Goal: Task Accomplishment & Management: Use online tool/utility

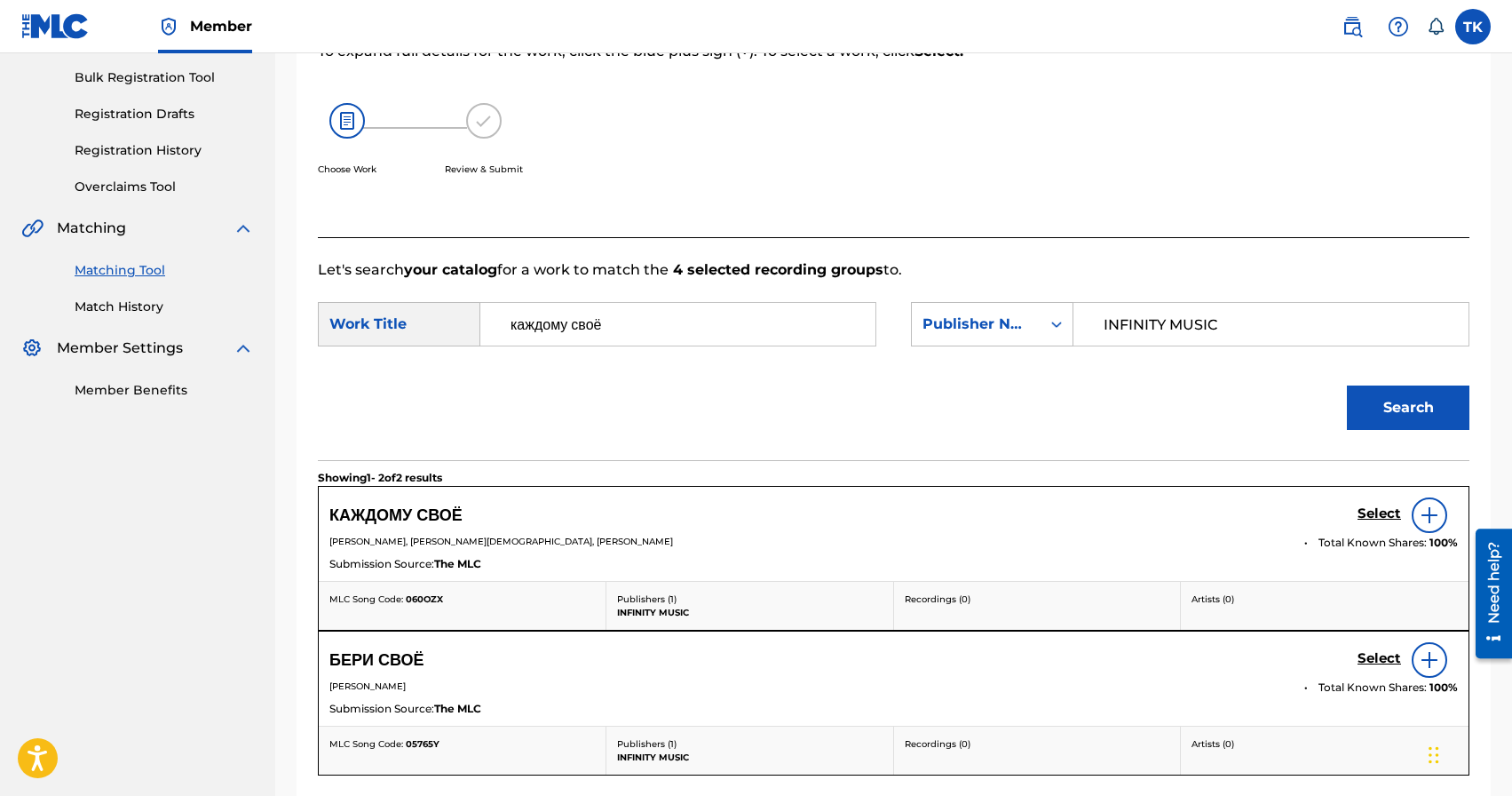
click at [1375, 517] on h5 "Select" at bounding box center [1379, 513] width 44 height 17
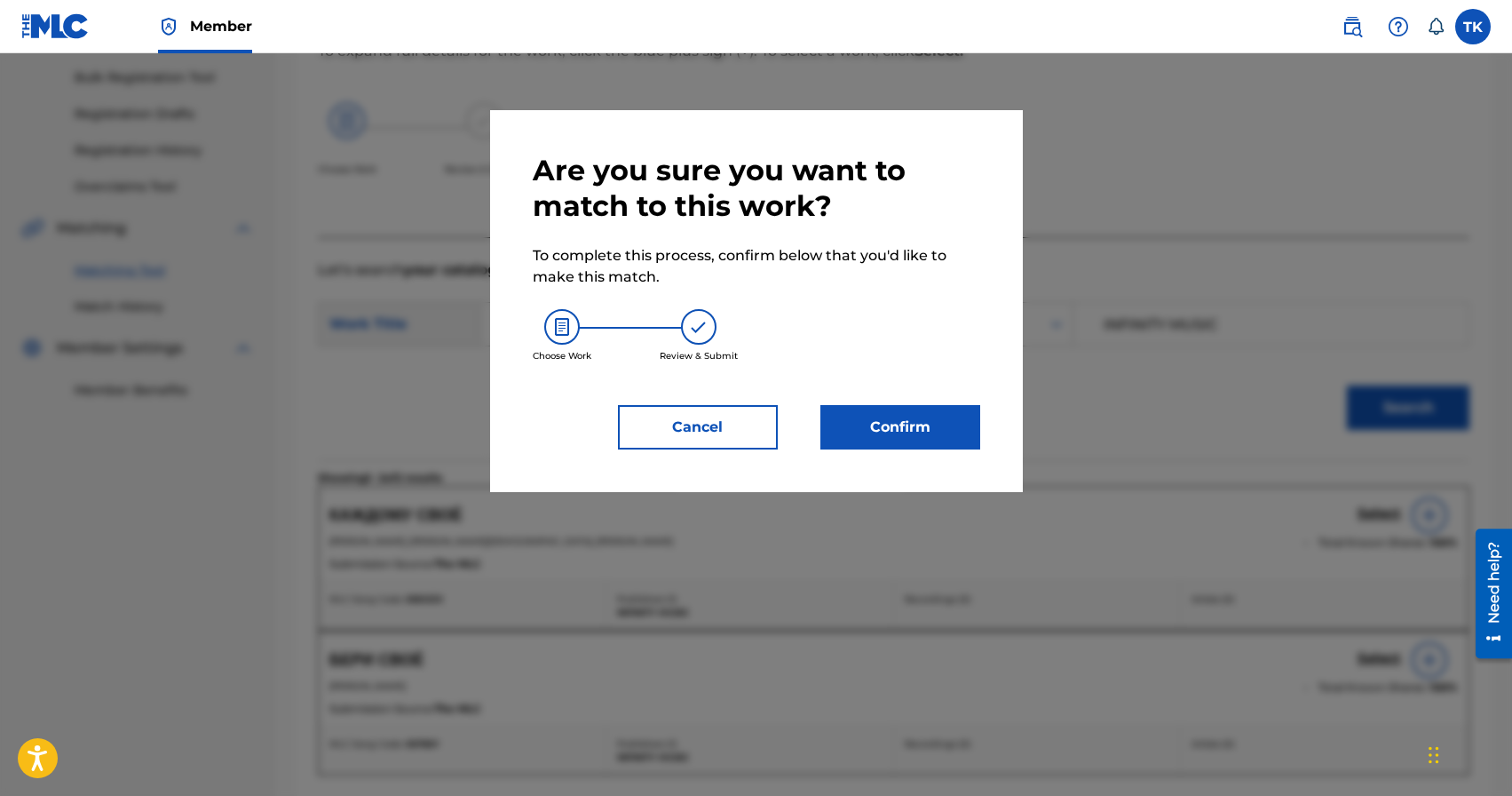
click at [904, 400] on div "Are you sure you want to match to this work? To complete this process, confirm …" at bounding box center [756, 301] width 448 height 297
click at [905, 423] on button "Confirm" at bounding box center [901, 427] width 160 height 45
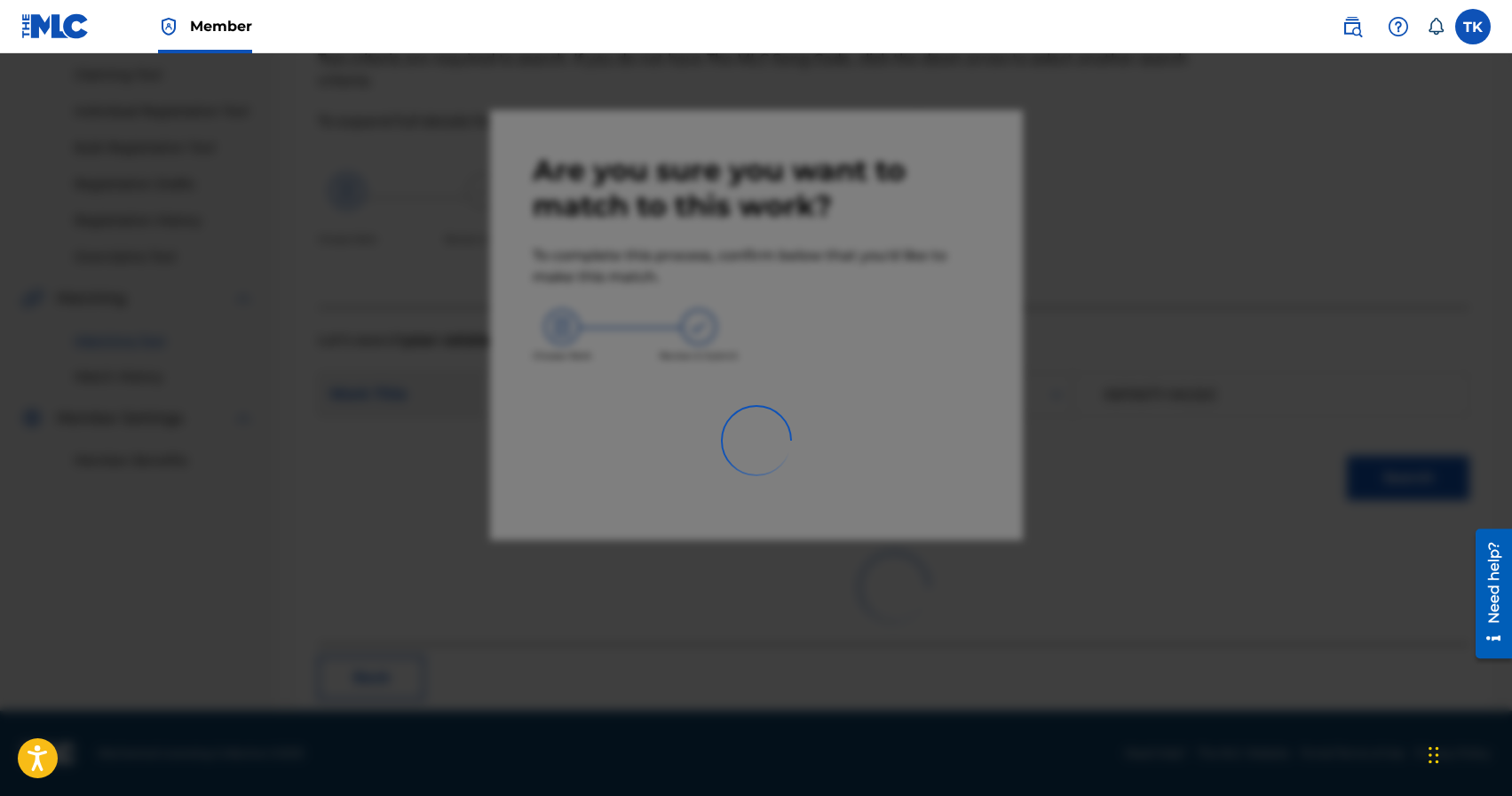
scroll to position [53, 0]
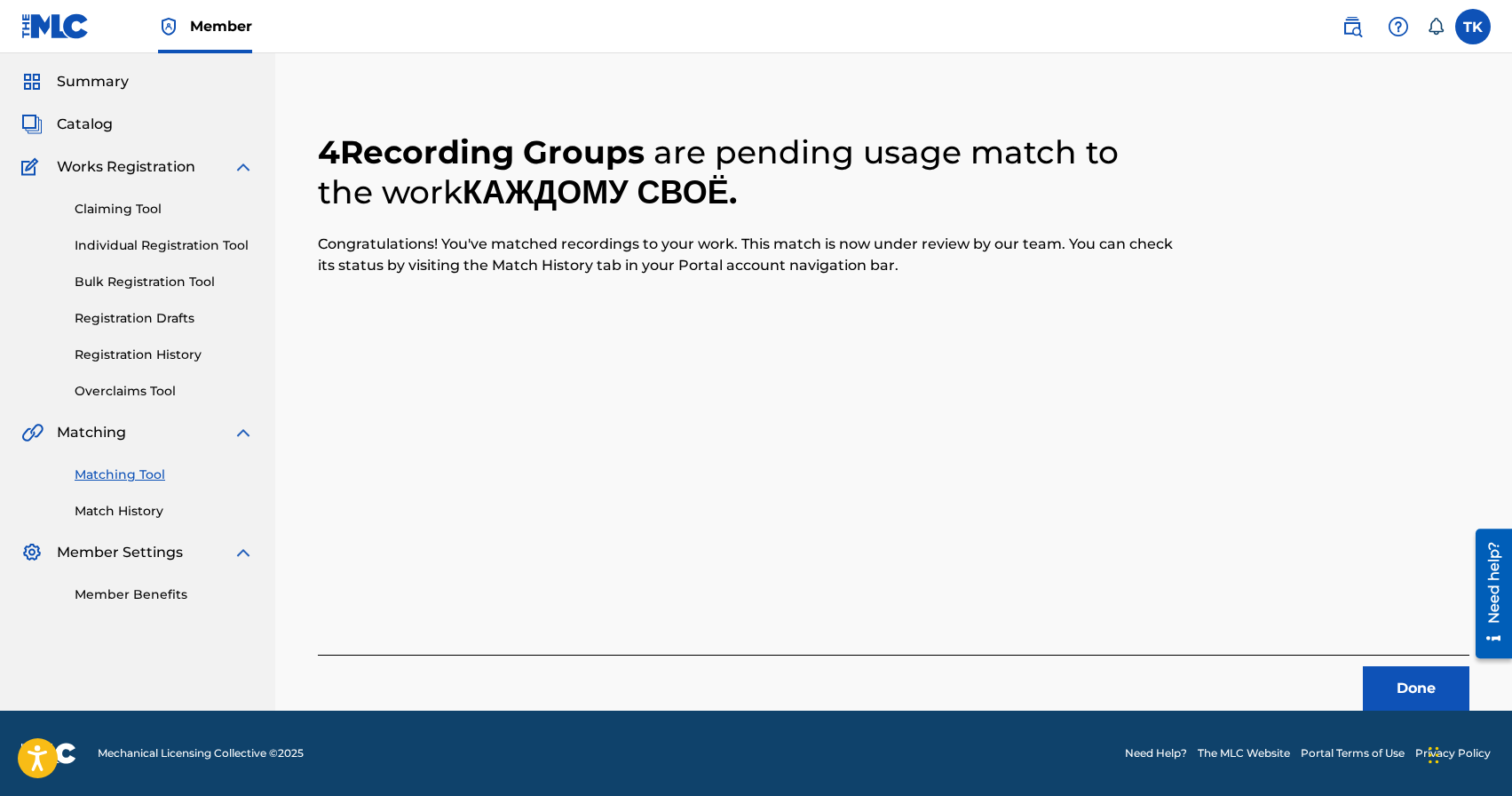
click at [1396, 673] on button "Done" at bounding box center [1416, 688] width 106 height 45
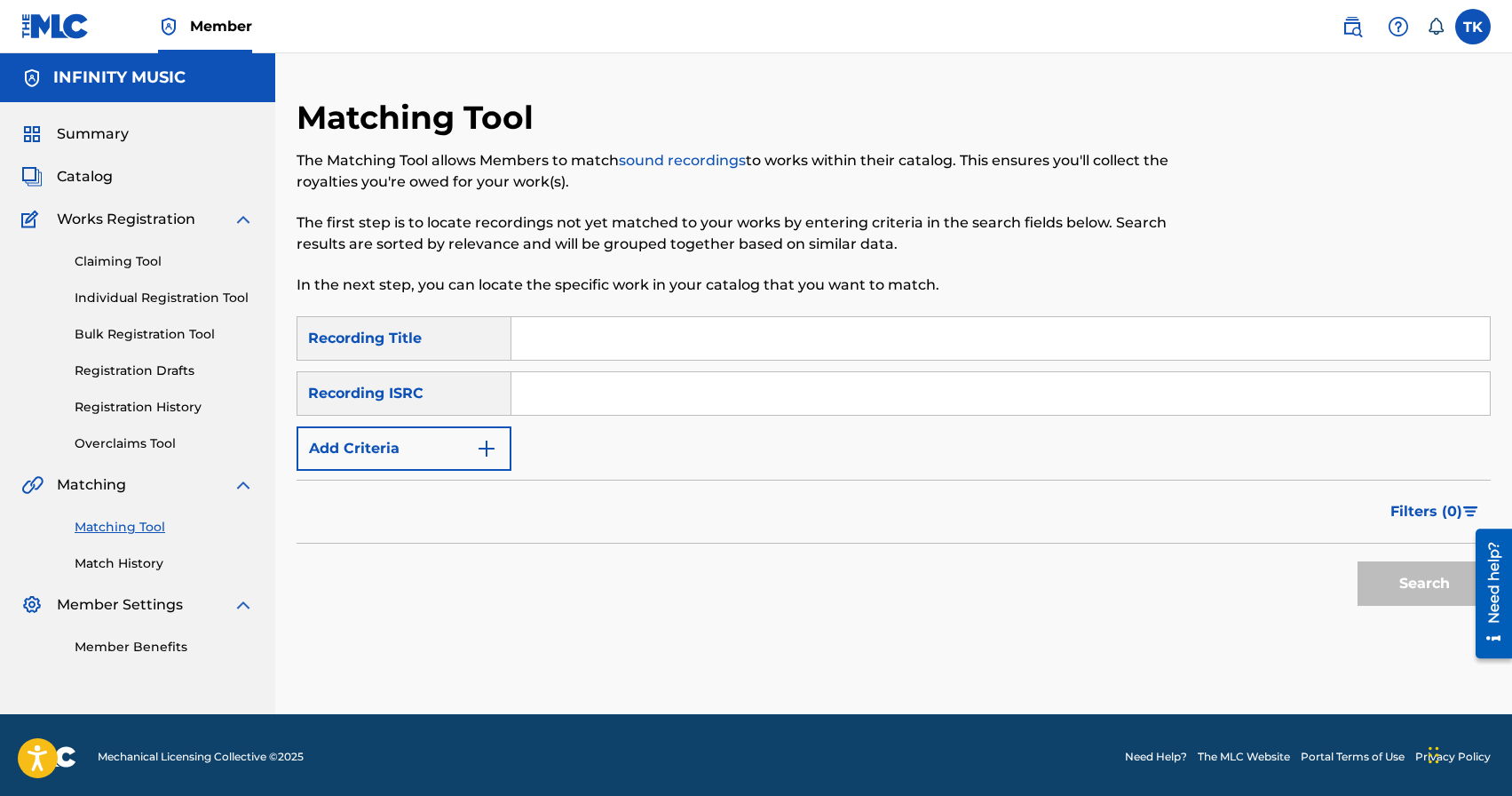
click at [586, 331] on input "Search Form" at bounding box center [1001, 338] width 979 height 43
type input "connect"
click at [487, 441] on img "Search Form" at bounding box center [486, 448] width 21 height 21
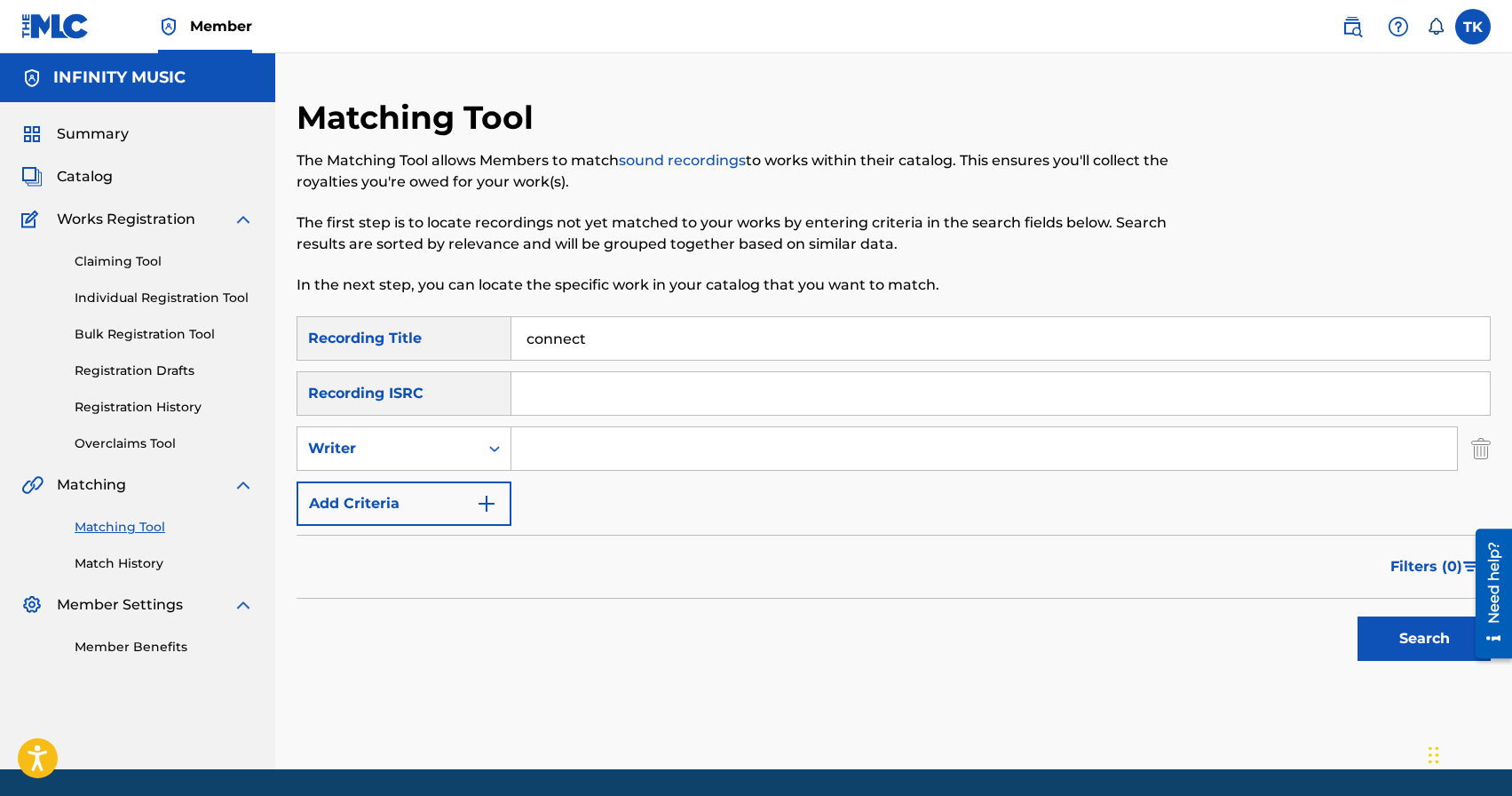
click at [487, 441] on icon "Search Form" at bounding box center [495, 449] width 18 height 18
click at [474, 479] on div "Recording Artist" at bounding box center [404, 493] width 213 height 45
click at [585, 453] on input "Search Form" at bounding box center [984, 448] width 946 height 43
type input "botanique"
click at [1376, 632] on button "Search" at bounding box center [1424, 639] width 133 height 45
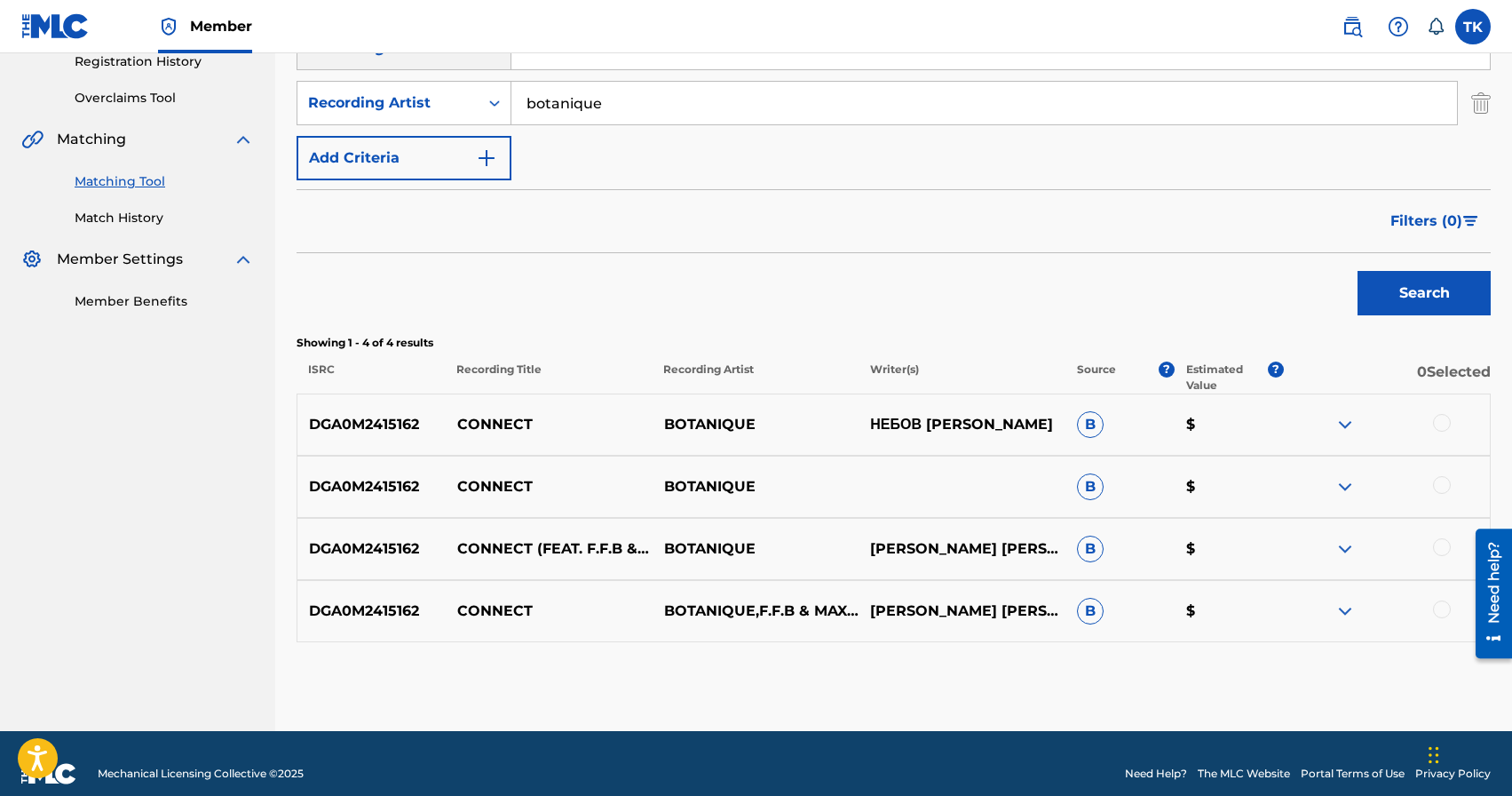
scroll to position [366, 0]
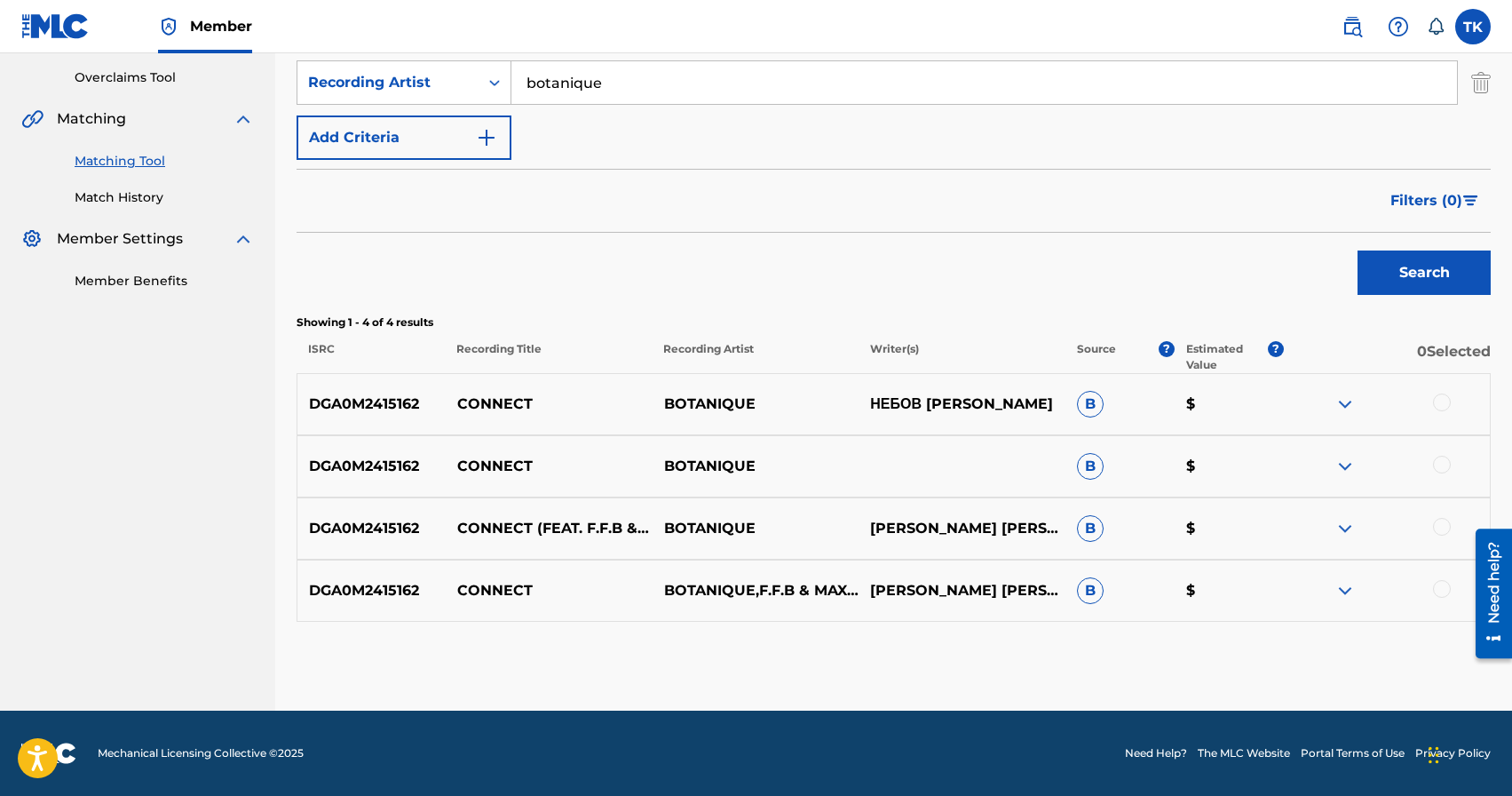
click at [1449, 405] on div at bounding box center [1442, 403] width 18 height 18
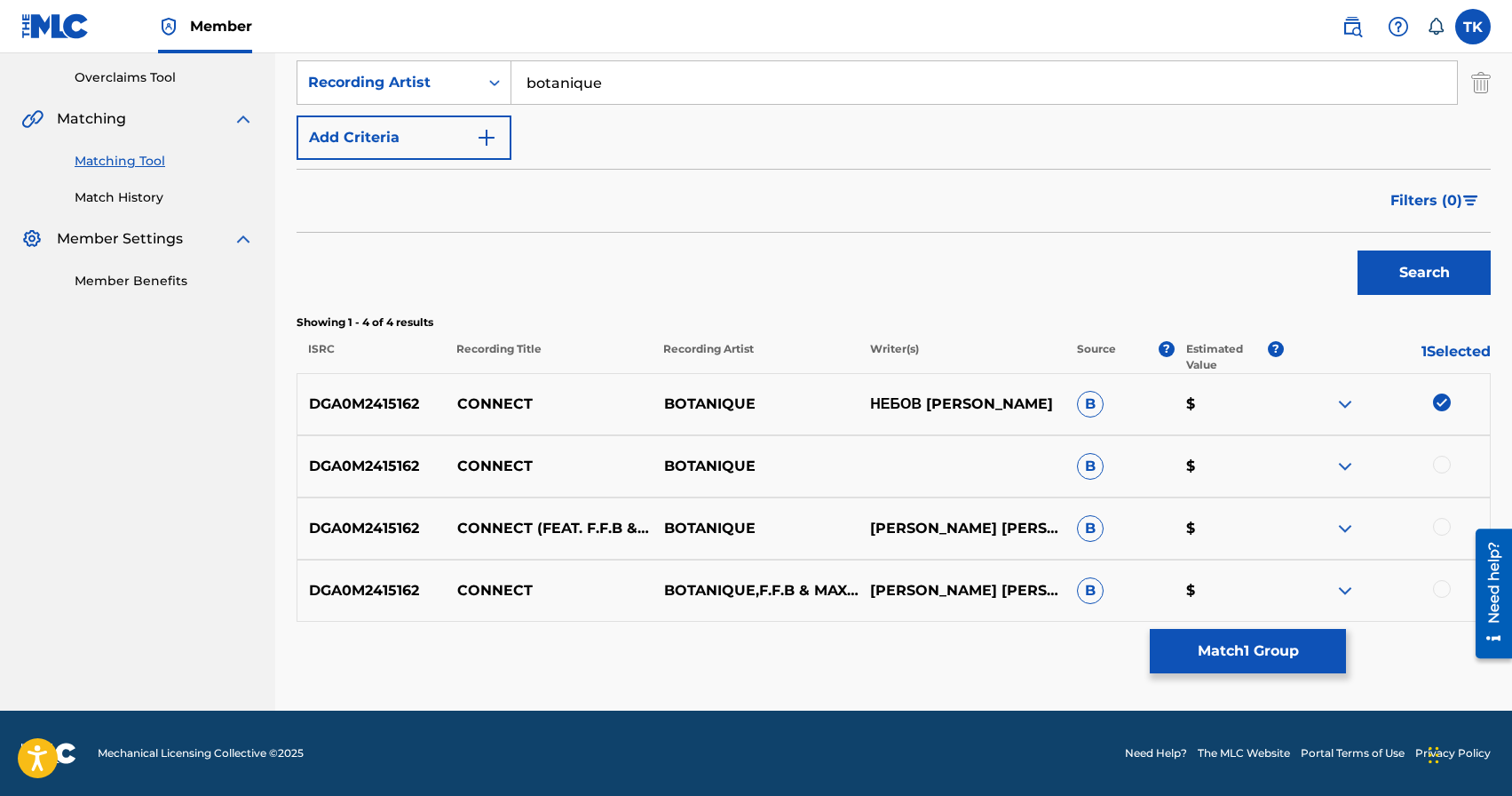
click at [1444, 462] on div at bounding box center [1442, 465] width 18 height 18
click at [1444, 527] on div at bounding box center [1442, 527] width 18 height 18
click at [1444, 592] on div at bounding box center [1442, 590] width 18 height 18
click at [1280, 660] on button "Match 4 Groups" at bounding box center [1248, 651] width 196 height 45
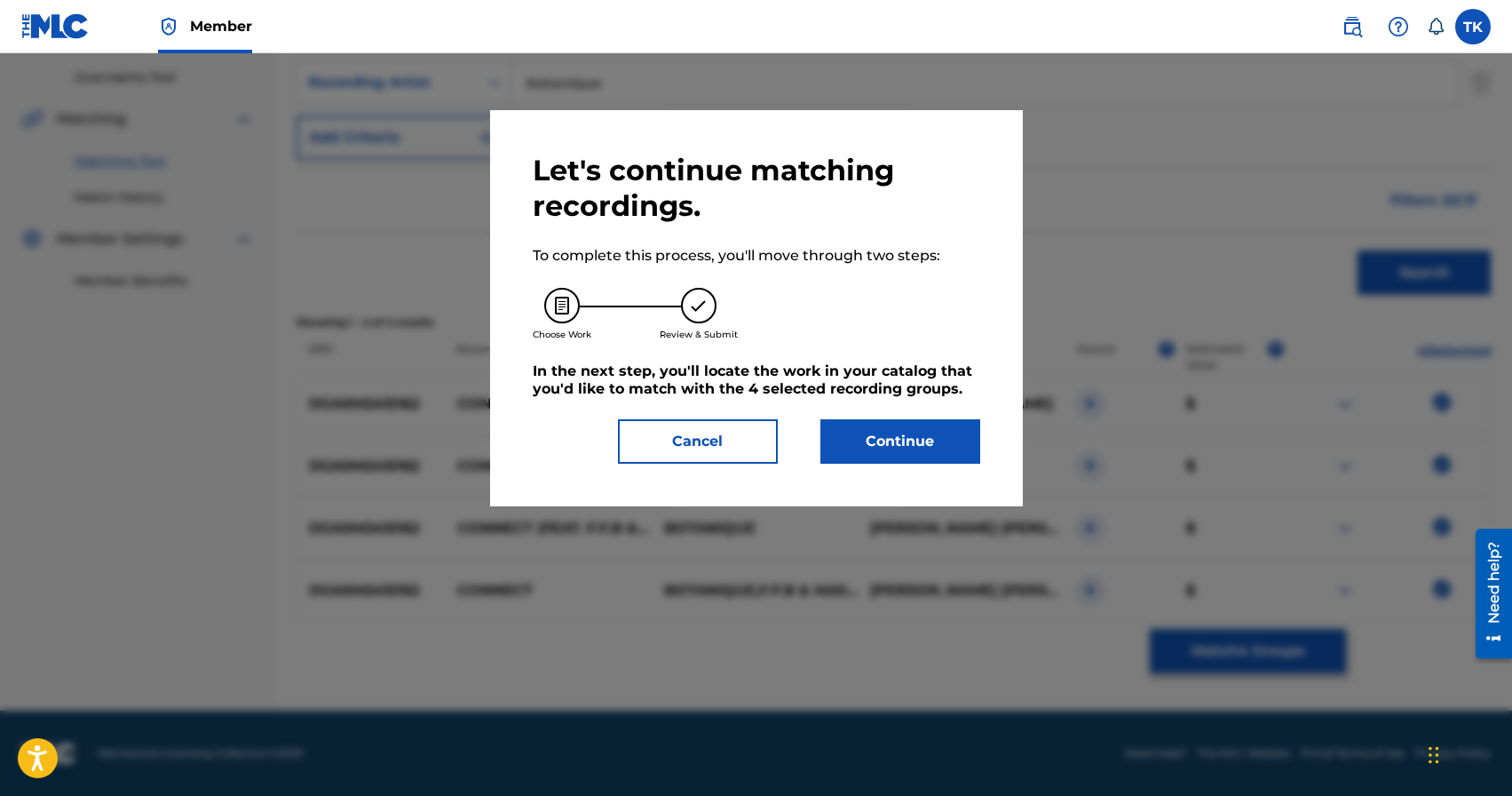
click at [949, 441] on button "Continue" at bounding box center [901, 442] width 160 height 45
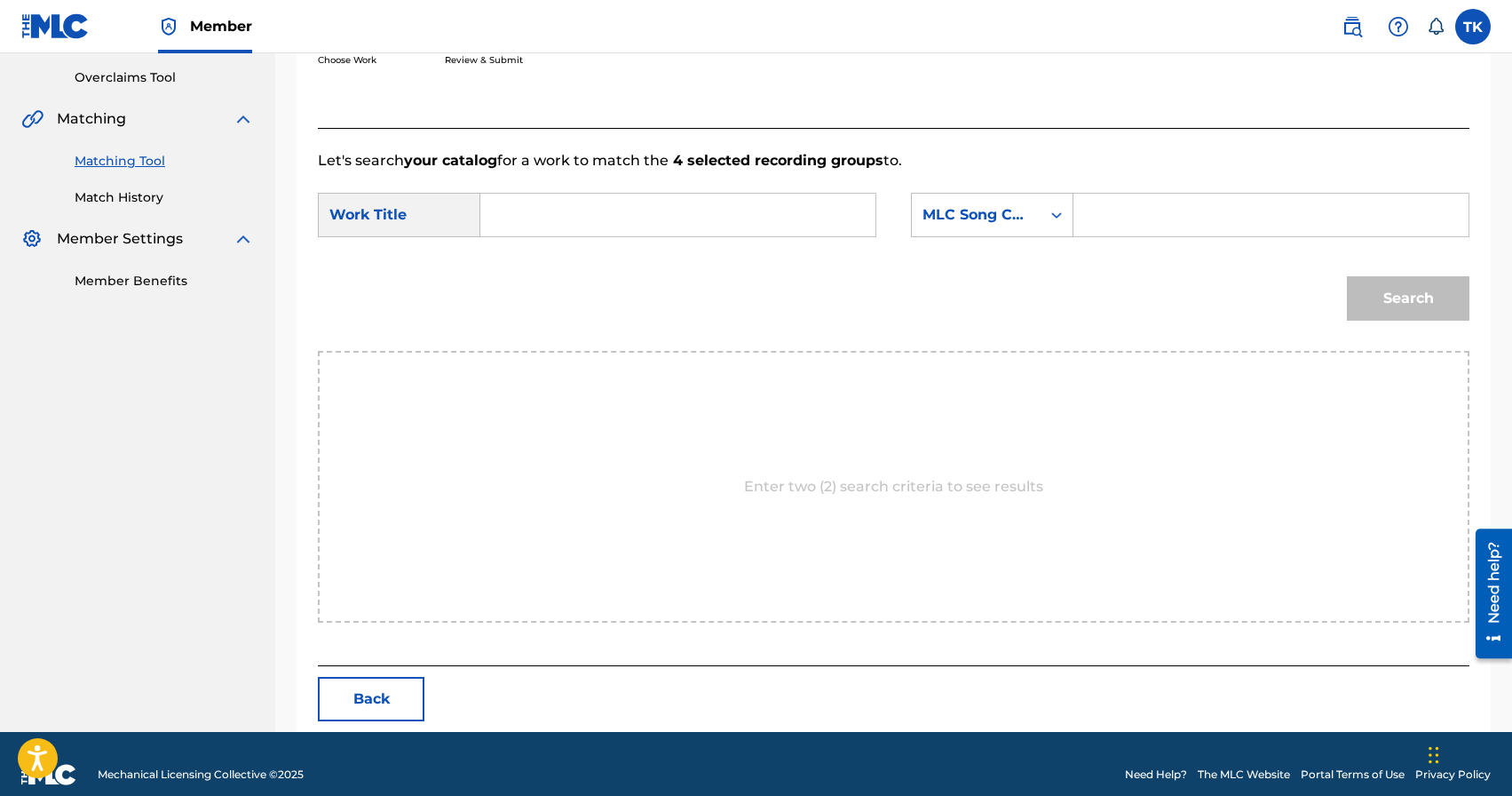
click at [677, 220] on input "Search Form" at bounding box center [678, 214] width 365 height 43
type input "connect"
click at [539, 262] on strong "connect" at bounding box center [540, 254] width 60 height 17
click at [988, 237] on div "SearchWithCriteriaddcdff70-2d9b-42f9-aa29-1b450371f86d Work Title connect Searc…" at bounding box center [894, 220] width 1151 height 55
click at [993, 228] on div "MLC Song Code" at bounding box center [976, 214] width 129 height 34
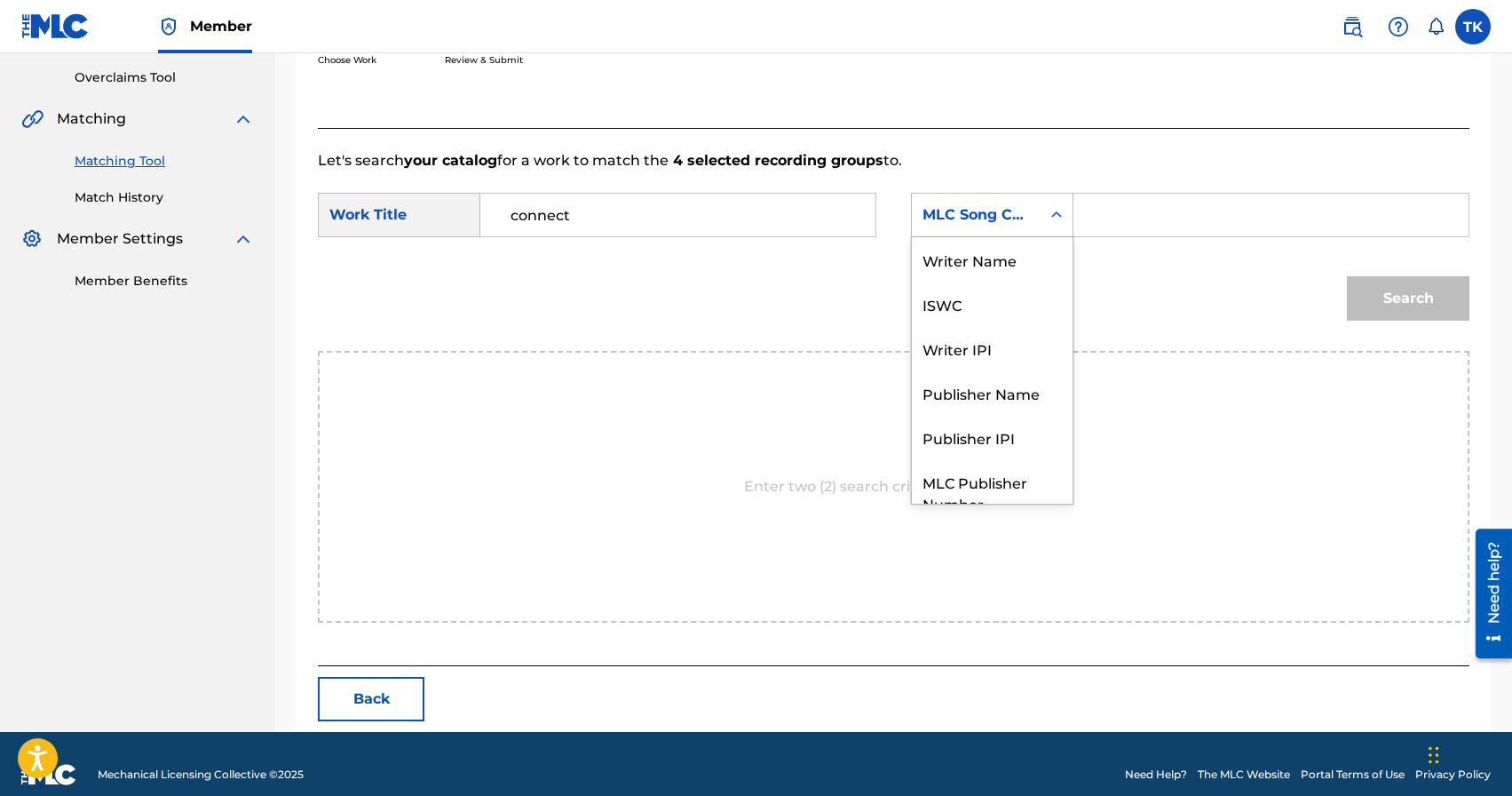
scroll to position [65, 0]
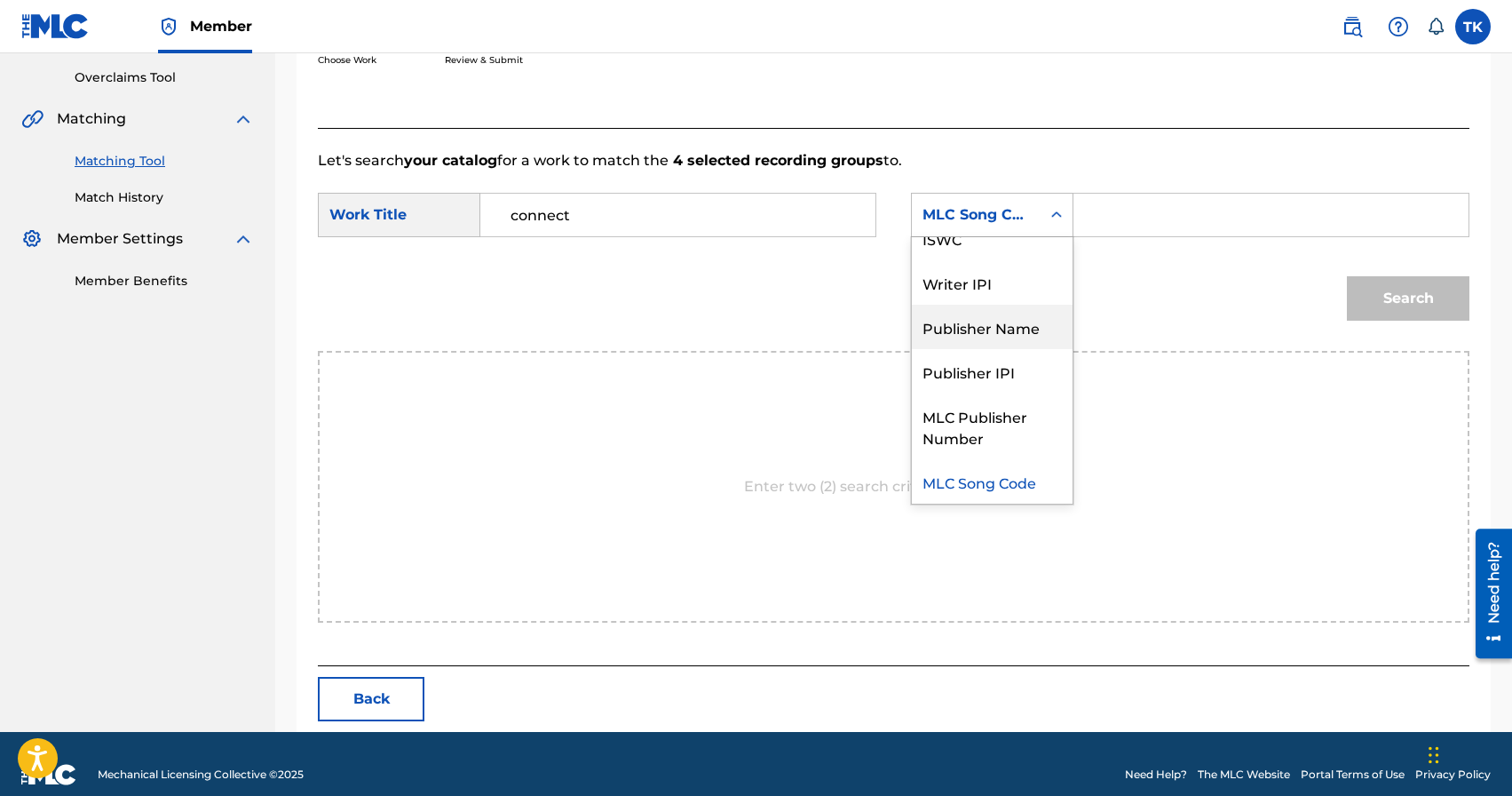
click at [990, 318] on div "Publisher Name" at bounding box center [992, 326] width 161 height 45
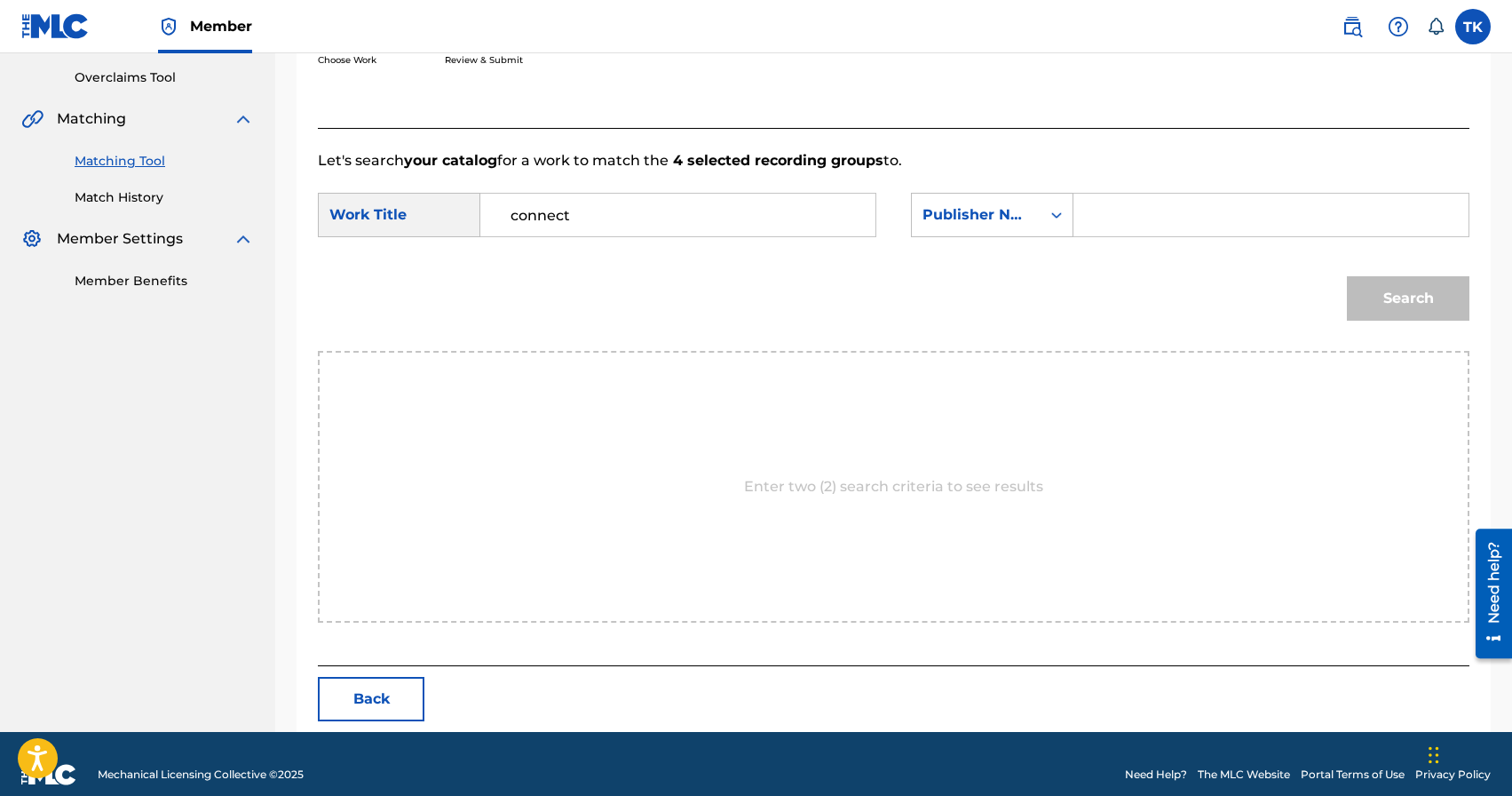
click at [1099, 216] on input "Search Form" at bounding box center [1271, 214] width 365 height 43
type input "INFINITY MUSIC"
click at [1384, 304] on button "Search" at bounding box center [1408, 298] width 123 height 45
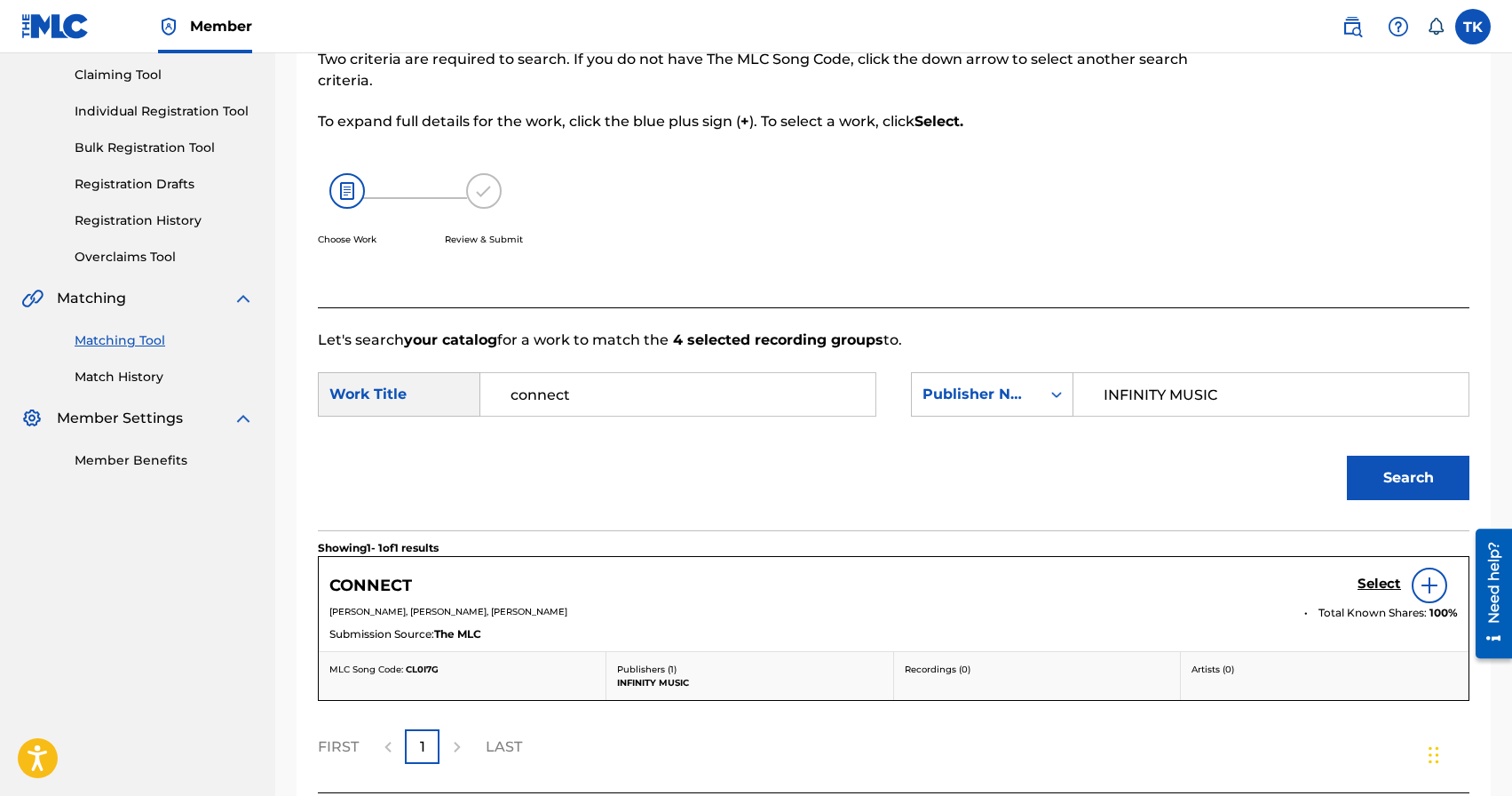
scroll to position [335, 0]
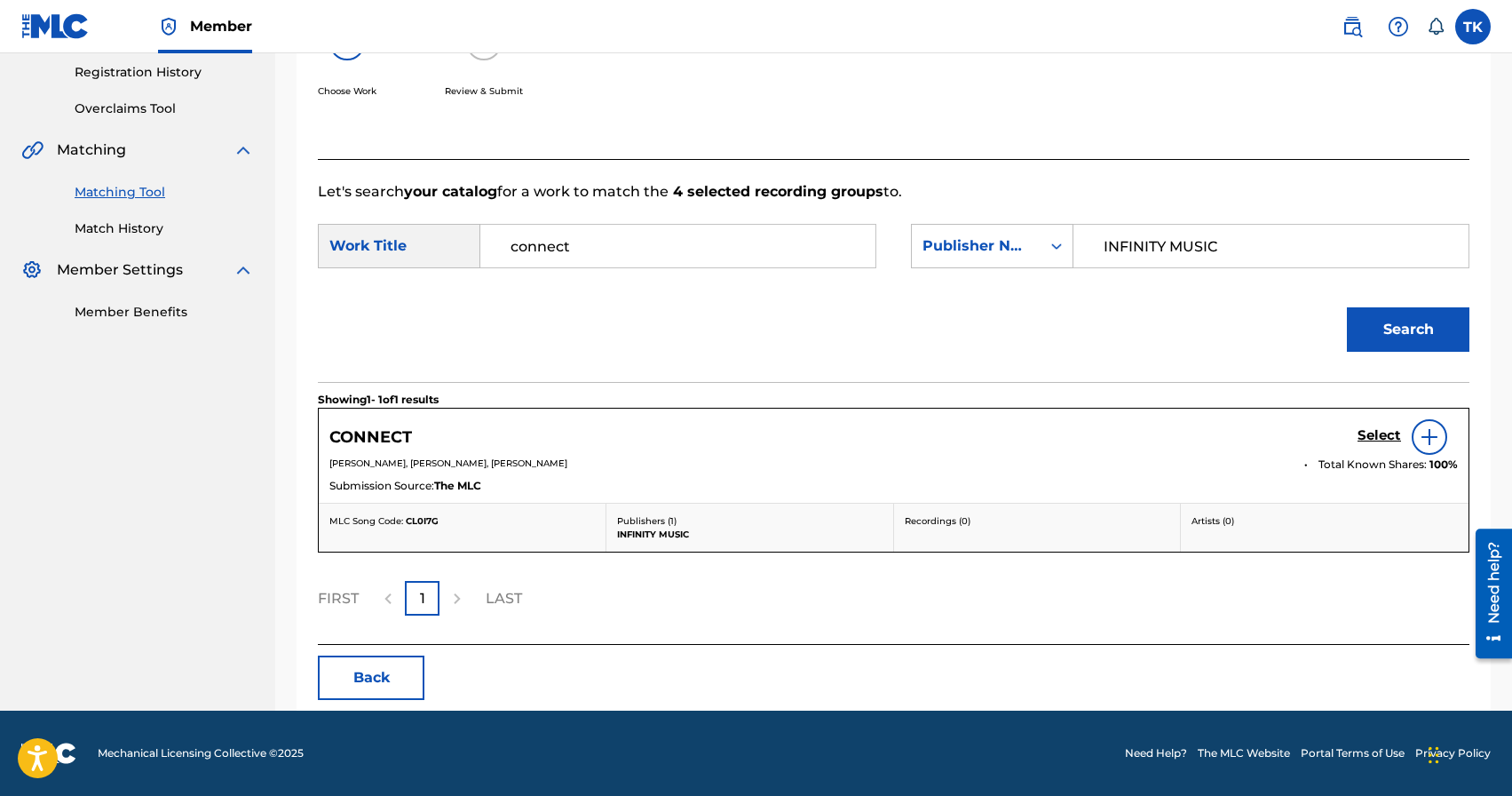
click at [1368, 433] on h5 "Select" at bounding box center [1379, 435] width 44 height 17
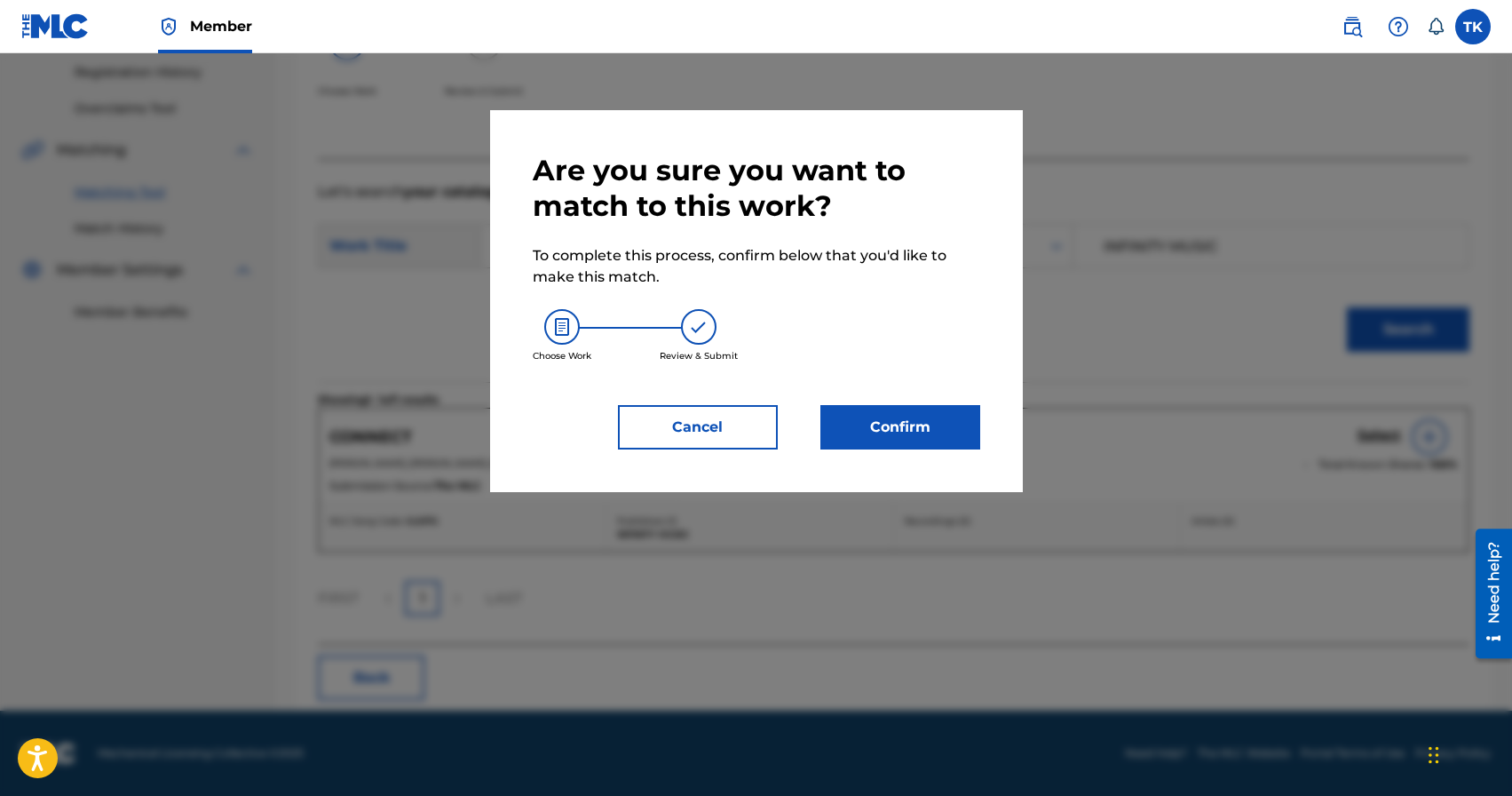
click at [955, 421] on button "Confirm" at bounding box center [901, 427] width 160 height 45
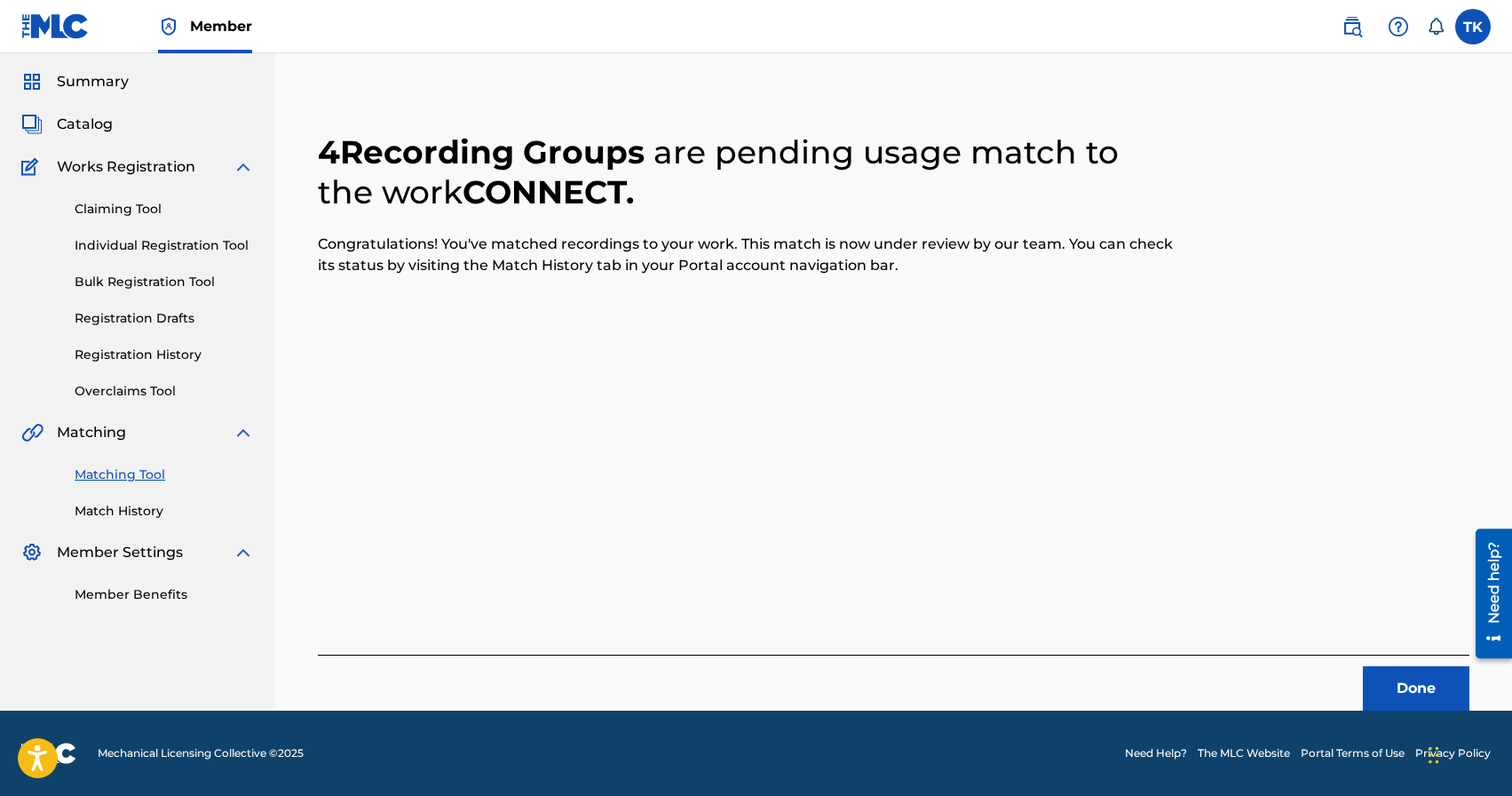
scroll to position [53, 0]
click at [1399, 666] on button "Done" at bounding box center [1416, 688] width 106 height 45
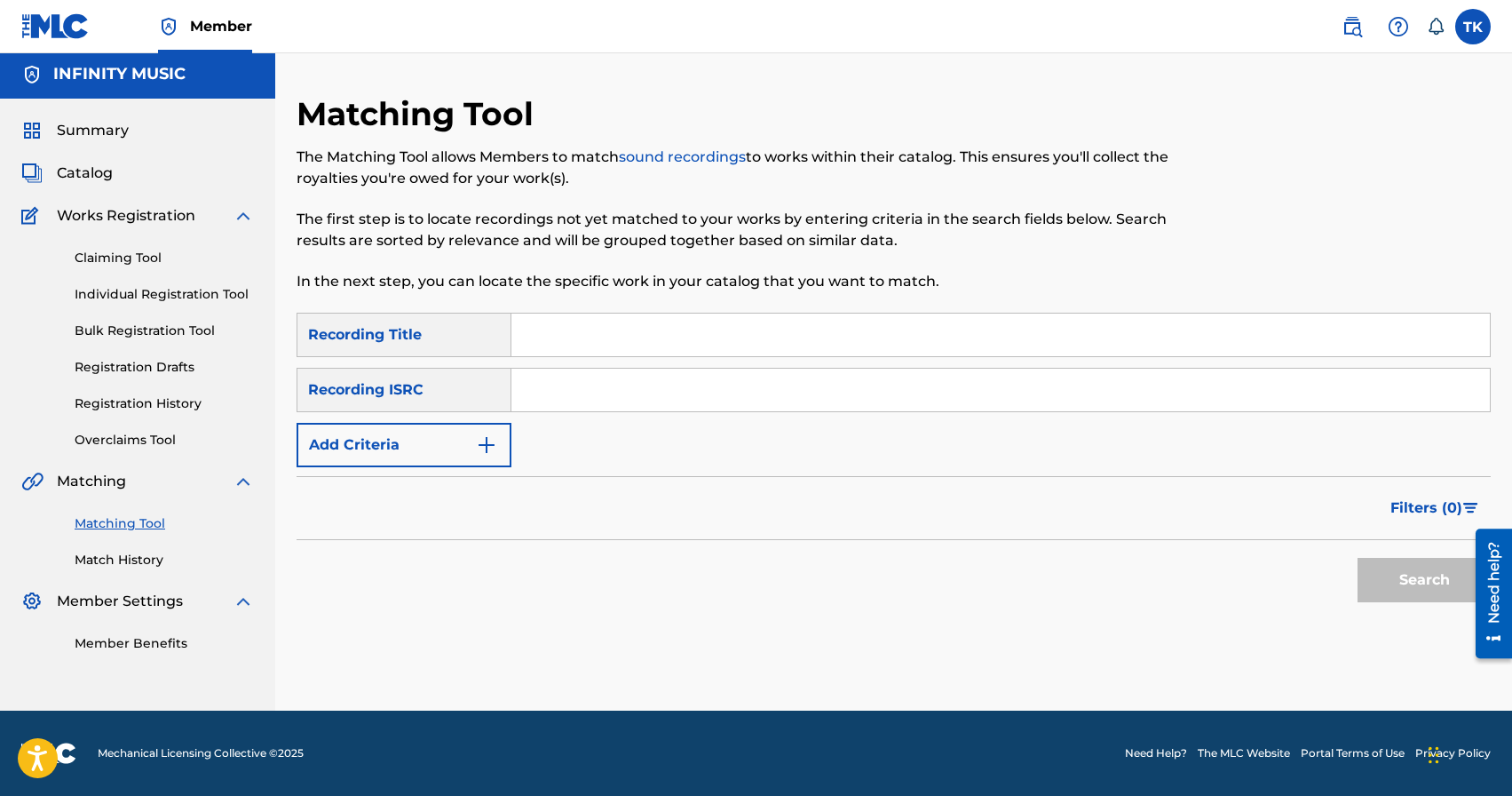
scroll to position [0, 0]
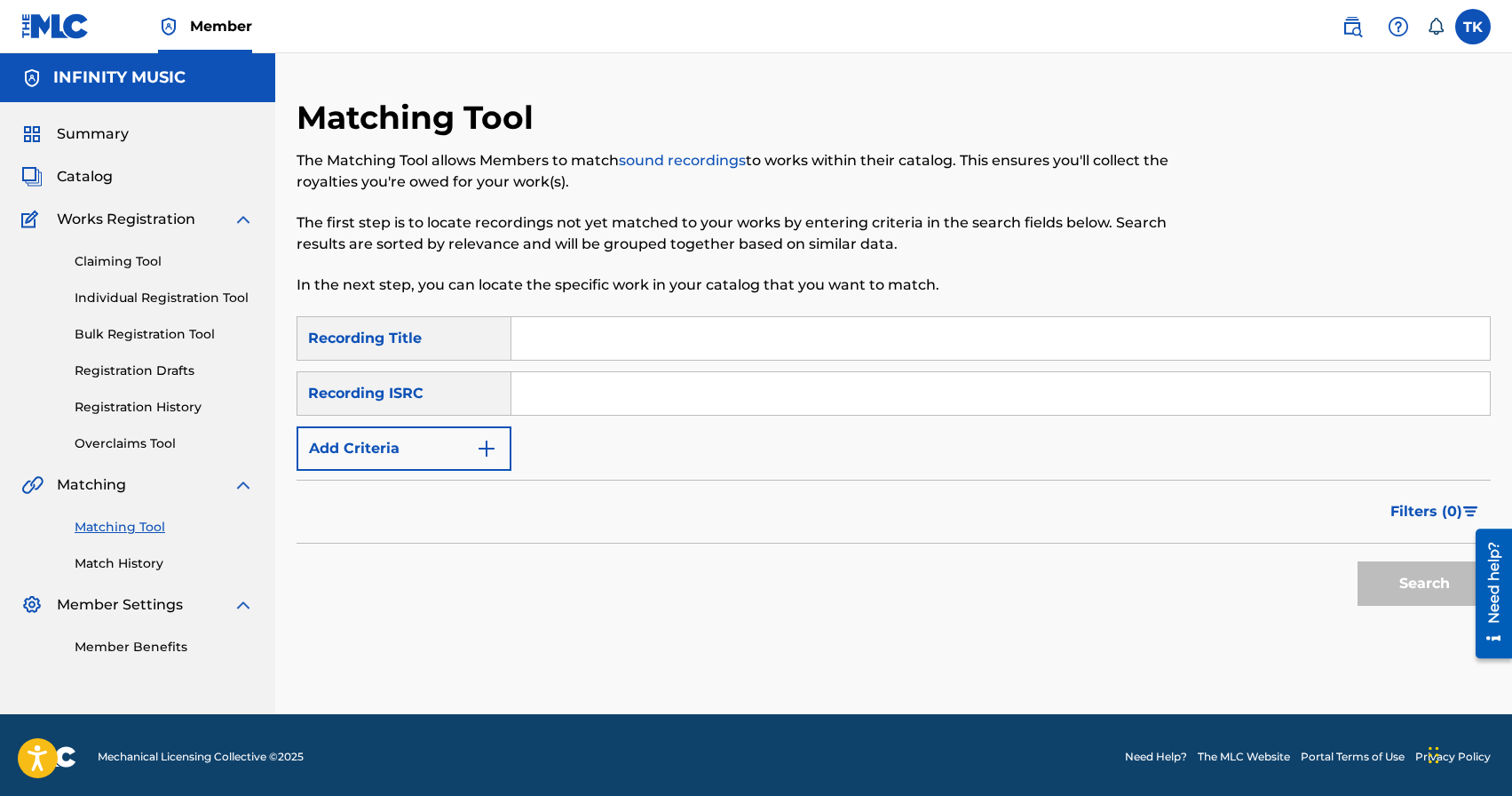
click at [665, 333] on input "Search Form" at bounding box center [1001, 338] width 979 height 43
type input "вот те на"
click at [472, 461] on button "Add Criteria" at bounding box center [404, 448] width 215 height 45
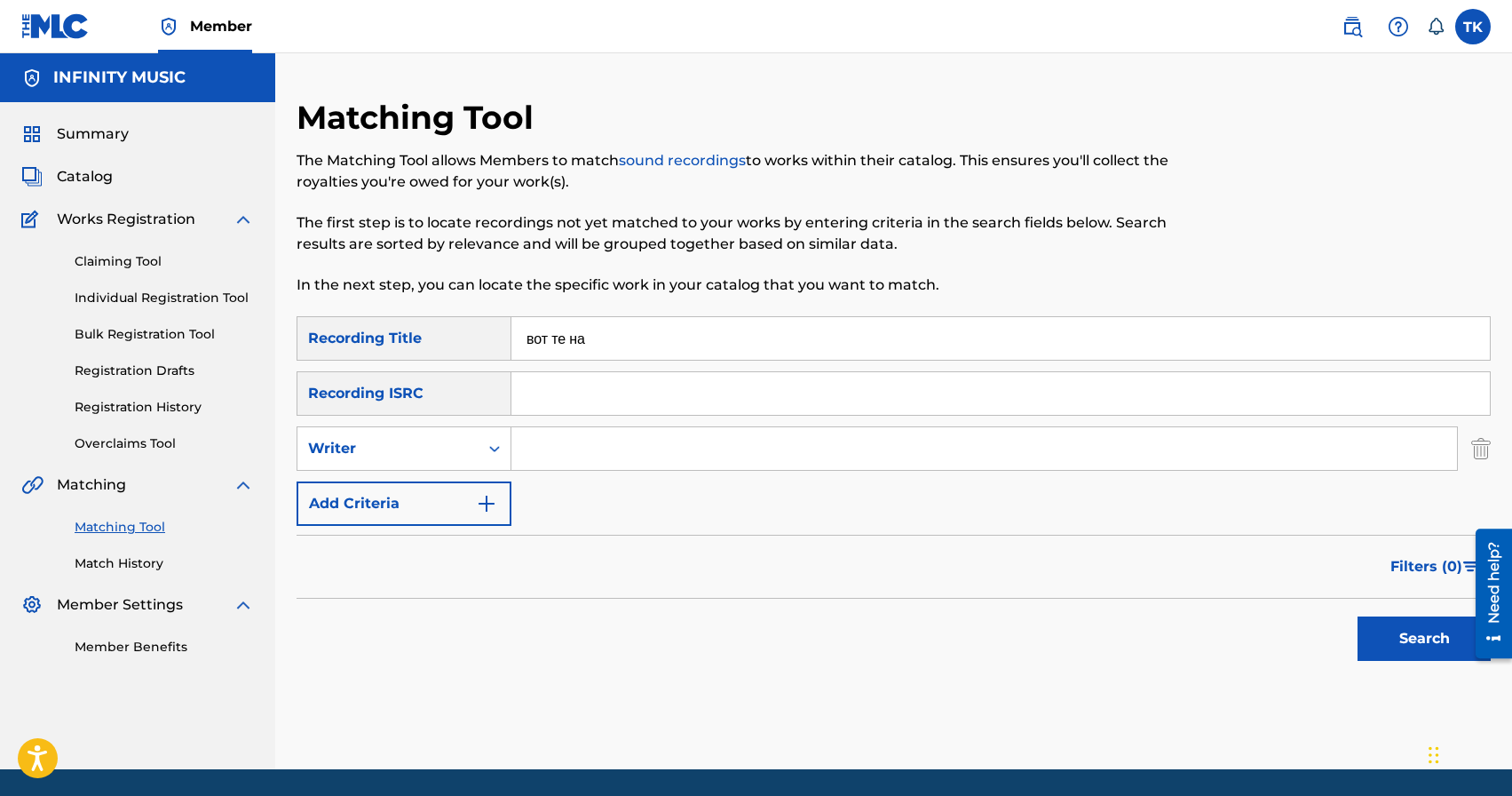
click at [472, 461] on div "Writer" at bounding box center [389, 448] width 182 height 34
click at [465, 488] on div "Recording Artist" at bounding box center [404, 493] width 213 height 45
click at [588, 456] on input "Search Form" at bounding box center [984, 448] width 946 height 43
type input "botanique"
click at [1373, 632] on button "Search" at bounding box center [1424, 639] width 133 height 45
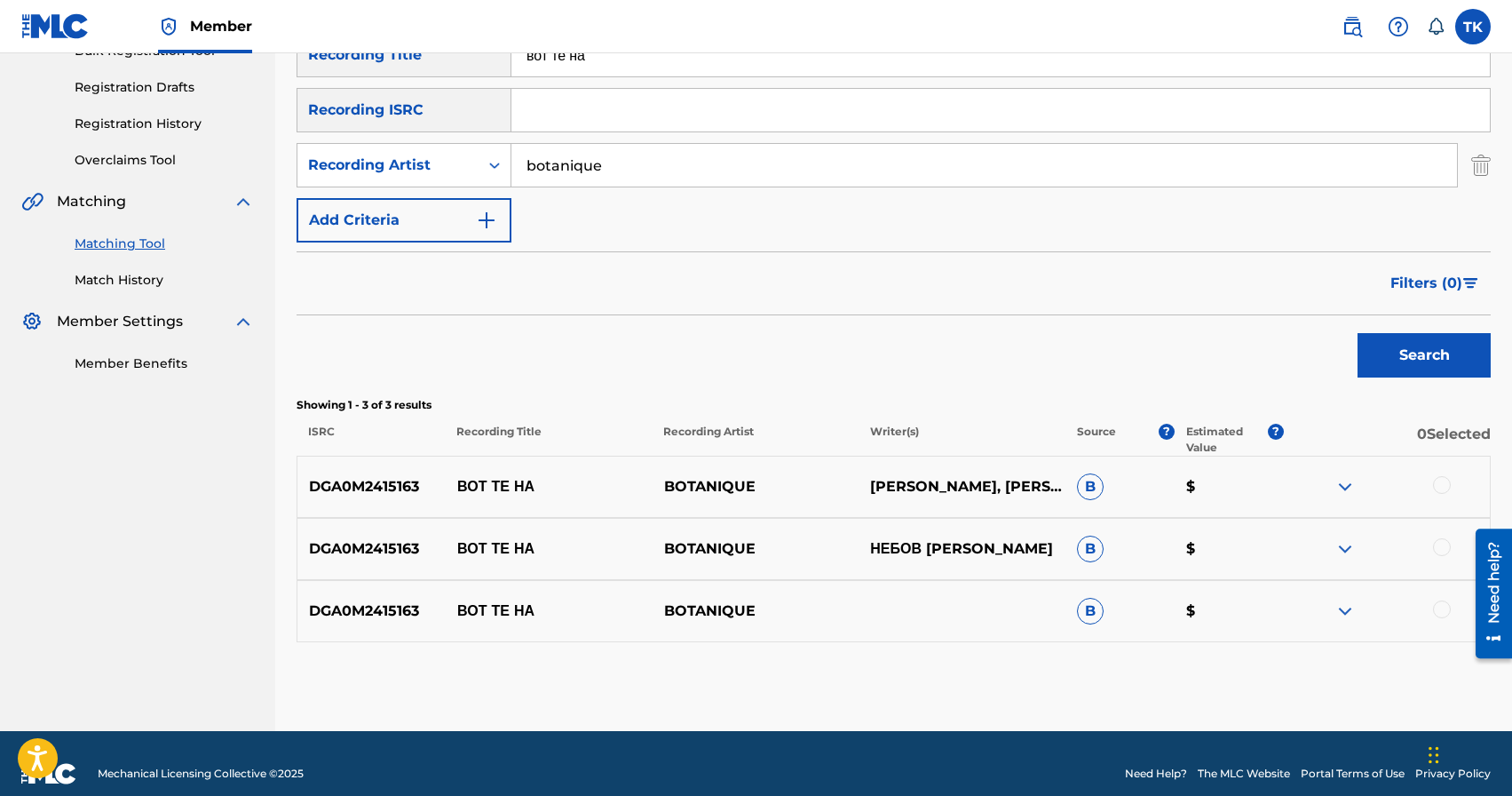
scroll to position [303, 0]
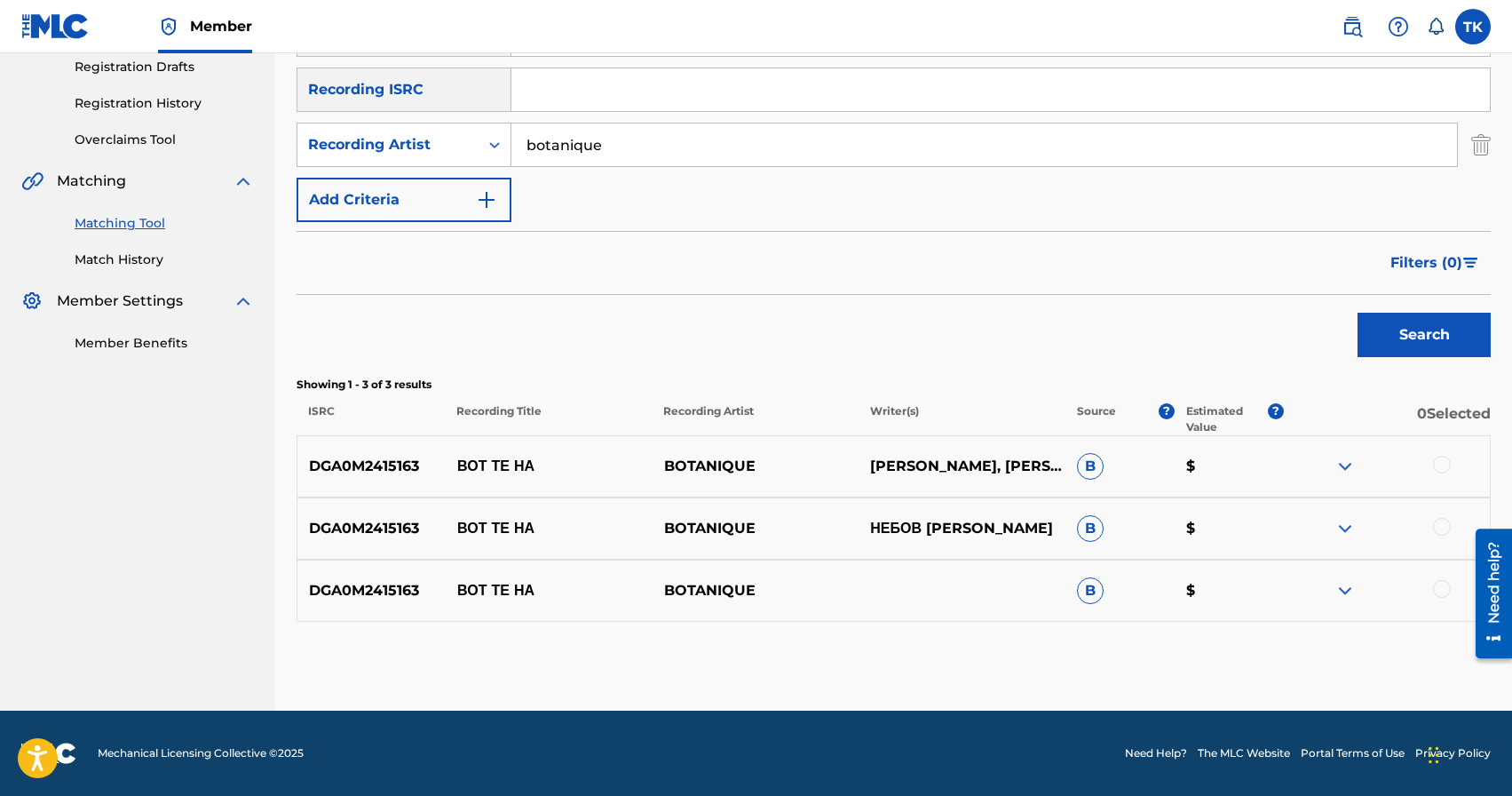
click at [1442, 461] on div at bounding box center [1442, 465] width 18 height 18
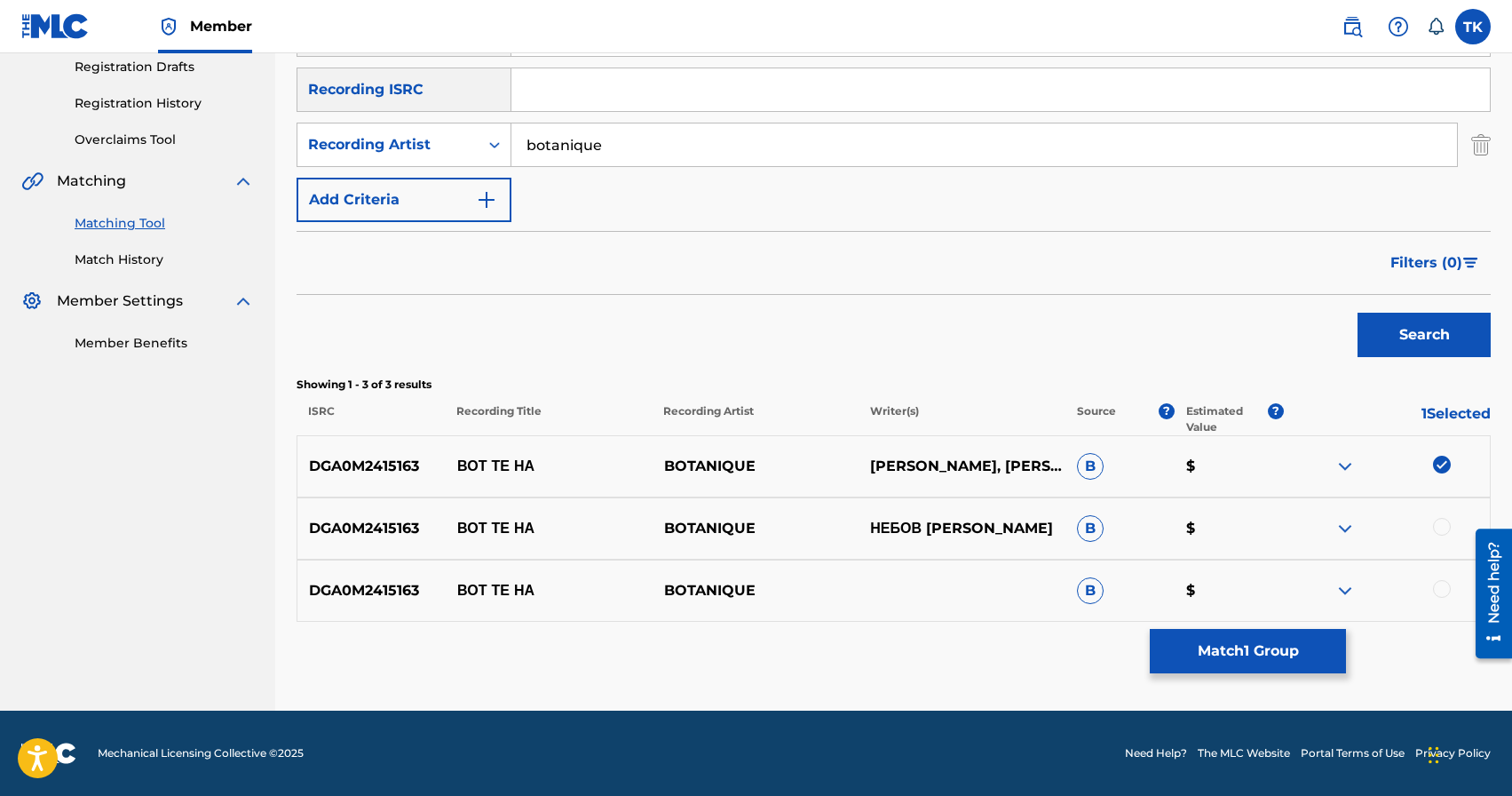
click at [1443, 530] on div at bounding box center [1442, 527] width 18 height 18
click at [1442, 582] on div at bounding box center [1442, 590] width 18 height 18
click at [1306, 656] on button "Match 3 Groups" at bounding box center [1248, 651] width 196 height 45
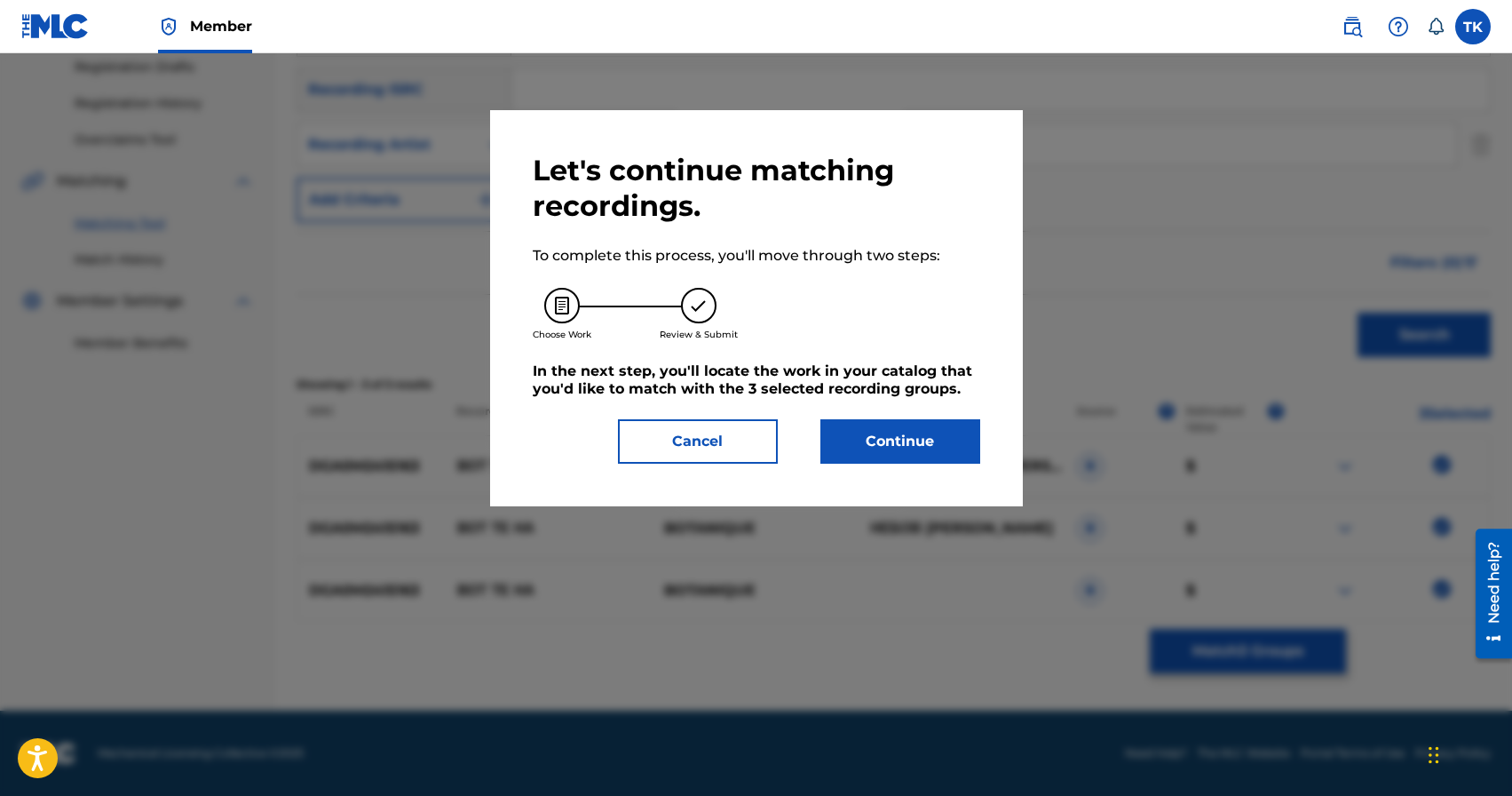
click at [915, 427] on button "Continue" at bounding box center [901, 442] width 160 height 45
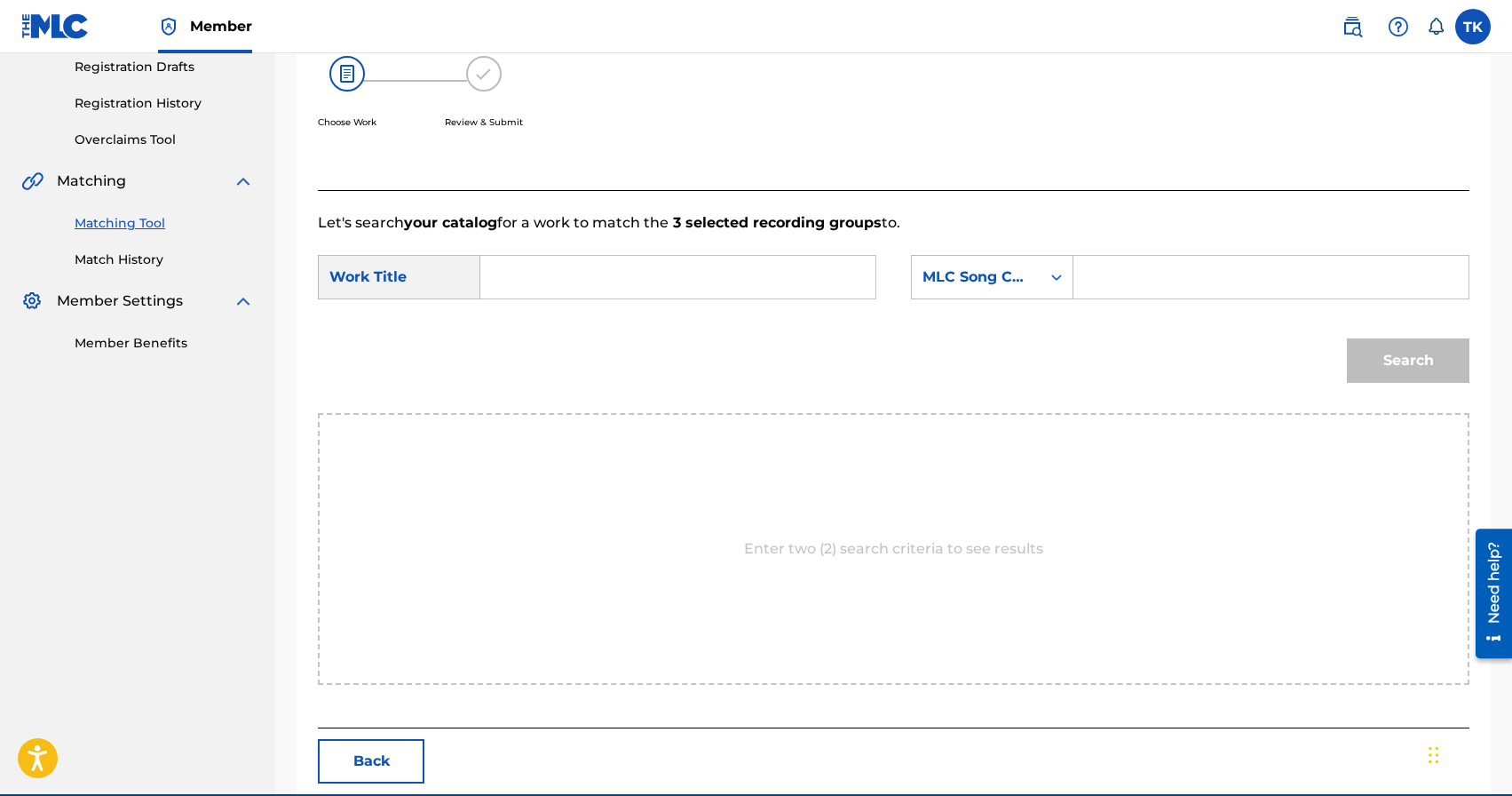
click at [629, 276] on input "Search Form" at bounding box center [678, 277] width 365 height 43
type input "d"
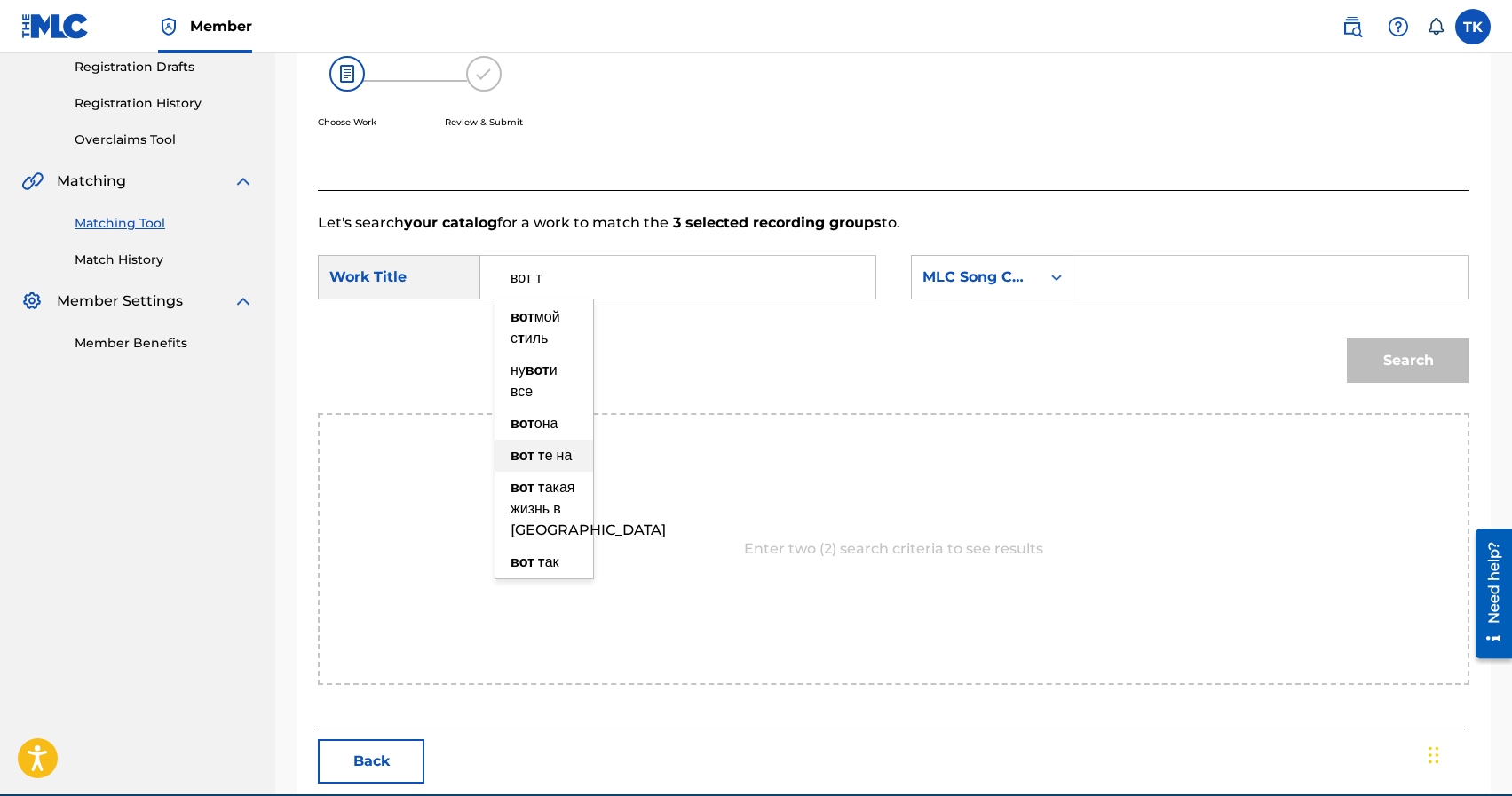
click at [542, 463] on strong "т" at bounding box center [542, 455] width 7 height 17
type input "вот те на"
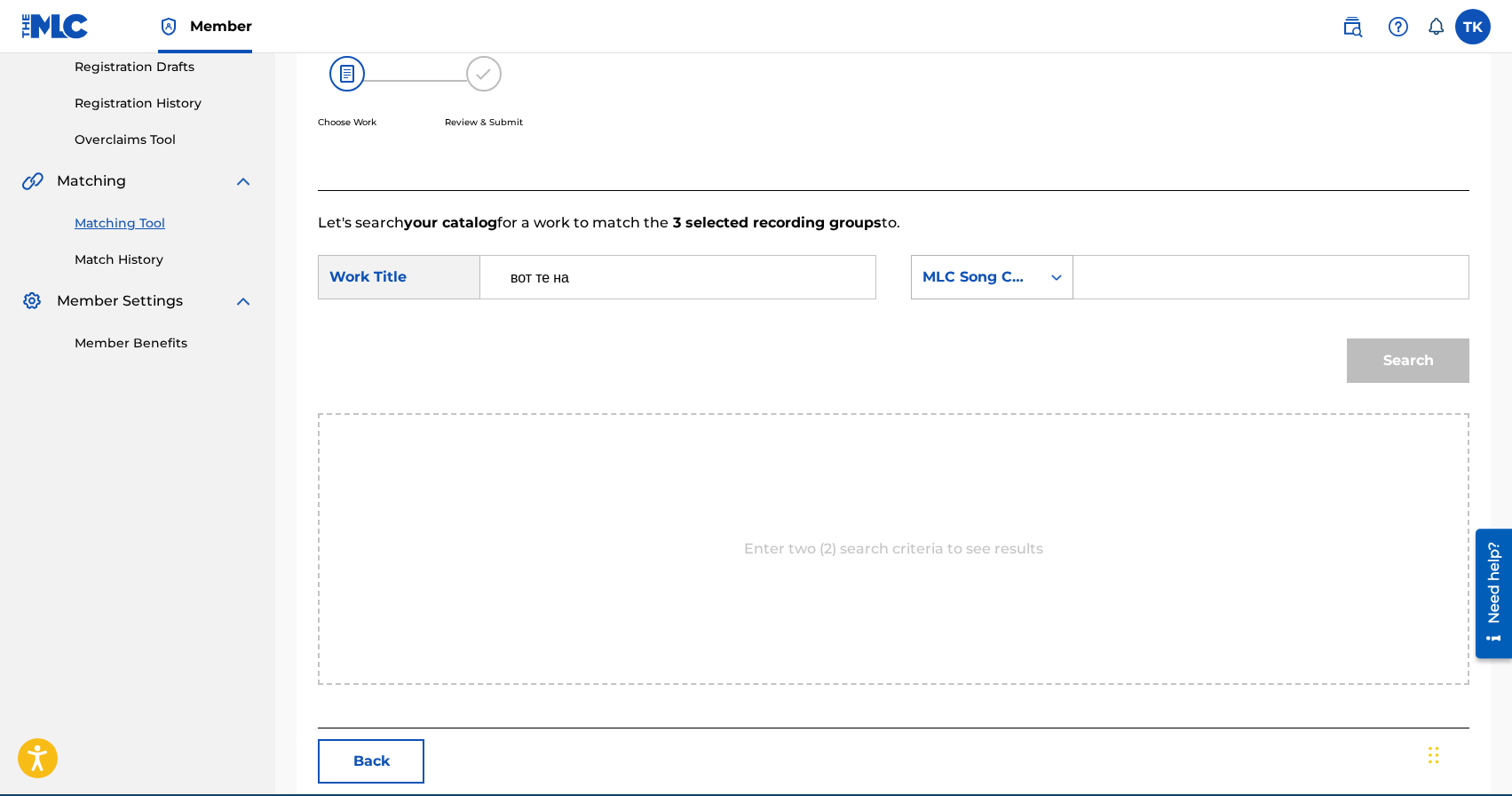
click at [995, 256] on div "MLC Song Code" at bounding box center [992, 277] width 163 height 45
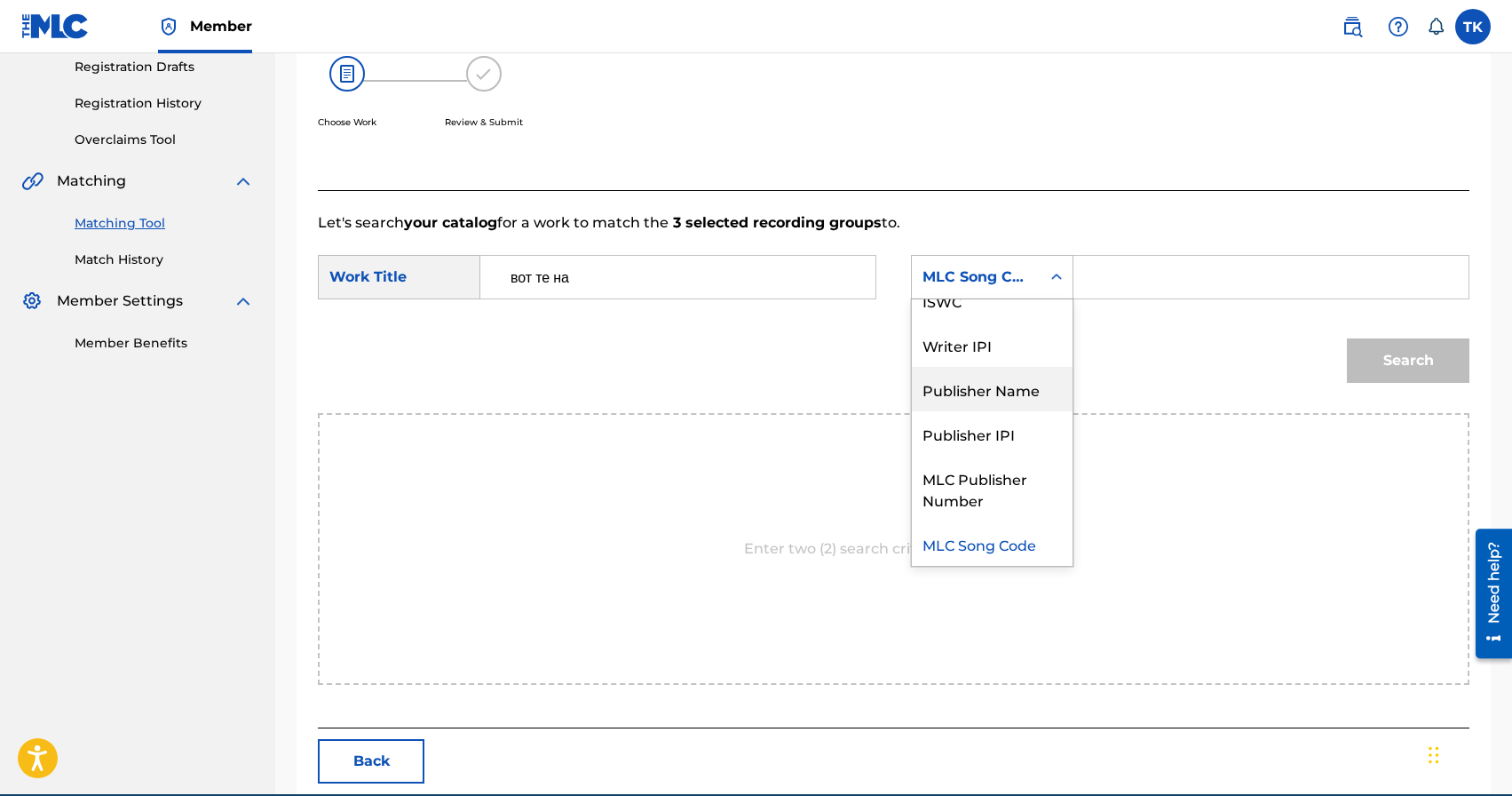
click at [976, 383] on div "Publisher Name" at bounding box center [992, 389] width 161 height 45
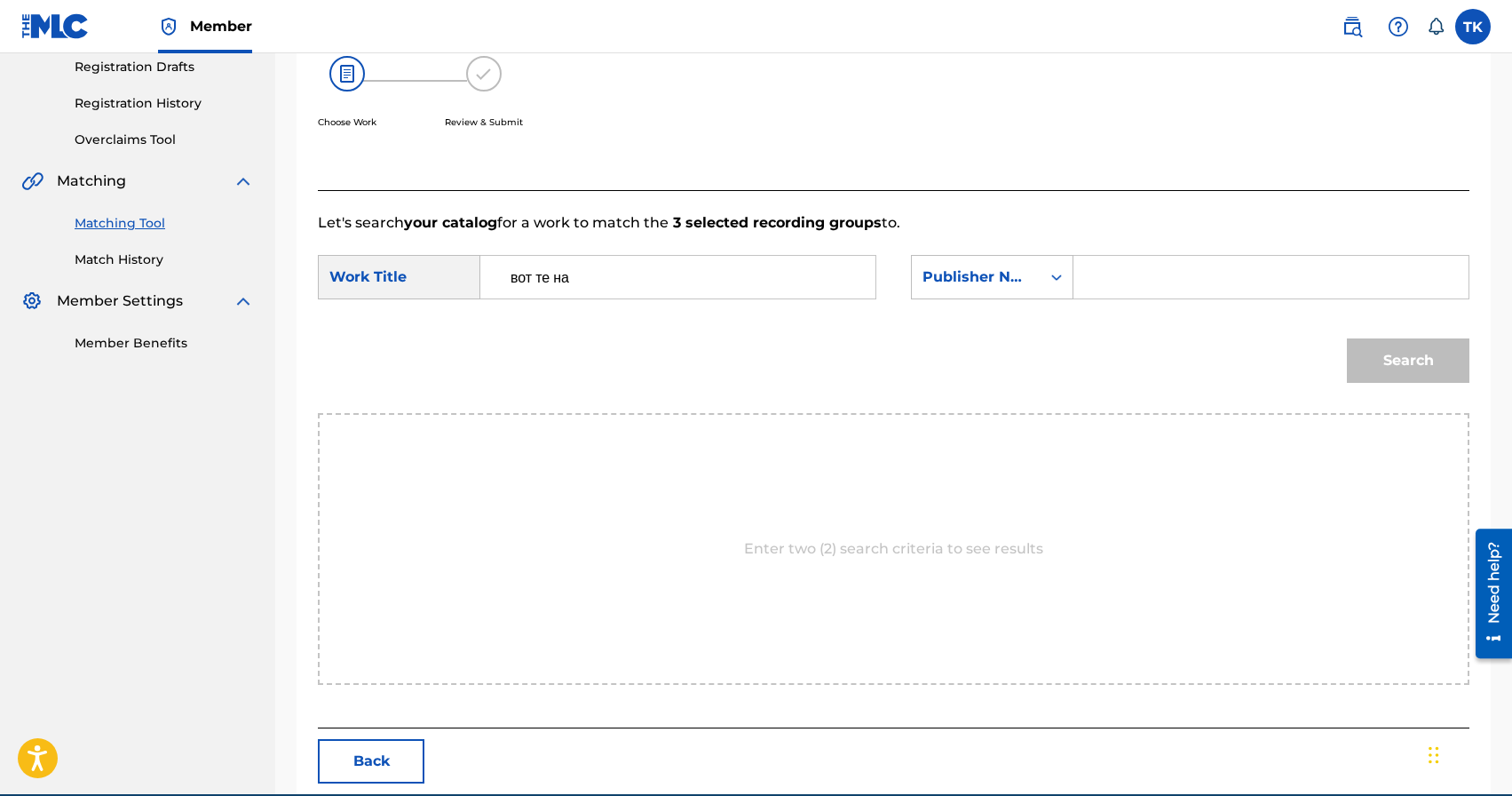
click at [1164, 267] on input "Search Form" at bounding box center [1271, 277] width 365 height 43
type input "INFINITY MUSIC"
click at [1434, 357] on button "Search" at bounding box center [1408, 361] width 123 height 45
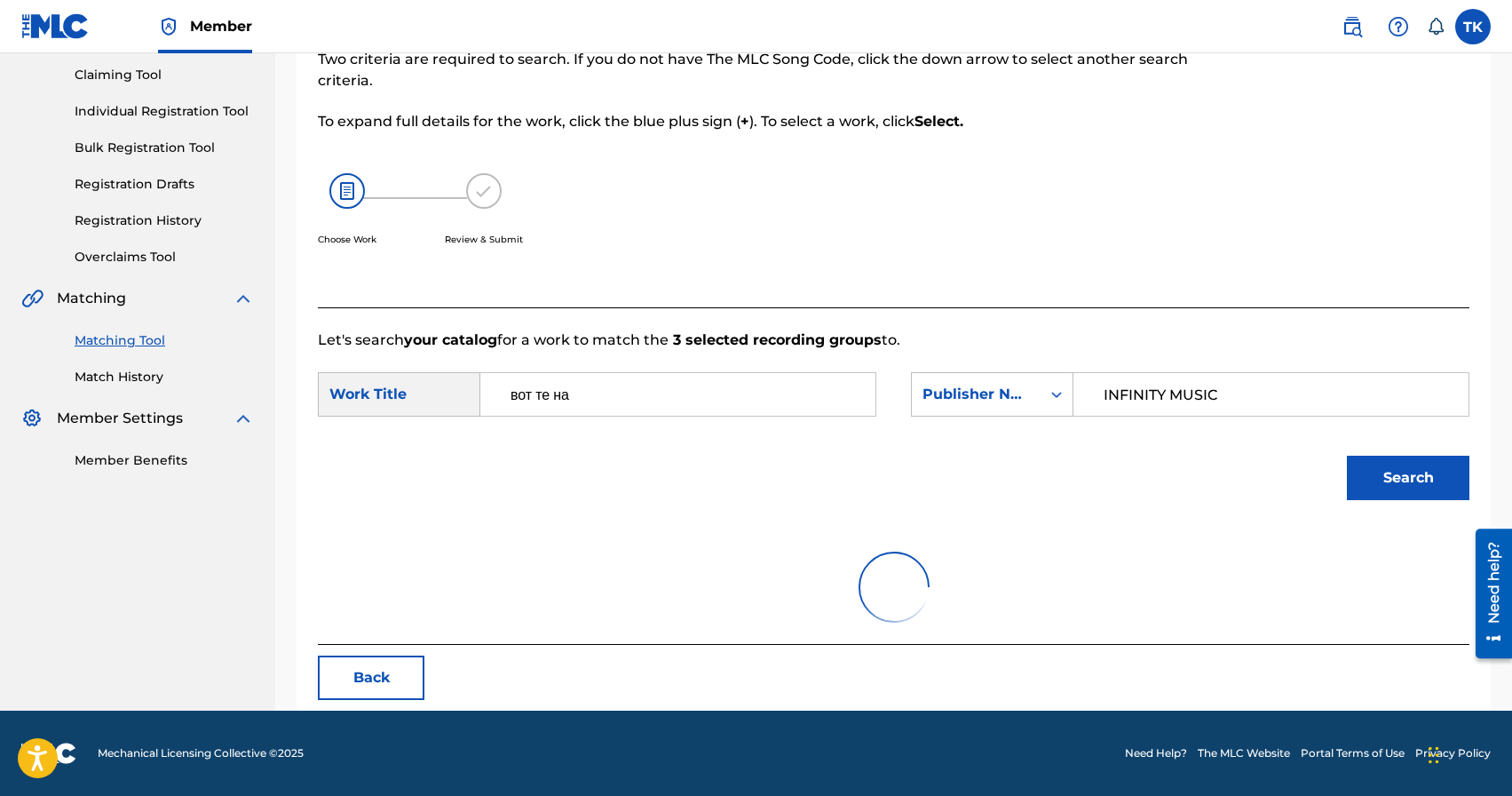
scroll to position [186, 0]
click at [1376, 504] on div "Search" at bounding box center [1404, 473] width 132 height 71
click at [1376, 497] on button "Search" at bounding box center [1408, 478] width 123 height 45
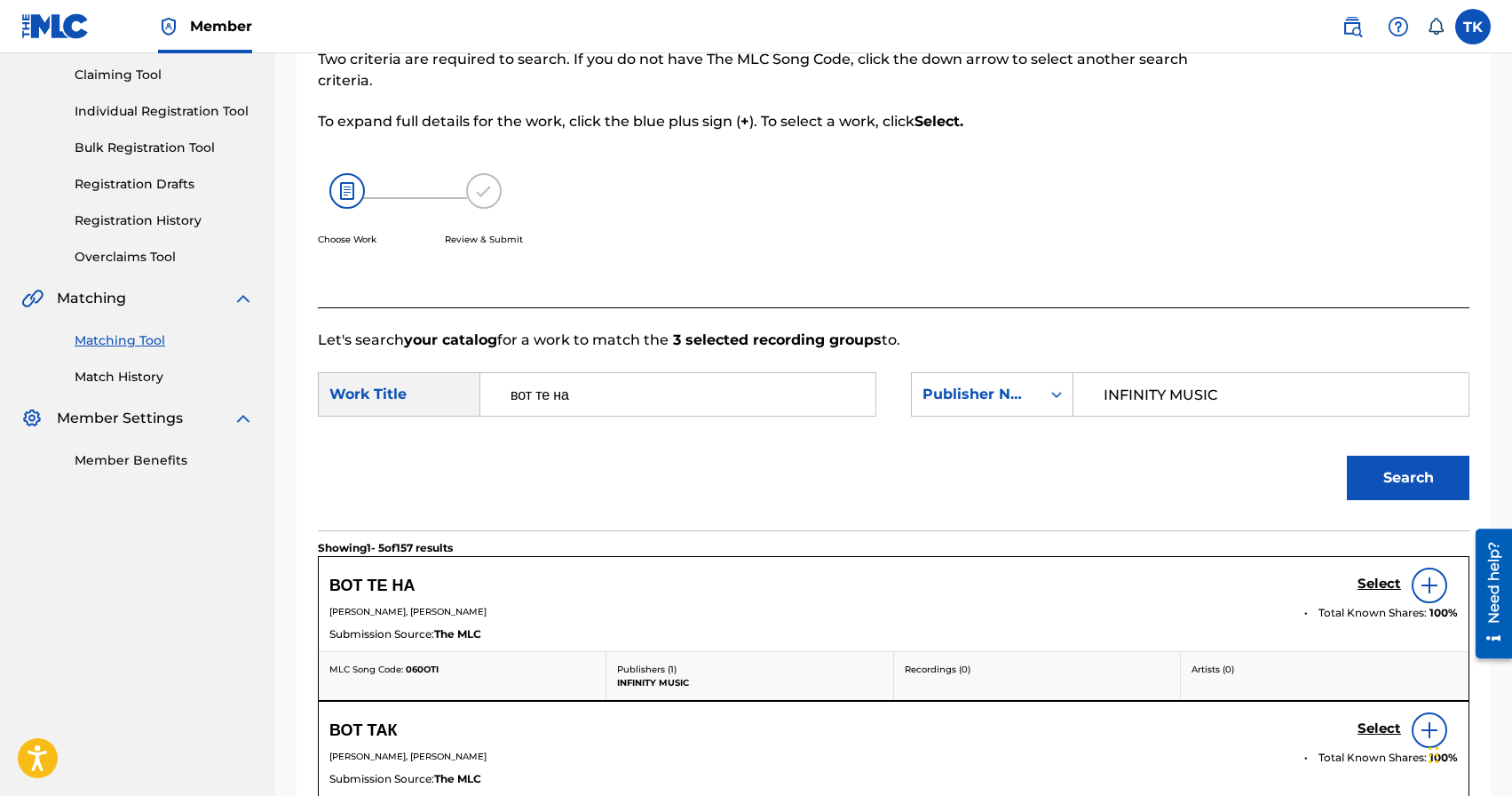
click at [1372, 583] on h5 "Select" at bounding box center [1379, 584] width 44 height 17
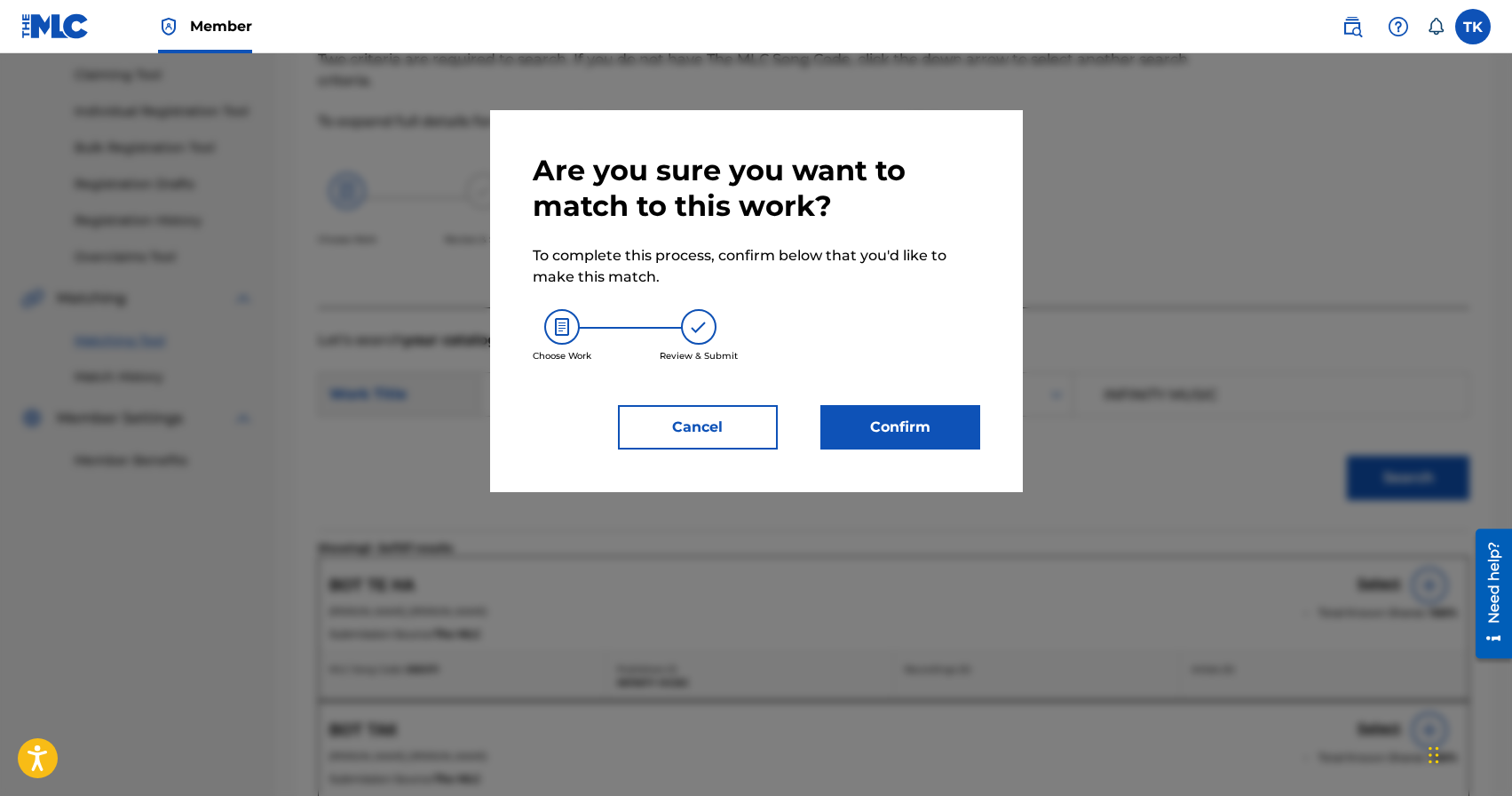
click at [951, 428] on button "Confirm" at bounding box center [901, 427] width 160 height 45
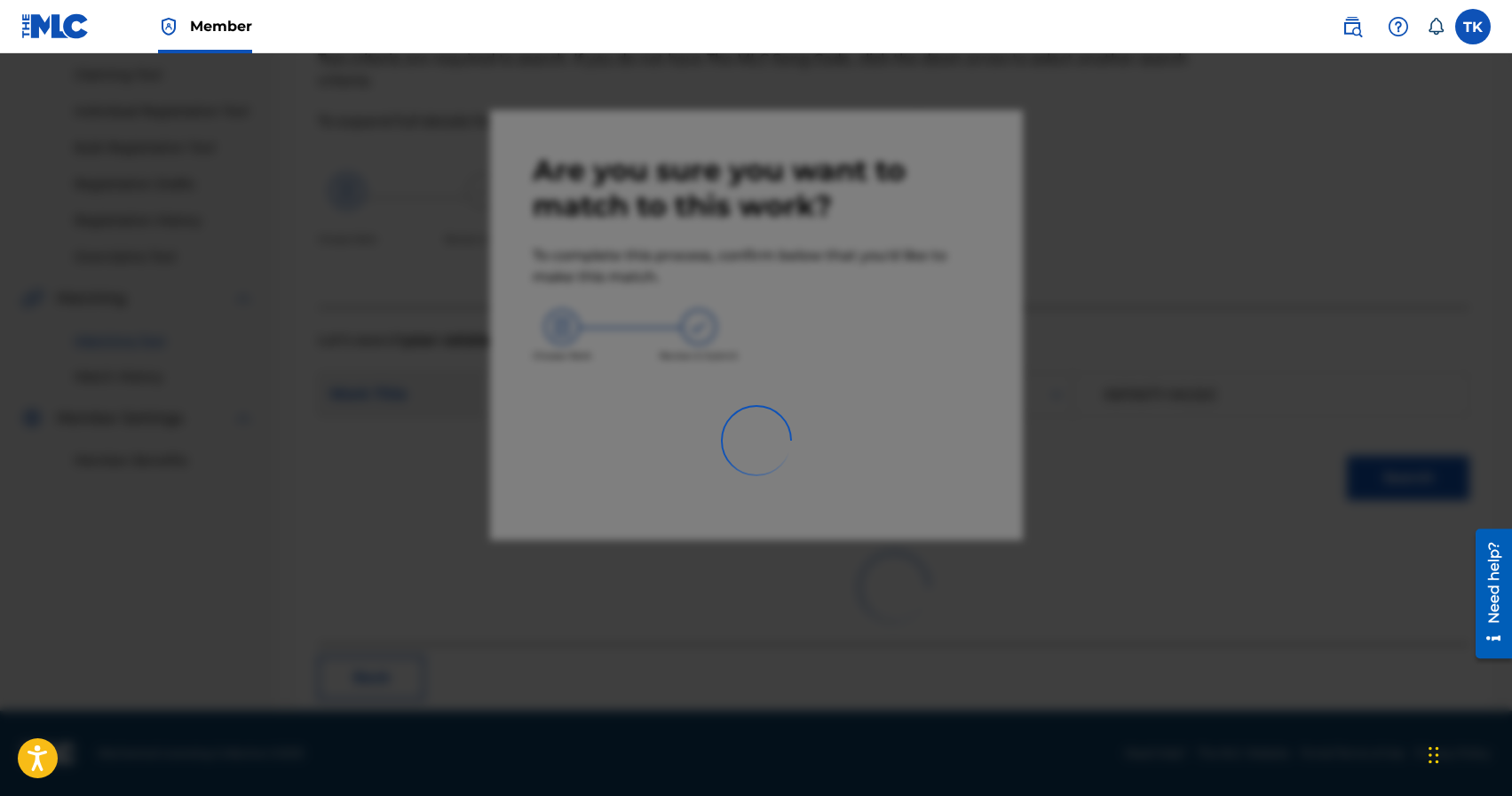
scroll to position [53, 0]
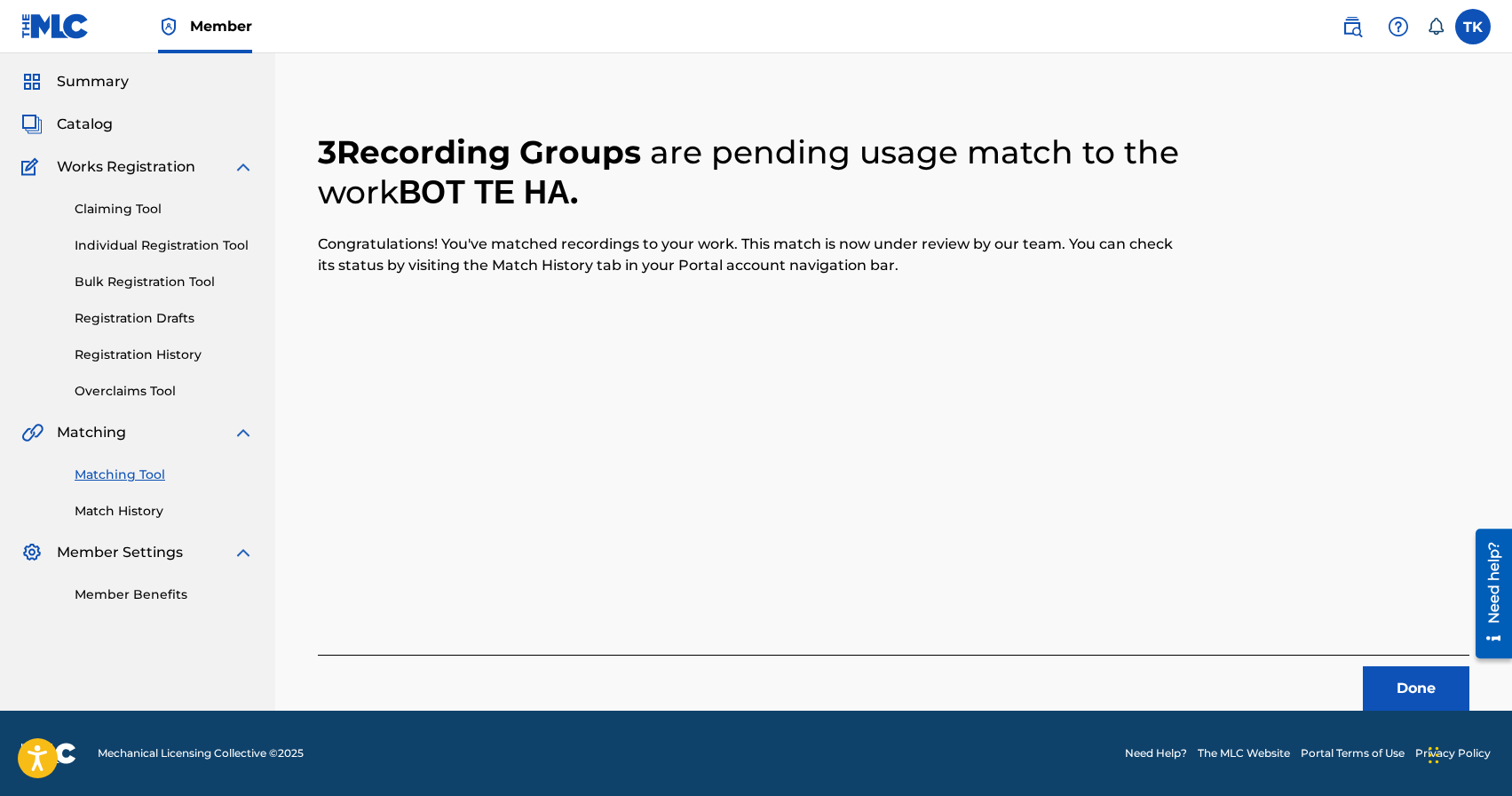
click at [1378, 683] on button "Done" at bounding box center [1416, 688] width 106 height 45
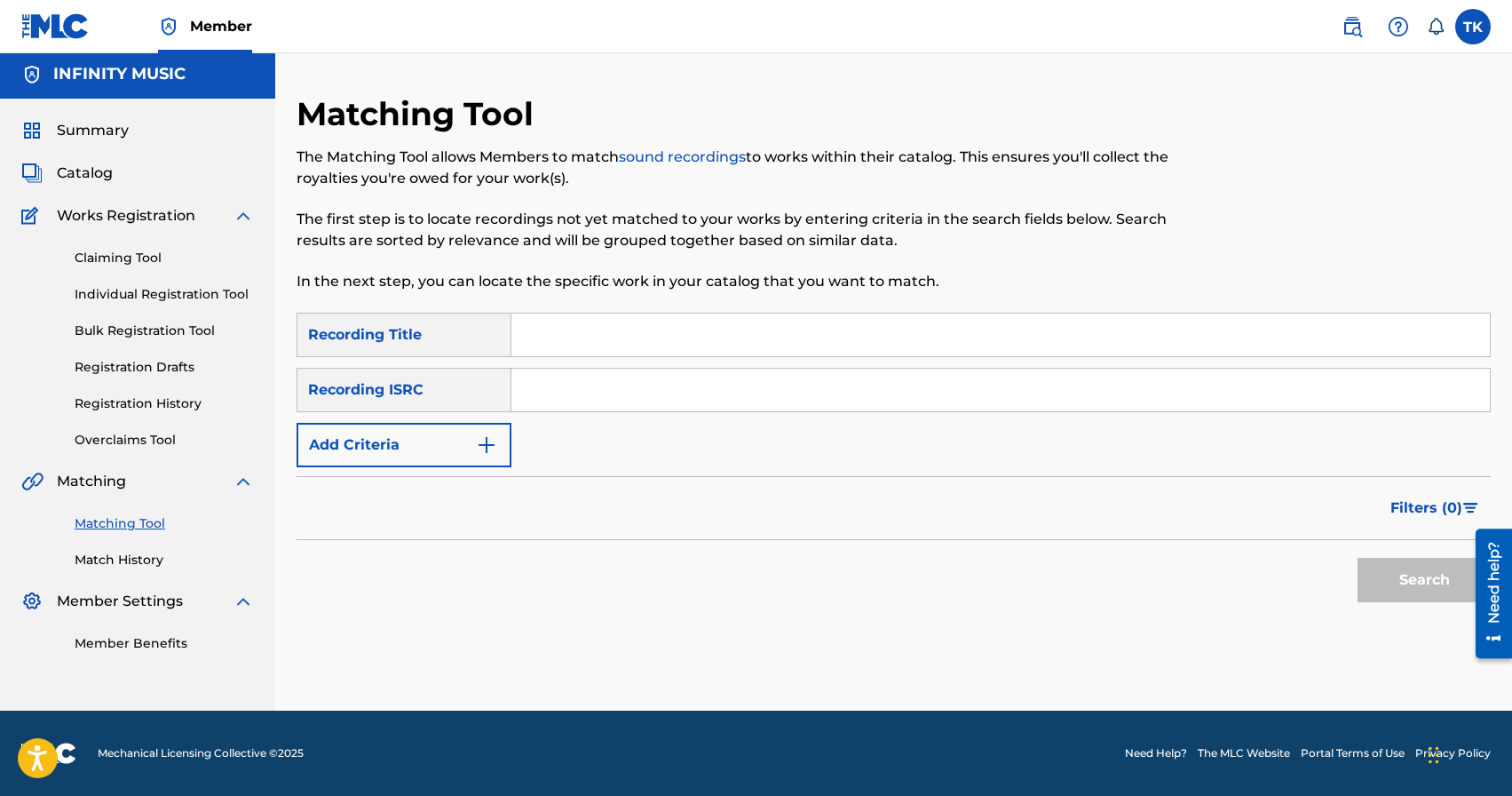
scroll to position [0, 0]
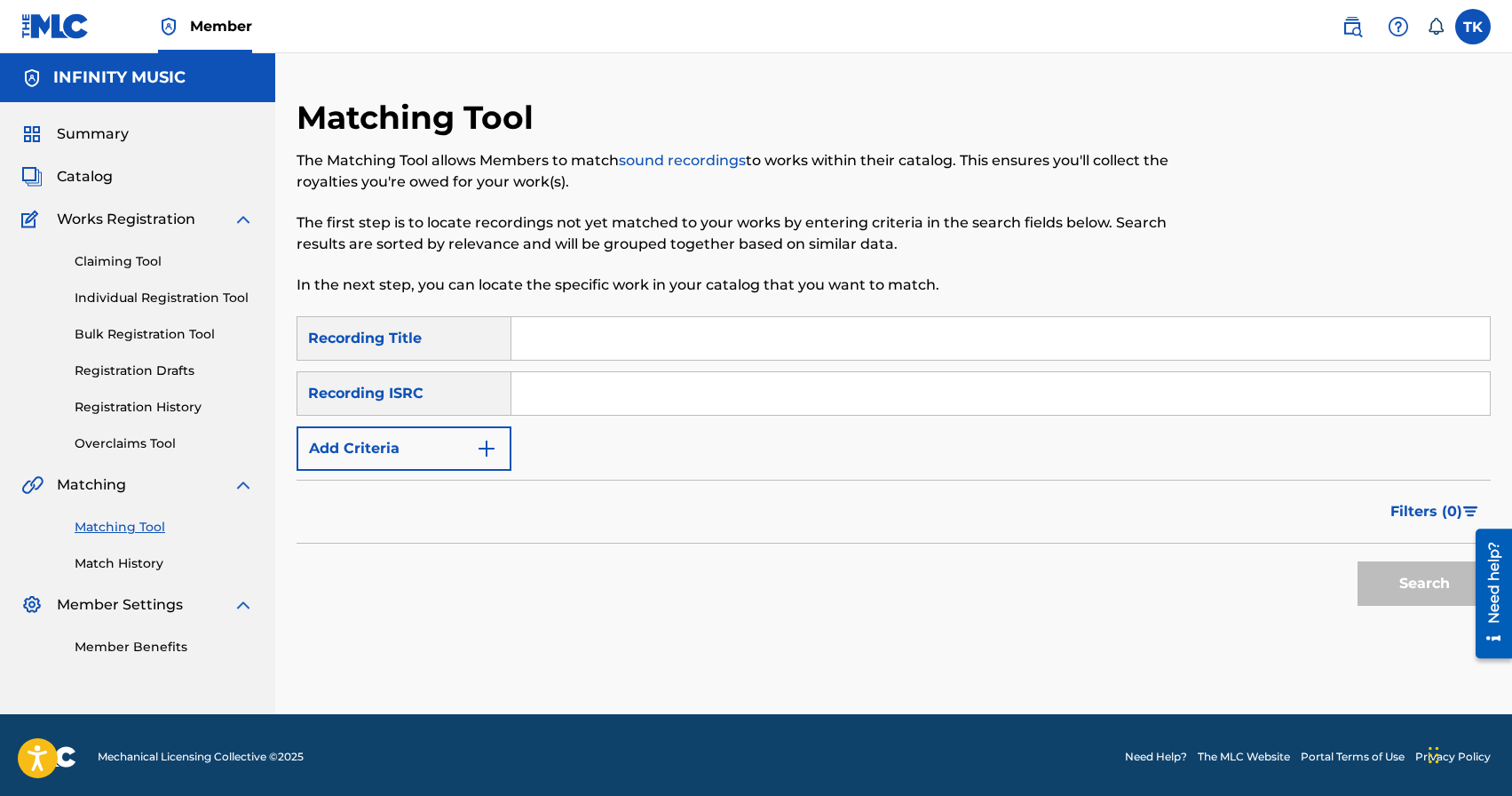
click at [716, 331] on input "Search Form" at bounding box center [1001, 338] width 979 height 43
type input "у"
type input "е"
type input "классика вечна"
click at [486, 441] on img "Search Form" at bounding box center [486, 448] width 21 height 21
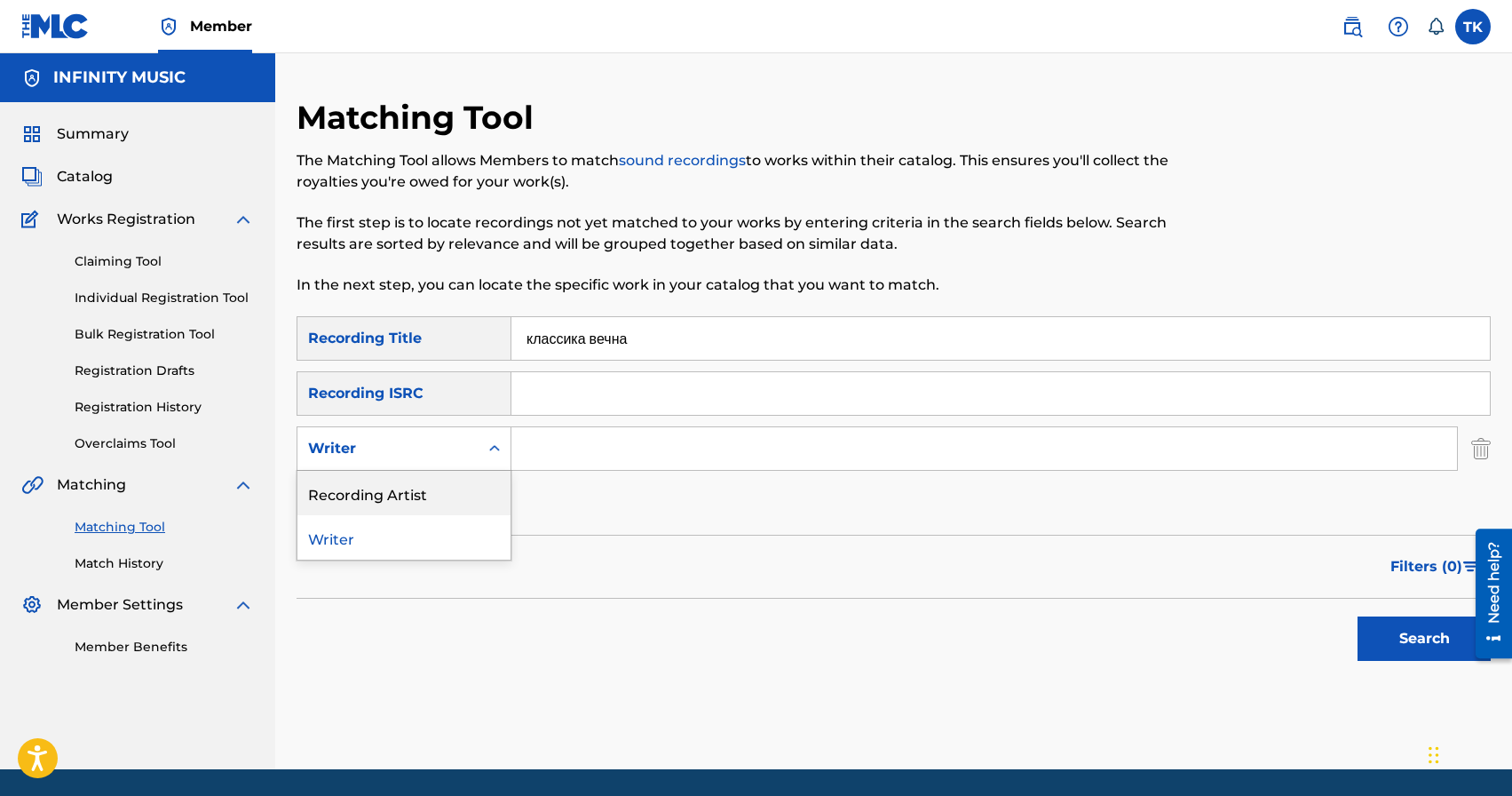
click at [476, 498] on div "Recording Artist" at bounding box center [404, 493] width 213 height 45
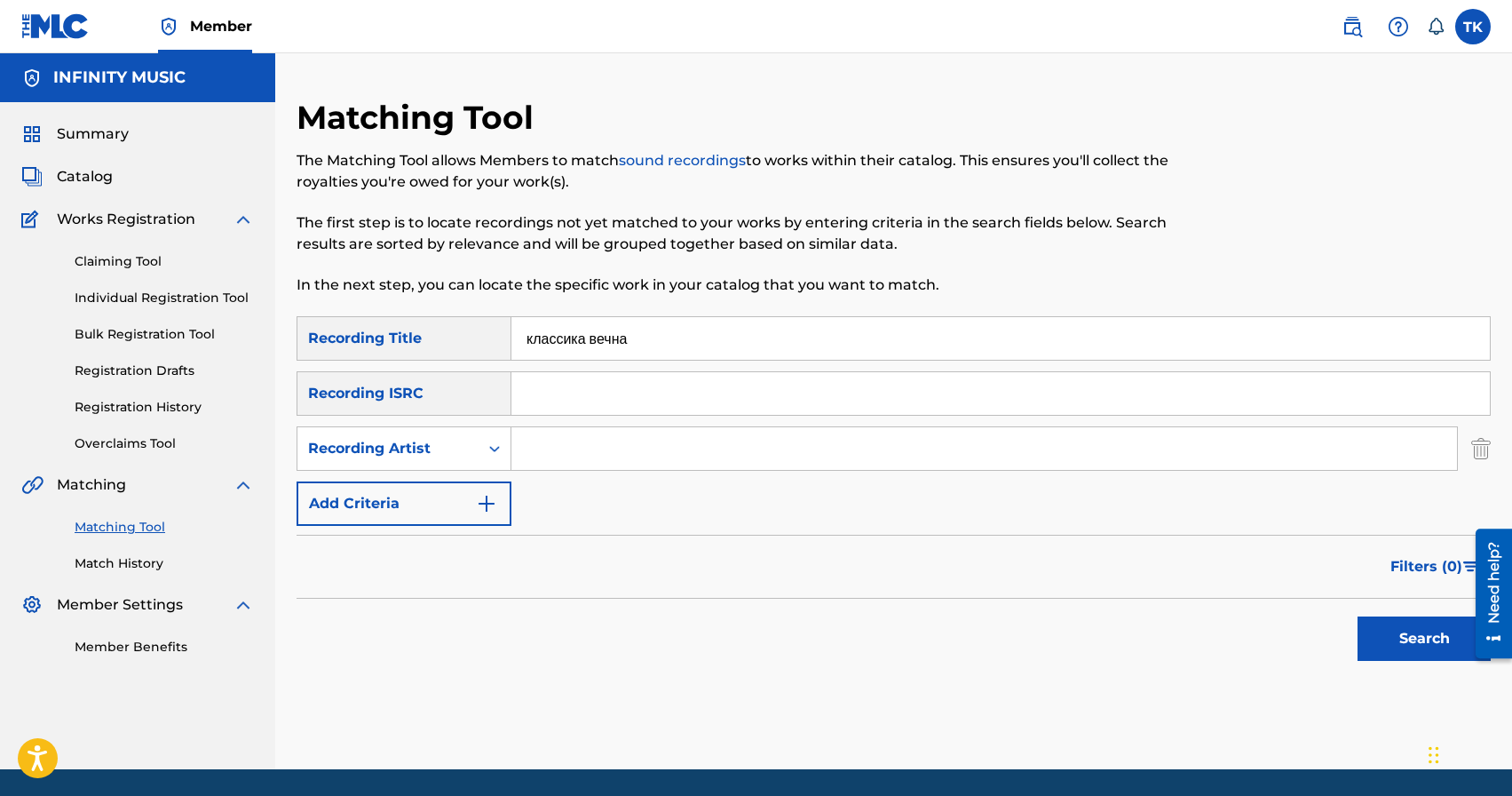
click at [569, 456] on input "Search Form" at bounding box center [984, 448] width 946 height 43
type input "botanique"
click at [1382, 631] on button "Search" at bounding box center [1424, 639] width 133 height 45
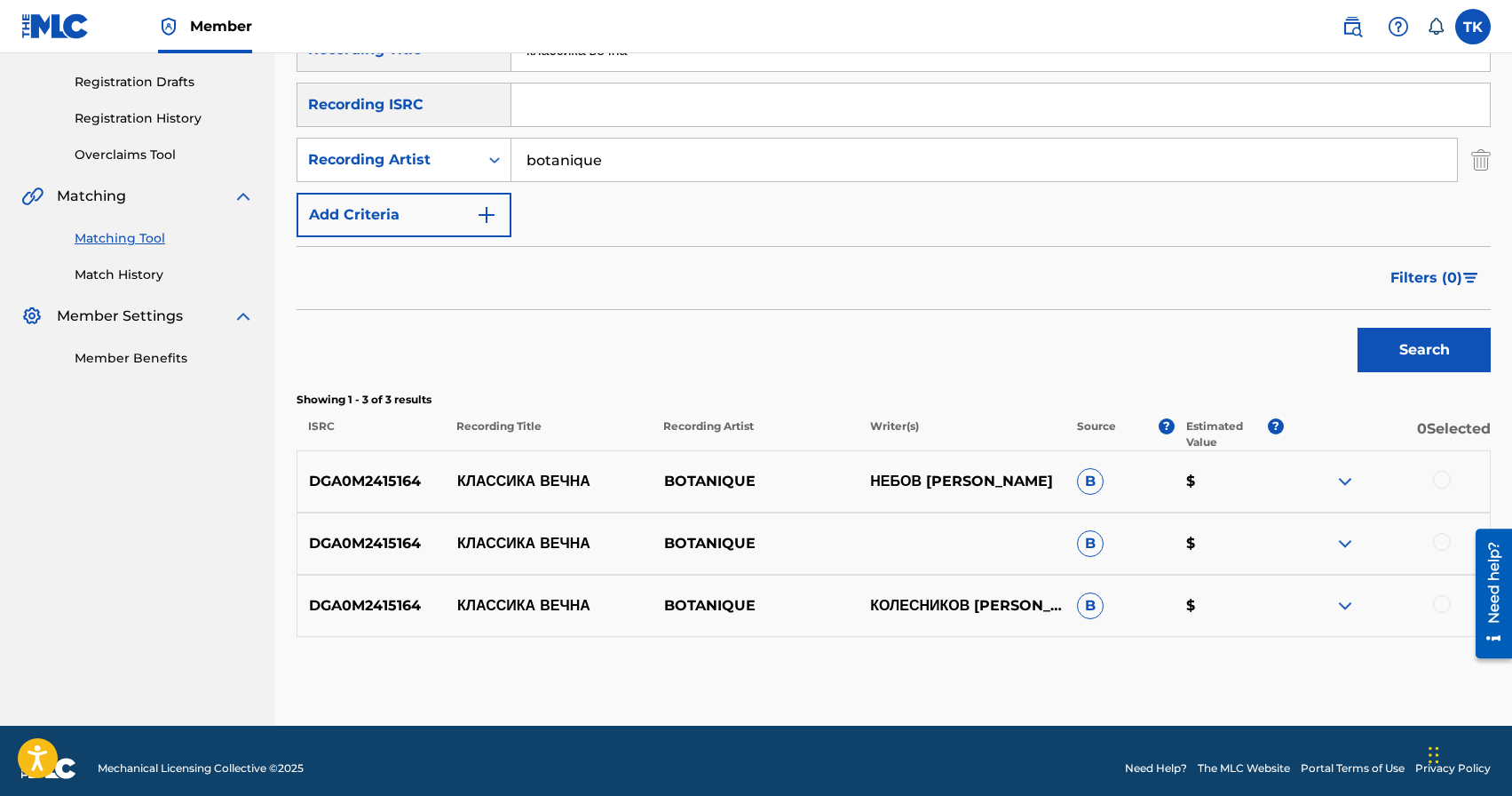
scroll to position [303, 0]
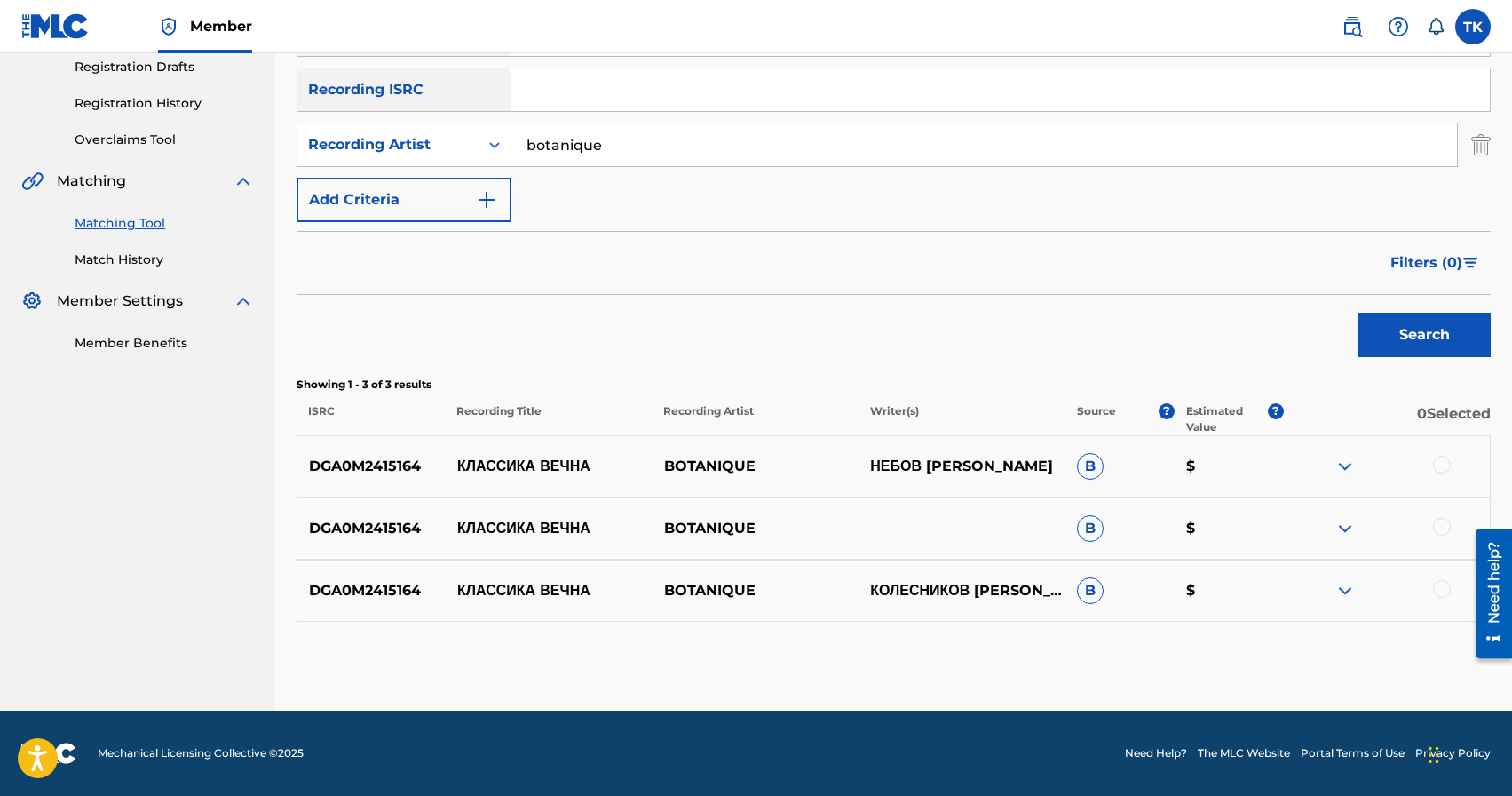
click at [1451, 466] on div at bounding box center [1387, 466] width 207 height 21
click at [1450, 466] on div at bounding box center [1442, 465] width 18 height 18
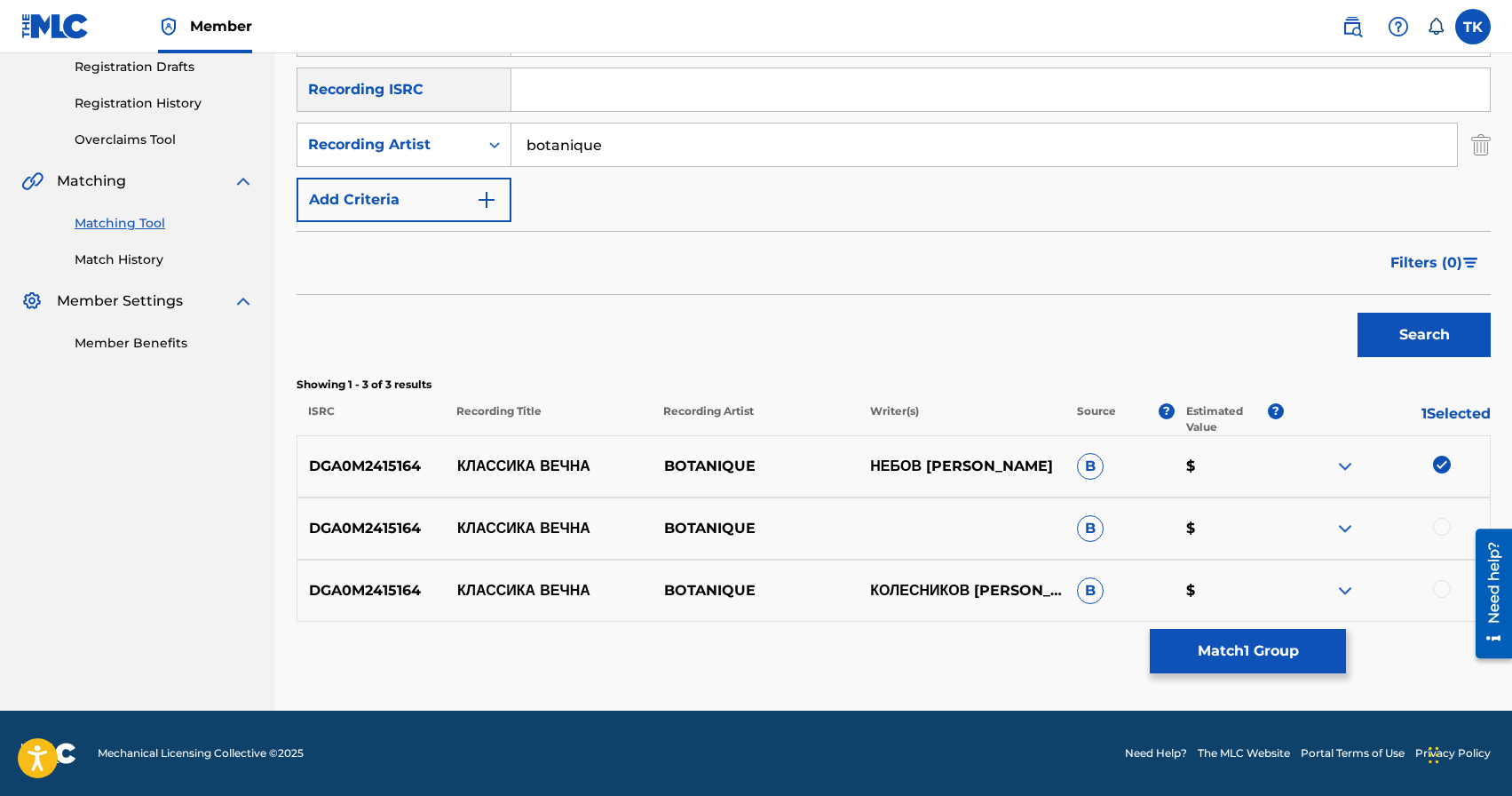
click at [1448, 522] on div at bounding box center [1442, 527] width 18 height 18
click at [1438, 582] on div at bounding box center [1442, 590] width 18 height 18
click at [1297, 649] on button "Match 3 Groups" at bounding box center [1248, 651] width 196 height 45
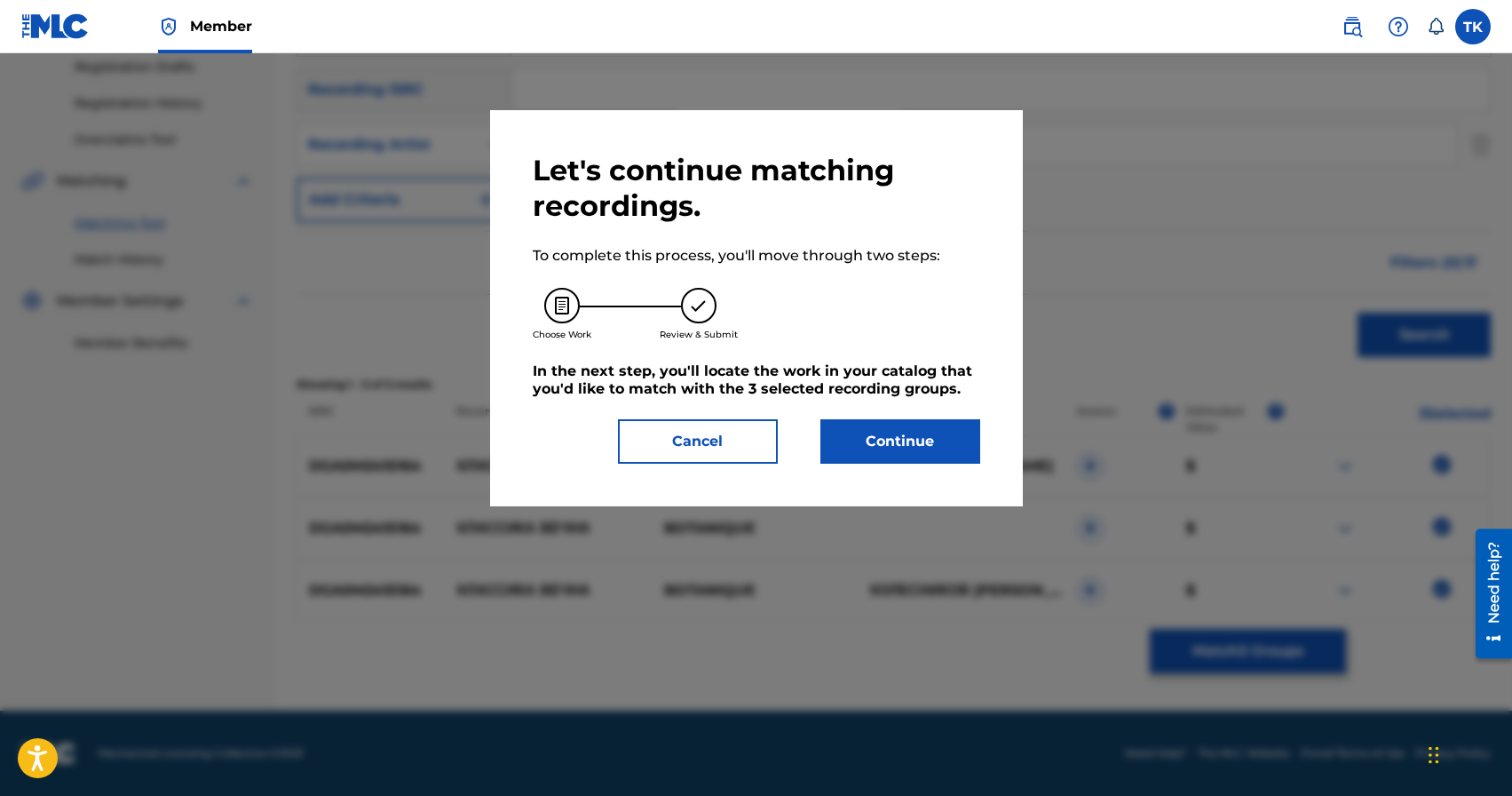
click at [944, 435] on button "Continue" at bounding box center [901, 442] width 160 height 45
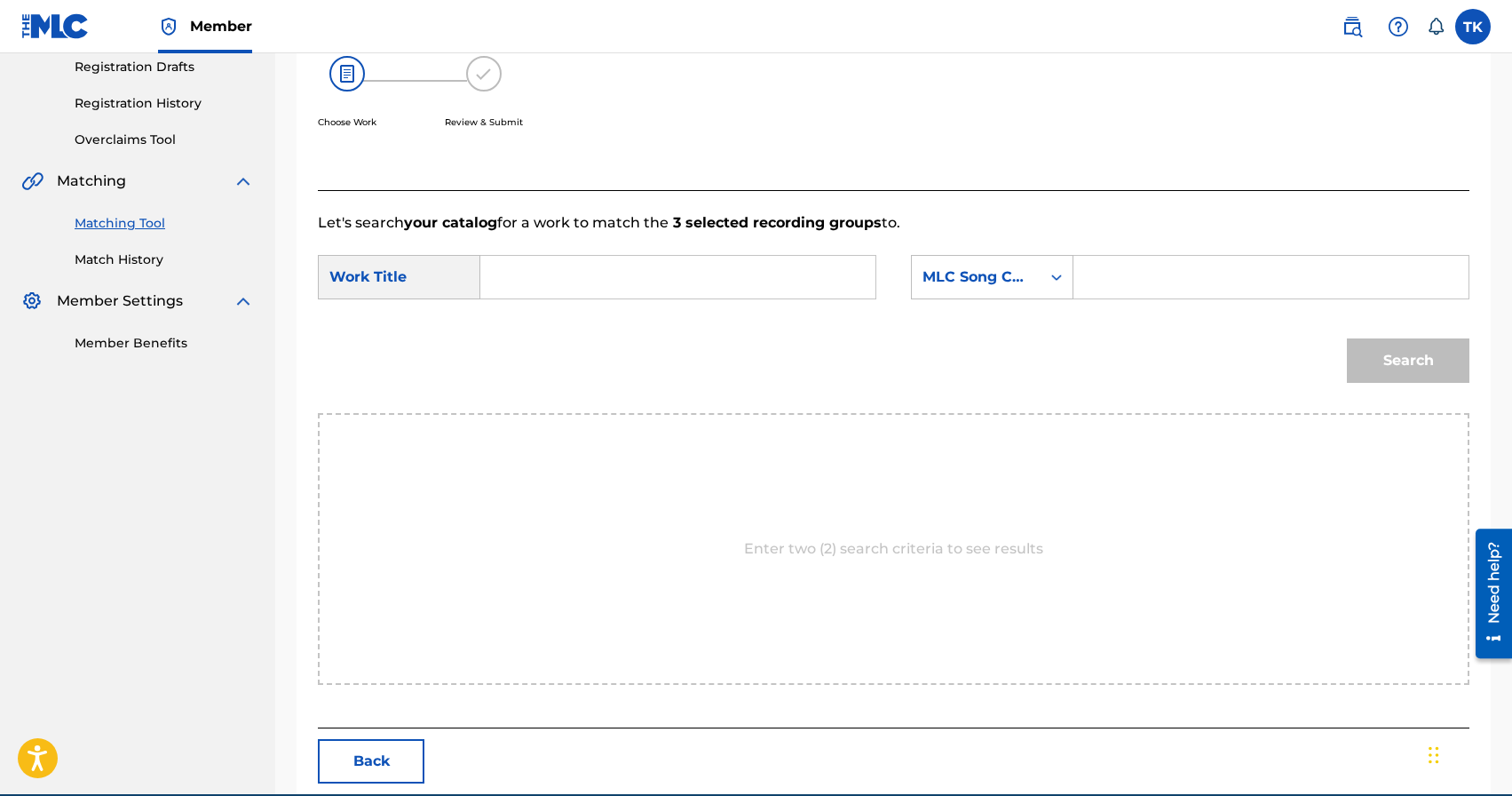
click at [705, 276] on input "Search Form" at bounding box center [678, 277] width 365 height 43
click at [575, 357] on span "вечна" at bounding box center [594, 349] width 38 height 17
type input "классика вечна"
click at [974, 297] on div "MLC Song Code" at bounding box center [992, 277] width 163 height 45
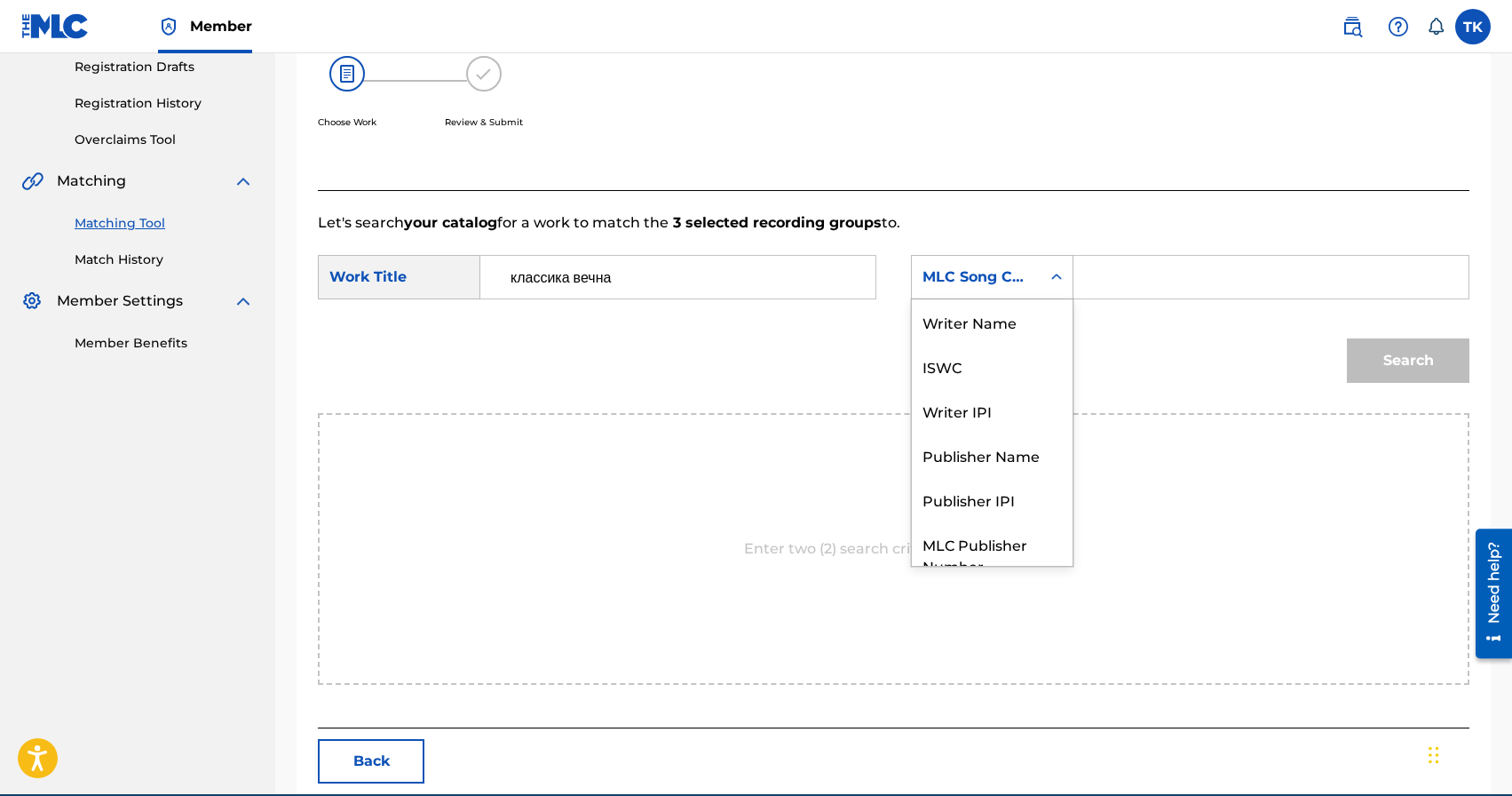
scroll to position [65, 0]
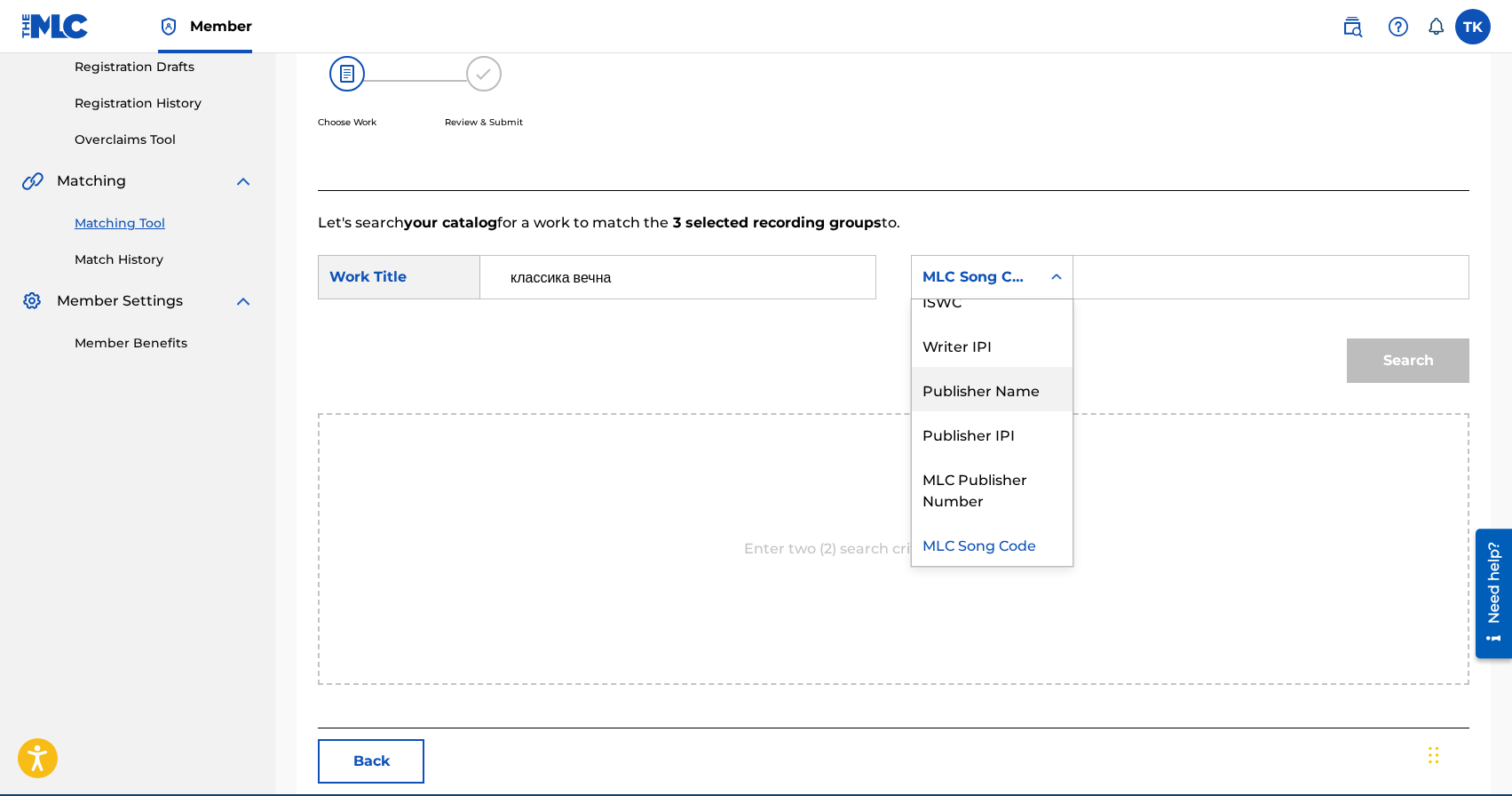
click at [988, 393] on div "Publisher Name" at bounding box center [992, 389] width 161 height 45
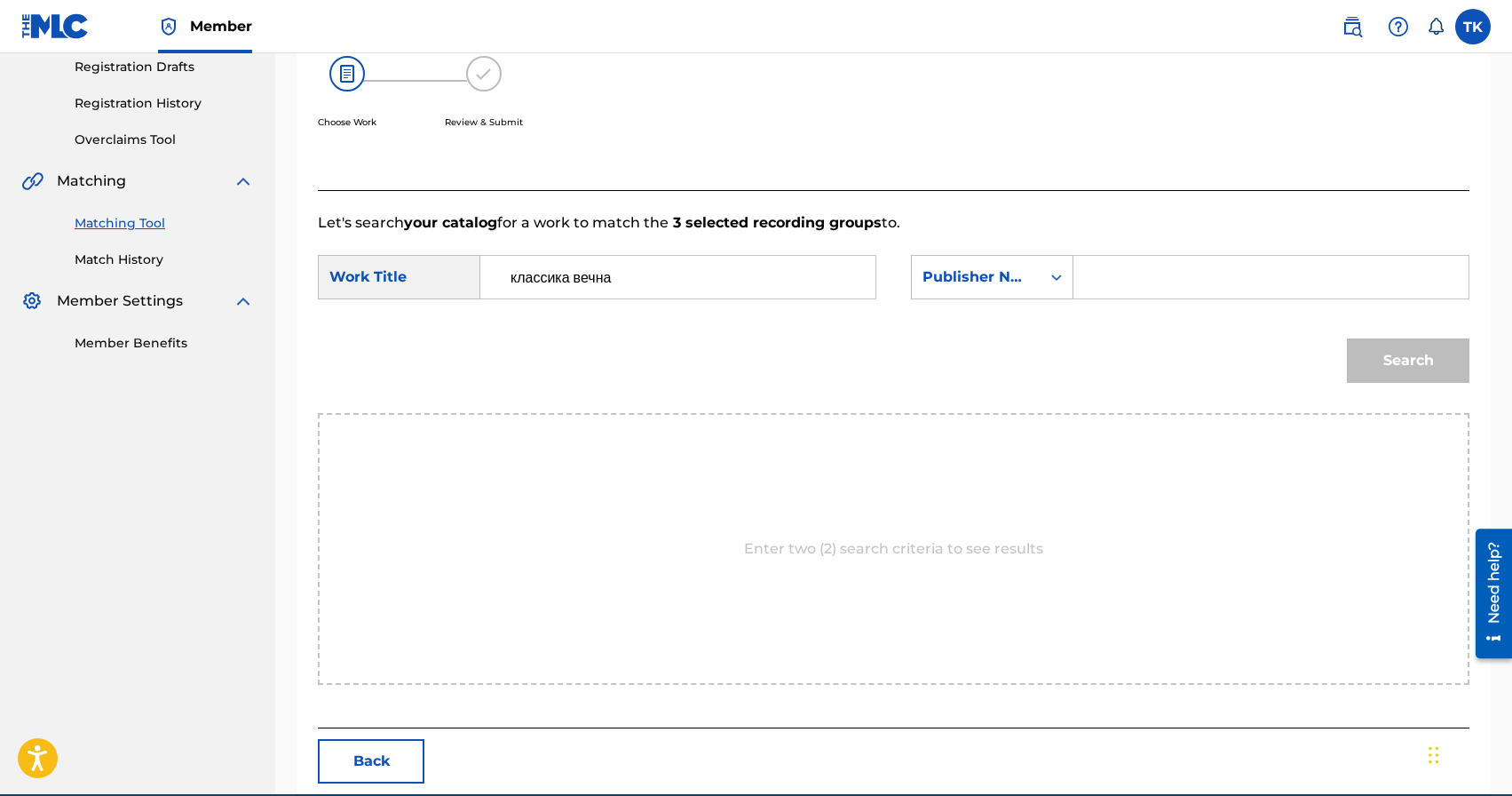
click at [1151, 277] on input "Search Form" at bounding box center [1271, 277] width 365 height 43
type input "INFINITY MUSIC"
click at [1431, 372] on button "Search" at bounding box center [1408, 361] width 123 height 45
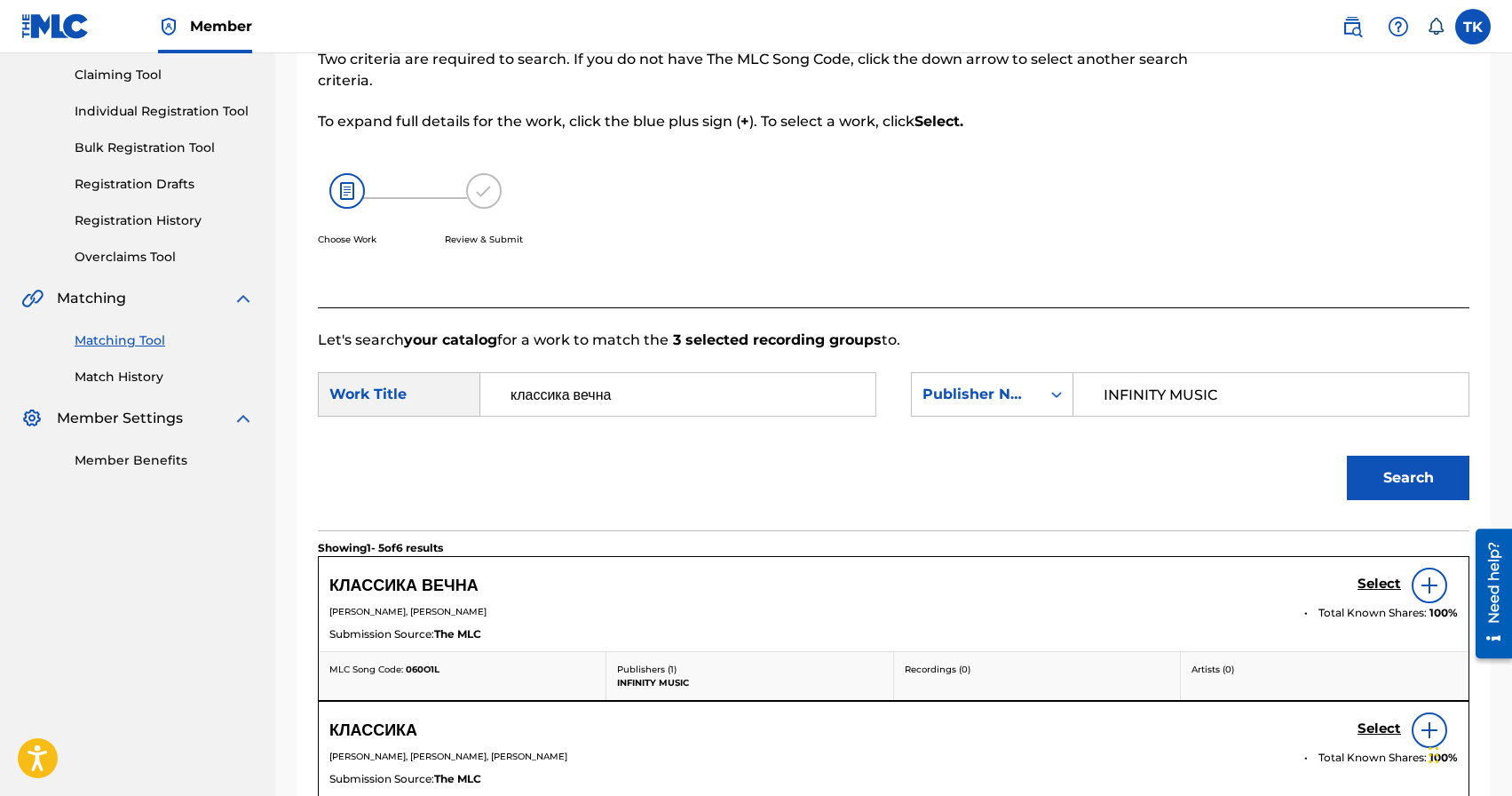
scroll to position [303, 0]
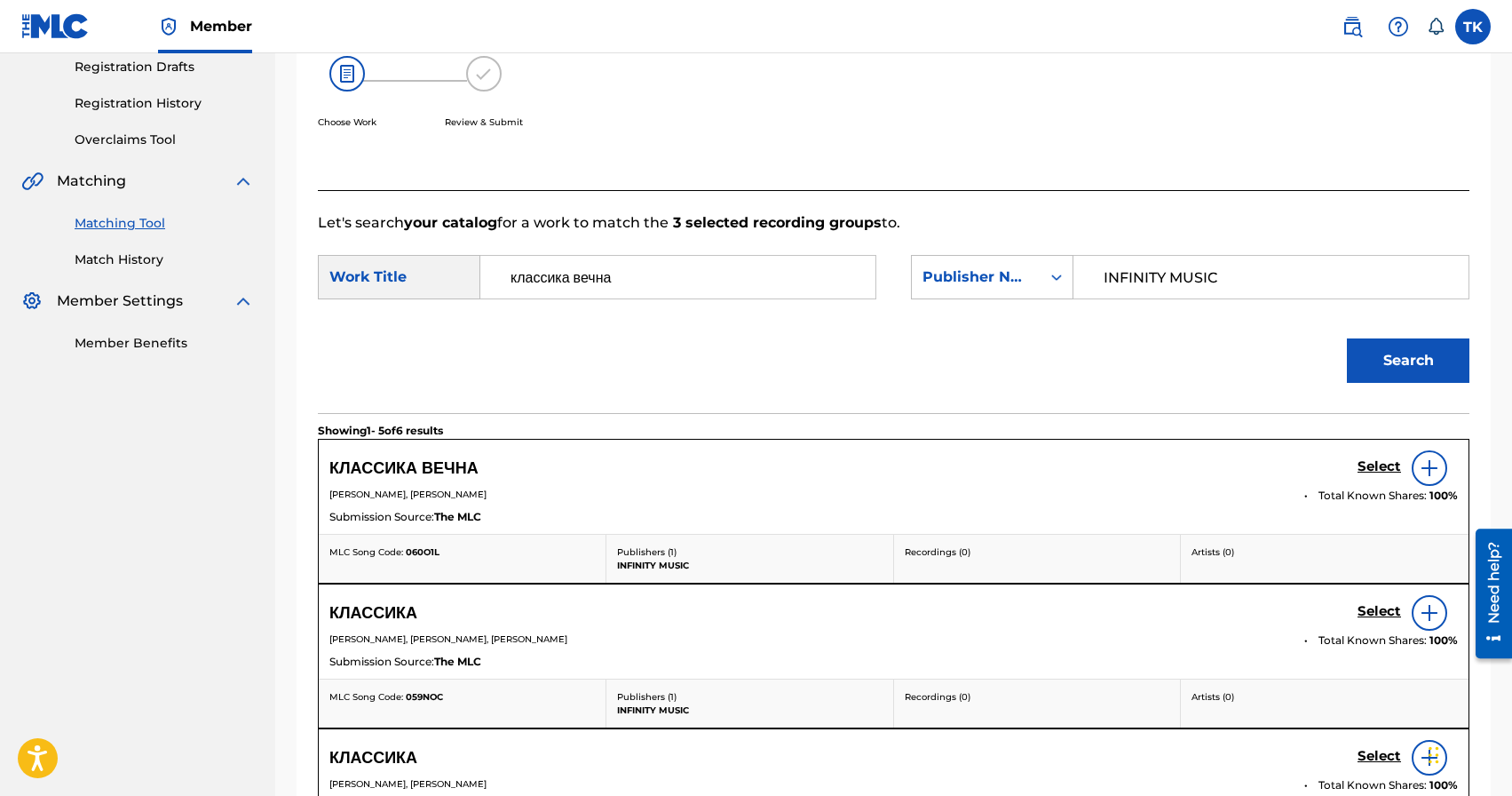
click at [1369, 461] on h5 "Select" at bounding box center [1379, 467] width 44 height 17
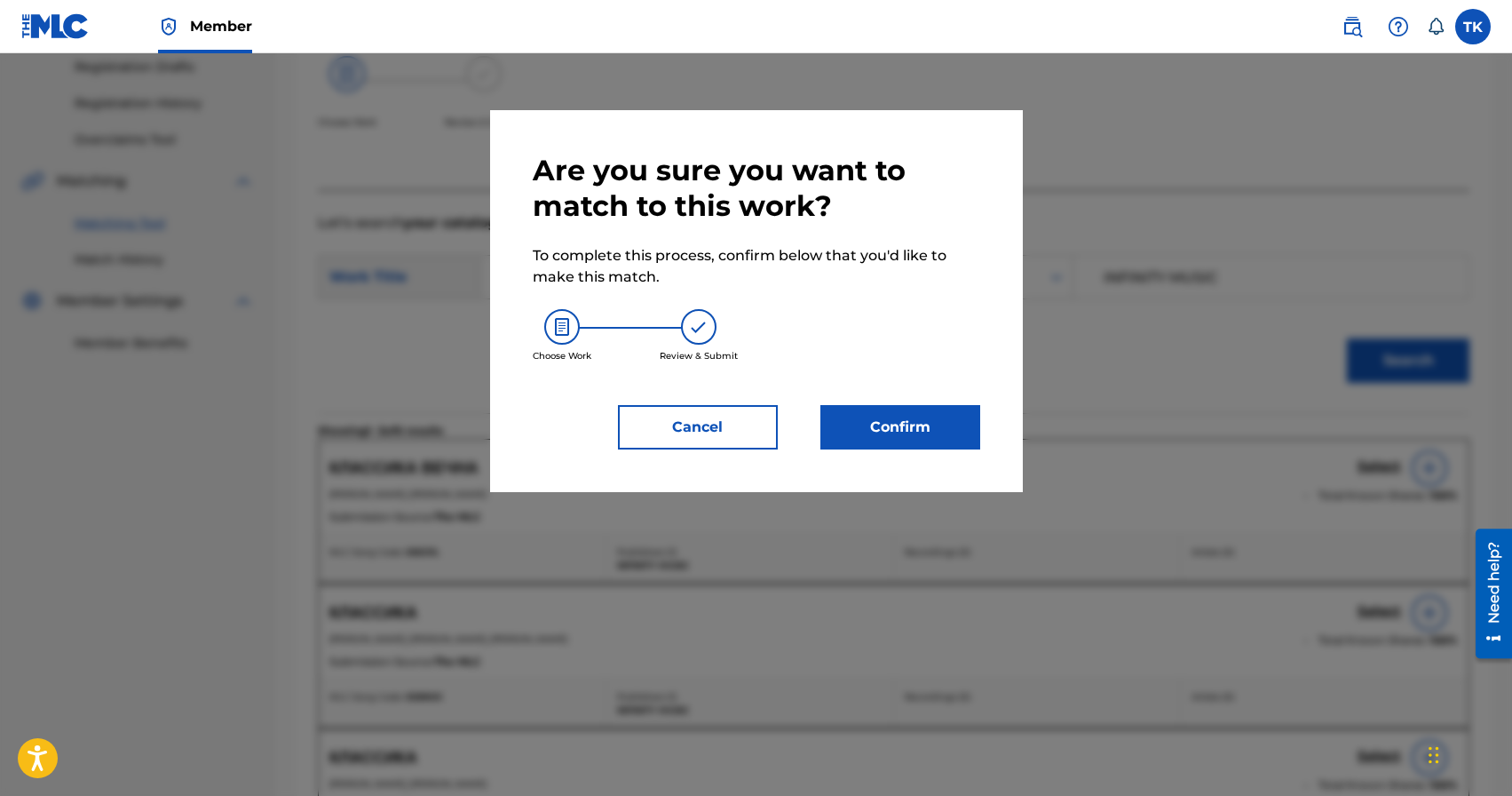
click at [948, 414] on button "Confirm" at bounding box center [901, 427] width 160 height 45
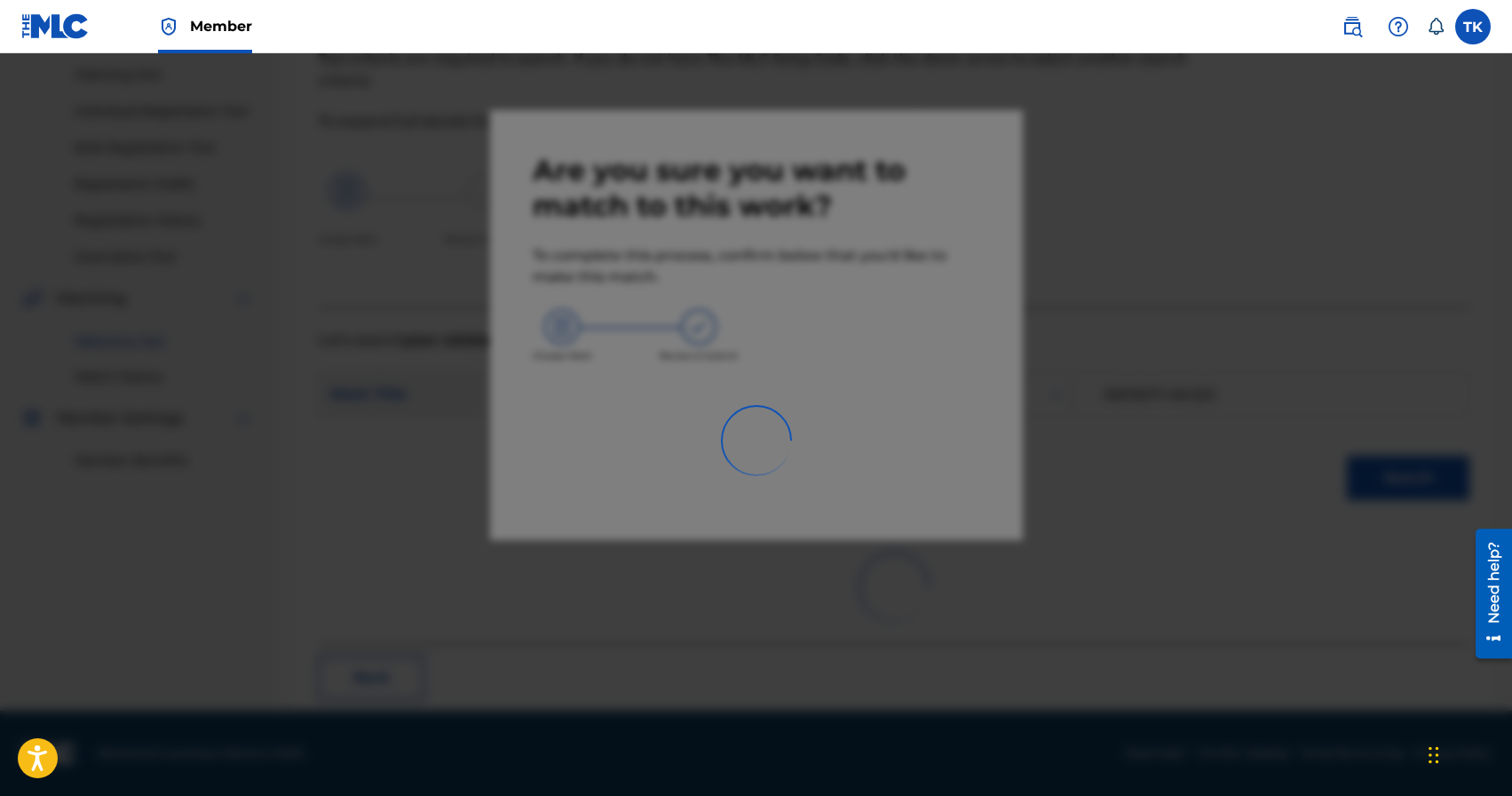
scroll to position [53, 0]
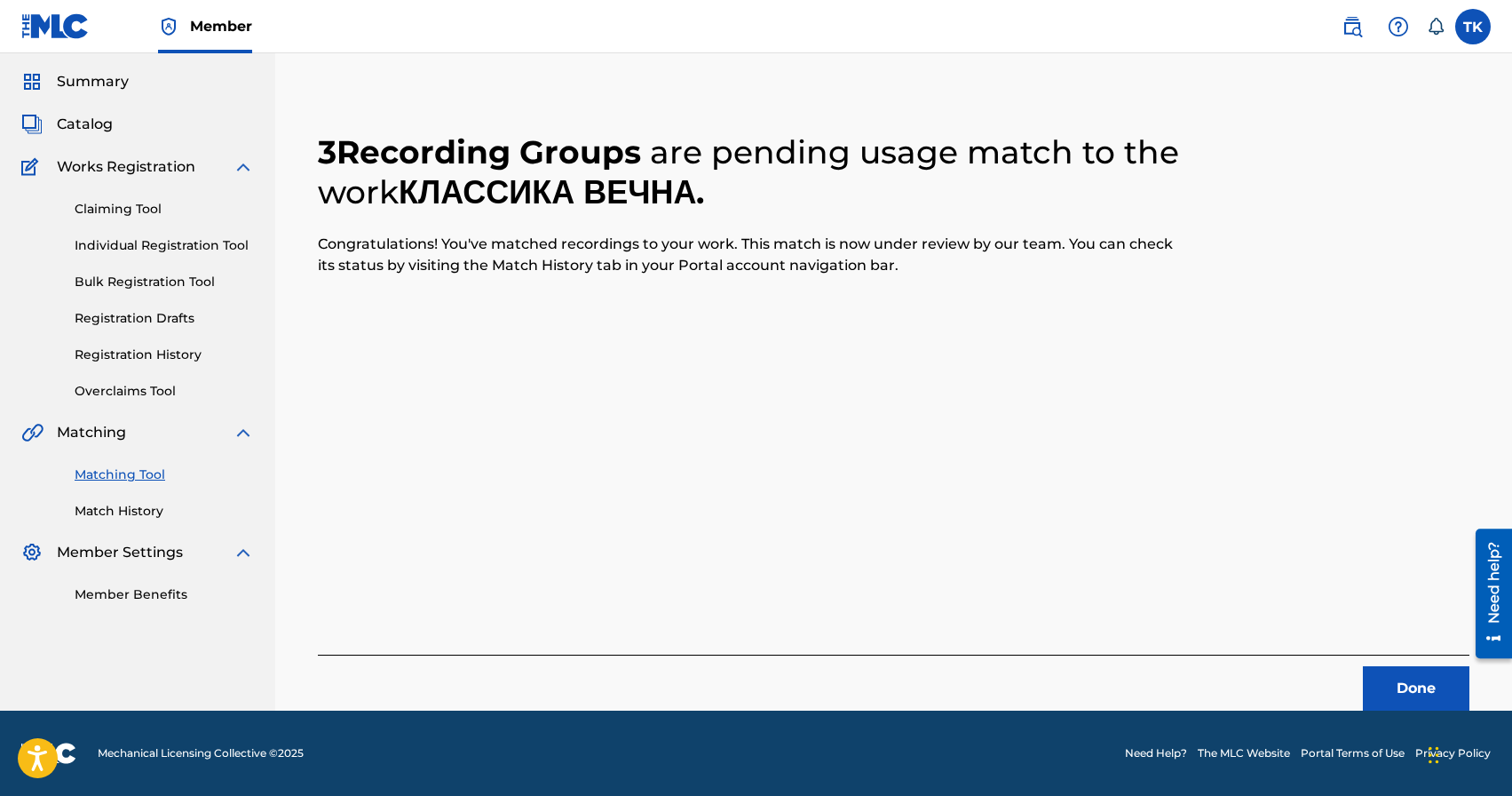
click at [1398, 691] on button "Done" at bounding box center [1416, 688] width 106 height 45
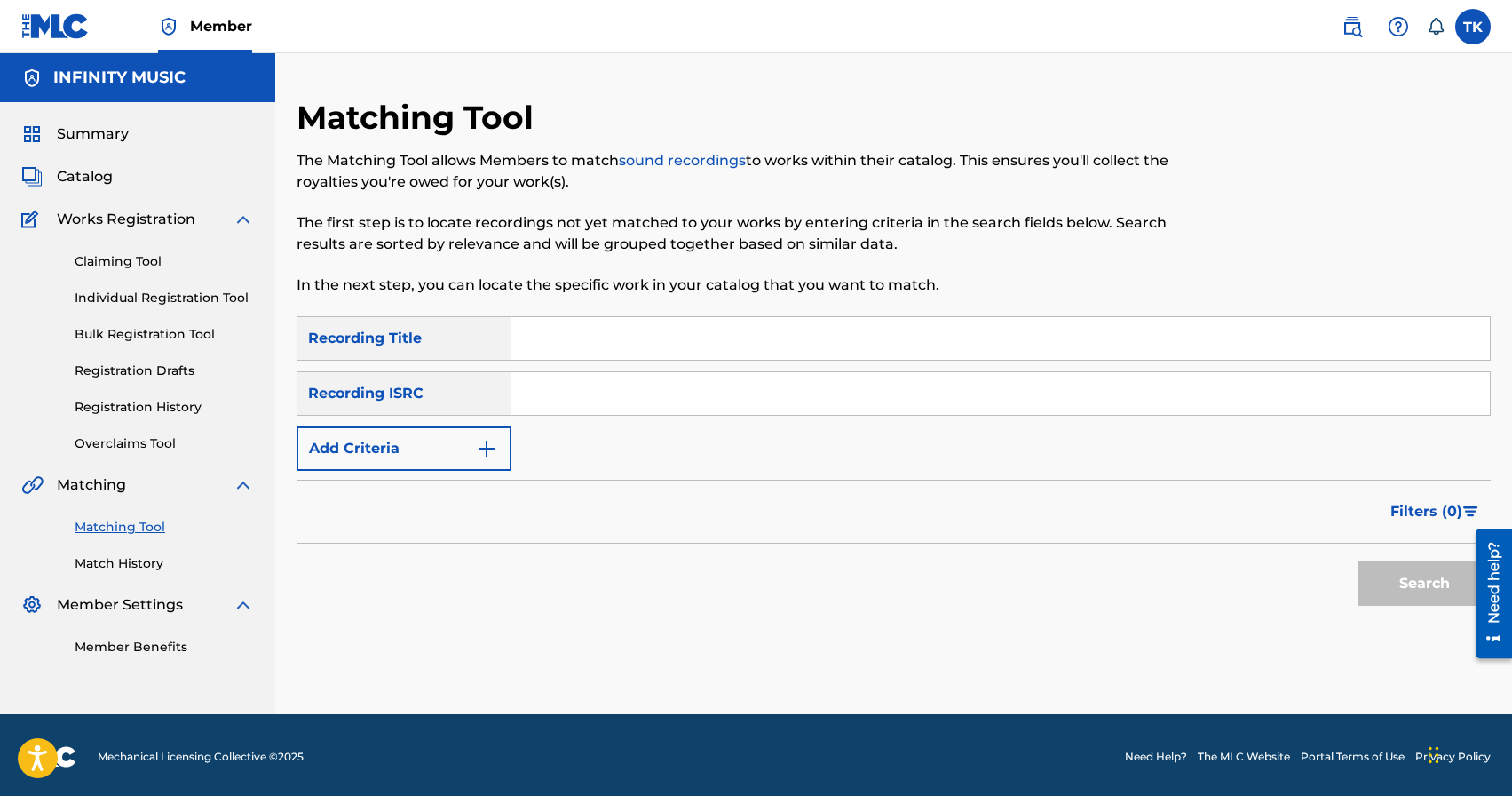
click at [665, 338] on input "Search Form" at bounding box center [1001, 338] width 979 height 43
type input "k"
type input "летать"
click at [467, 446] on button "Add Criteria" at bounding box center [404, 448] width 215 height 45
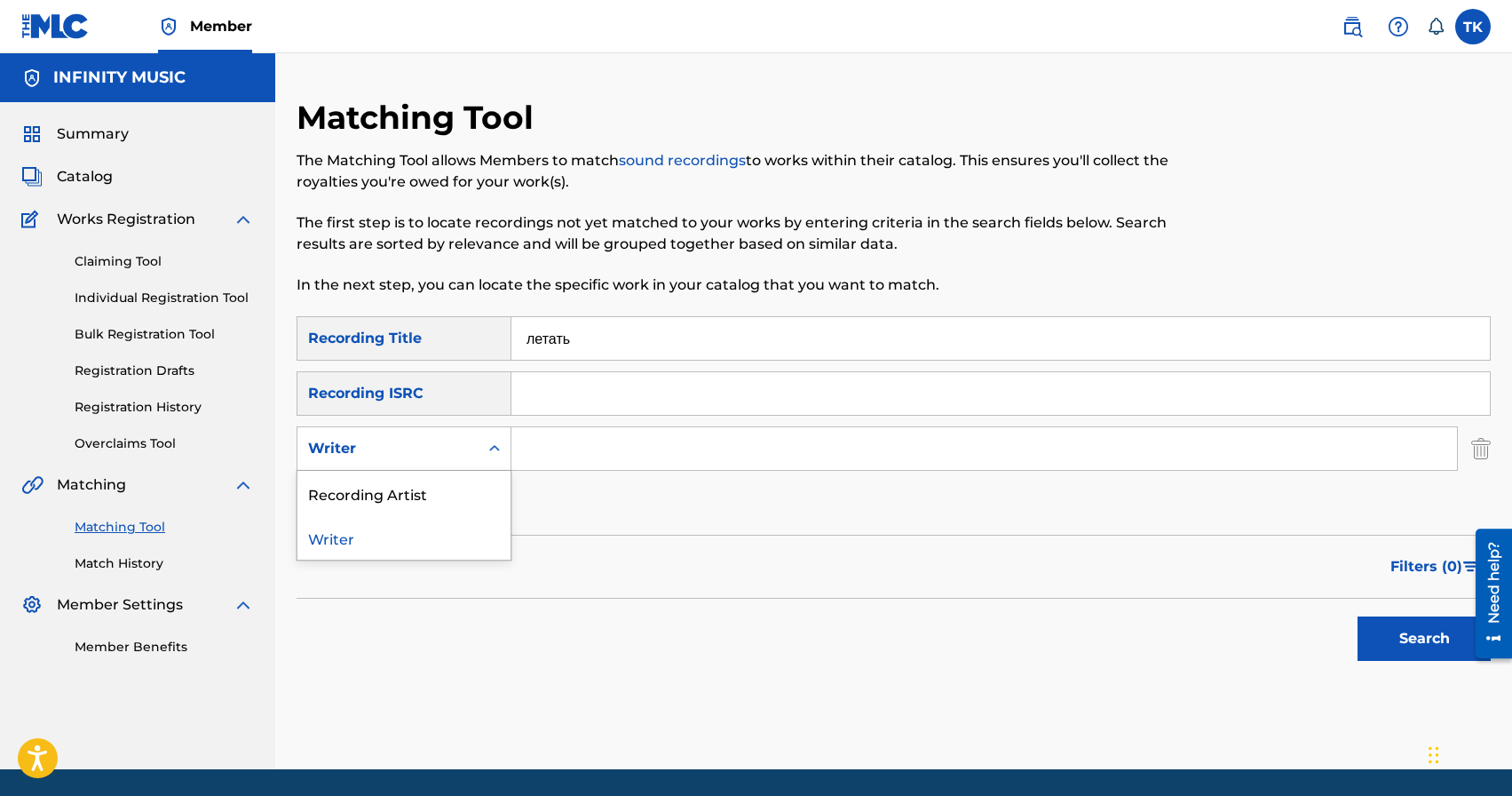
click at [467, 446] on div "Writer" at bounding box center [388, 448] width 160 height 21
click at [461, 487] on div "Recording Artist" at bounding box center [404, 493] width 213 height 45
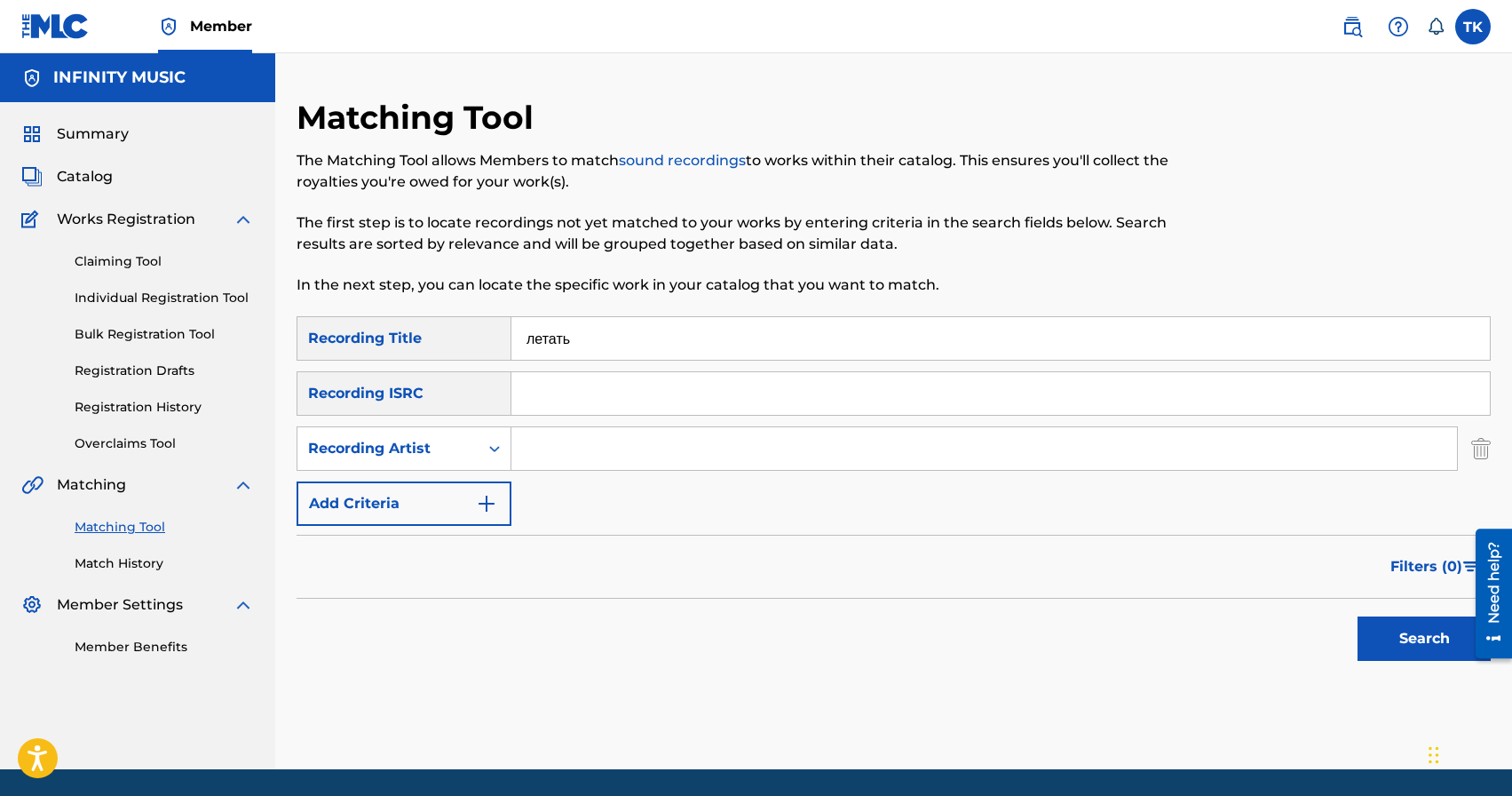
click at [577, 443] on input "Search Form" at bounding box center [984, 448] width 946 height 43
type input "[PERSON_NAME]"
click at [1391, 641] on button "Search" at bounding box center [1424, 639] width 133 height 45
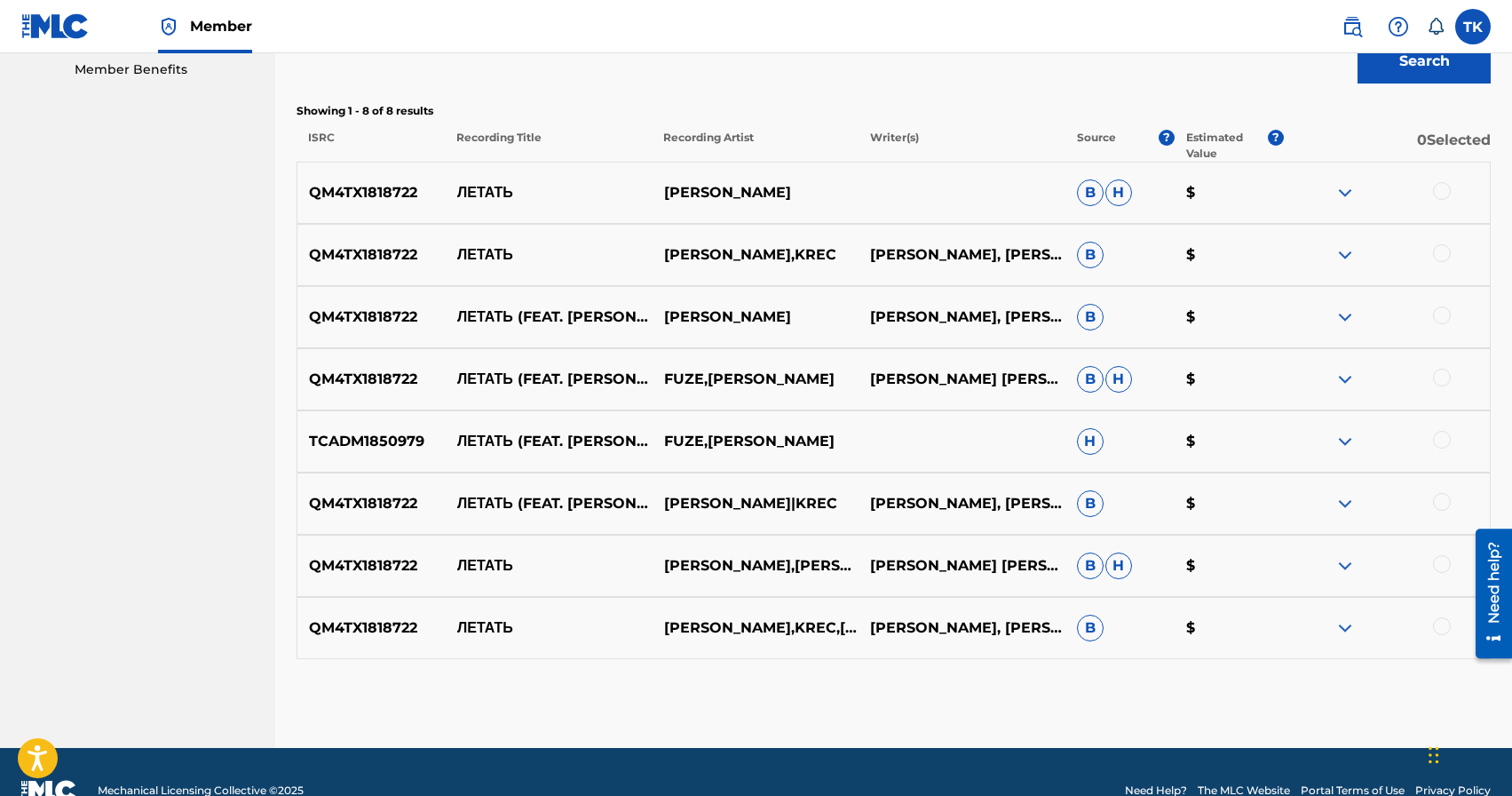
scroll to position [565, 0]
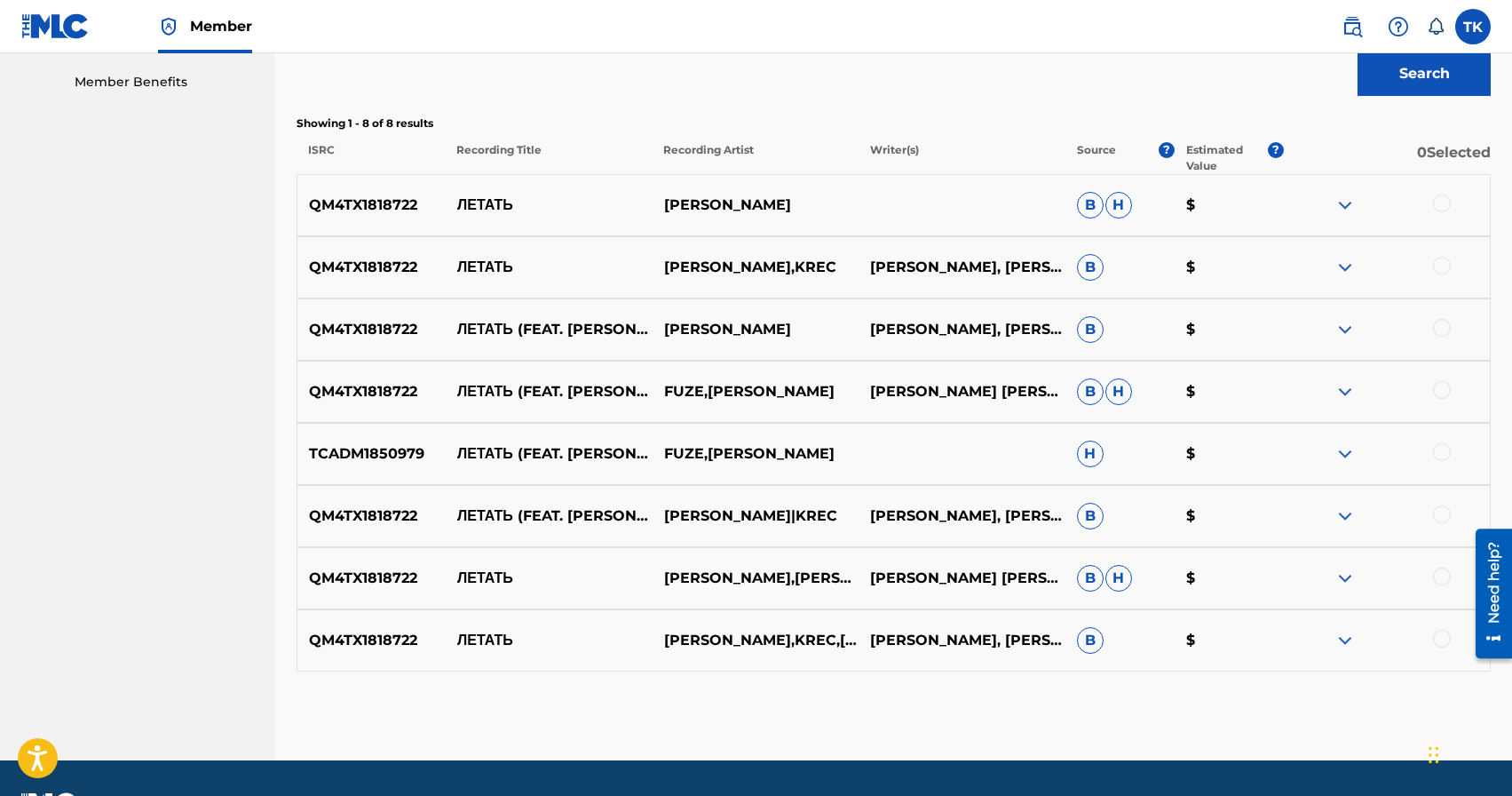
click at [1447, 202] on div at bounding box center [1442, 204] width 18 height 18
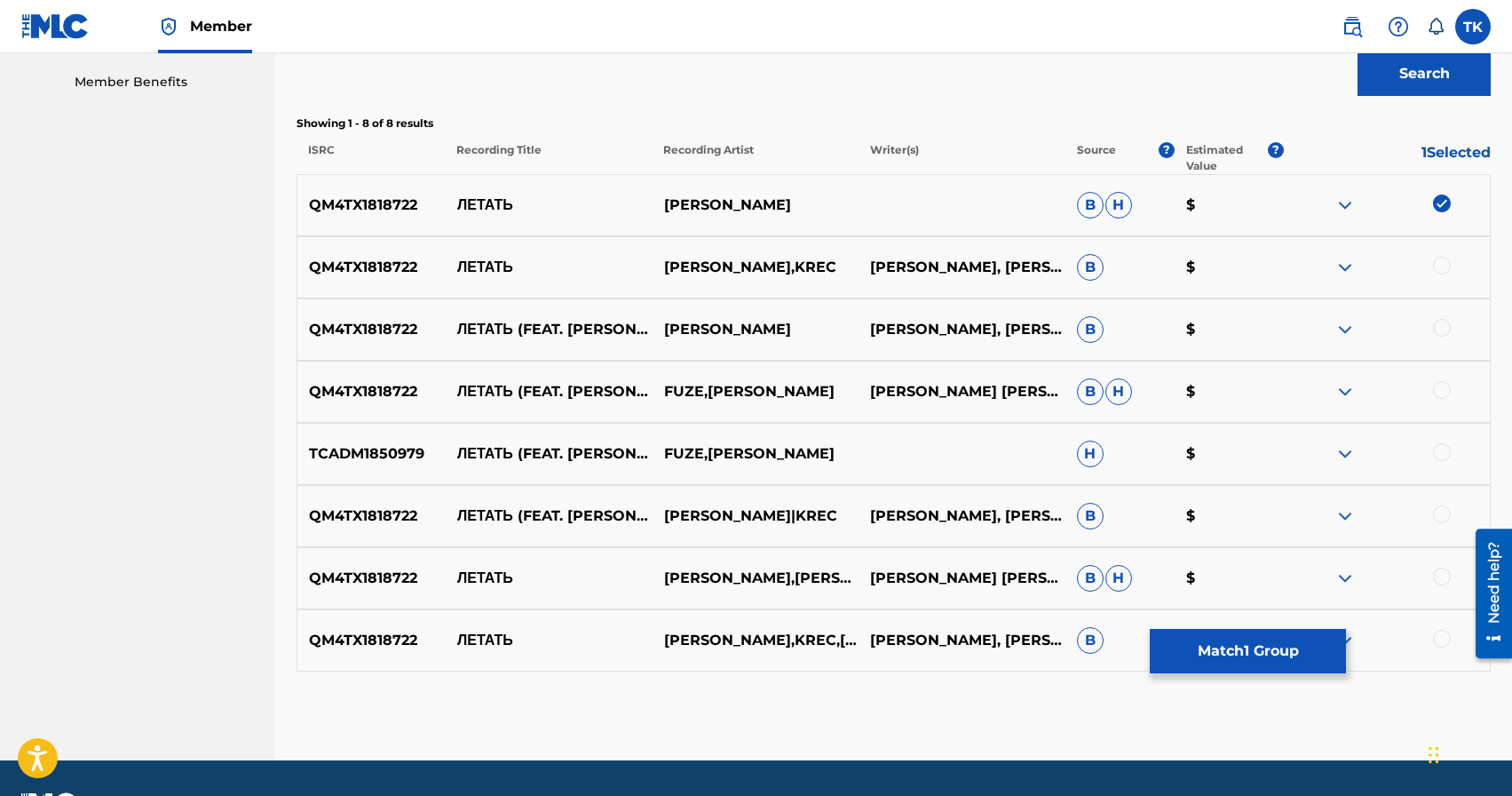
click at [1442, 269] on div at bounding box center [1442, 266] width 18 height 18
click at [1441, 323] on div at bounding box center [1442, 328] width 18 height 18
click at [1446, 393] on div at bounding box center [1442, 391] width 18 height 18
click at [1443, 452] on div at bounding box center [1442, 453] width 18 height 18
click at [1443, 507] on div at bounding box center [1442, 514] width 18 height 18
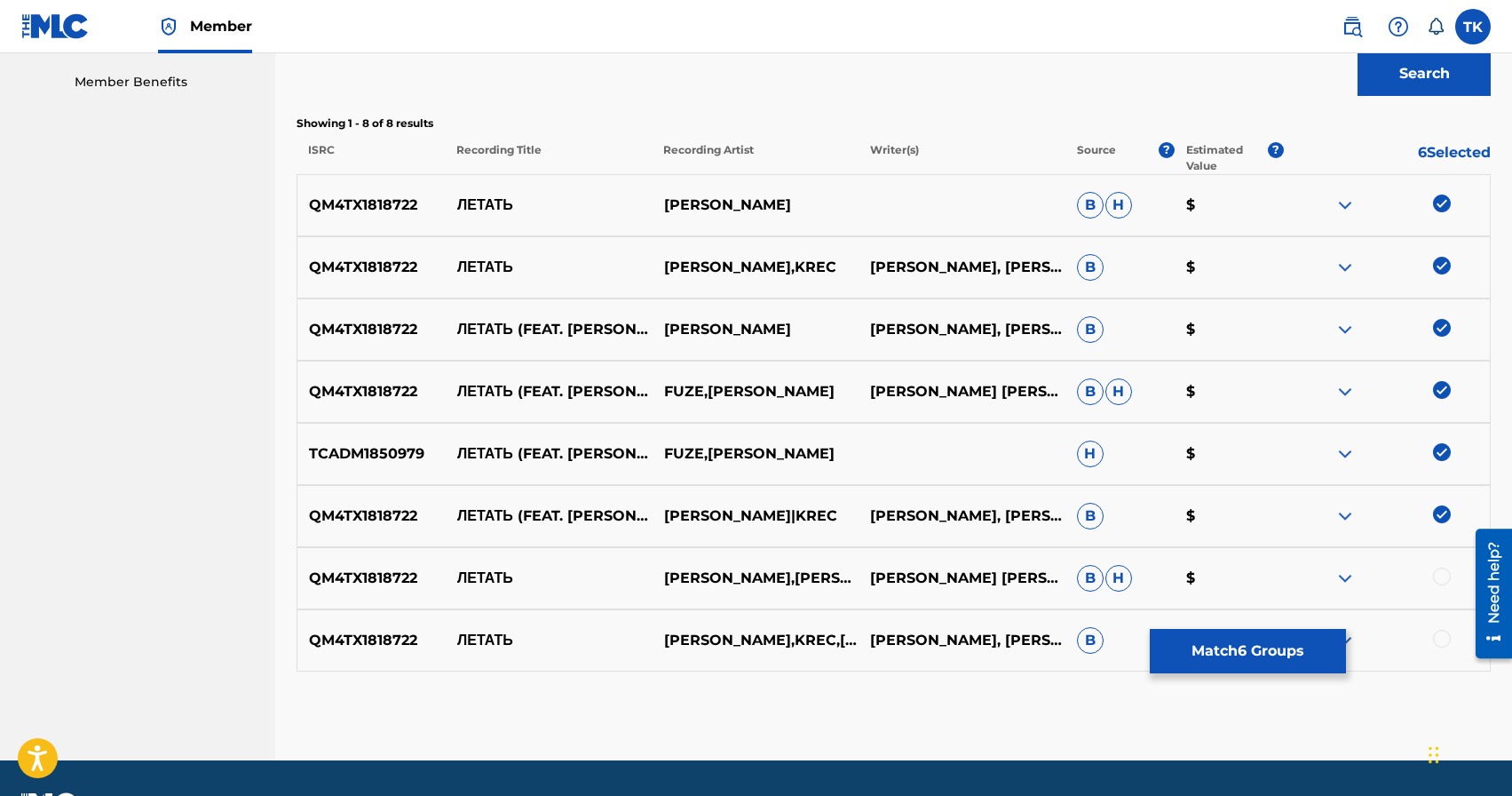
click at [1439, 577] on div at bounding box center [1442, 577] width 18 height 18
click at [1439, 642] on div at bounding box center [1442, 639] width 18 height 18
click at [1264, 649] on button "Match 8 Groups" at bounding box center [1248, 651] width 196 height 45
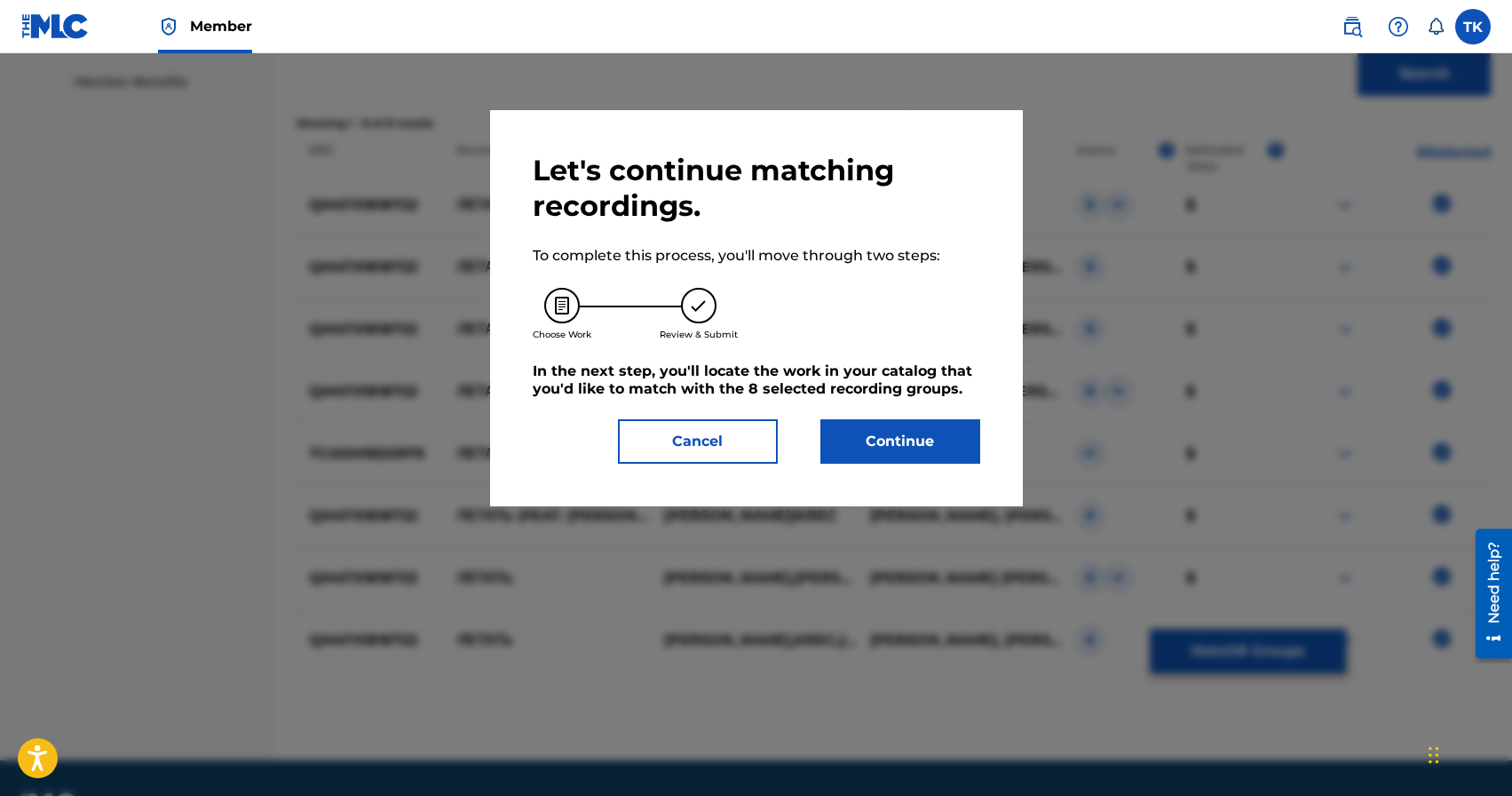
click at [925, 443] on button "Continue" at bounding box center [901, 442] width 160 height 45
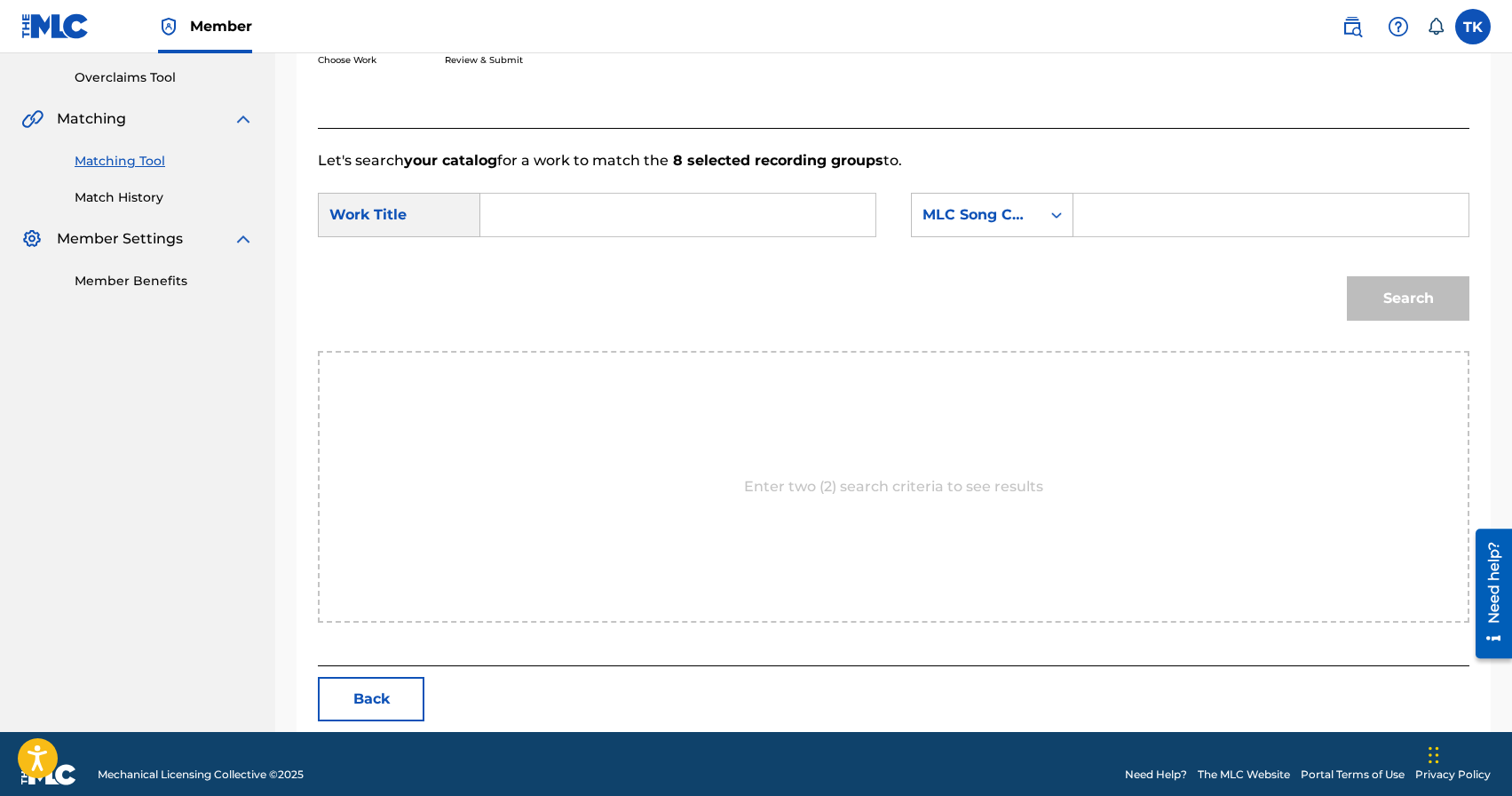
scroll to position [387, 0]
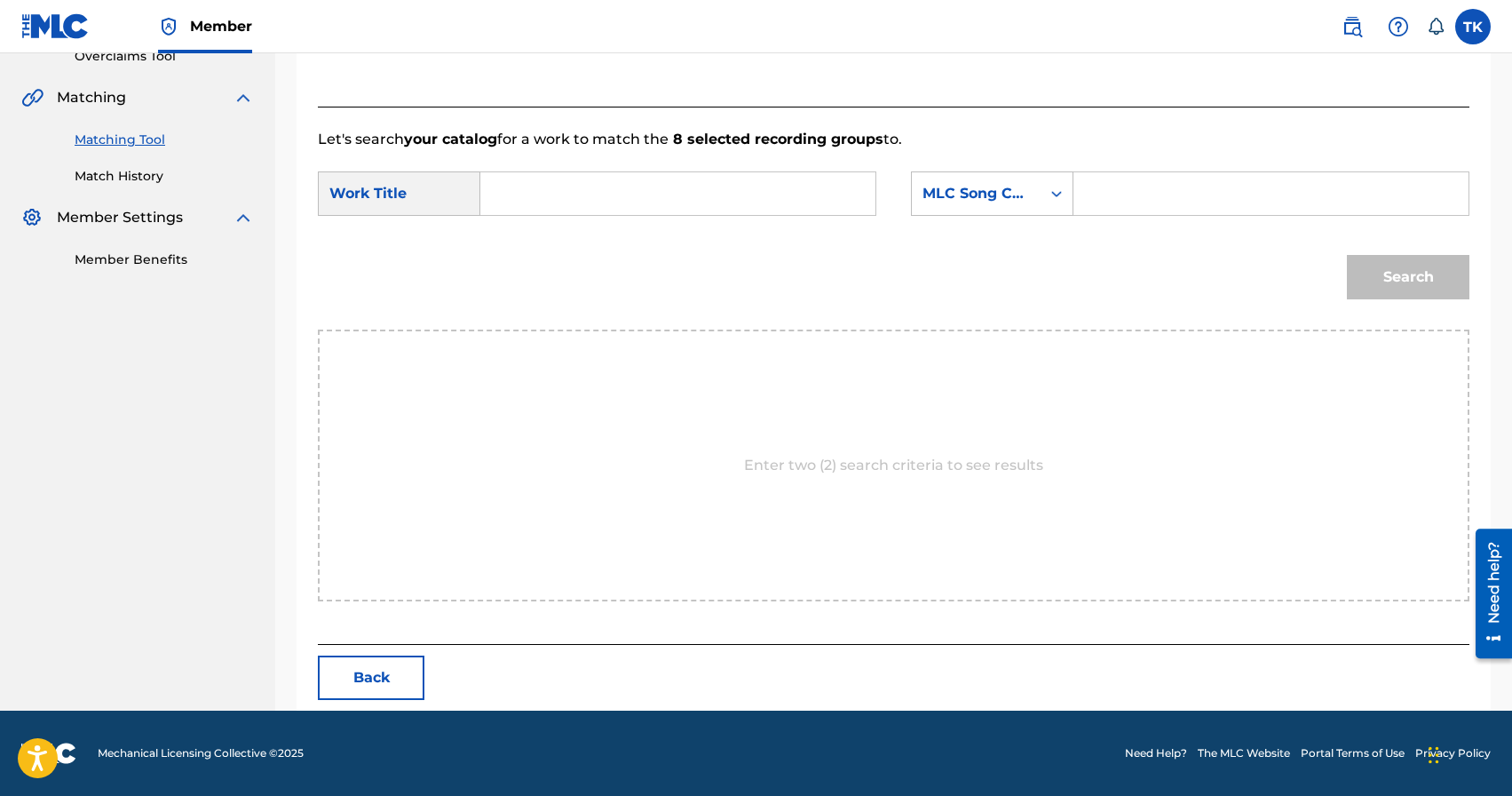
click at [693, 194] on input "Search Form" at bounding box center [678, 194] width 365 height 43
type input "летать"
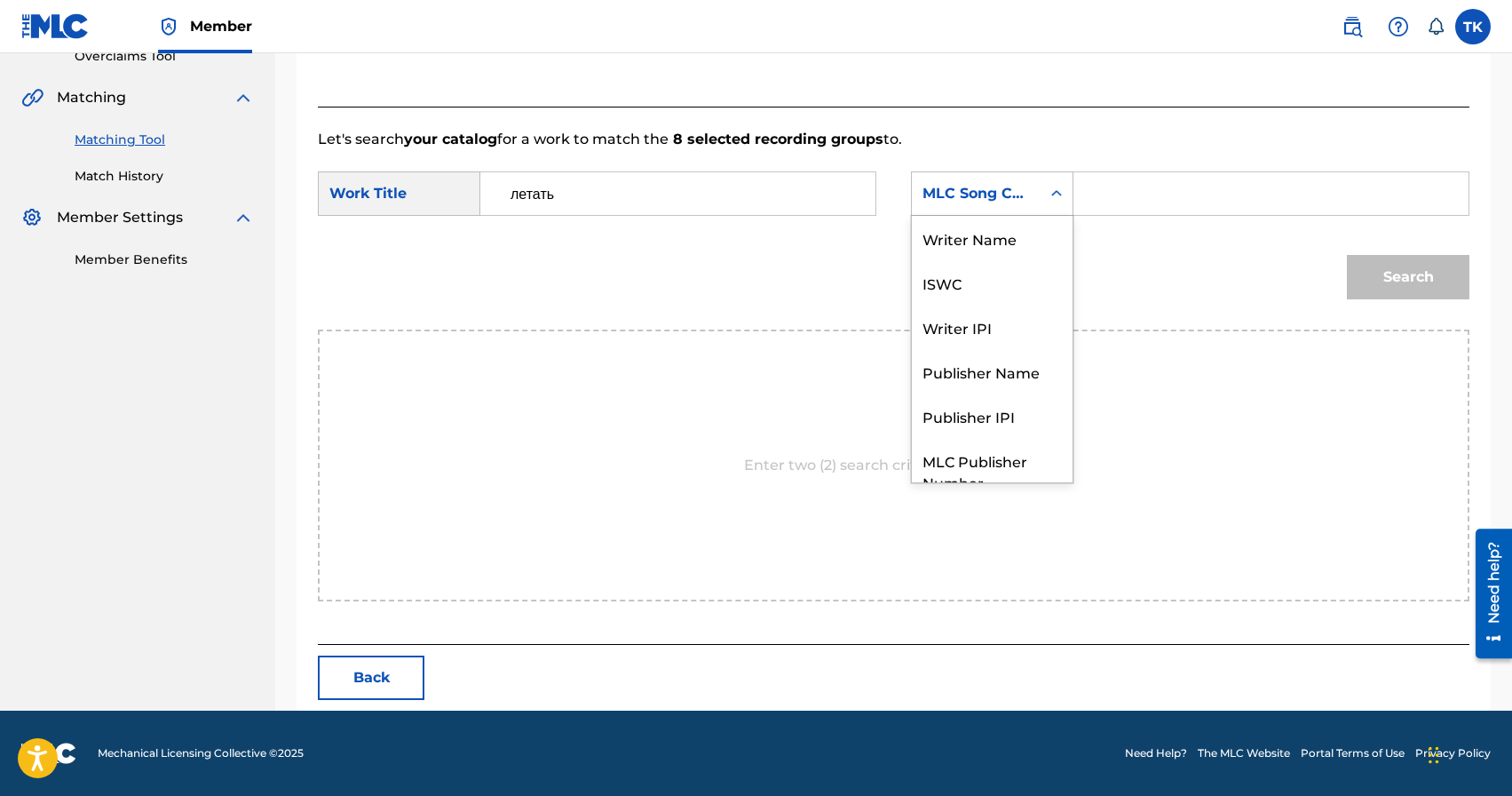
click at [1019, 194] on div "MLC Song Code" at bounding box center [976, 193] width 107 height 21
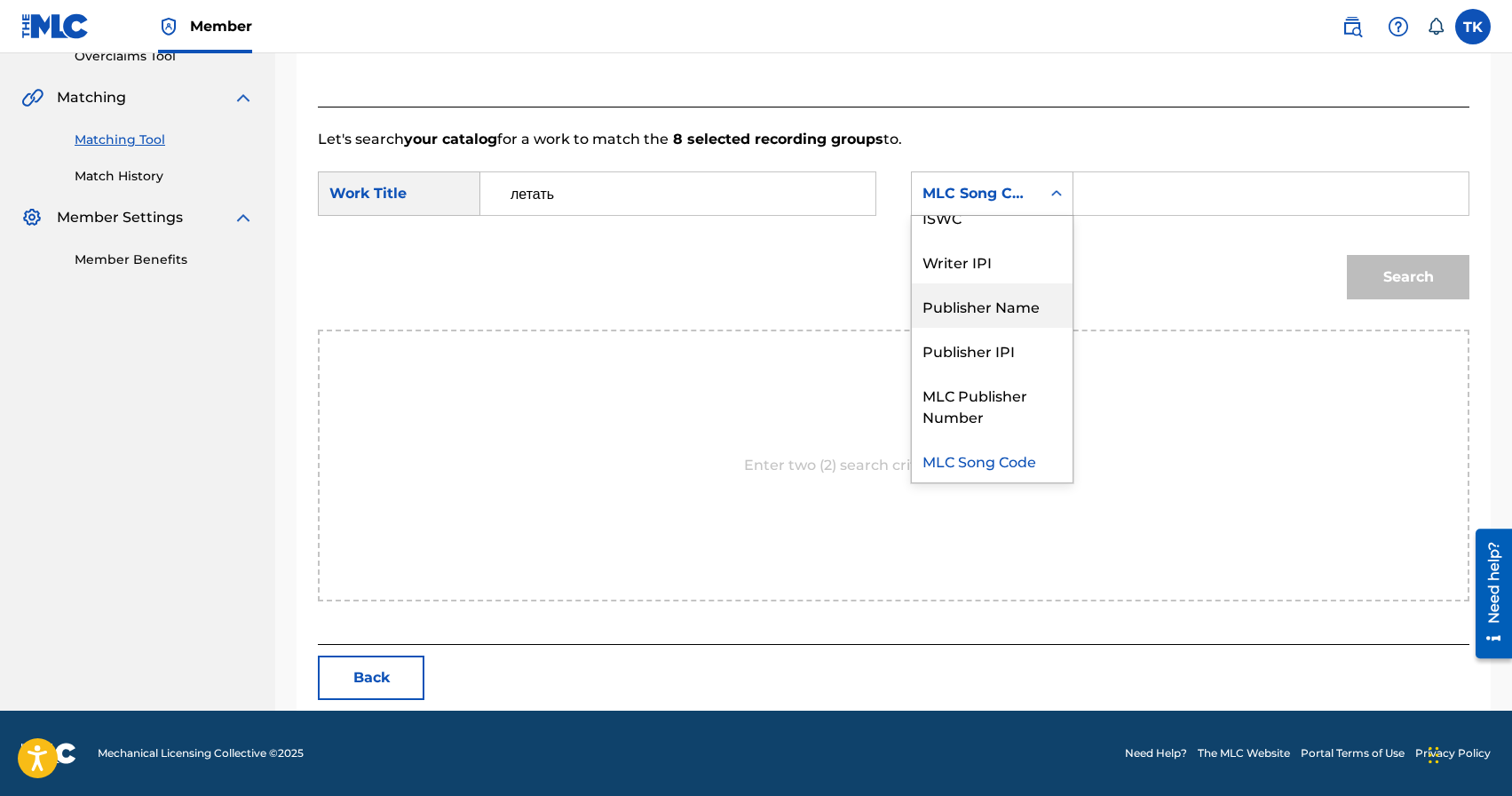
click at [997, 305] on div "Publisher Name" at bounding box center [992, 305] width 161 height 45
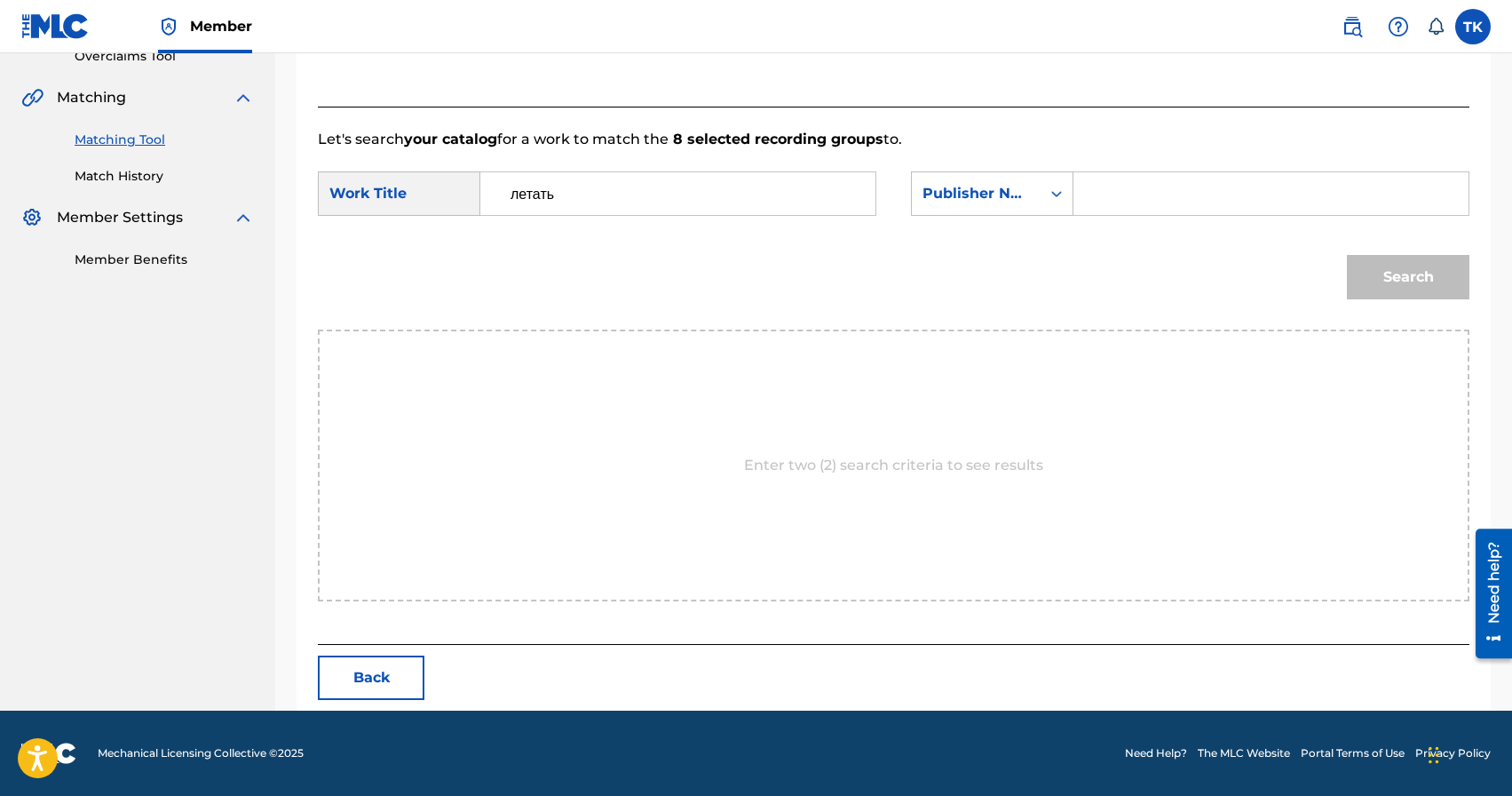
click at [1093, 188] on input "Search Form" at bounding box center [1271, 194] width 365 height 43
type input "INFINITY MUSIC"
click at [1389, 274] on button "Search" at bounding box center [1408, 277] width 123 height 45
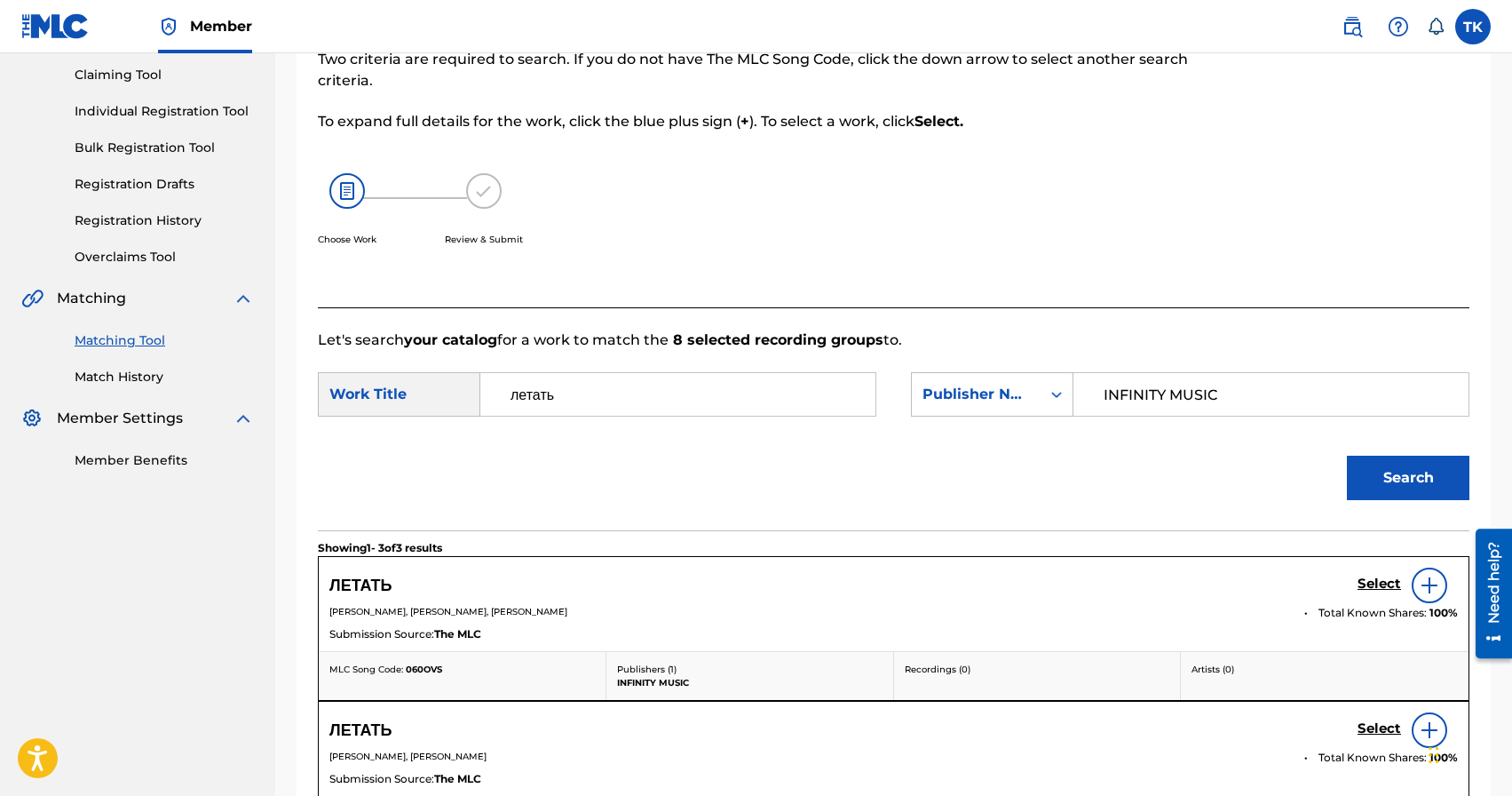
scroll to position [387, 0]
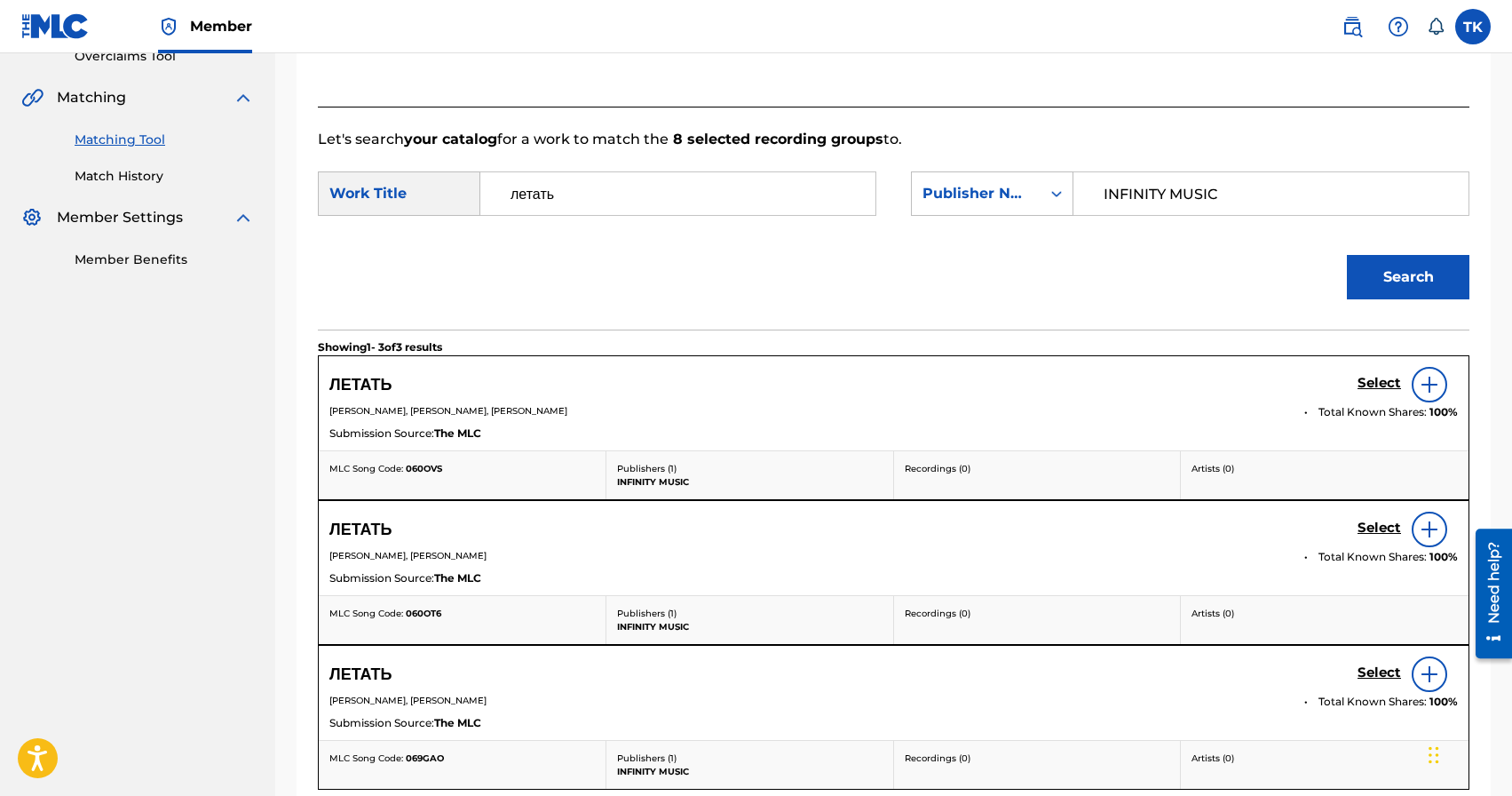
click at [1365, 384] on h5 "Select" at bounding box center [1379, 383] width 44 height 17
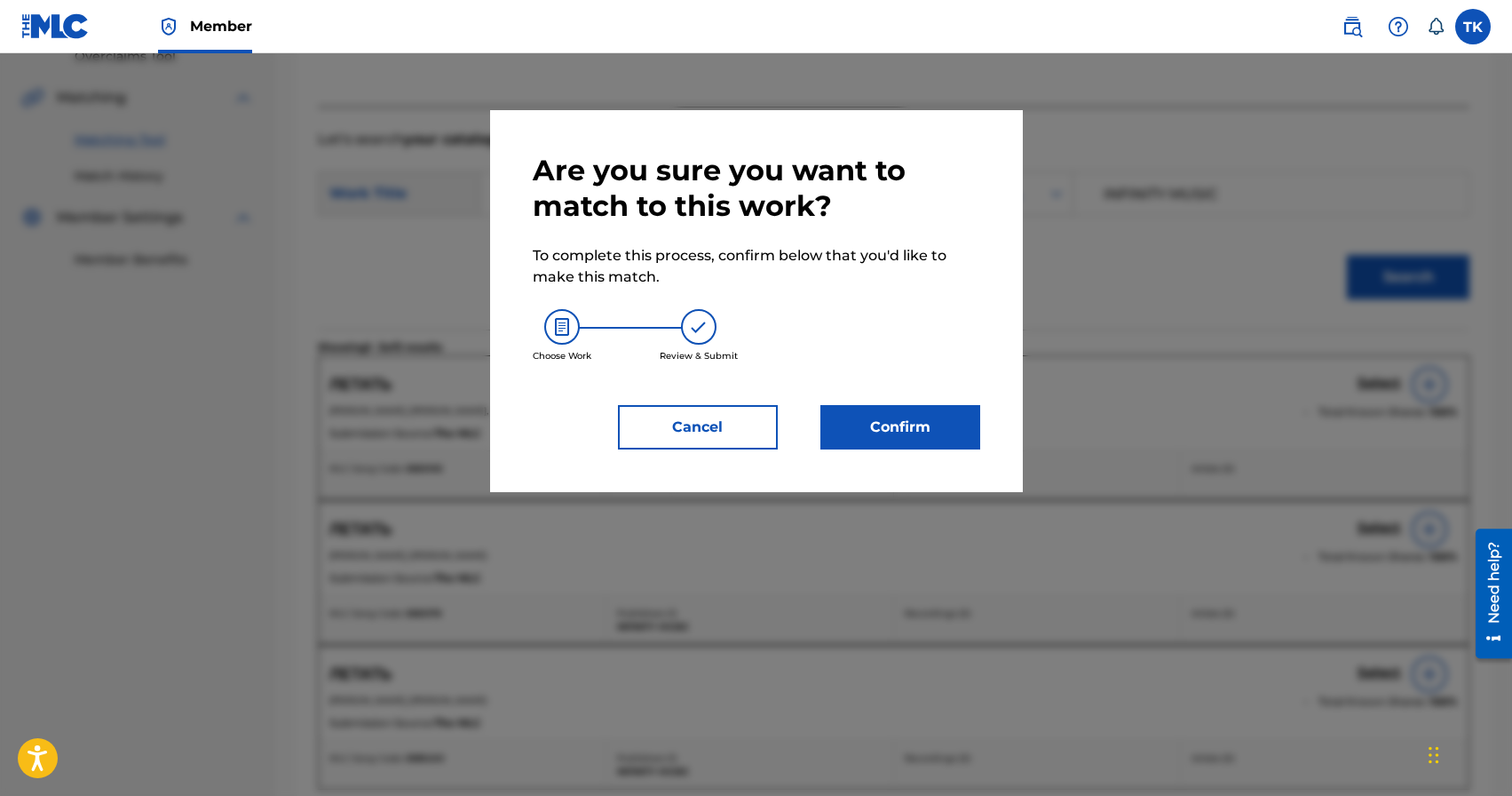
click at [933, 412] on button "Confirm" at bounding box center [901, 427] width 160 height 45
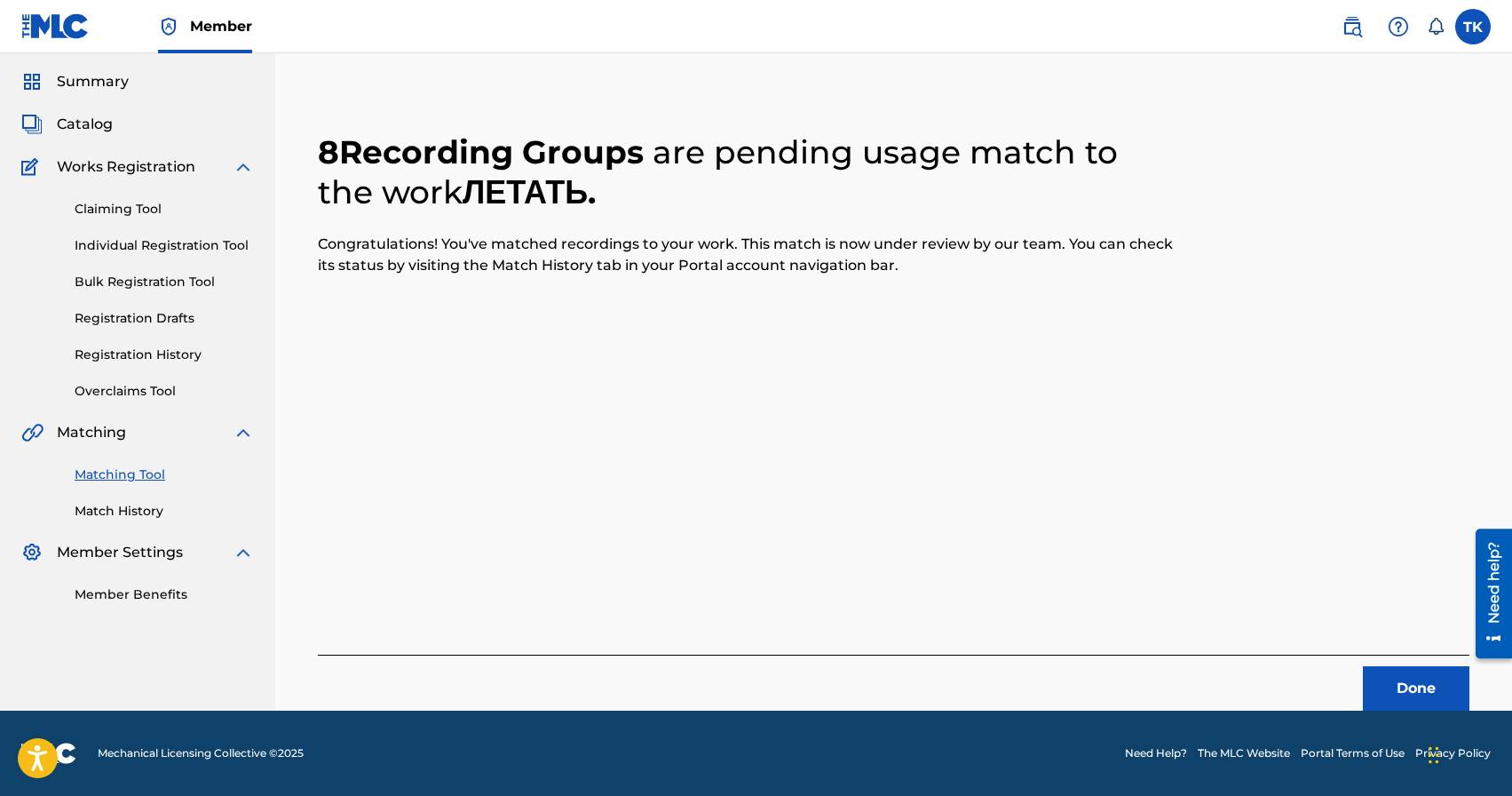
scroll to position [53, 0]
click at [1388, 696] on button "Done" at bounding box center [1416, 688] width 106 height 45
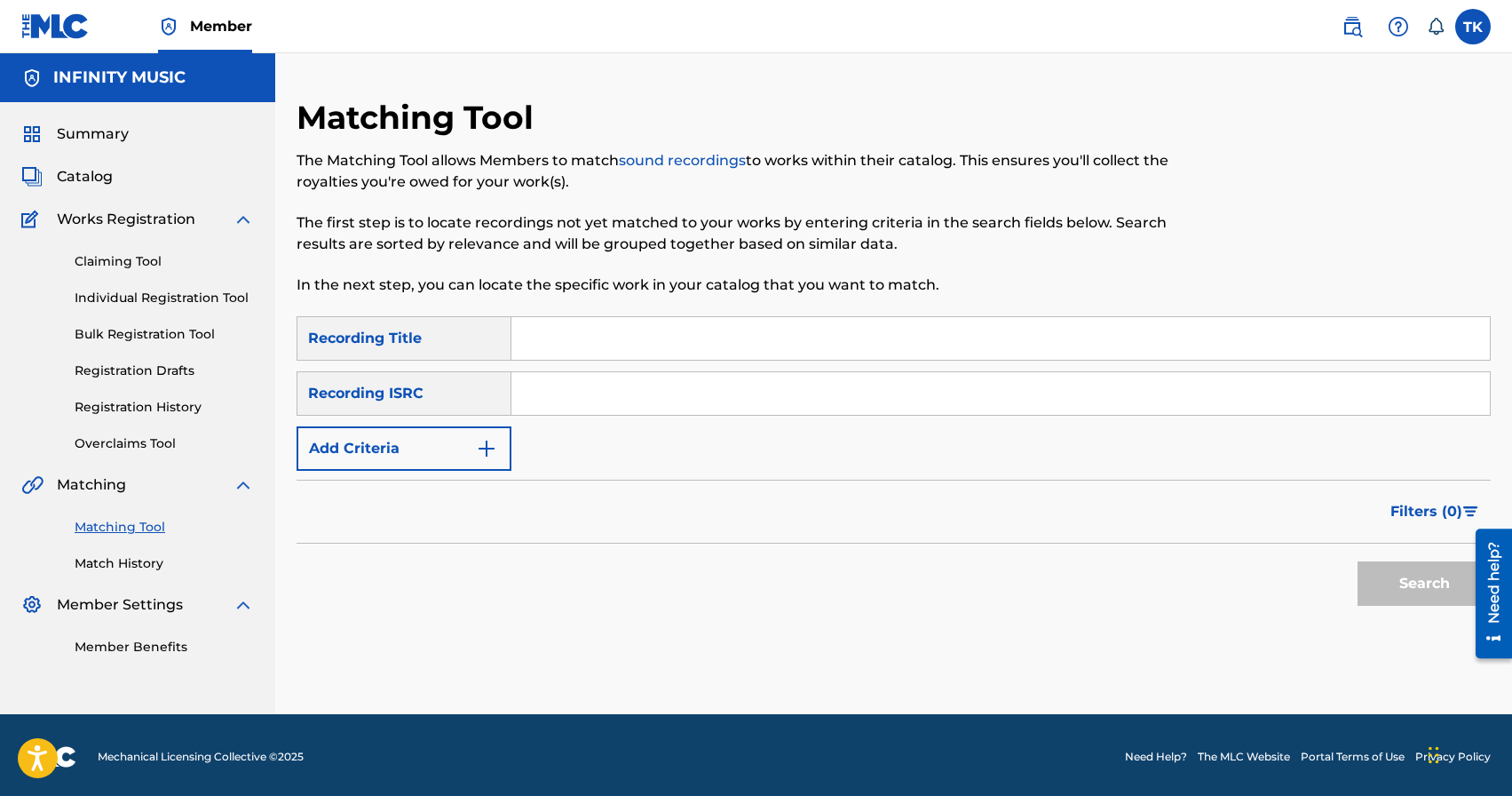
click at [646, 330] on input "Search Form" at bounding box center [1001, 338] width 979 height 43
type input "ПРИЗНАНИЕ УЛИЦ"
click at [459, 450] on button "Add Criteria" at bounding box center [404, 448] width 215 height 45
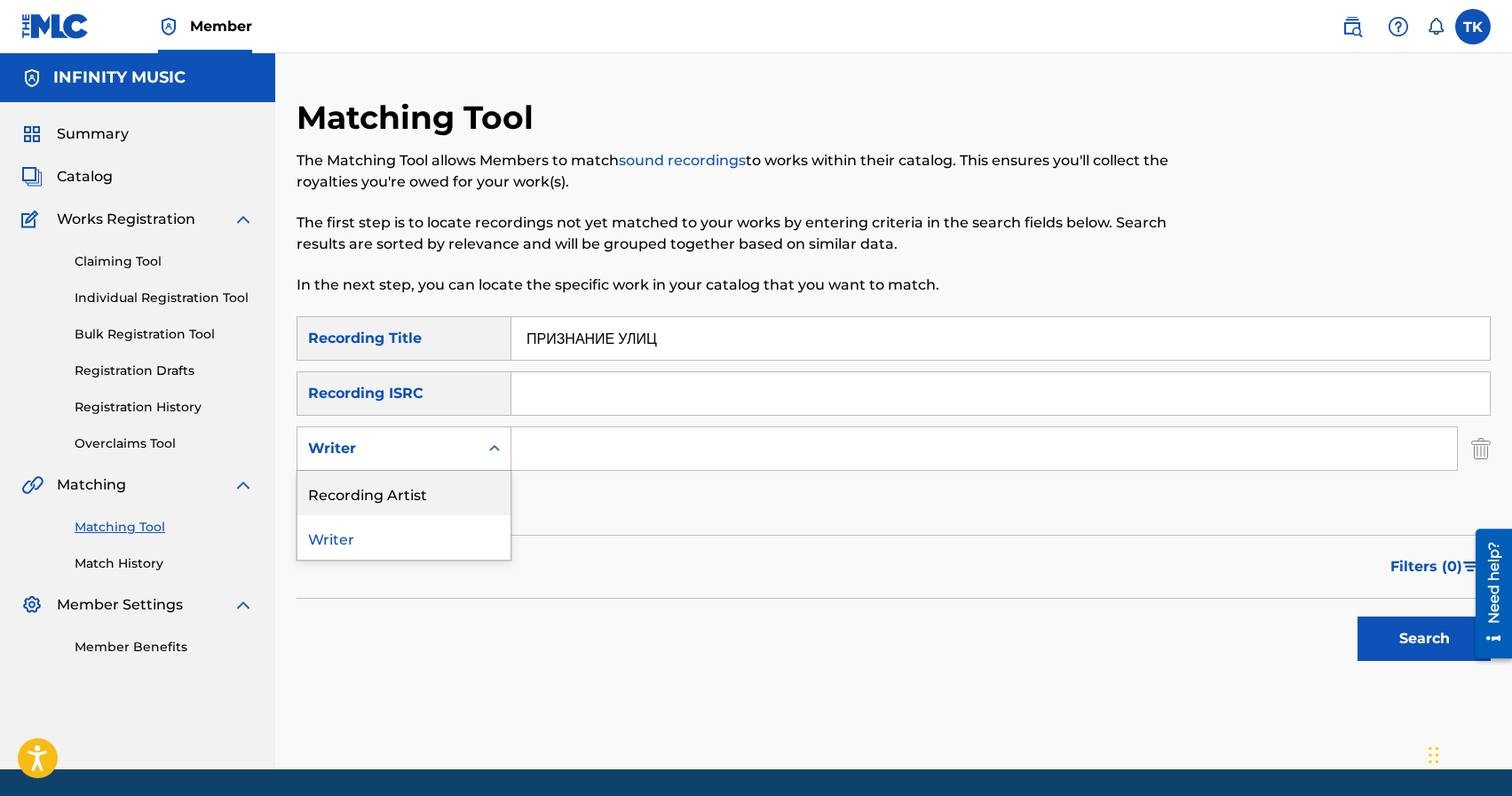
click at [452, 493] on div "Recording Artist" at bounding box center [404, 493] width 213 height 45
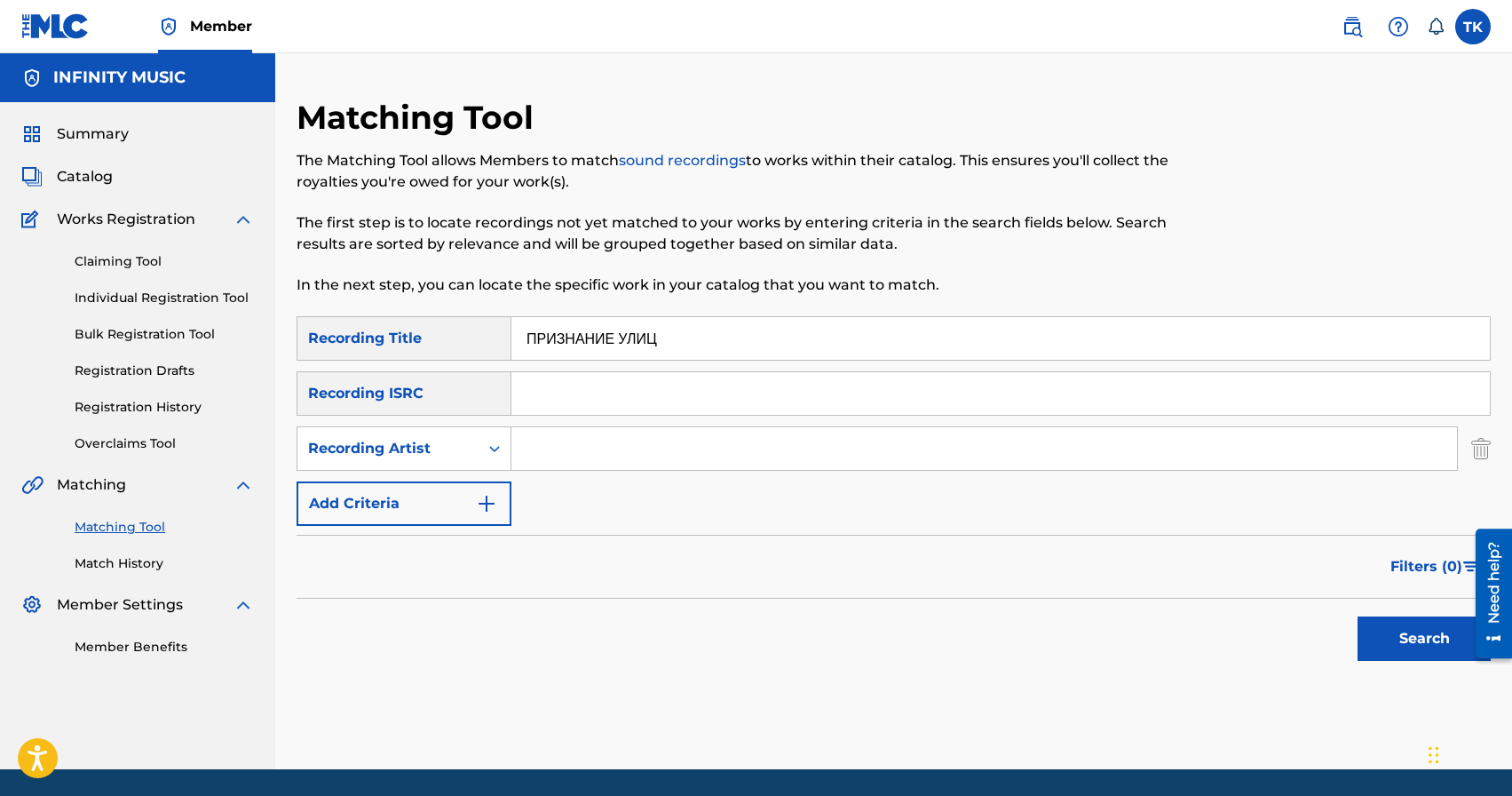
click at [598, 431] on input "Search Form" at bounding box center [984, 448] width 946 height 43
type input "ТРОЕРАЗНЫХ"
click at [1401, 644] on button "Search" at bounding box center [1424, 639] width 133 height 45
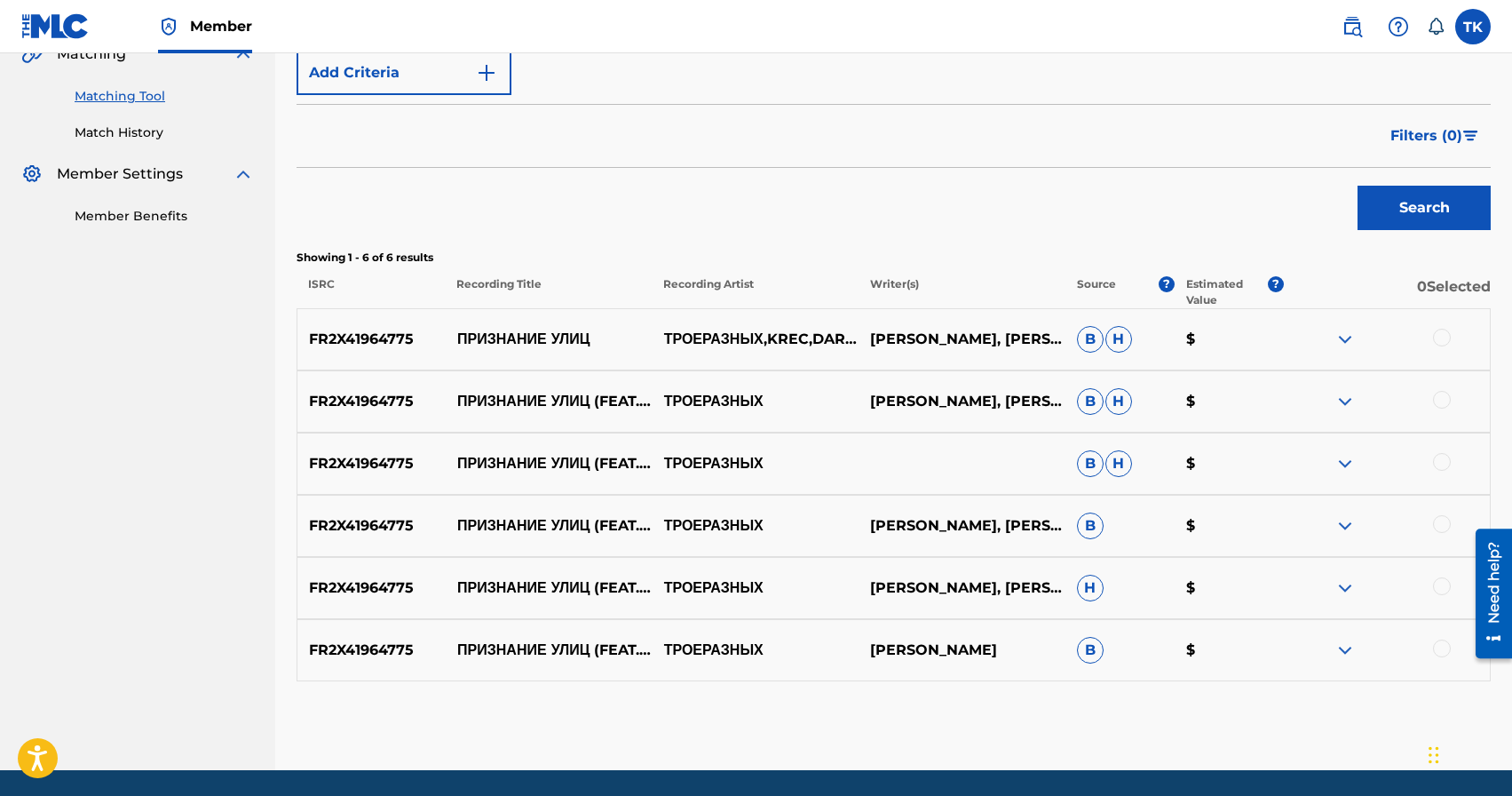
scroll to position [434, 0]
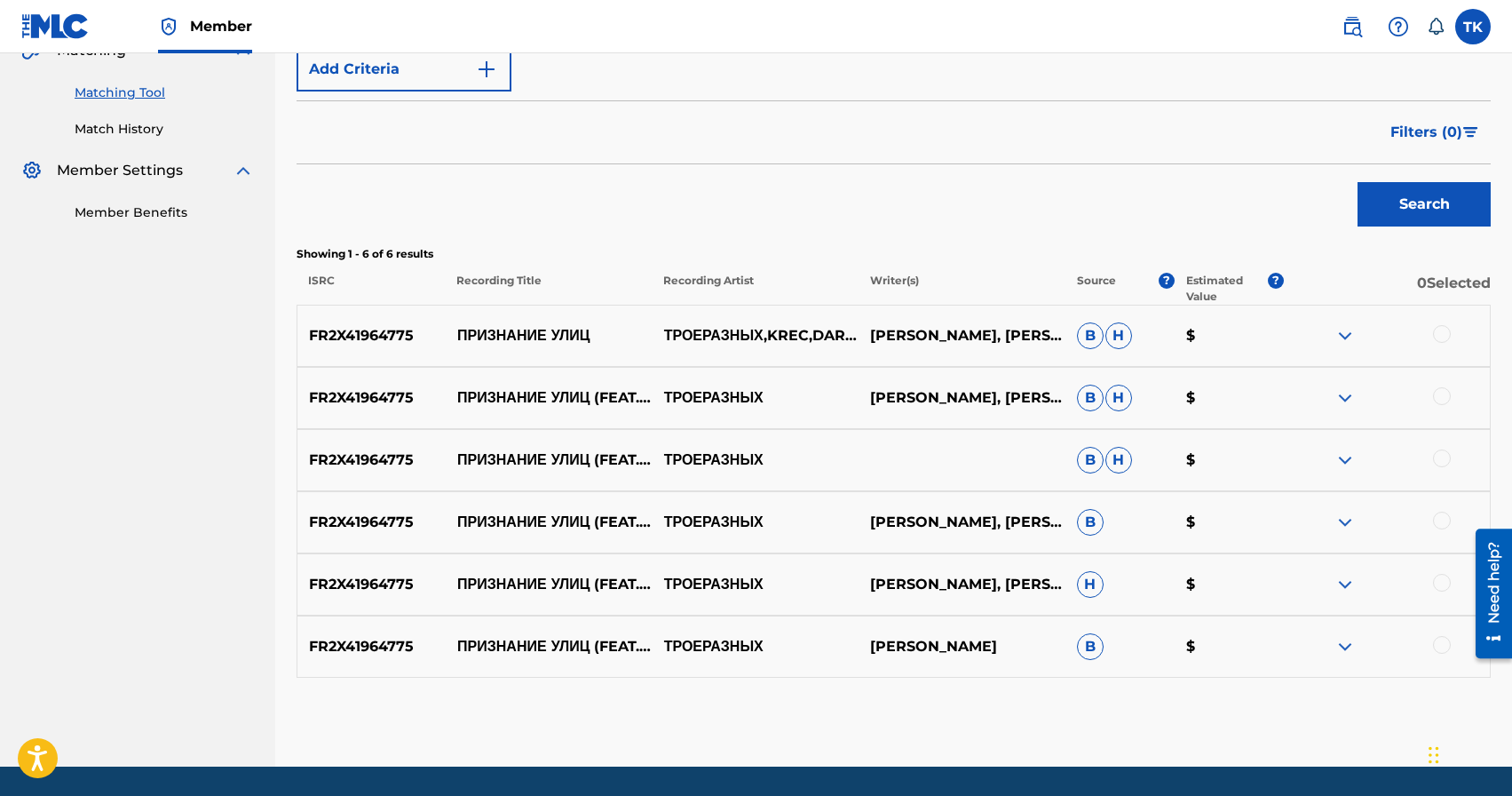
click at [1439, 639] on div at bounding box center [1442, 645] width 18 height 18
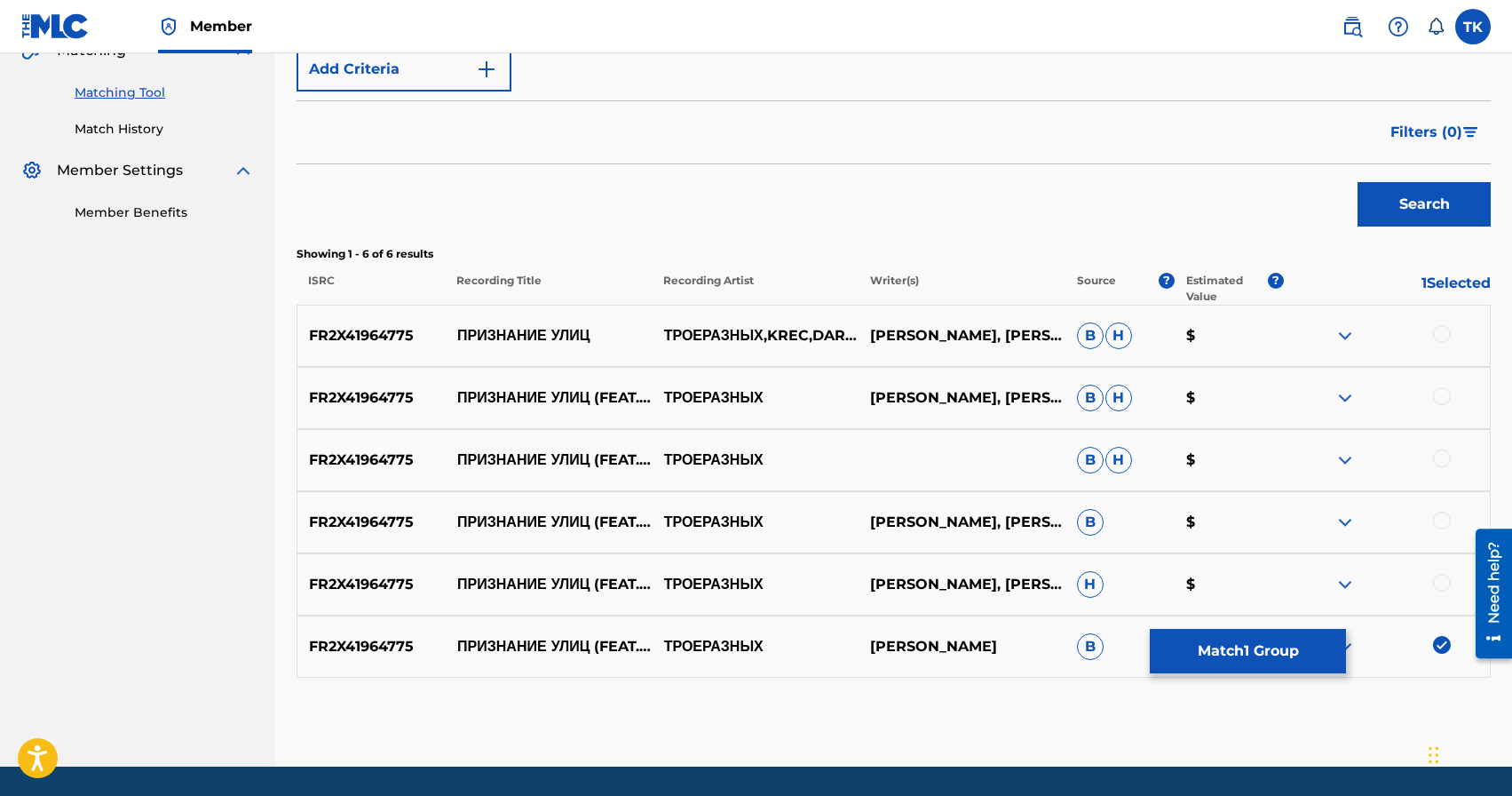
click at [1438, 588] on div at bounding box center [1442, 583] width 18 height 18
click at [1441, 526] on div at bounding box center [1442, 521] width 18 height 18
click at [1441, 460] on div at bounding box center [1442, 459] width 18 height 18
click at [1443, 403] on div at bounding box center [1442, 396] width 18 height 18
click at [1444, 337] on div at bounding box center [1442, 334] width 18 height 18
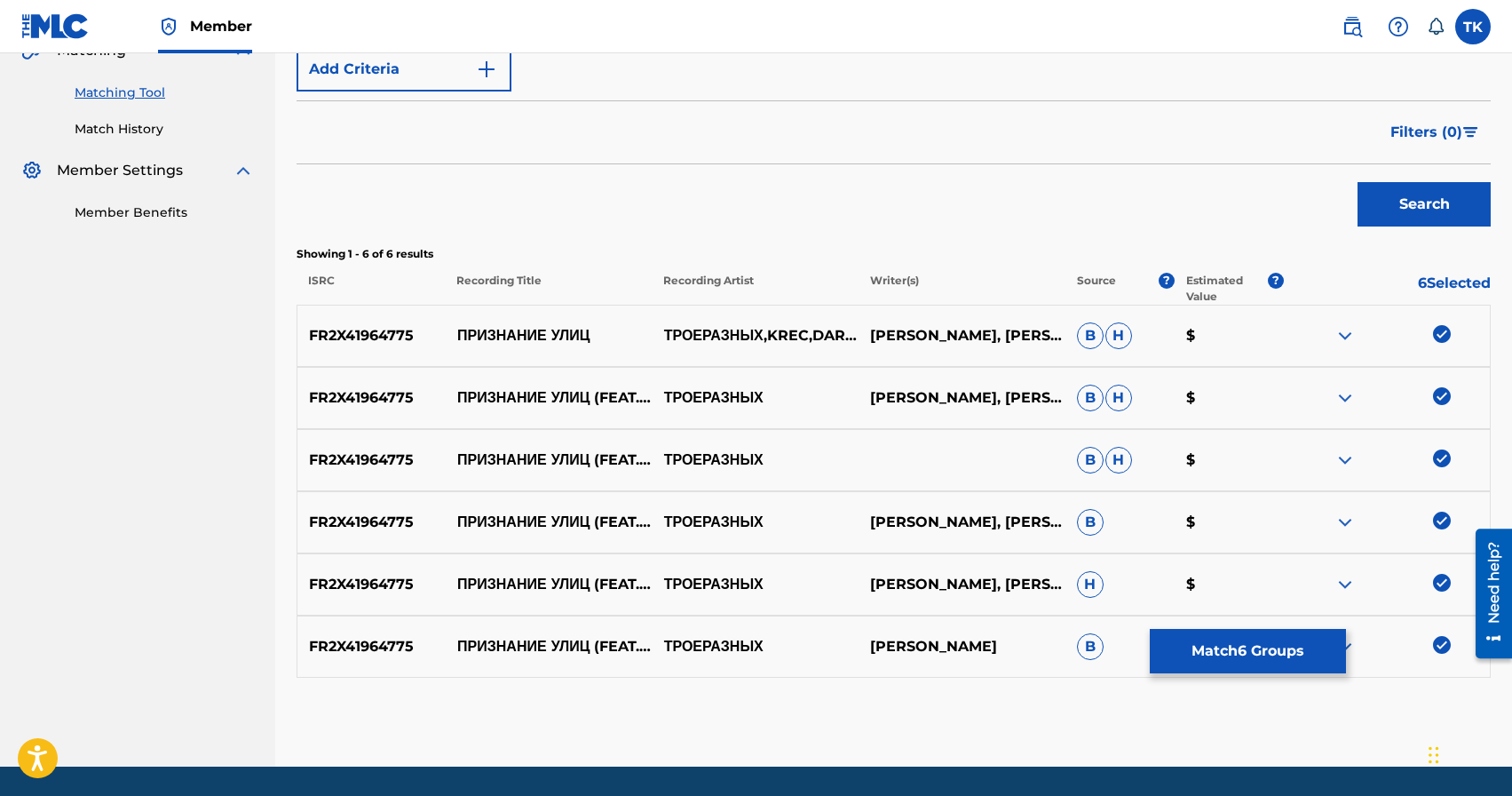
click at [1255, 642] on button "Match 6 Groups" at bounding box center [1248, 651] width 196 height 45
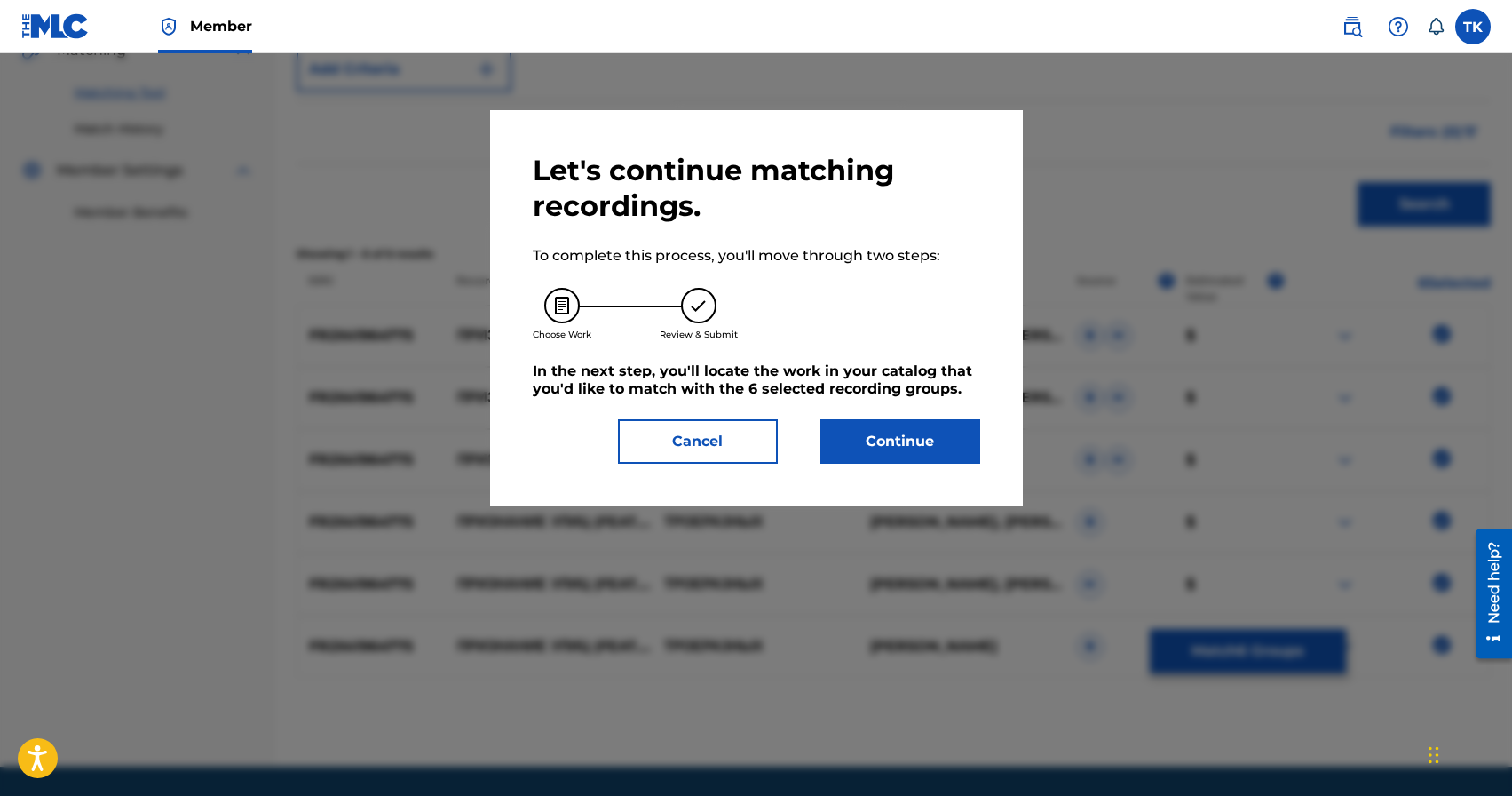
click at [922, 440] on button "Continue" at bounding box center [901, 442] width 160 height 45
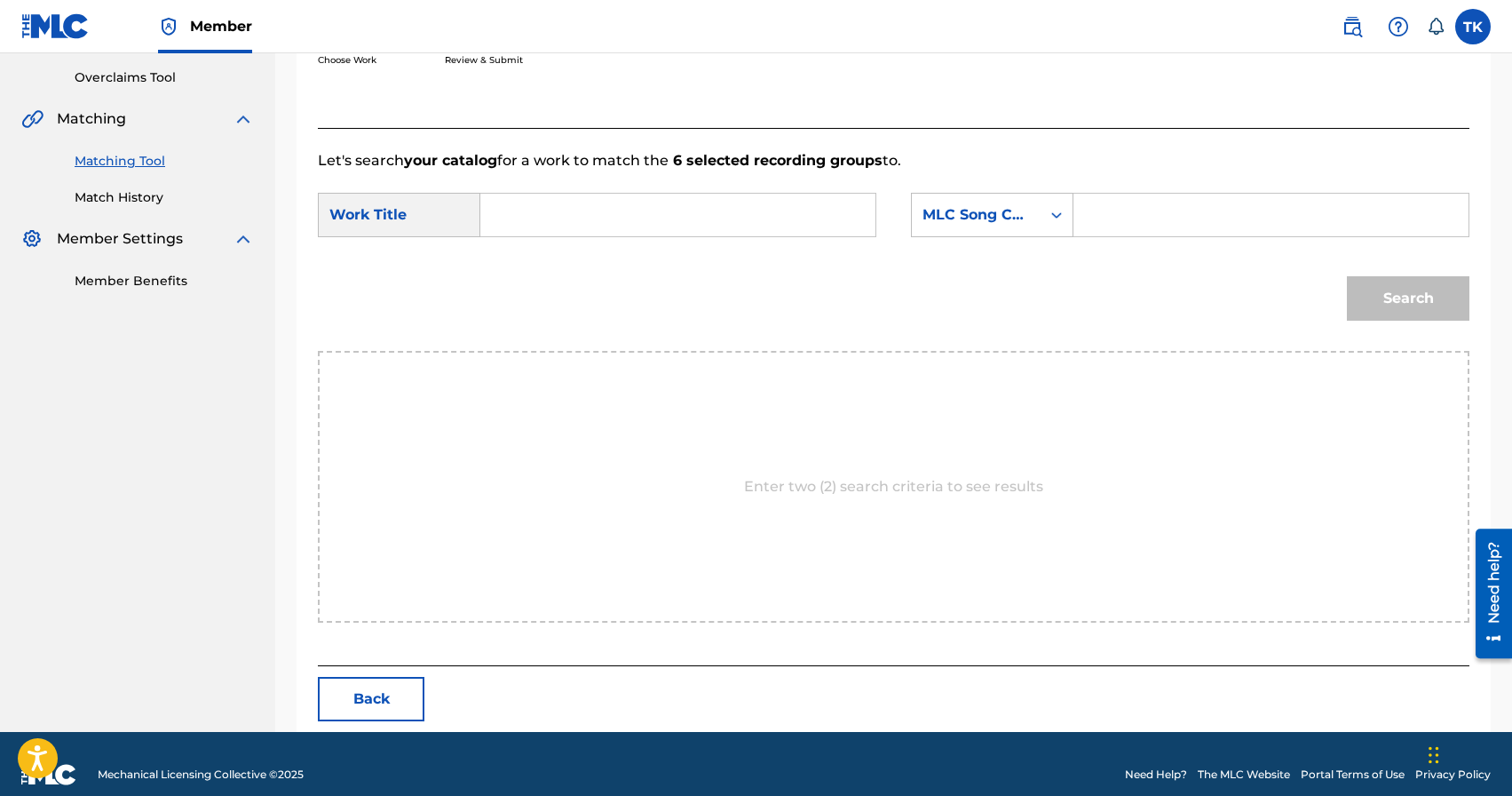
scroll to position [387, 0]
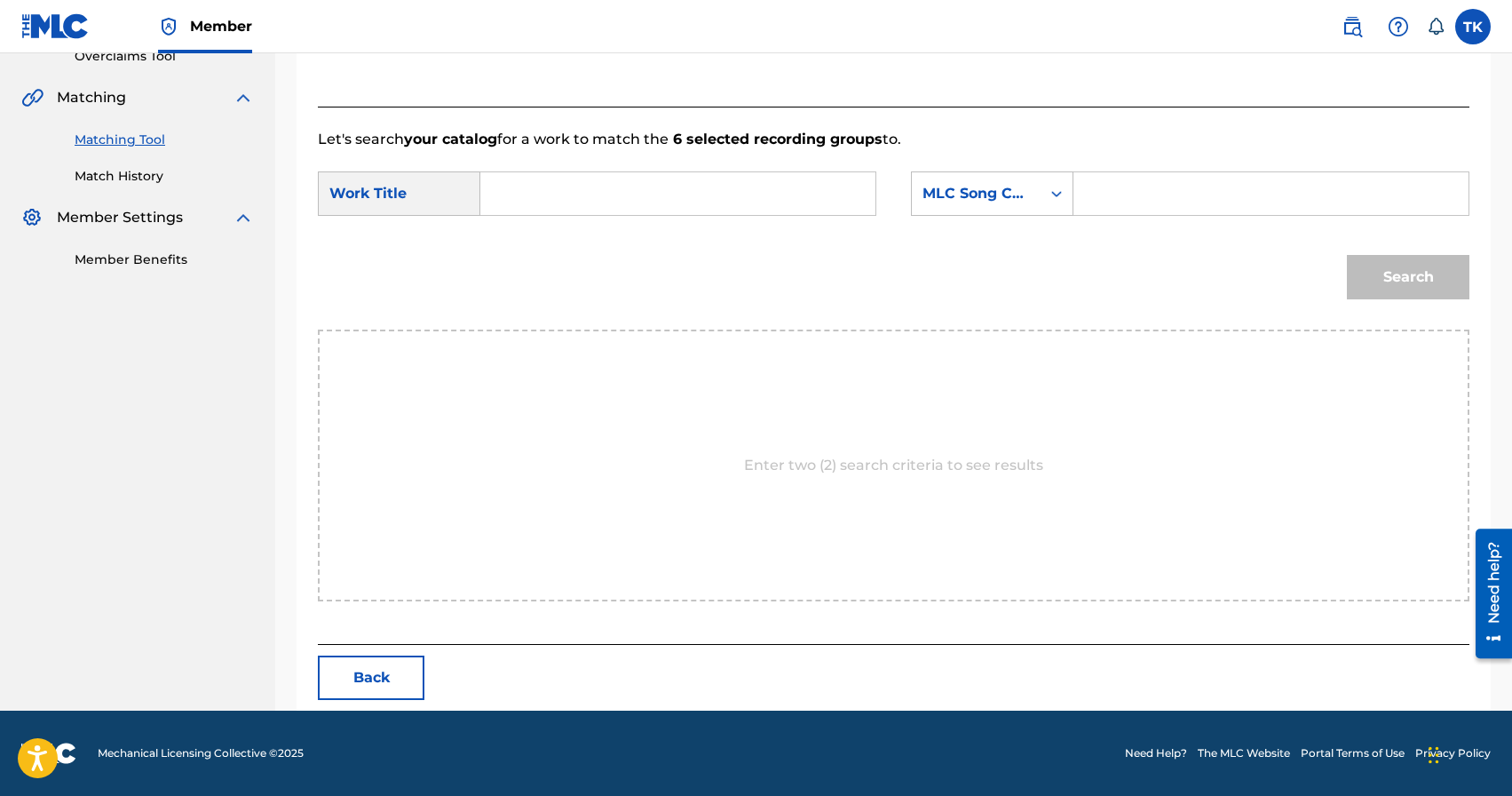
click at [762, 182] on input "Search Form" at bounding box center [678, 194] width 365 height 43
click at [577, 239] on span "ние улиц" at bounding box center [547, 244] width 73 height 38
type input "признание улиц"
click at [1048, 209] on div "Search Form" at bounding box center [1056, 194] width 32 height 32
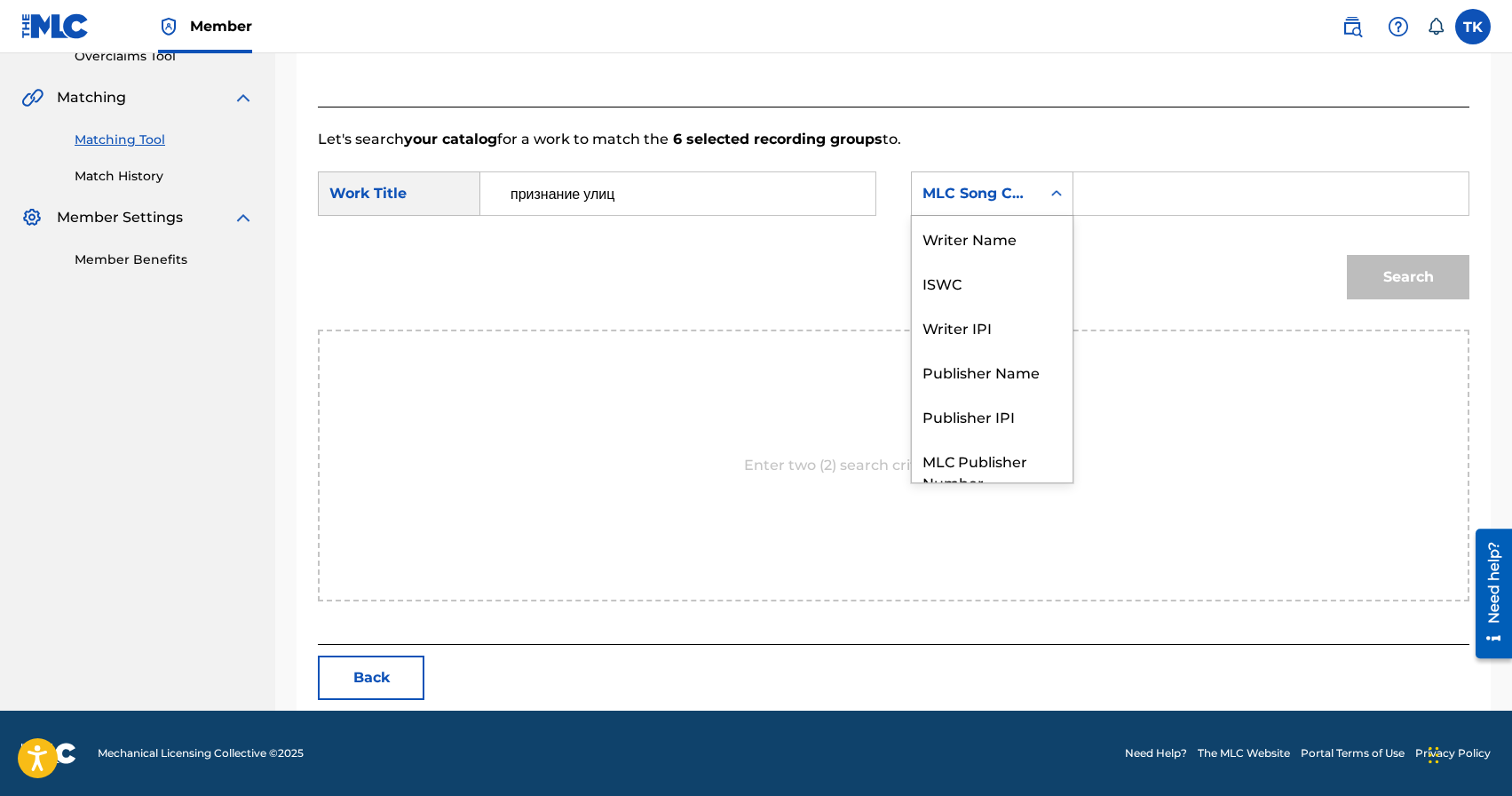
scroll to position [65, 0]
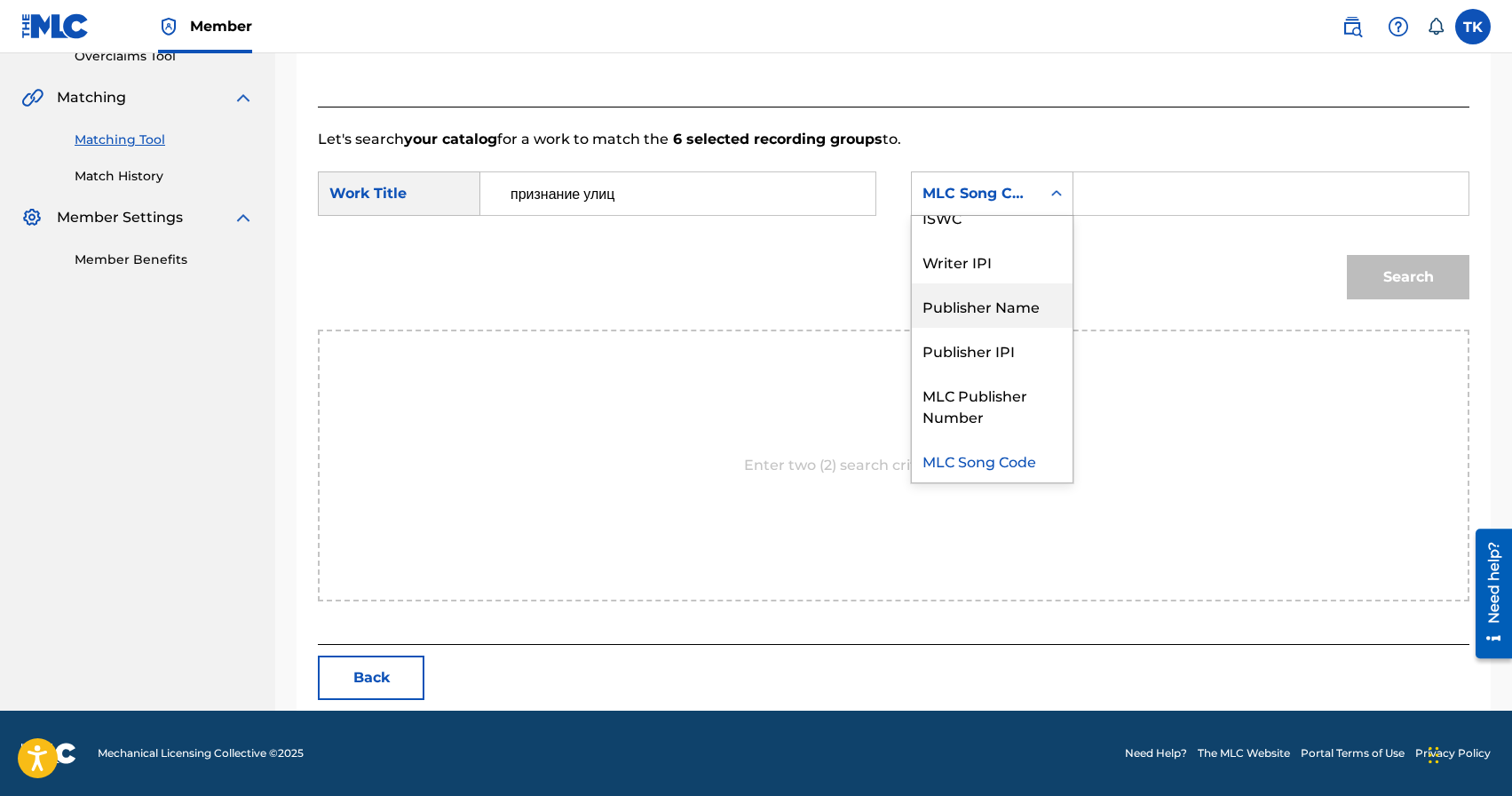
click at [1015, 292] on div "Publisher Name" at bounding box center [992, 305] width 161 height 45
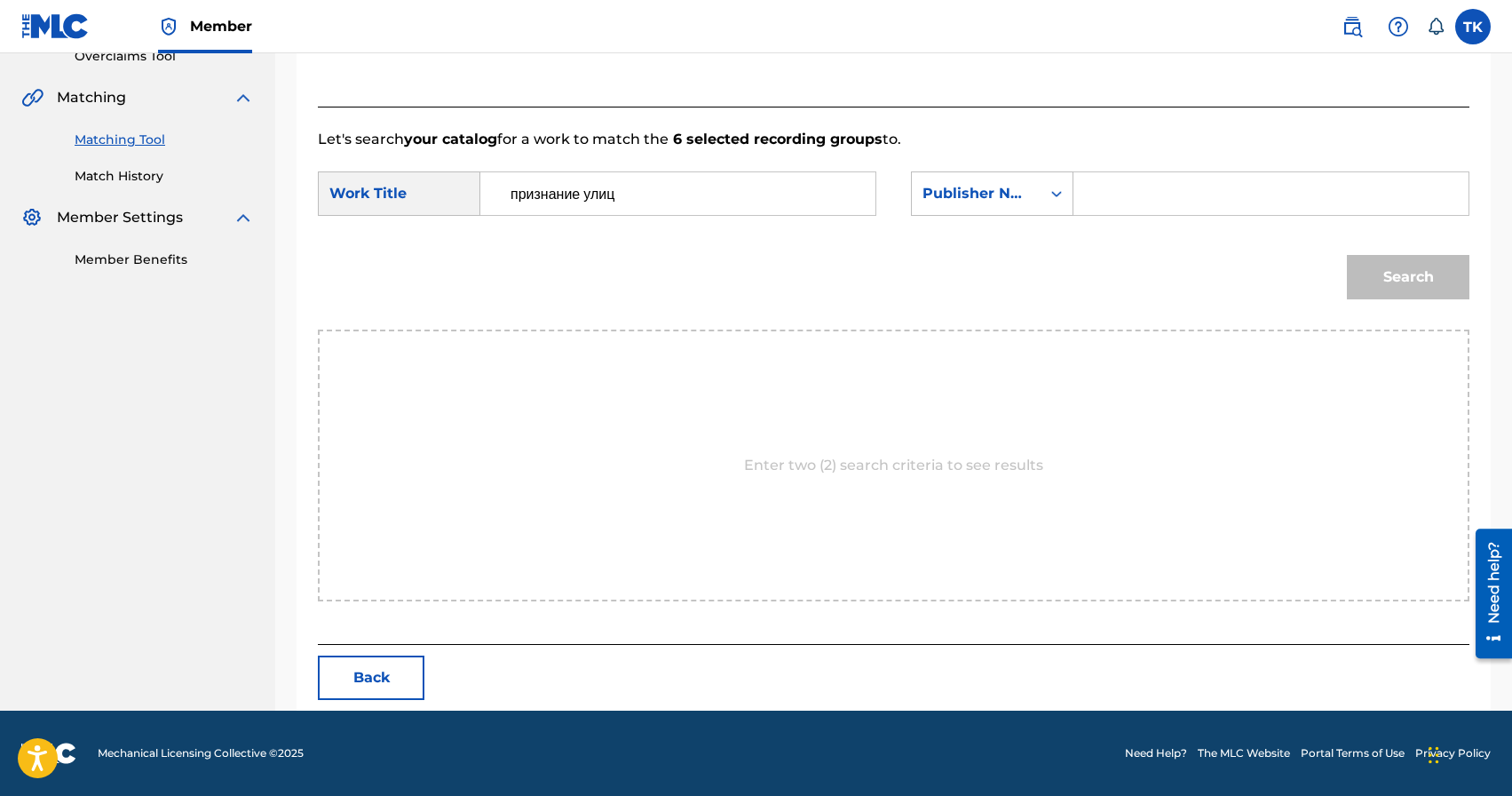
click at [1124, 199] on input "Search Form" at bounding box center [1271, 194] width 365 height 43
type input "INFINITY MUSIC"
click at [1386, 284] on button "Search" at bounding box center [1408, 277] width 123 height 45
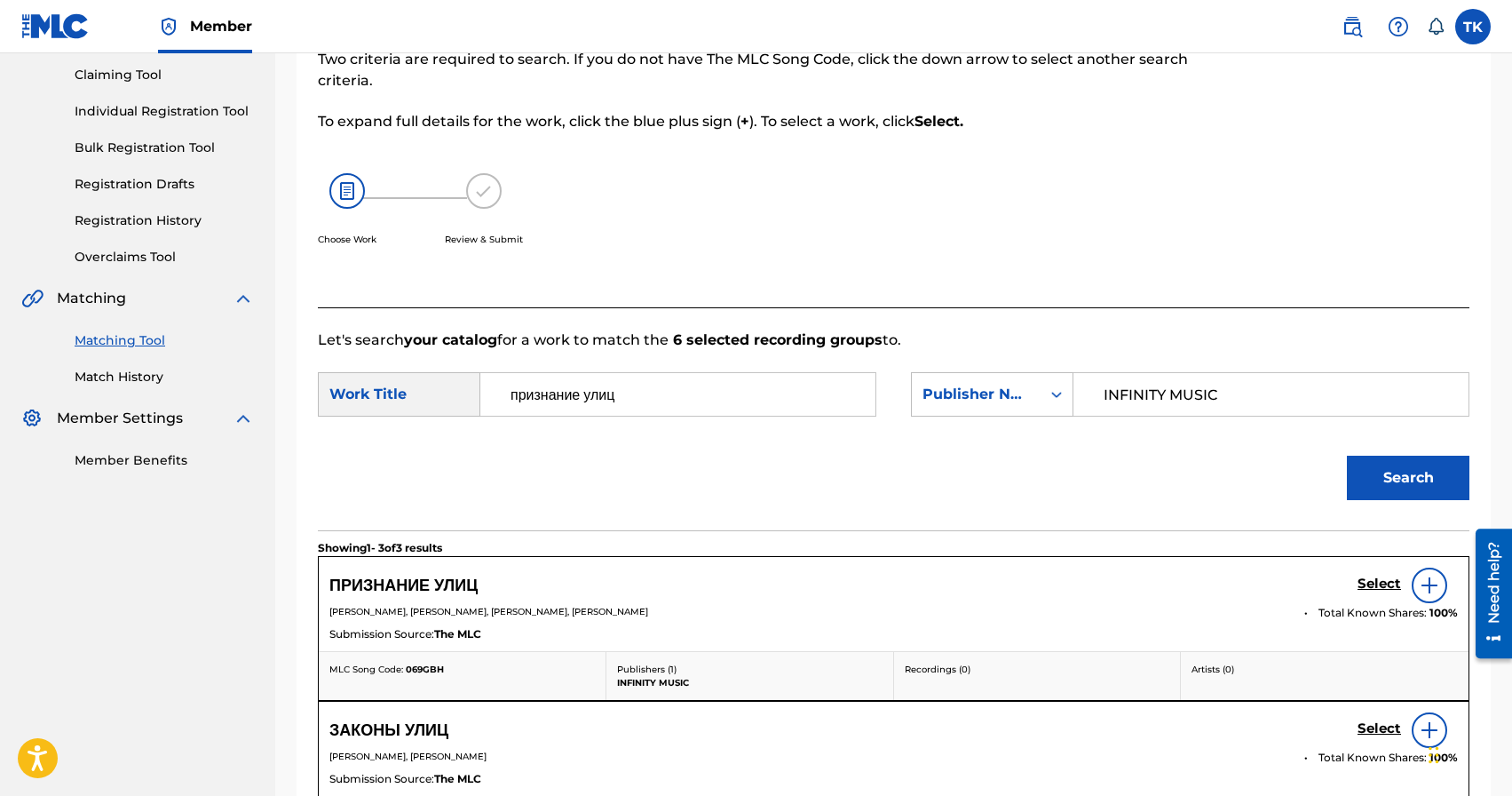
scroll to position [387, 0]
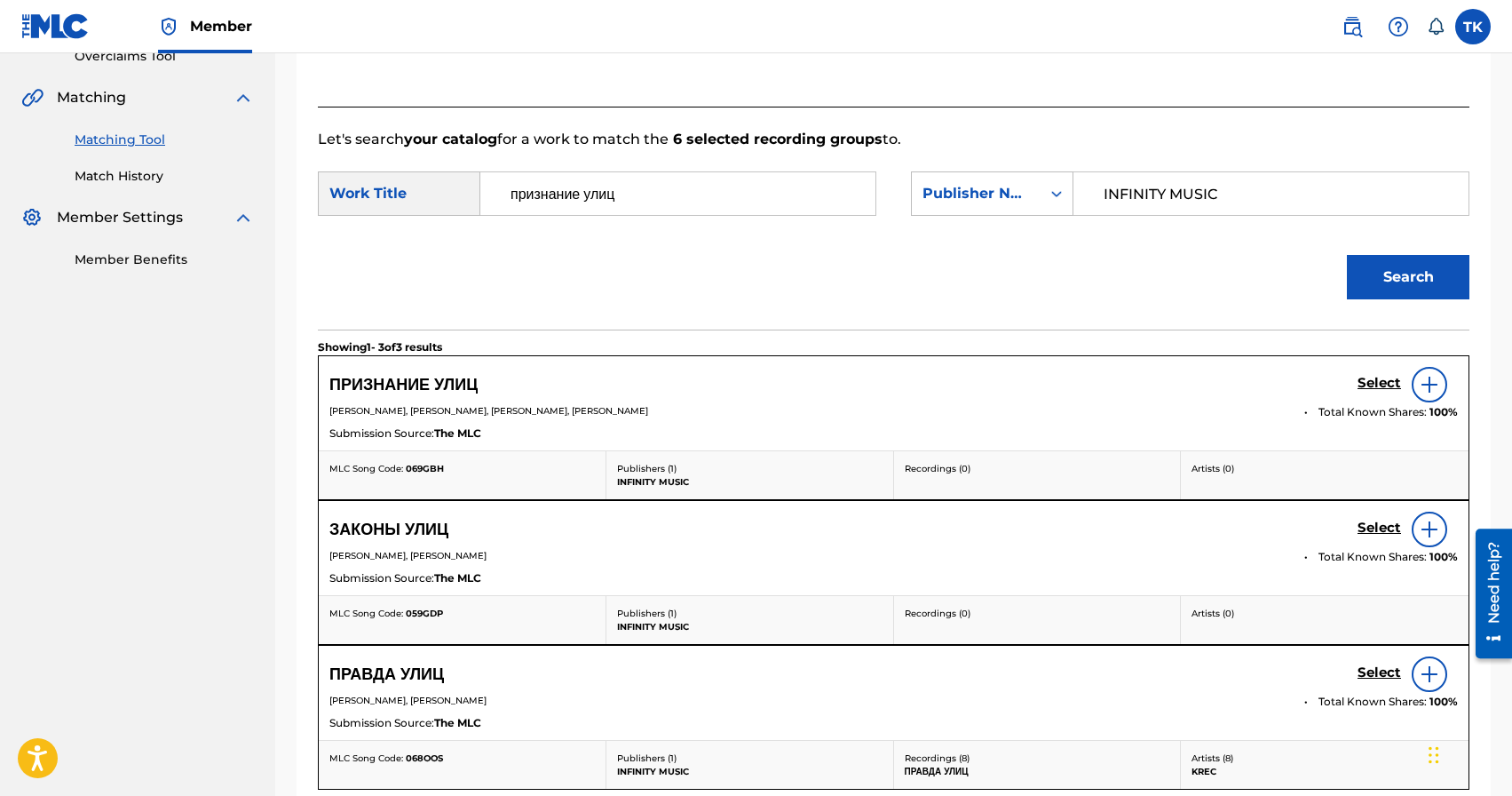
click at [1365, 383] on h5 "Select" at bounding box center [1379, 383] width 44 height 17
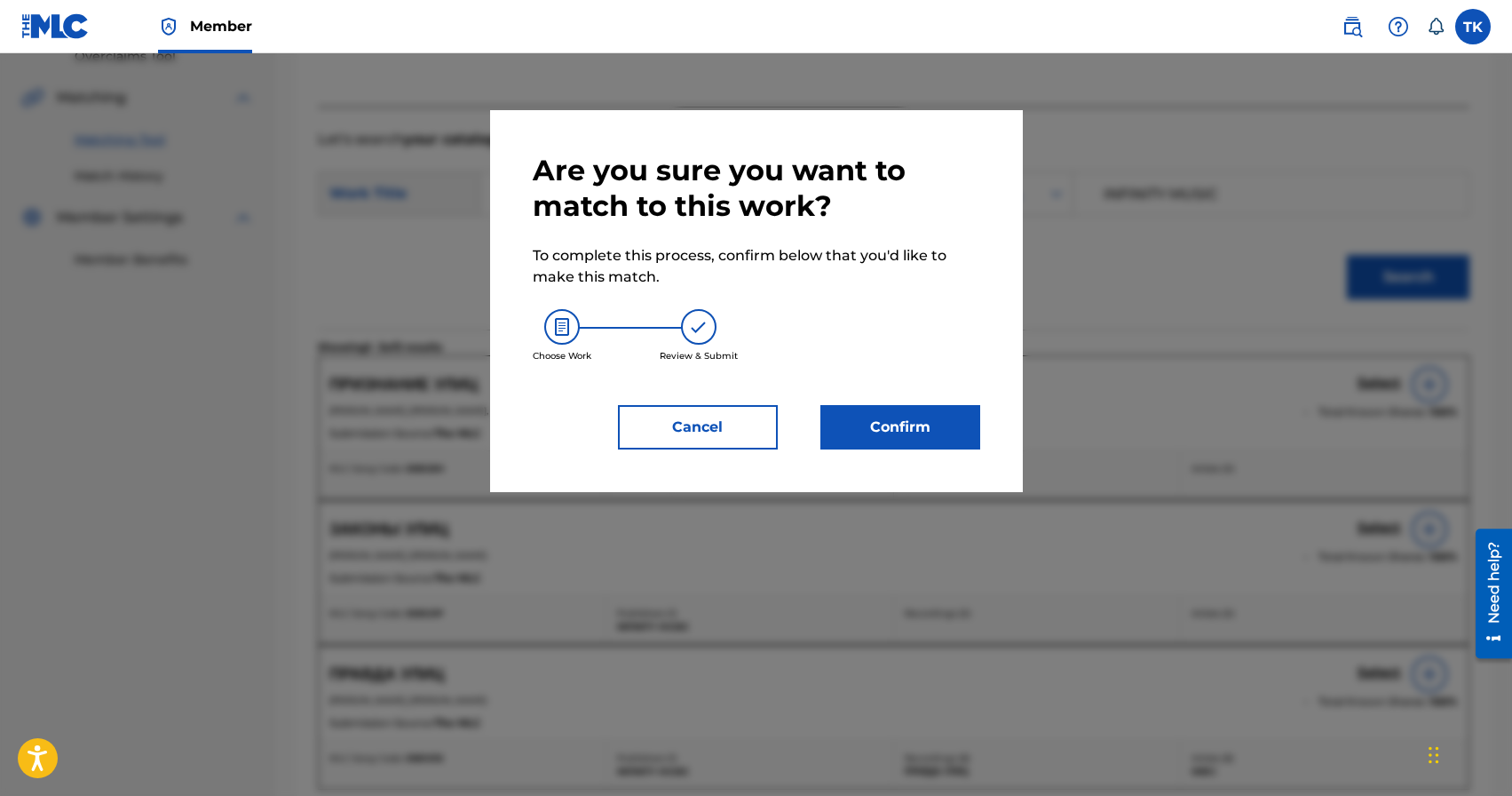
click at [891, 438] on button "Confirm" at bounding box center [901, 427] width 160 height 45
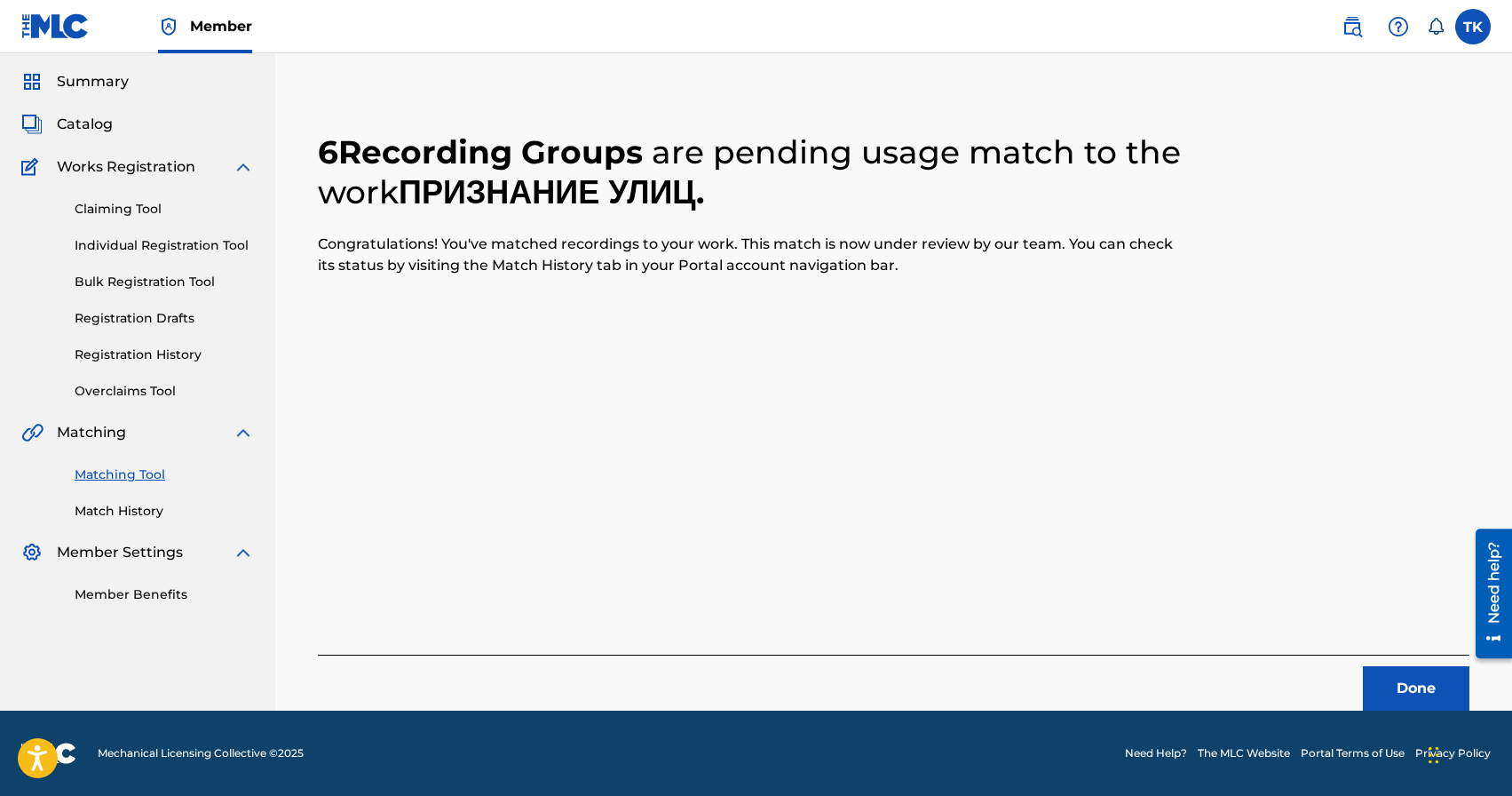
scroll to position [53, 0]
click at [1404, 701] on button "Done" at bounding box center [1416, 688] width 106 height 45
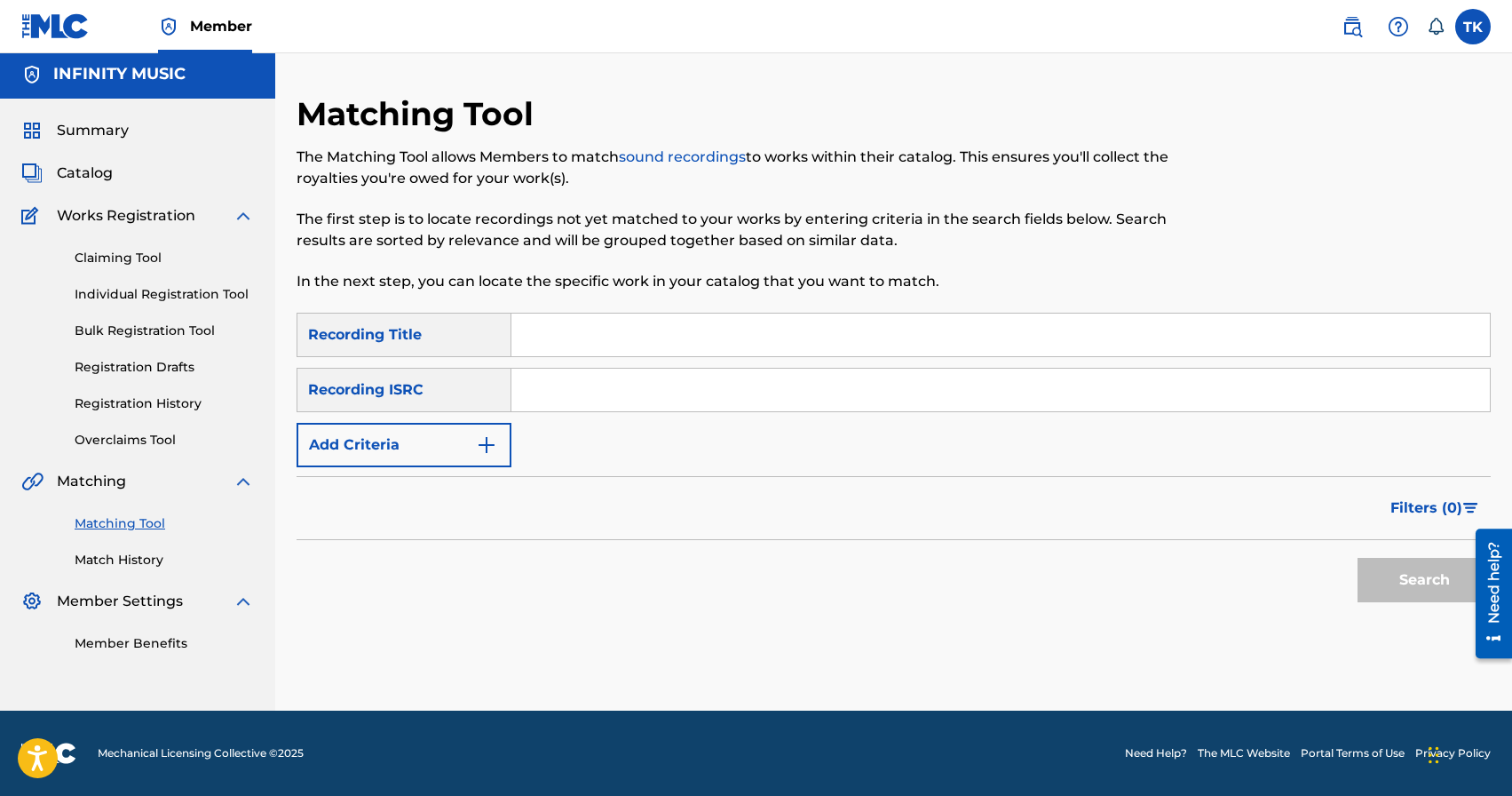
scroll to position [0, 0]
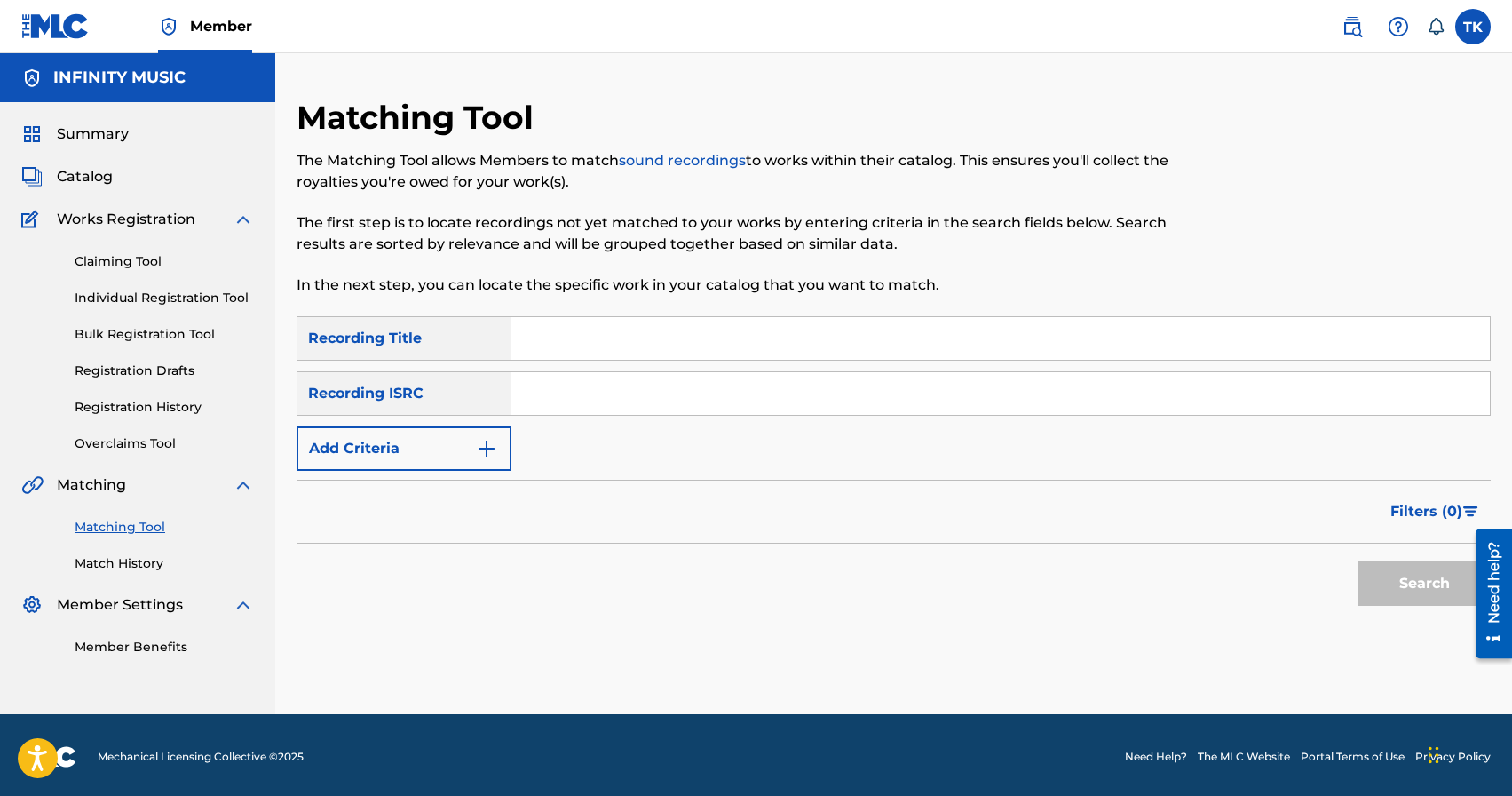
click at [630, 336] on input "Search Form" at bounding box center [1001, 338] width 979 height 43
type input "осень"
click at [484, 443] on img "Search Form" at bounding box center [486, 448] width 21 height 21
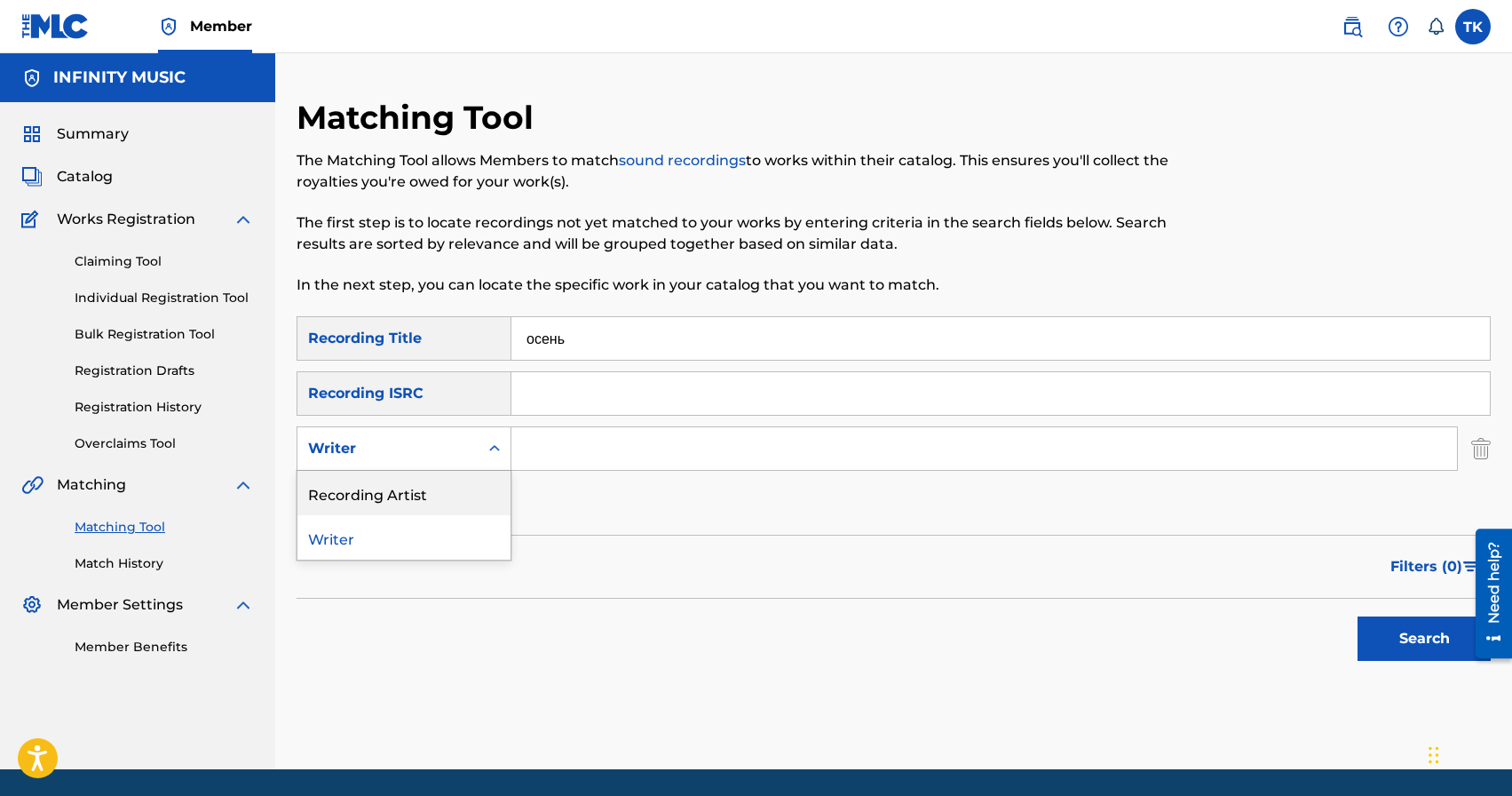
click at [480, 473] on div "Recording Artist" at bounding box center [404, 493] width 213 height 45
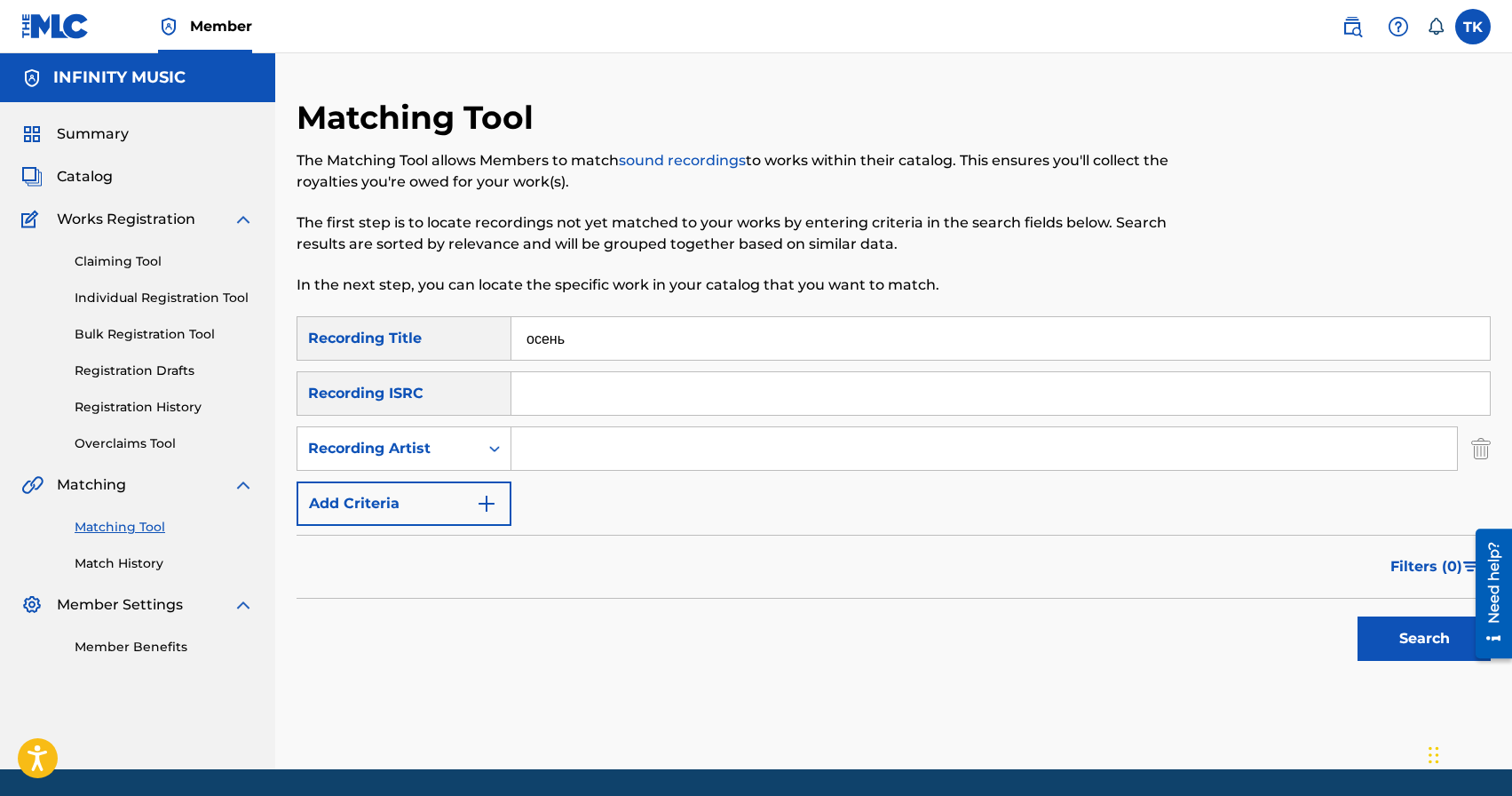
click at [575, 453] on input "Search Form" at bounding box center [984, 448] width 946 height 43
type input "BUmaje"
click at [1394, 646] on button "Search" at bounding box center [1424, 639] width 133 height 45
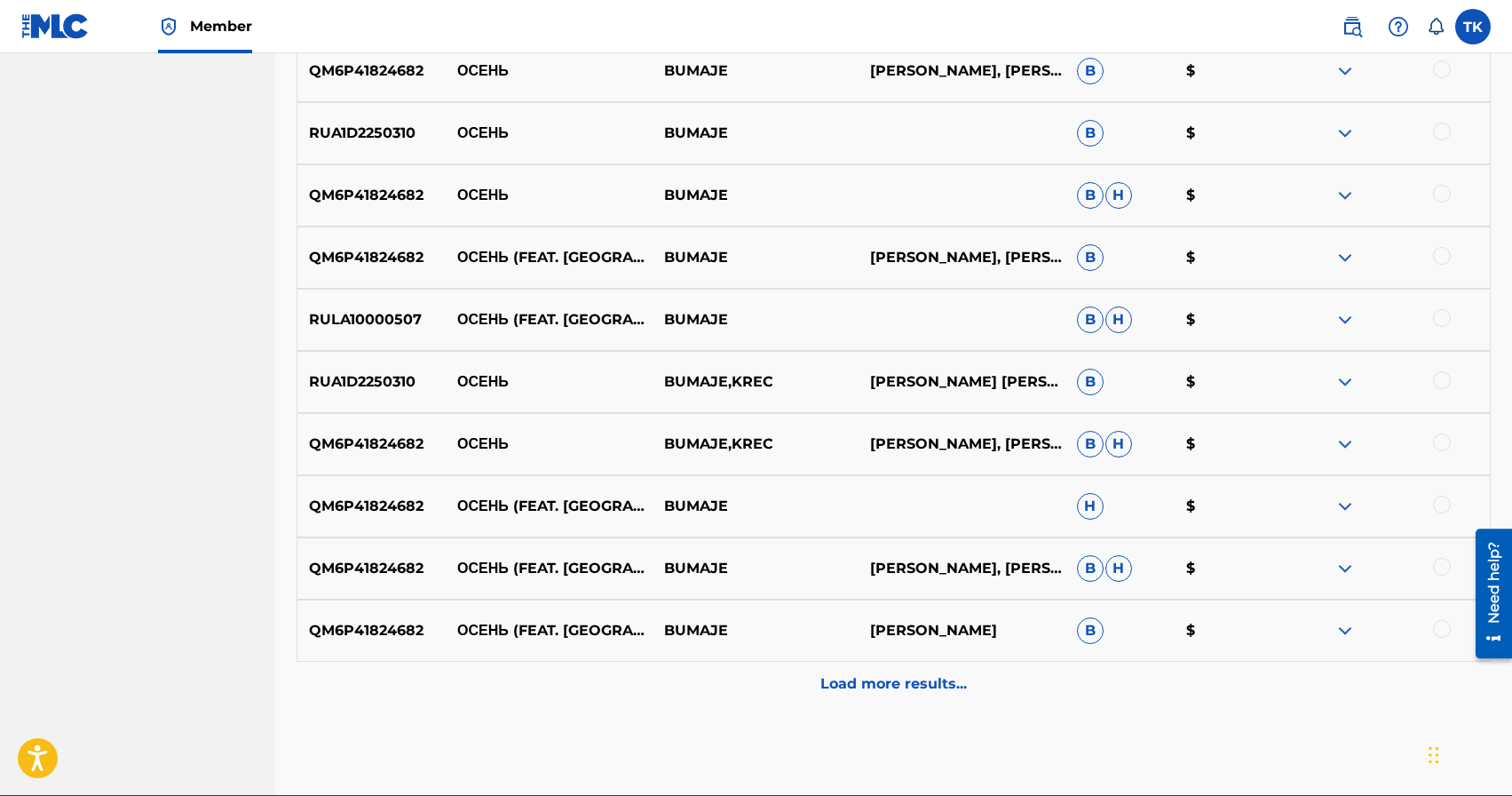
scroll to position [709, 0]
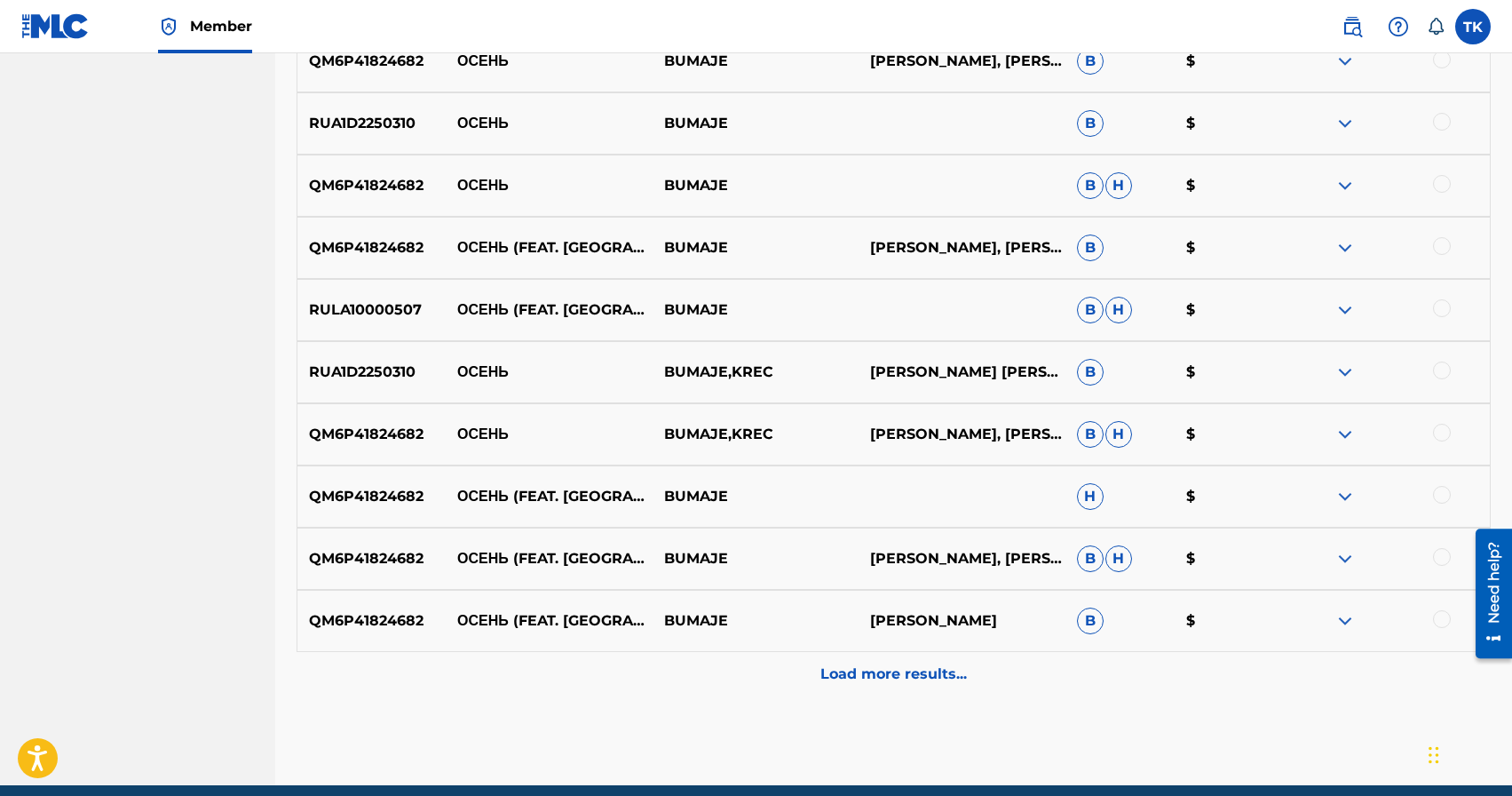
click at [863, 682] on p "Load more results..." at bounding box center [894, 674] width 146 height 21
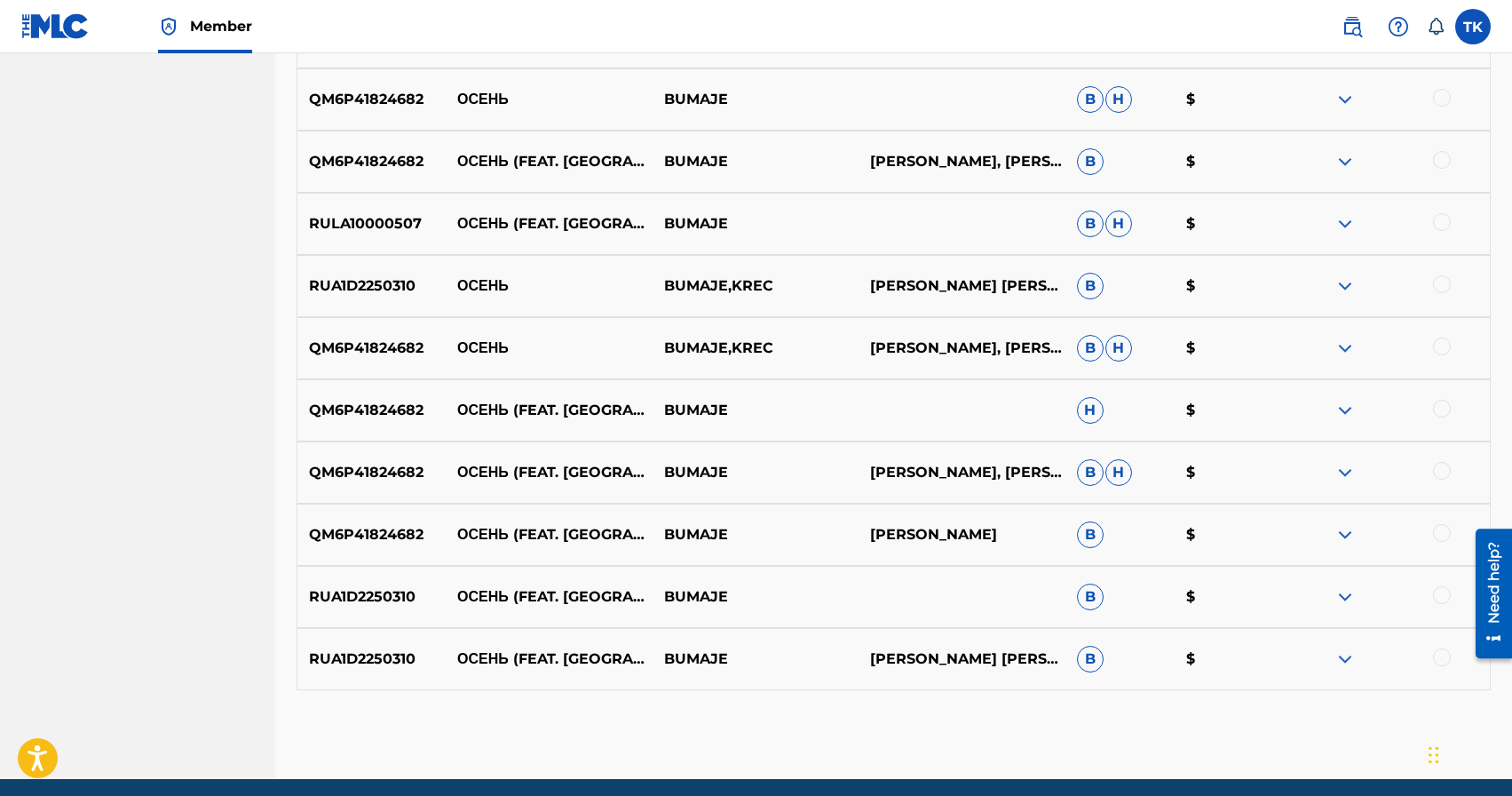
scroll to position [827, 0]
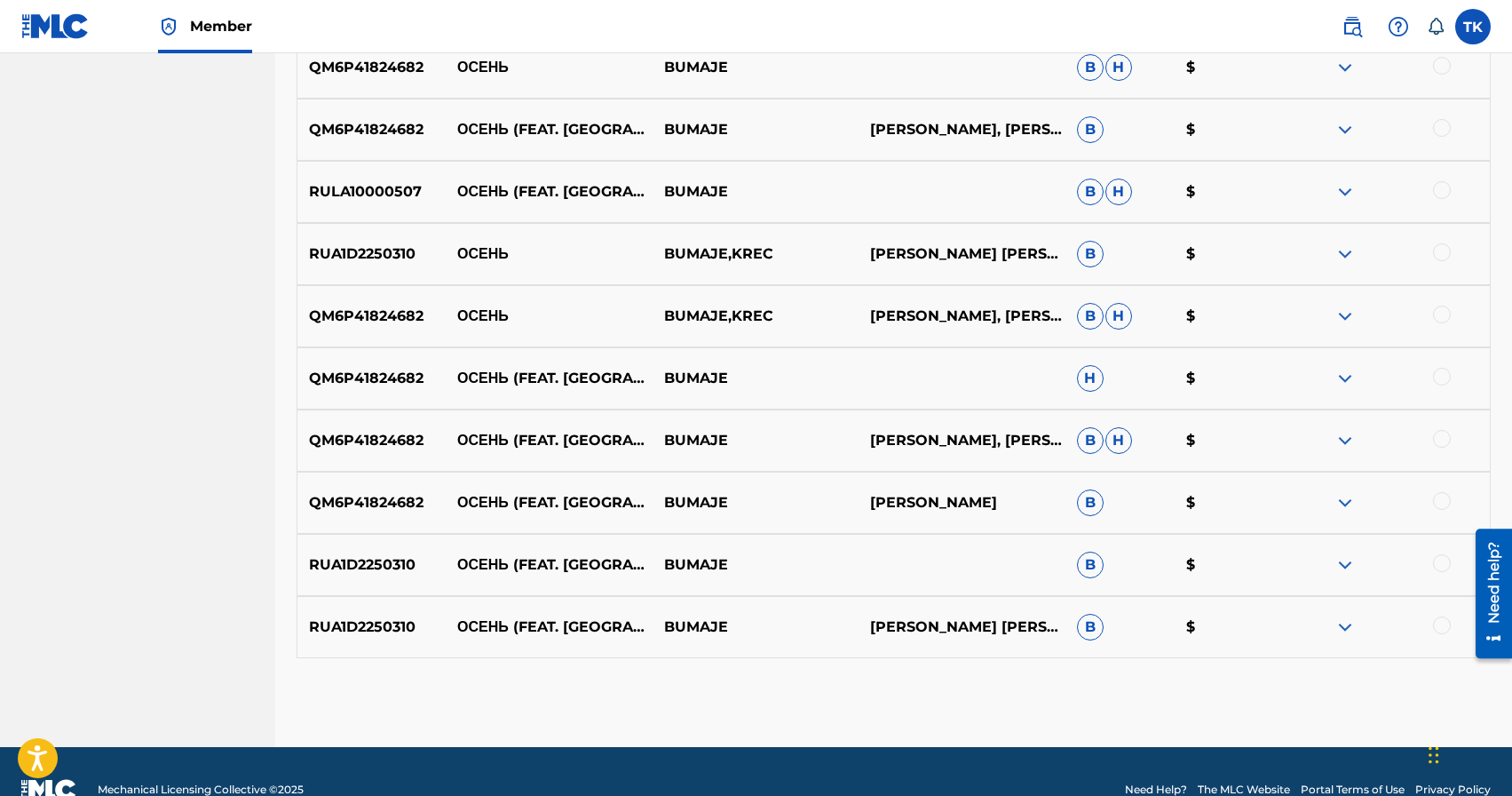
click at [1440, 630] on div at bounding box center [1442, 626] width 18 height 18
click at [1436, 561] on div at bounding box center [1442, 563] width 18 height 18
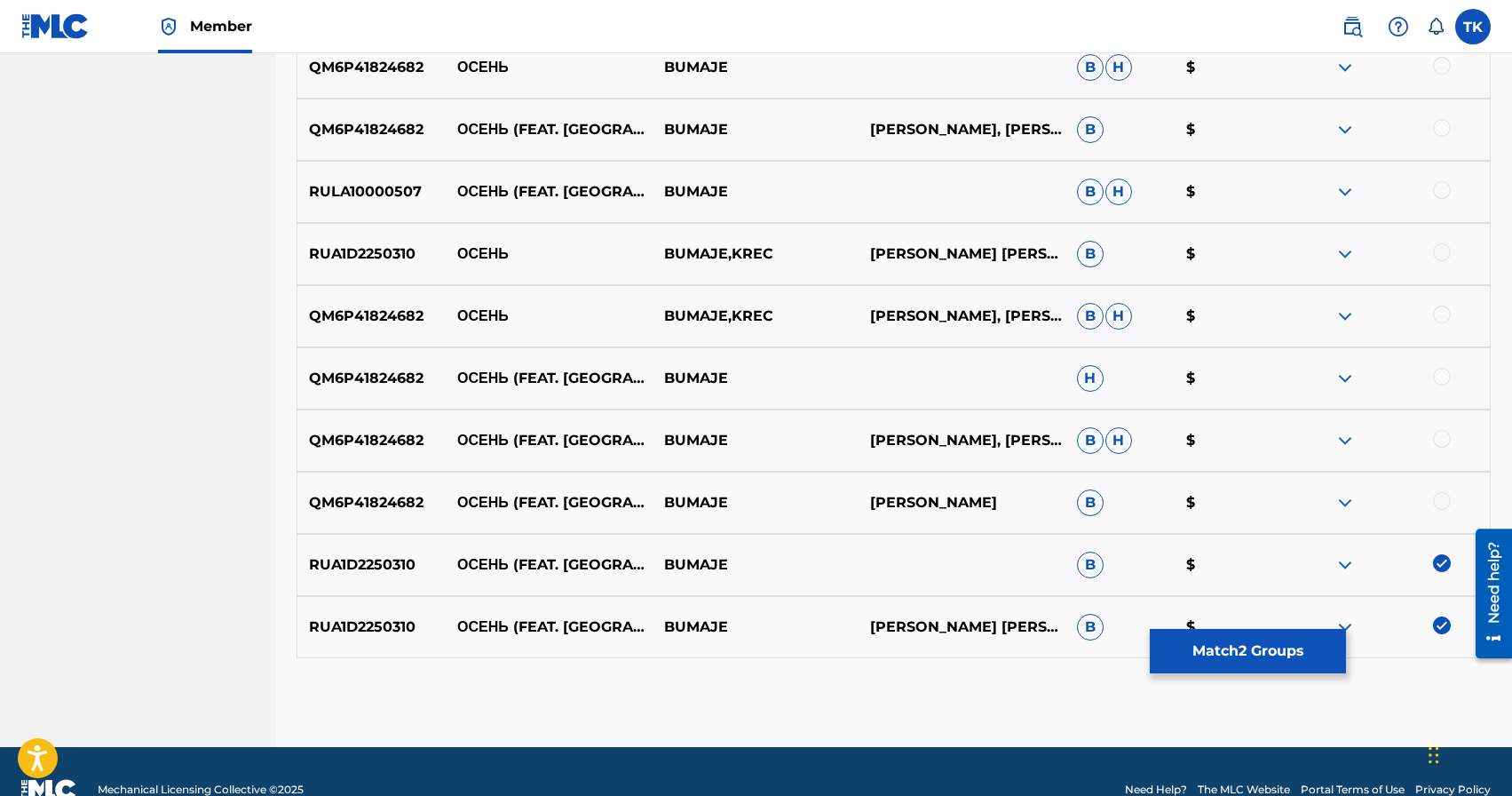
click at [1440, 495] on div at bounding box center [1442, 502] width 18 height 18
click at [1441, 435] on div at bounding box center [1442, 439] width 18 height 18
click at [1437, 379] on div at bounding box center [1442, 377] width 18 height 18
click at [1438, 314] on div at bounding box center [1442, 314] width 18 height 18
click at [1438, 256] on div at bounding box center [1442, 253] width 18 height 18
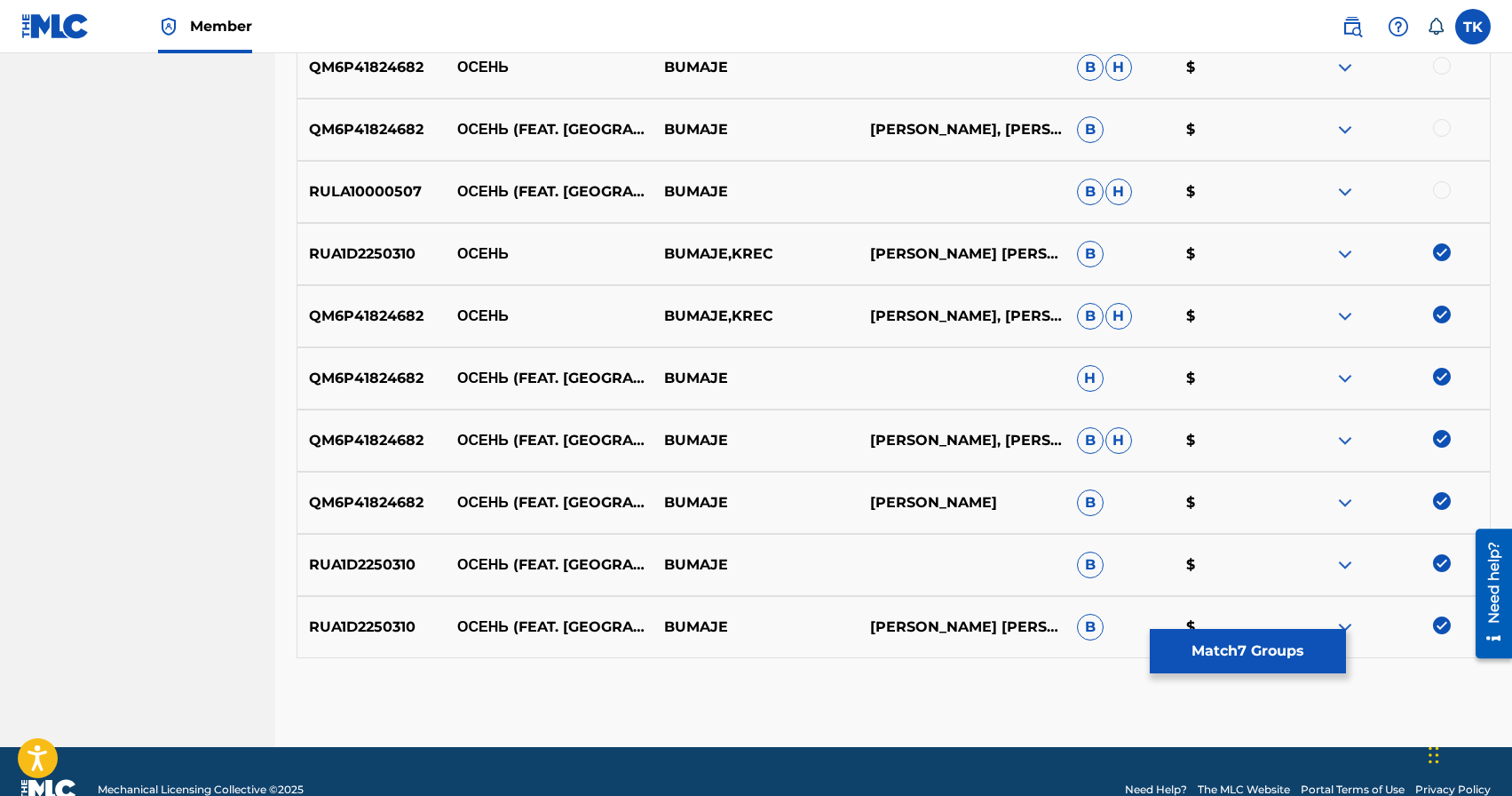
click at [1439, 194] on div at bounding box center [1442, 191] width 18 height 18
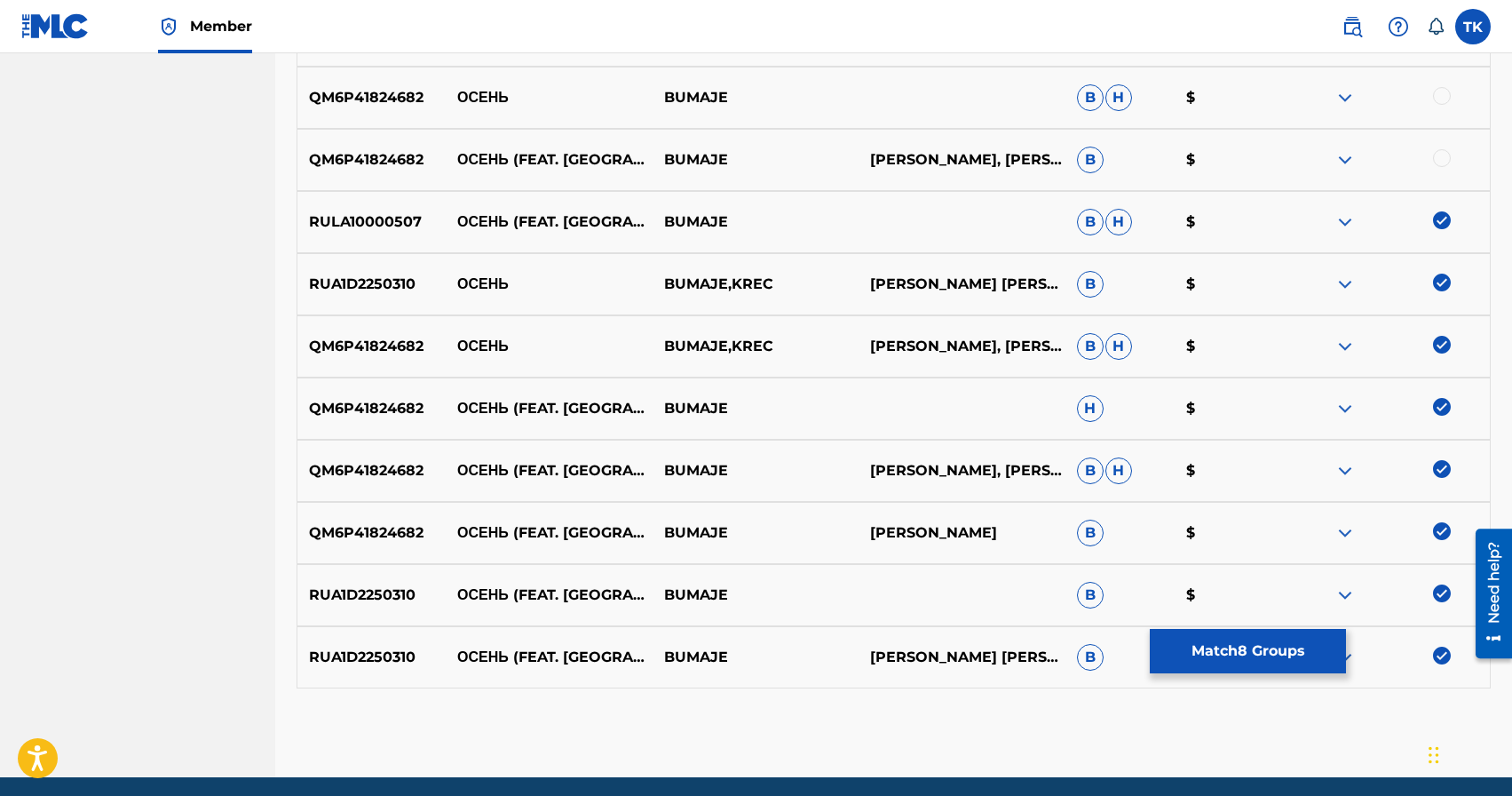
scroll to position [787, 0]
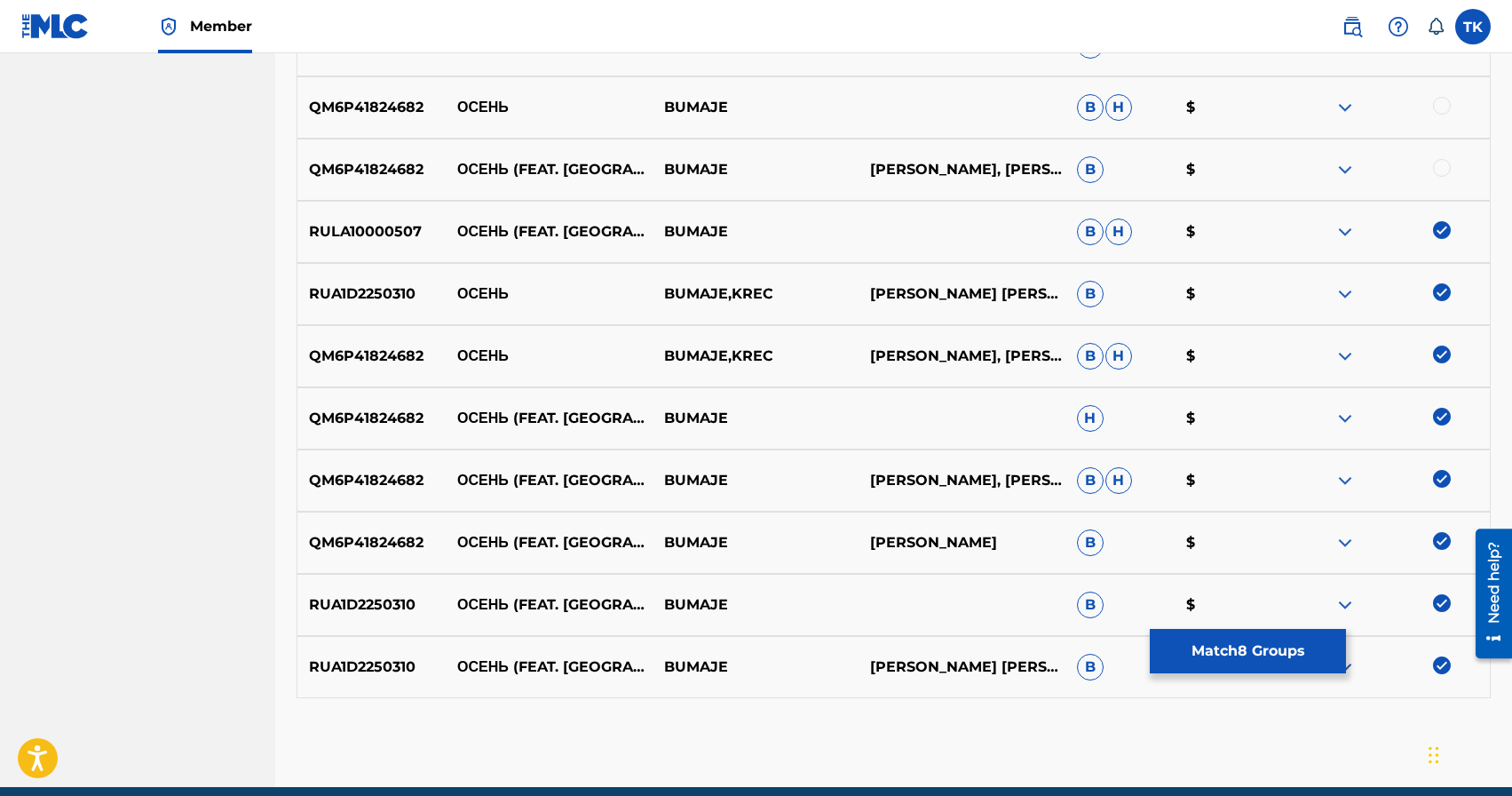
click at [1446, 166] on div at bounding box center [1442, 168] width 18 height 18
click at [1441, 108] on div at bounding box center [1442, 106] width 18 height 18
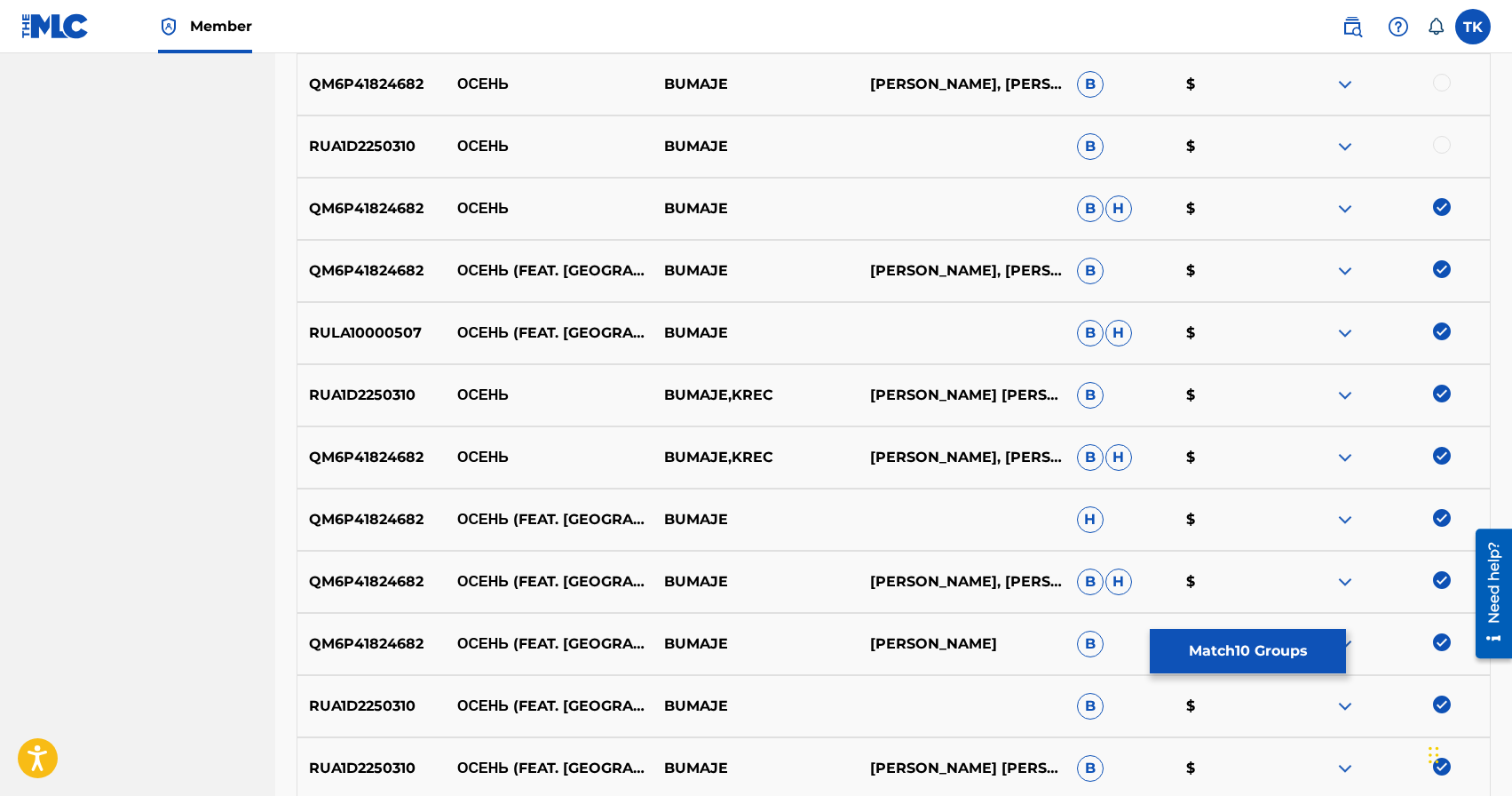
scroll to position [685, 0]
click at [1442, 137] on div at bounding box center [1442, 146] width 18 height 18
click at [1441, 85] on div at bounding box center [1442, 84] width 18 height 18
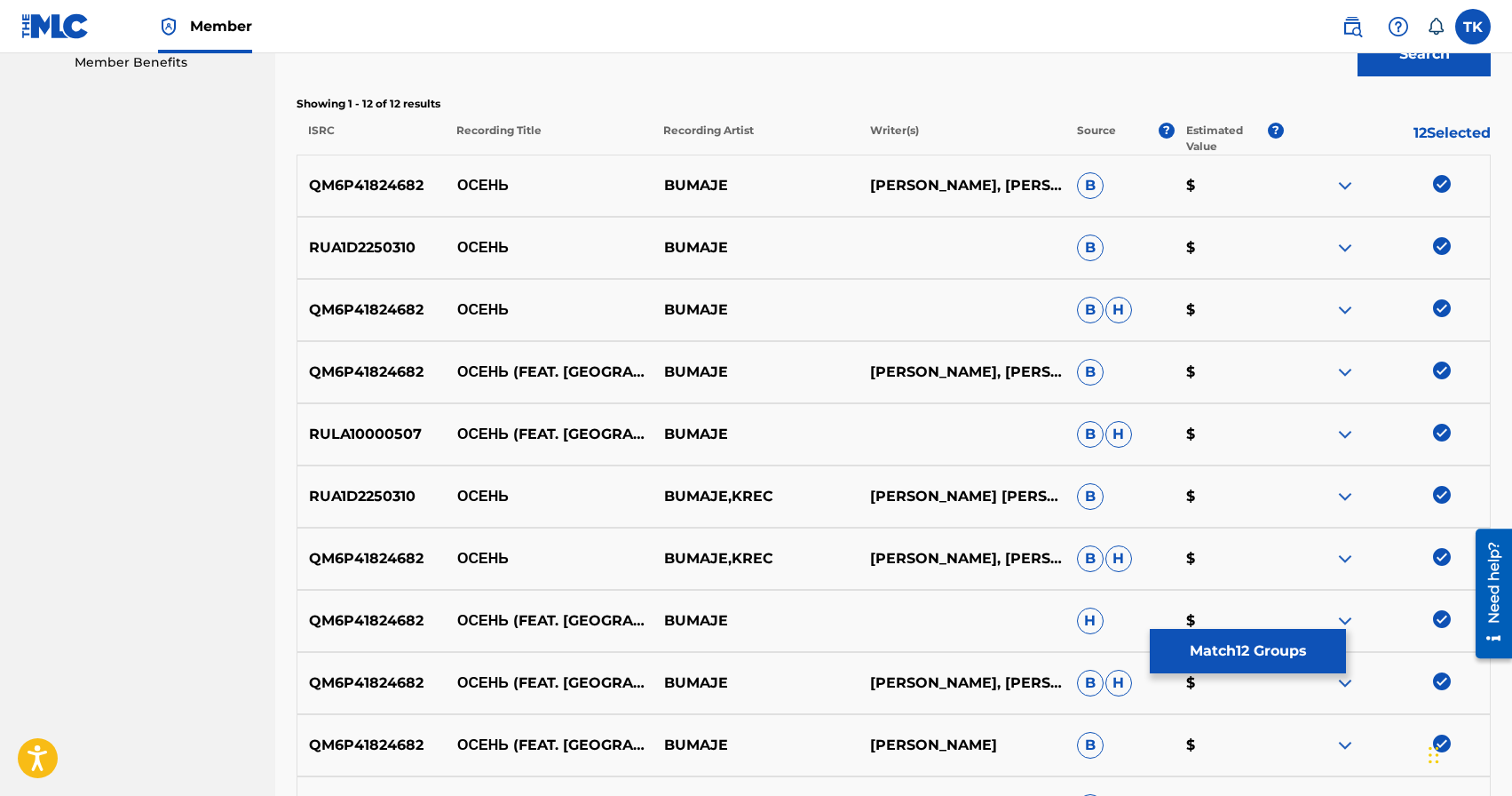
scroll to position [574, 0]
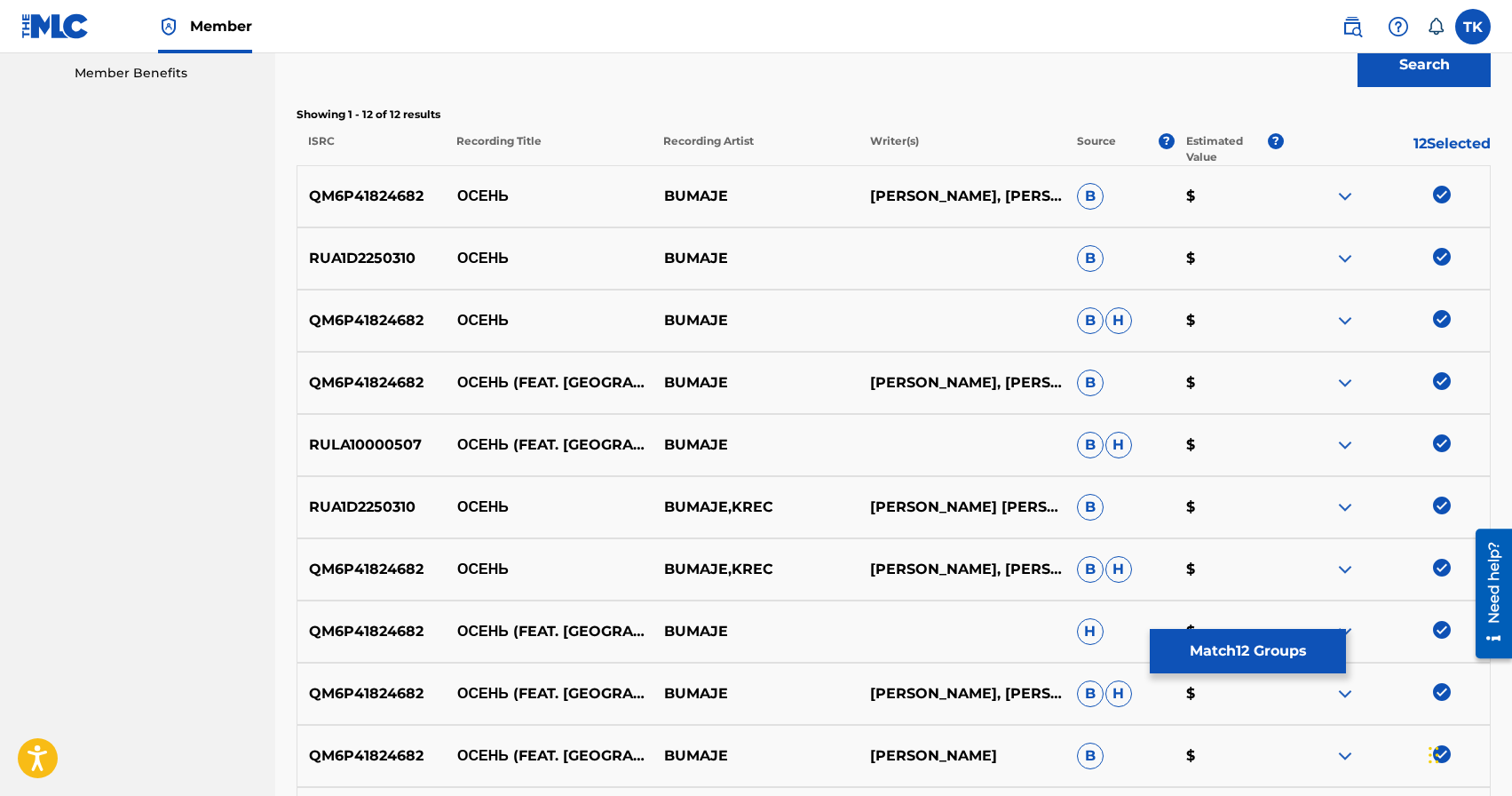
click at [1275, 642] on button "Match 12 Groups" at bounding box center [1248, 651] width 196 height 45
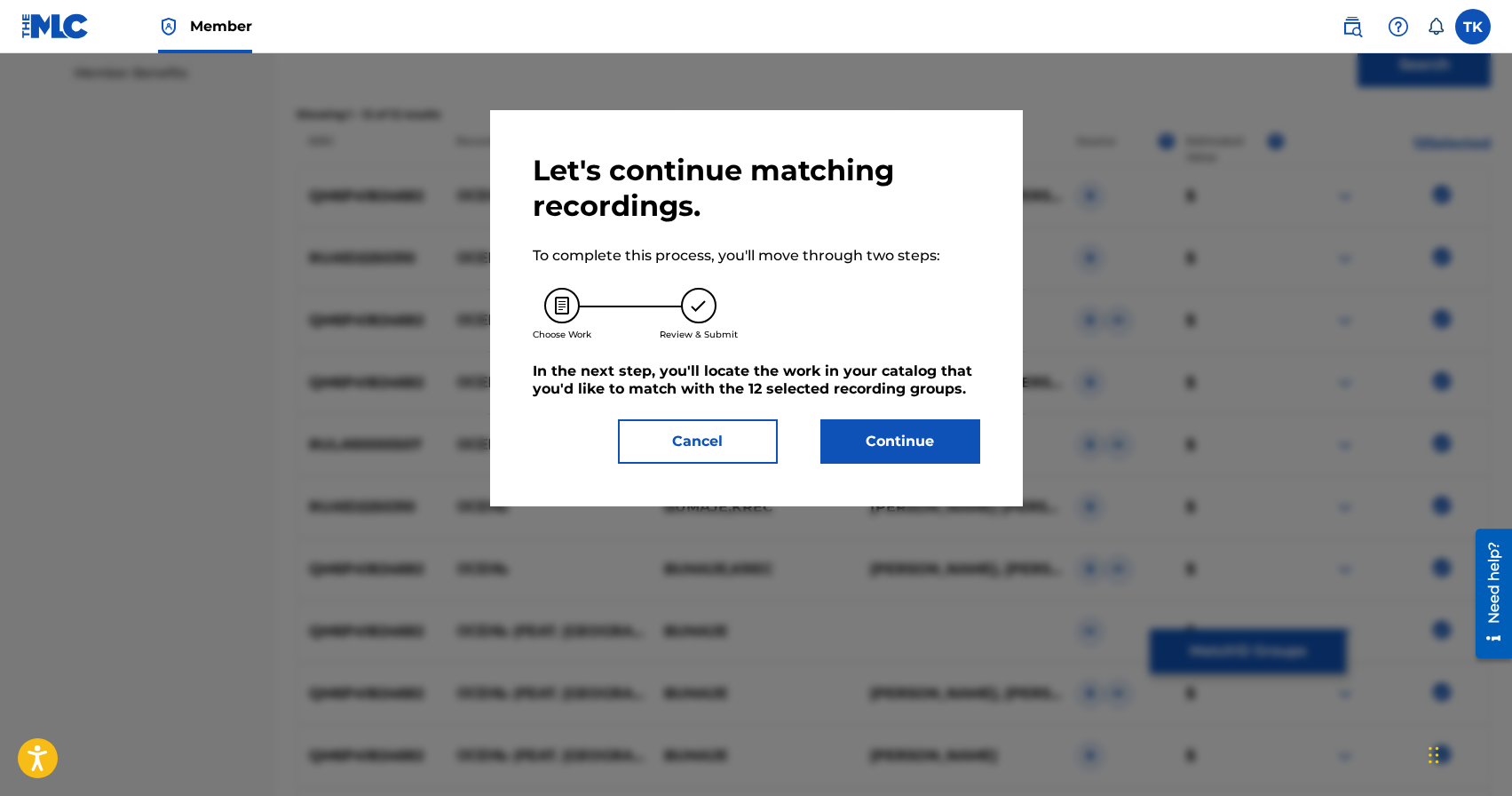
click at [933, 438] on button "Continue" at bounding box center [901, 442] width 160 height 45
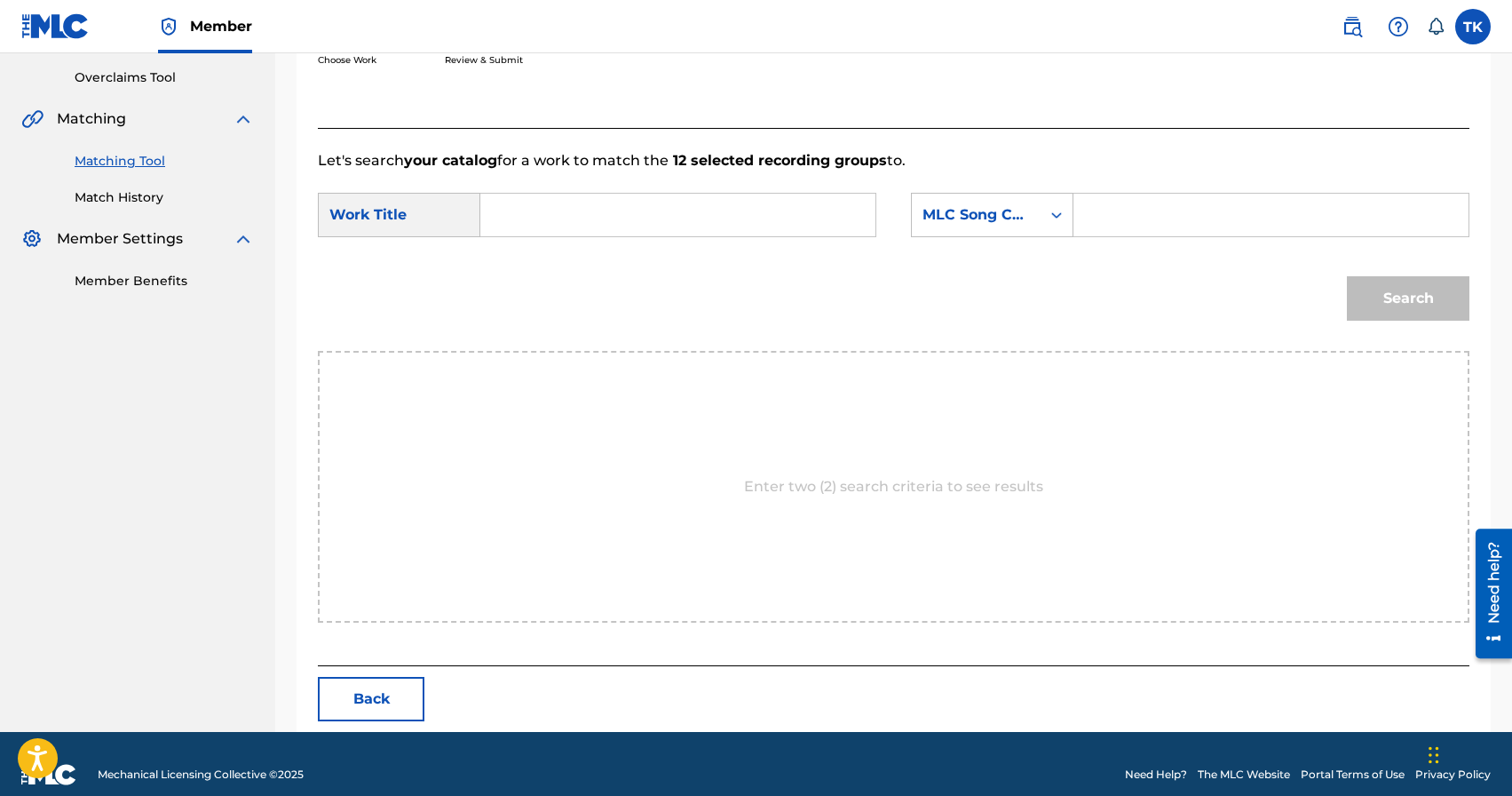
scroll to position [387, 0]
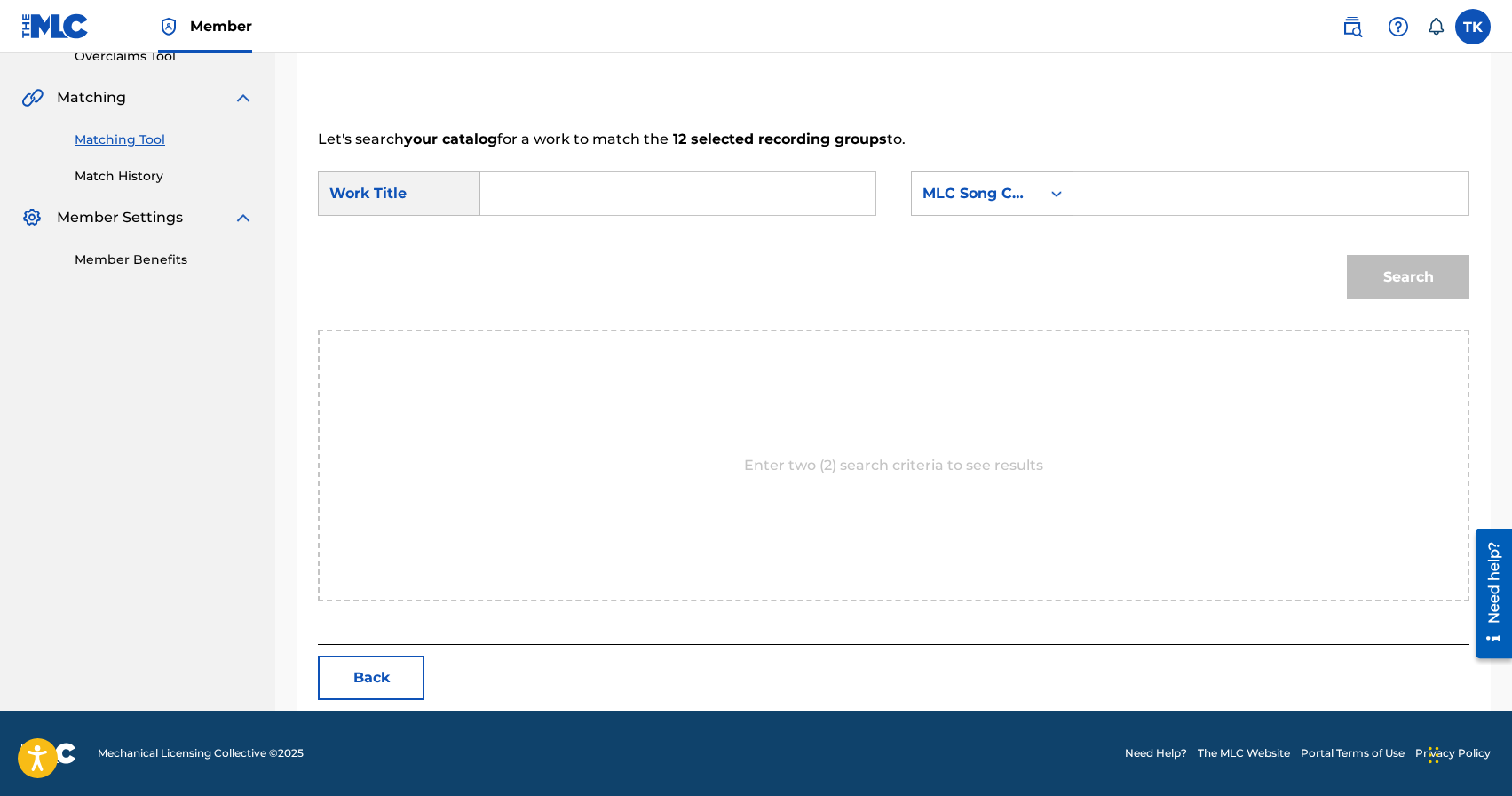
click at [758, 205] on input "Search Form" at bounding box center [678, 194] width 365 height 43
type input "и"
type input "b"
type input "осень"
click at [556, 286] on div "осень" at bounding box center [545, 286] width 98 height 32
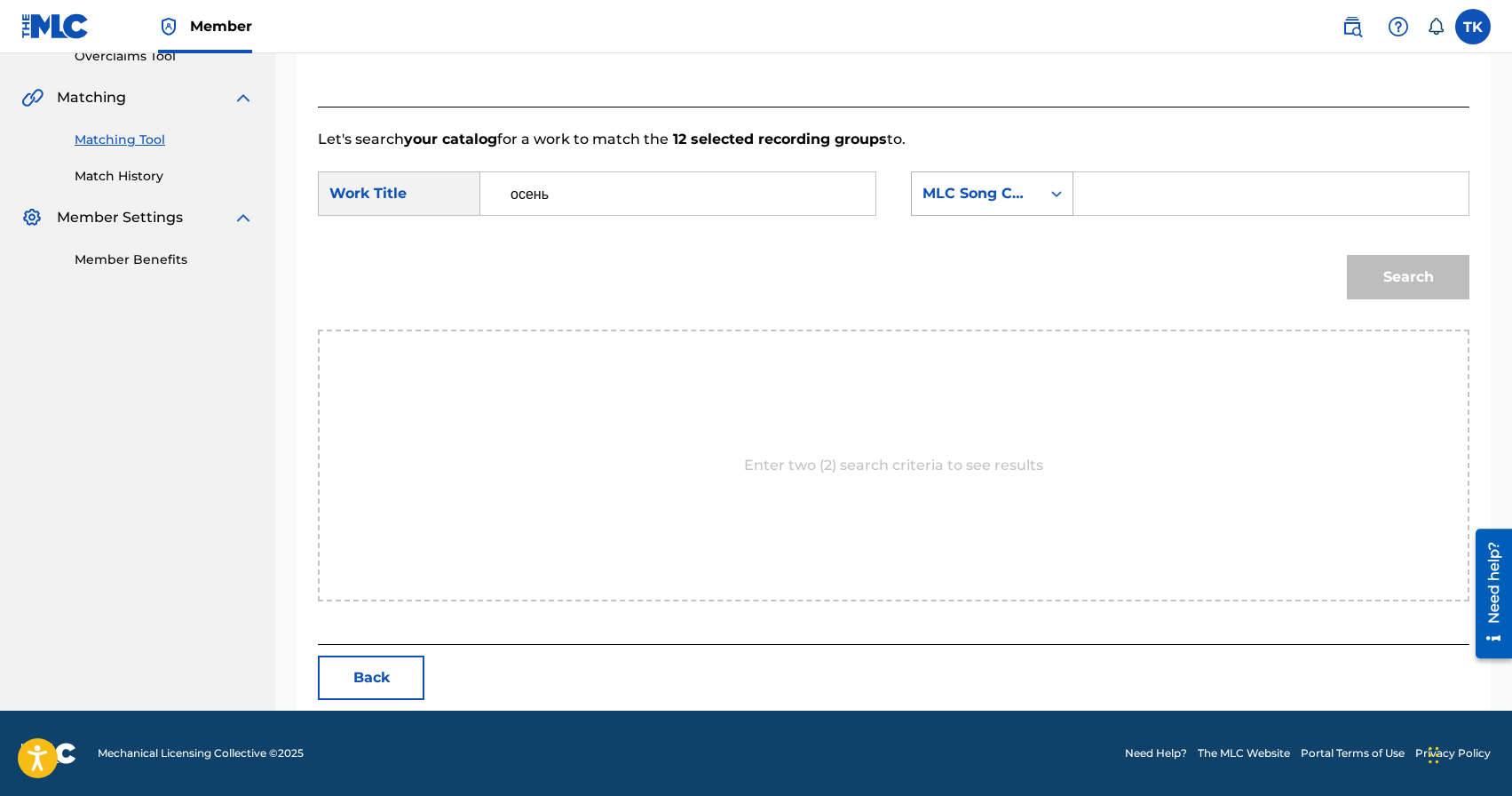
click at [1015, 197] on div "MLC Song Code" at bounding box center [976, 193] width 107 height 21
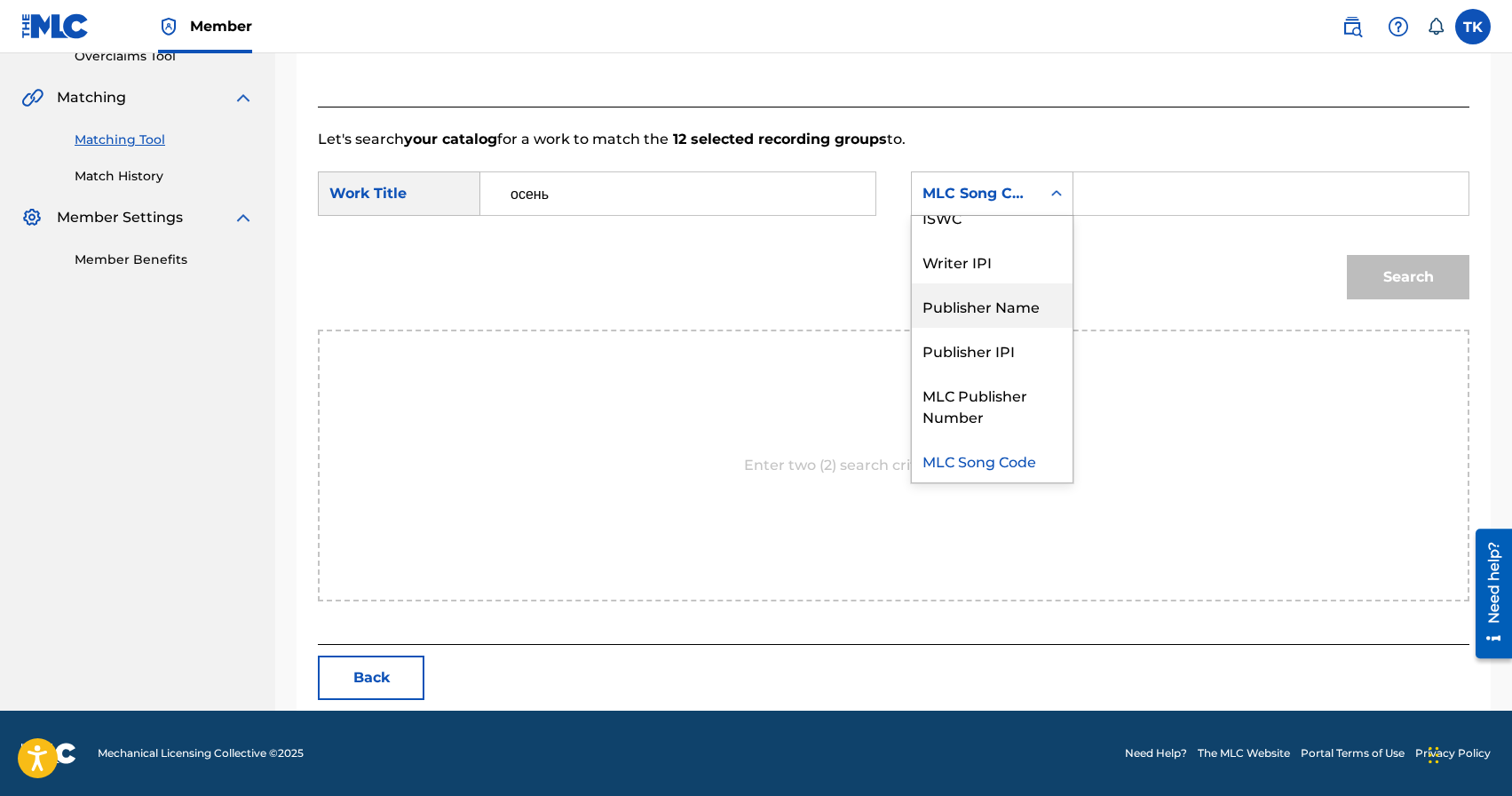
click at [1013, 308] on div "Publisher Name" at bounding box center [992, 305] width 161 height 45
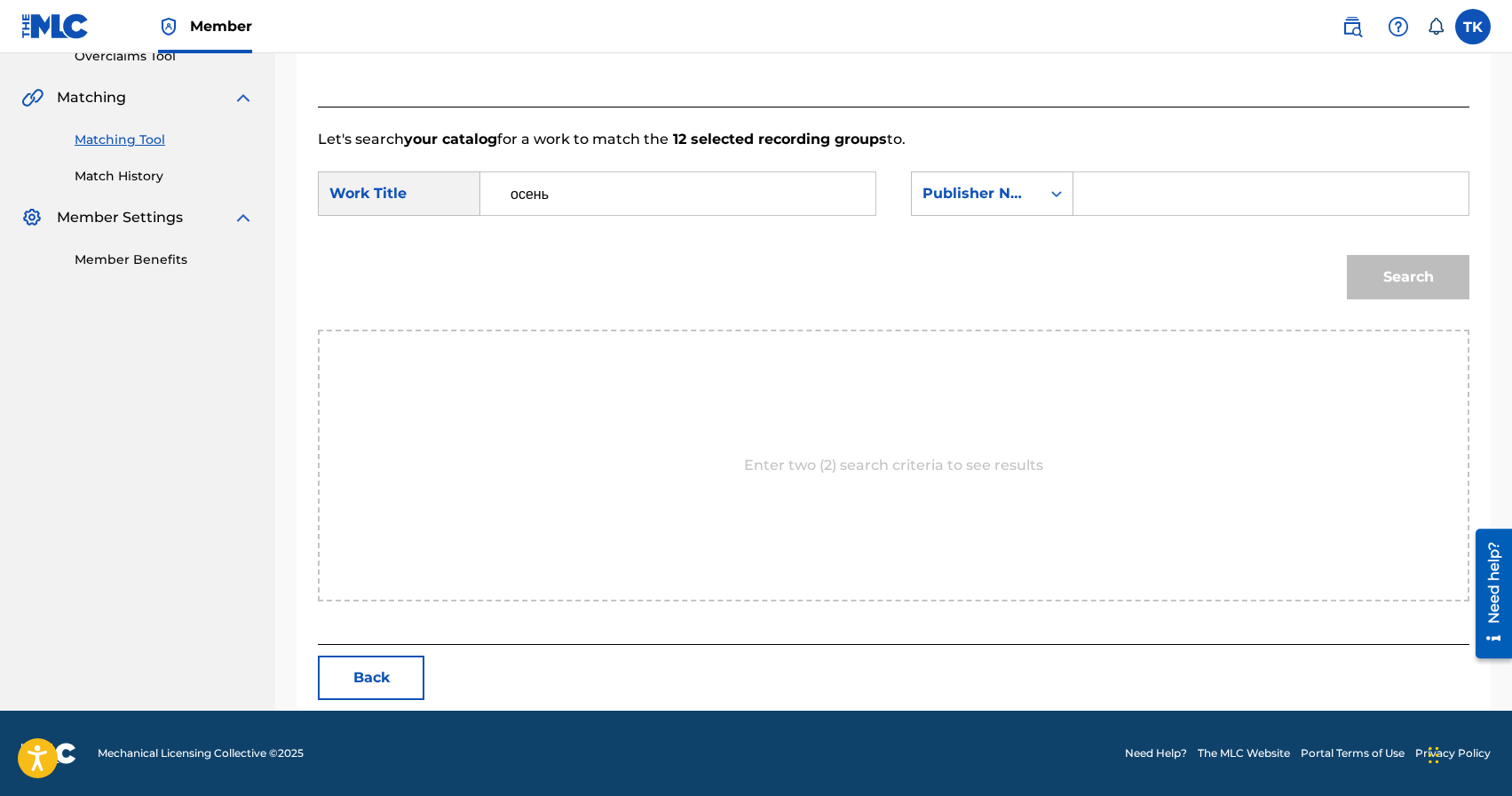
click at [1122, 201] on input "Search Form" at bounding box center [1271, 194] width 365 height 43
type input "INFINITY MUSIC"
click at [1401, 288] on button "Search" at bounding box center [1408, 277] width 123 height 45
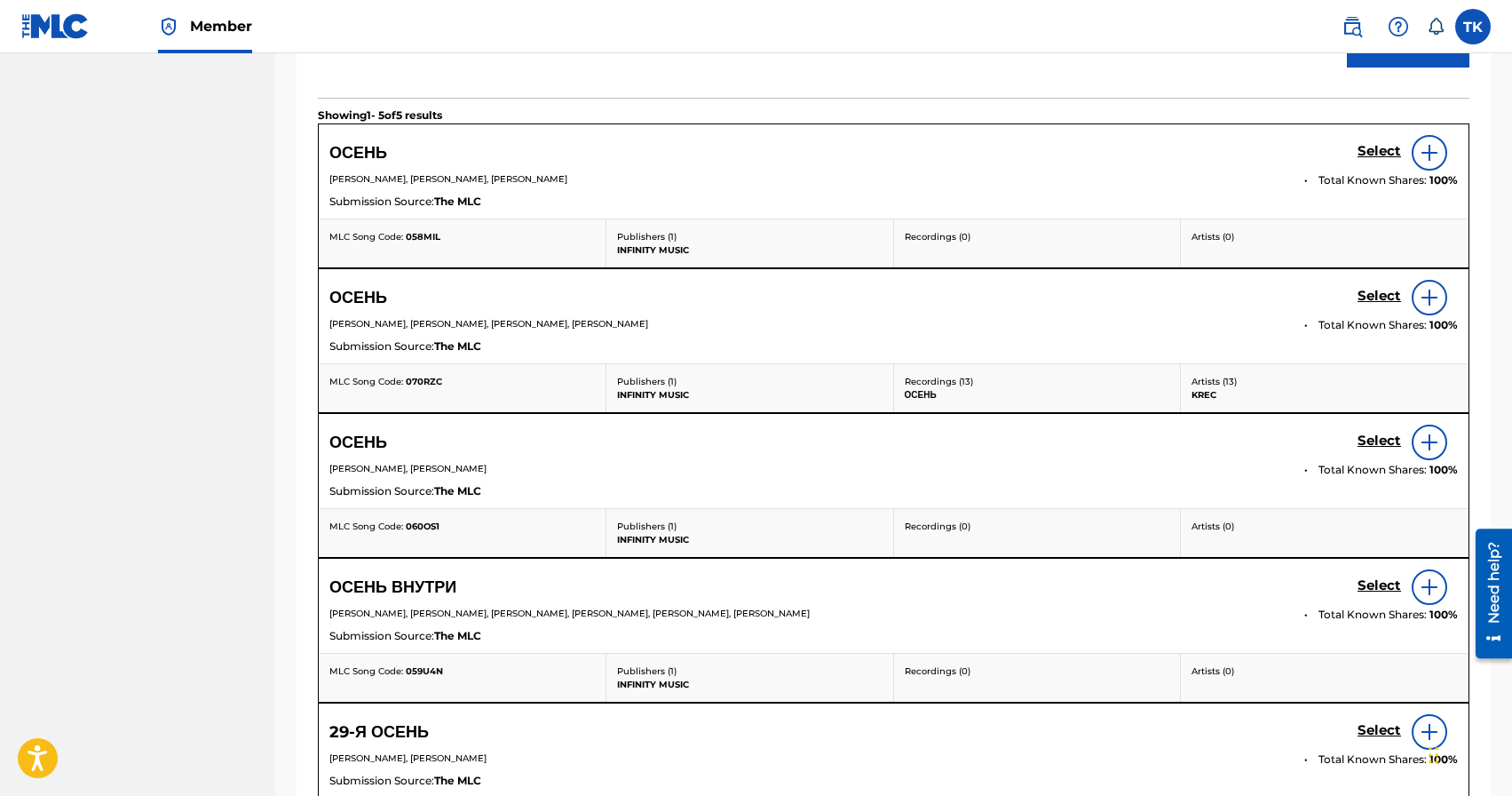
scroll to position [622, 0]
click at [1369, 158] on h5 "Select" at bounding box center [1379, 149] width 44 height 17
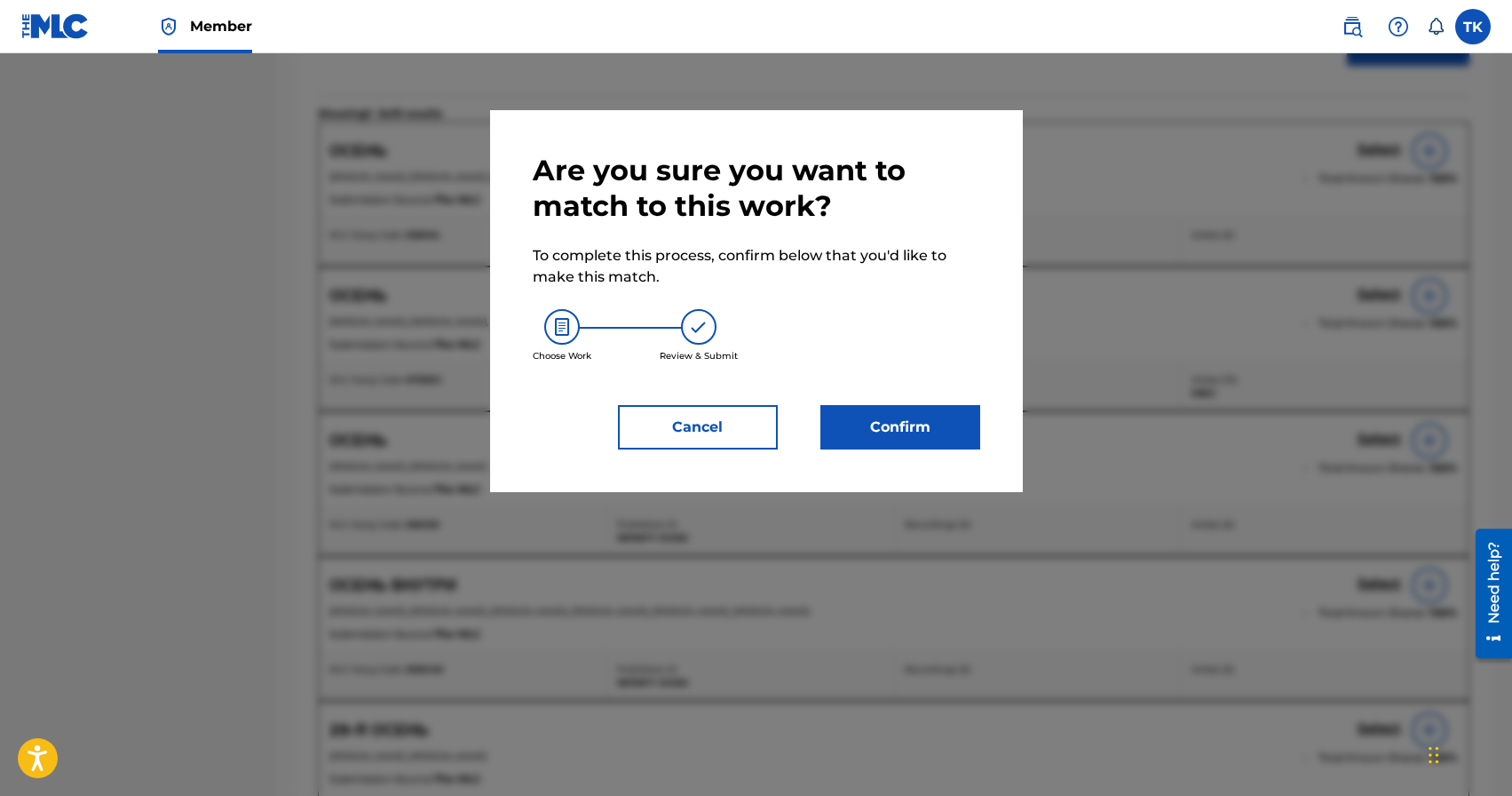
click at [908, 428] on button "Confirm" at bounding box center [901, 427] width 160 height 45
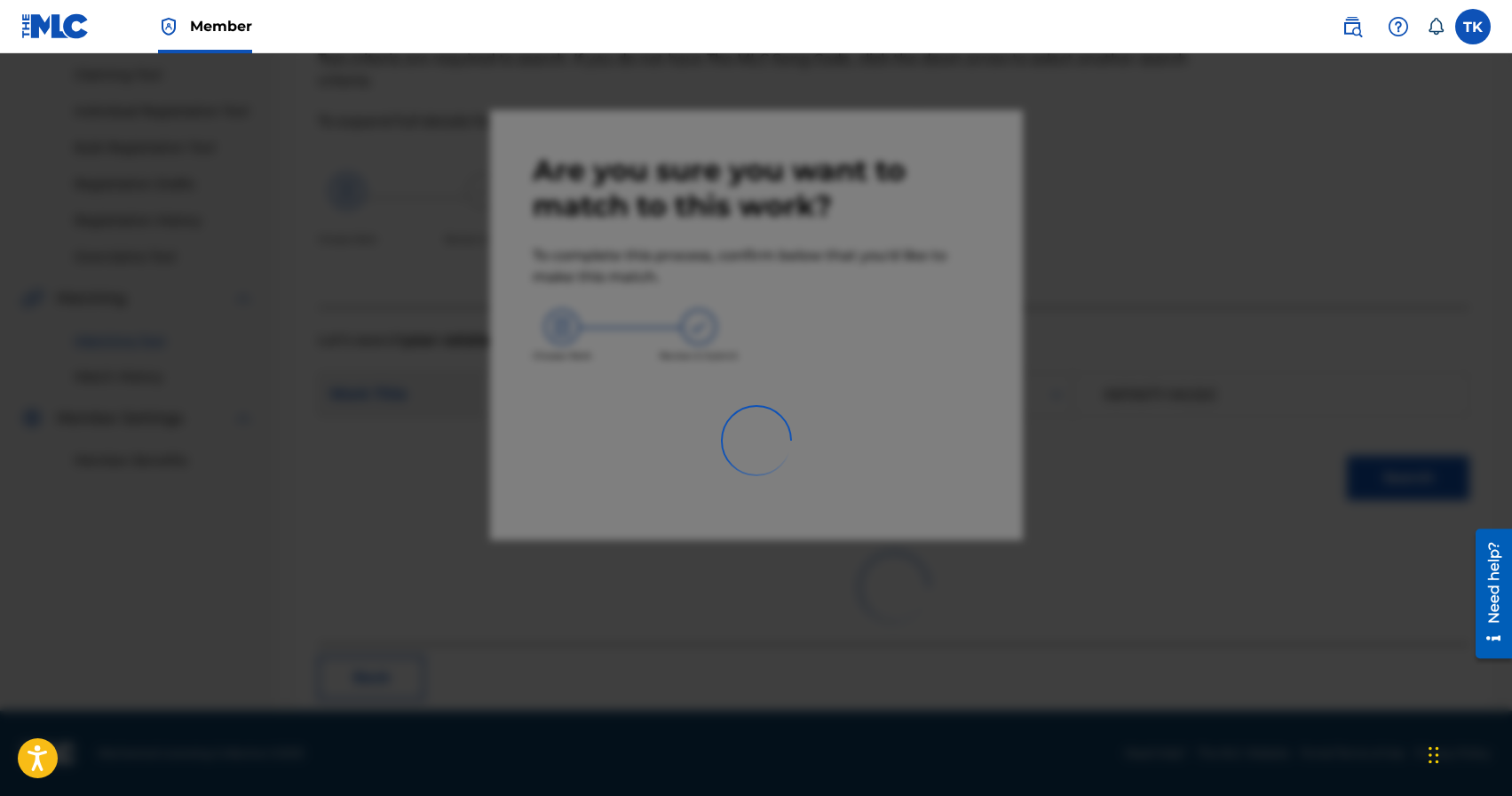
scroll to position [53, 0]
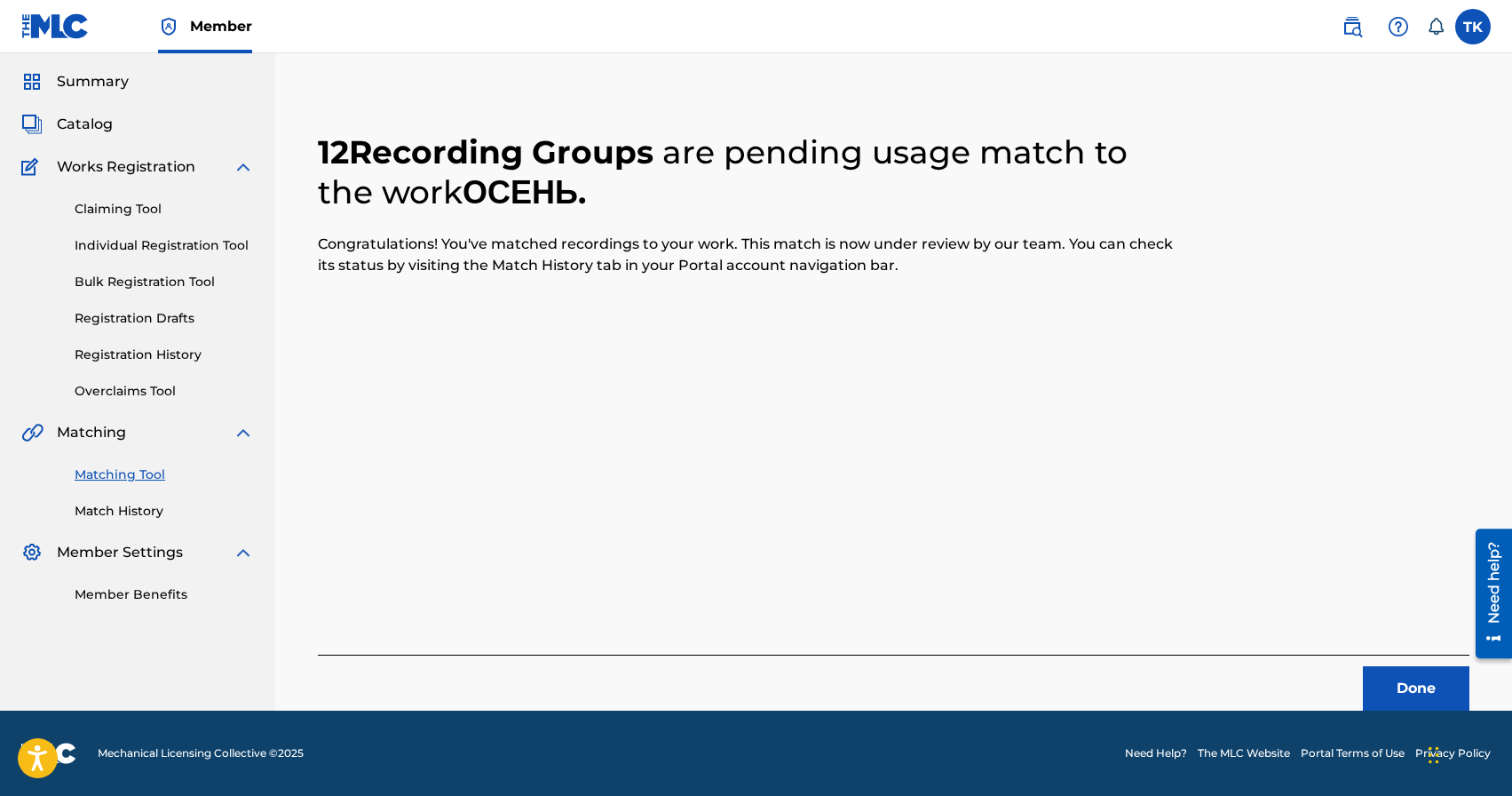
click at [1406, 661] on div "Done" at bounding box center [894, 683] width 1151 height 56
click at [1406, 666] on button "Done" at bounding box center [1416, 688] width 106 height 45
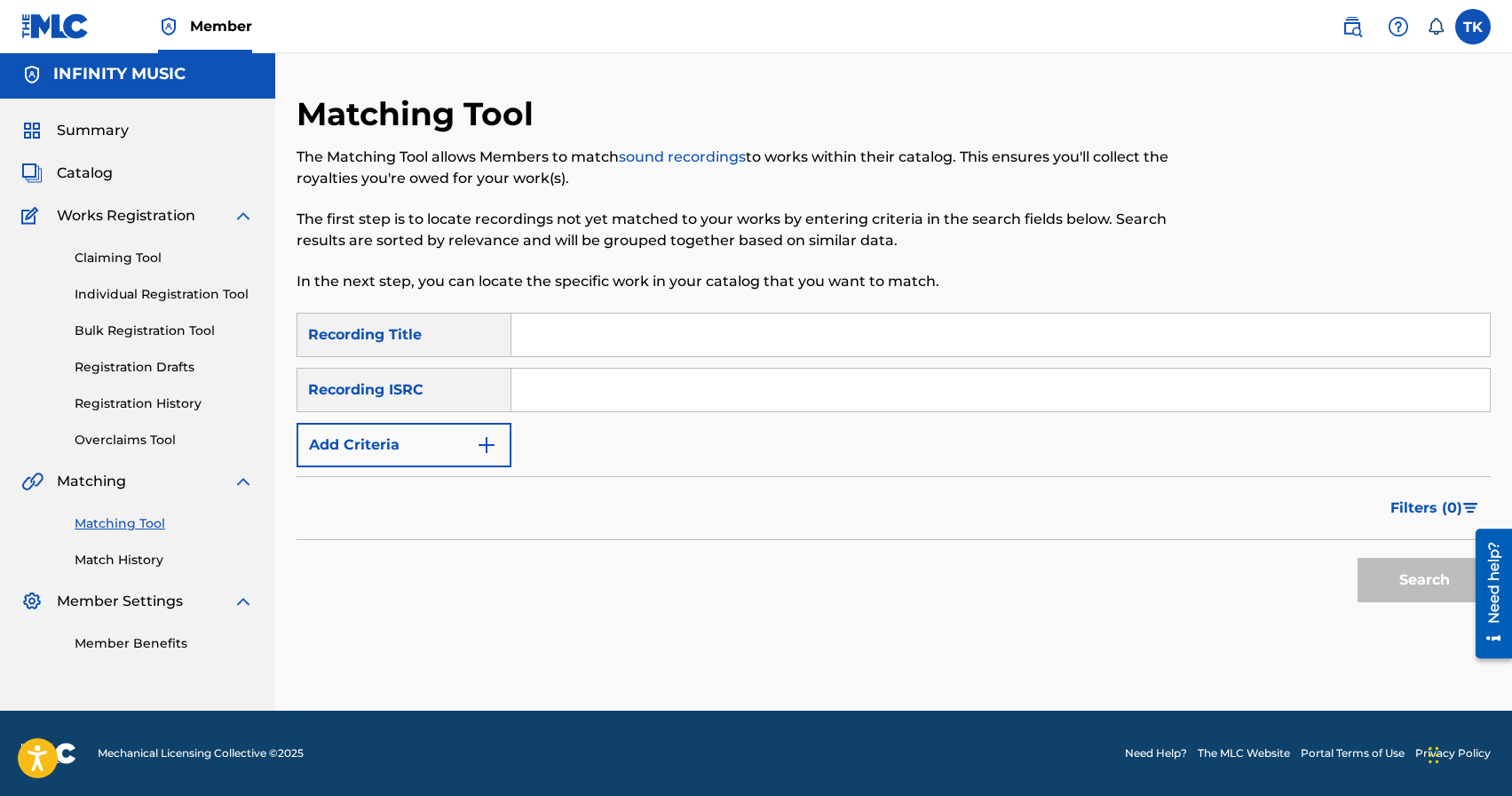
scroll to position [0, 0]
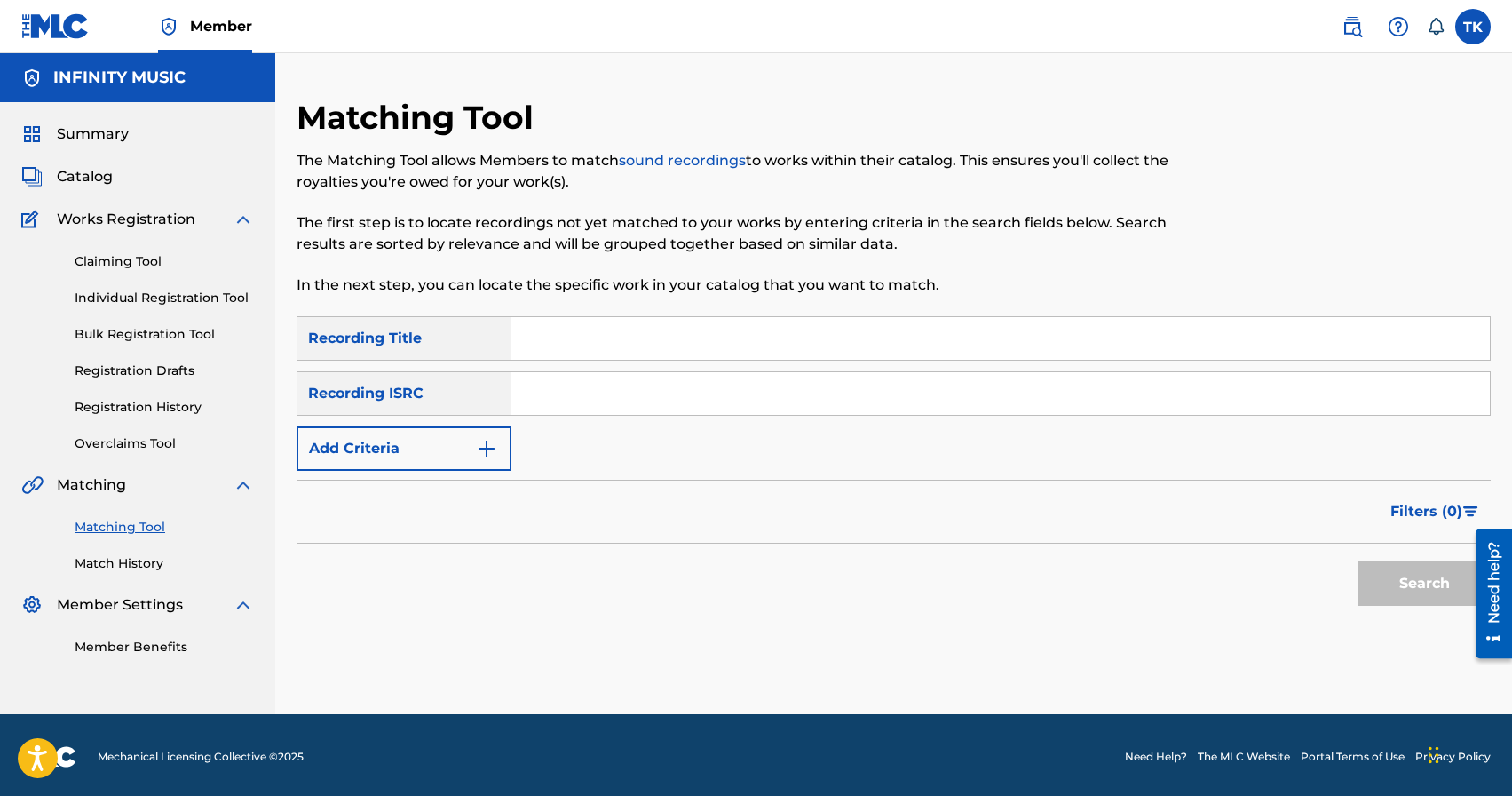
click at [657, 337] on input "Search Form" at bounding box center [1001, 338] width 979 height 43
type input "i"
type input "l"
type input "две души"
click at [455, 449] on button "Add Criteria" at bounding box center [404, 448] width 215 height 45
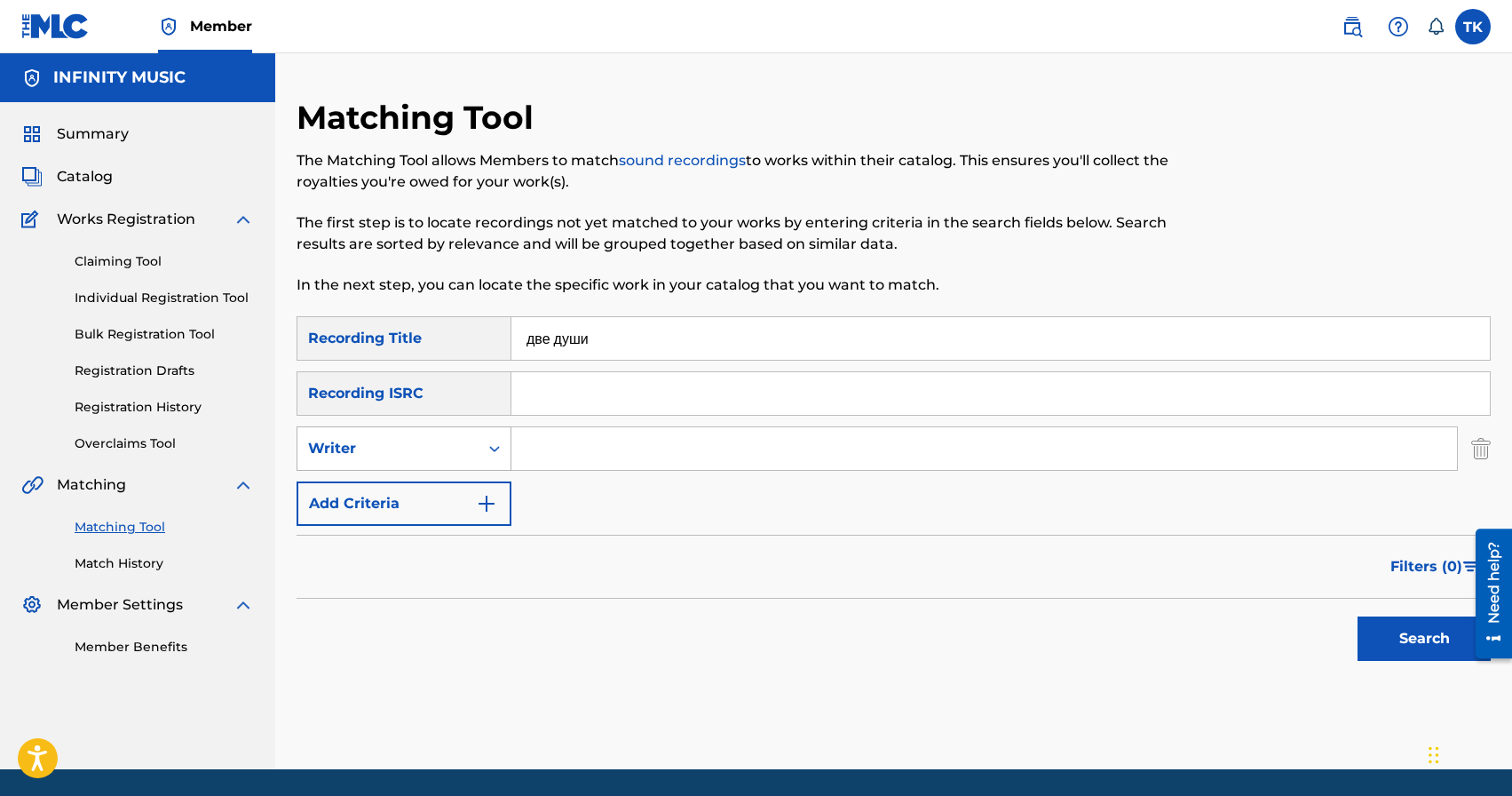
click at [455, 449] on div "Writer" at bounding box center [388, 448] width 160 height 21
click at [449, 491] on div "Recording Artist" at bounding box center [404, 493] width 213 height 45
click at [555, 464] on input "Search Form" at bounding box center [984, 448] width 946 height 43
type input "boto"
click at [1360, 631] on button "Search" at bounding box center [1424, 639] width 133 height 45
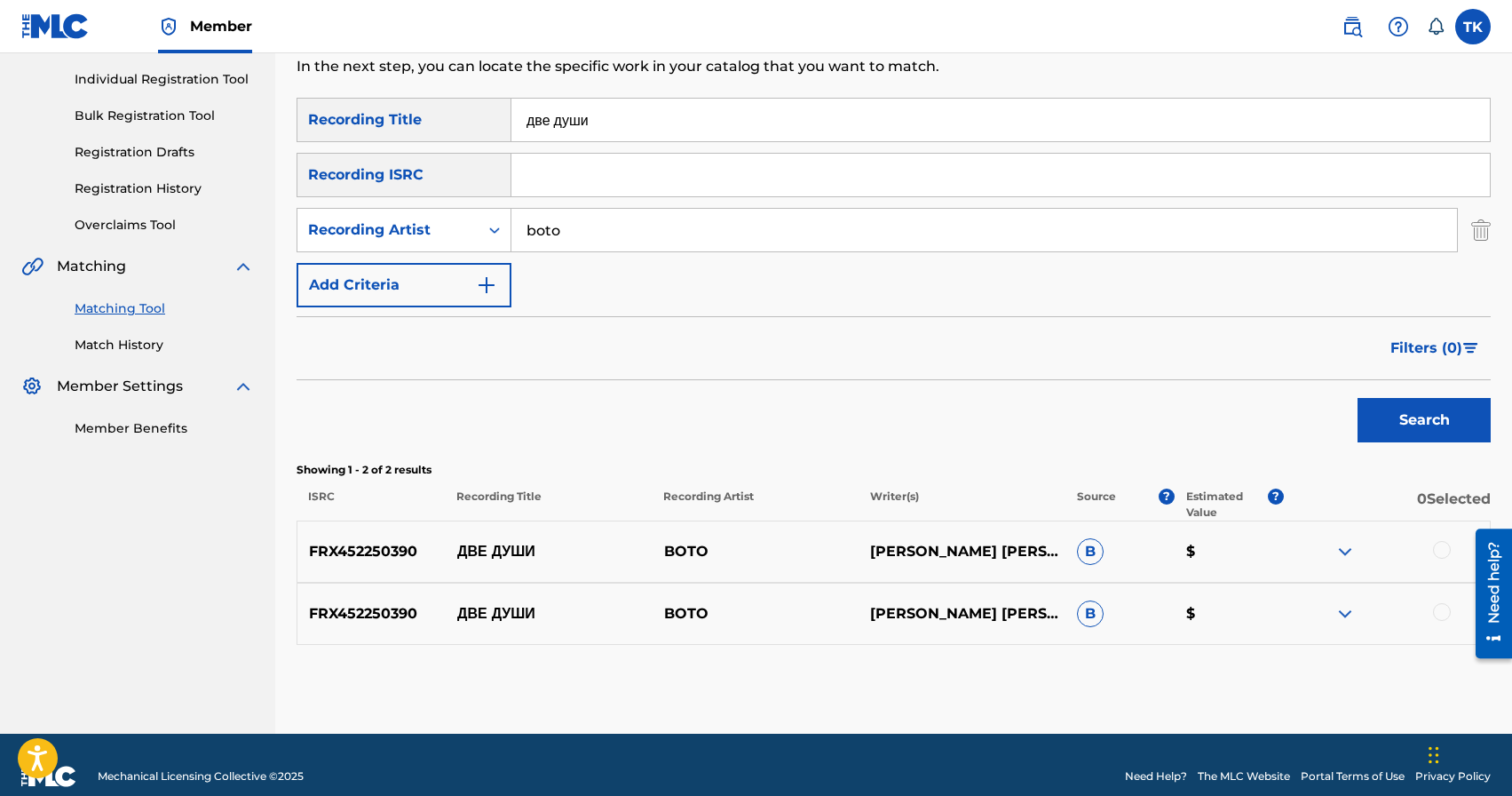
scroll to position [242, 0]
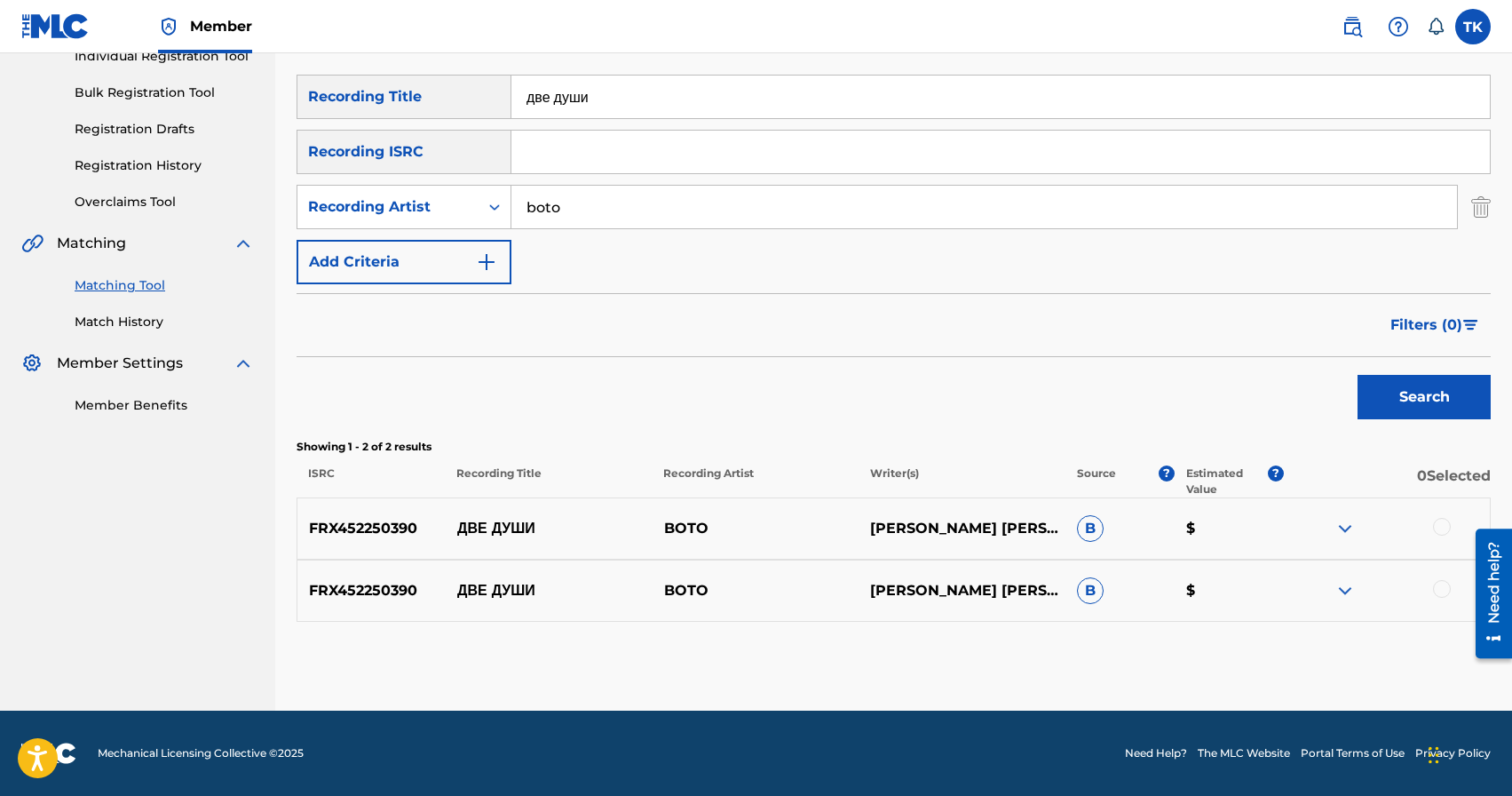
click at [1438, 531] on div at bounding box center [1442, 527] width 18 height 18
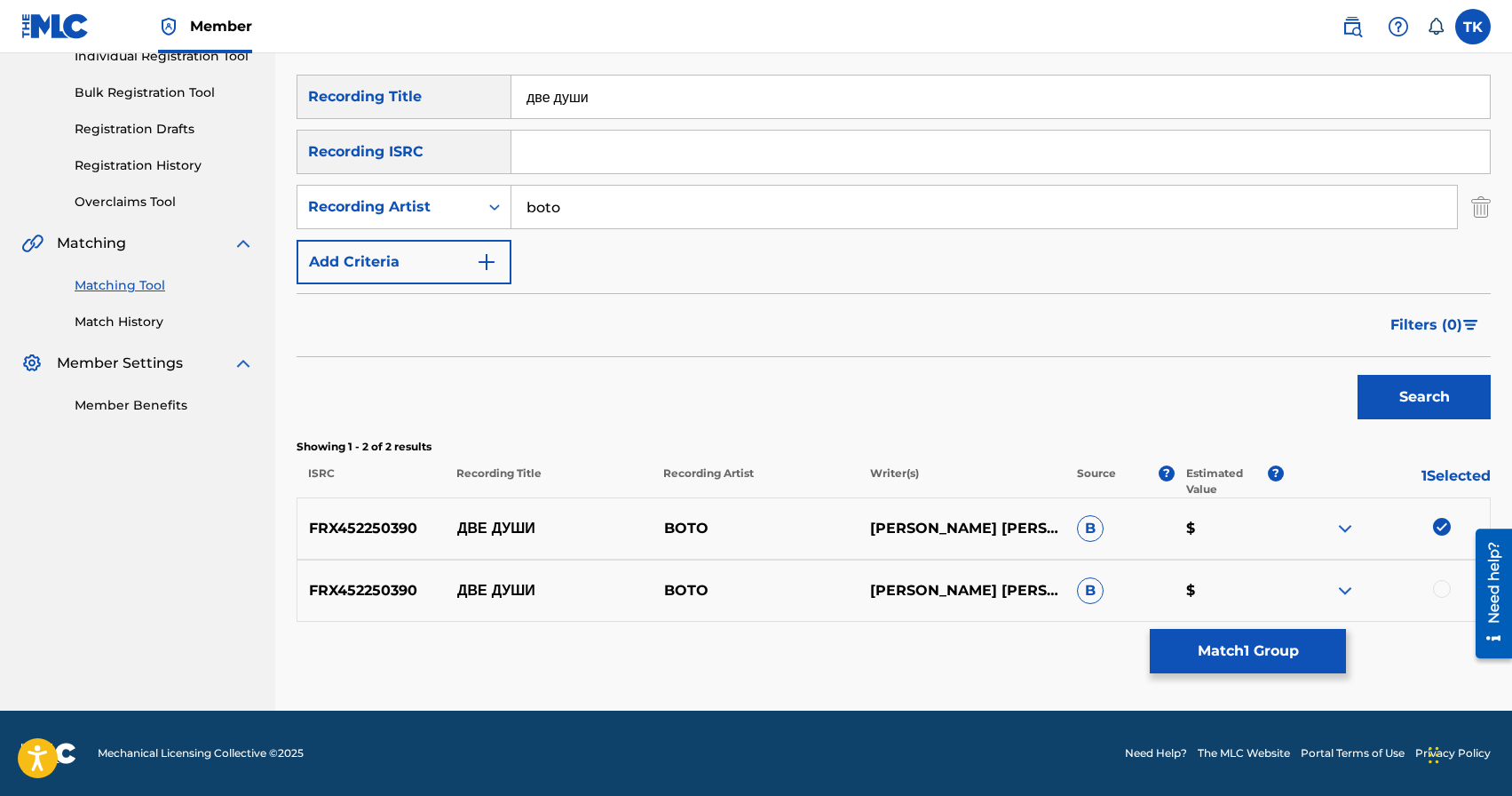
click at [1438, 581] on div at bounding box center [1387, 591] width 207 height 21
click at [1438, 585] on div at bounding box center [1442, 590] width 18 height 18
click at [1311, 630] on button "Match 2 Groups" at bounding box center [1248, 651] width 196 height 45
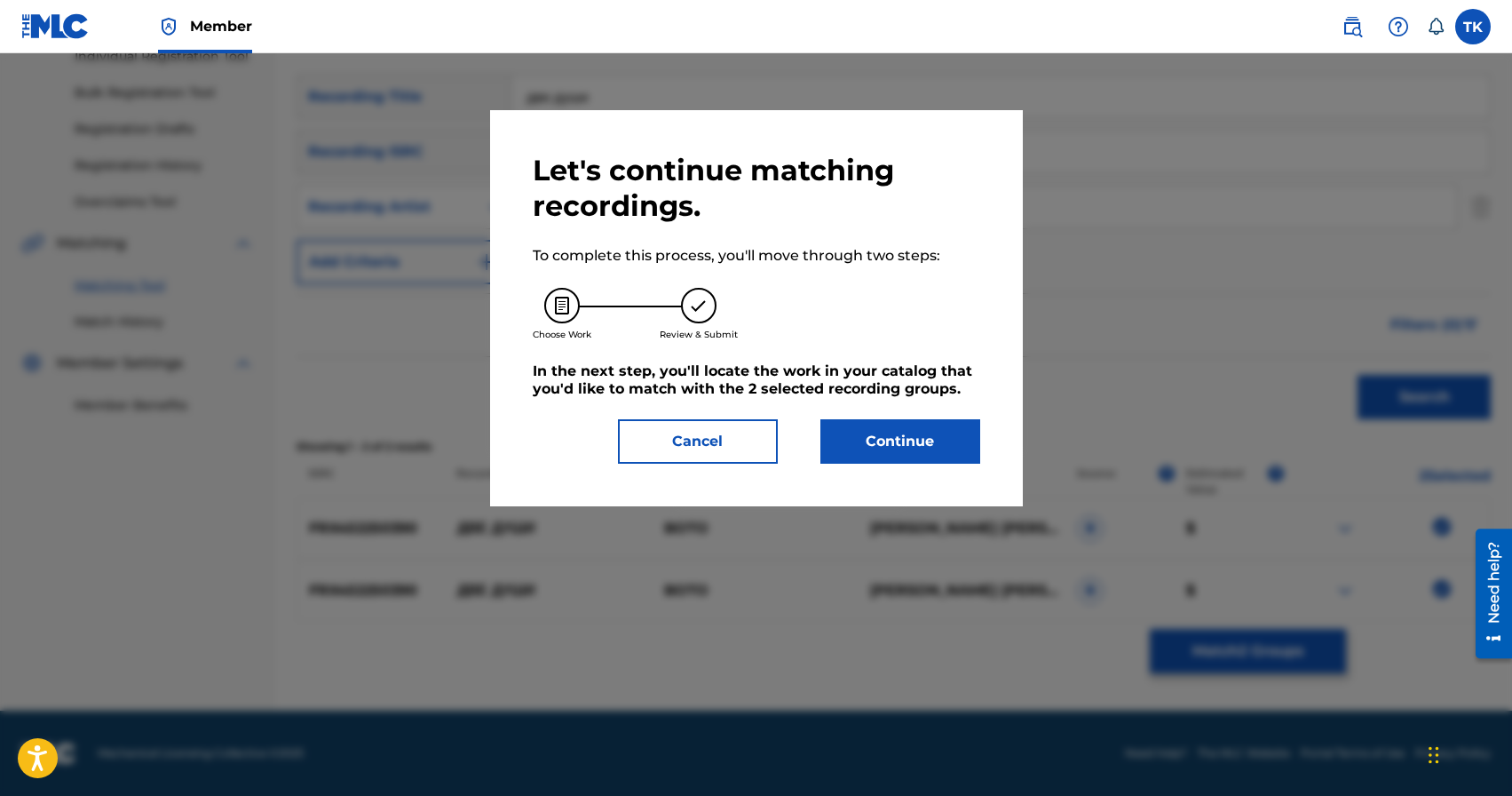
click at [968, 444] on button "Continue" at bounding box center [901, 442] width 160 height 45
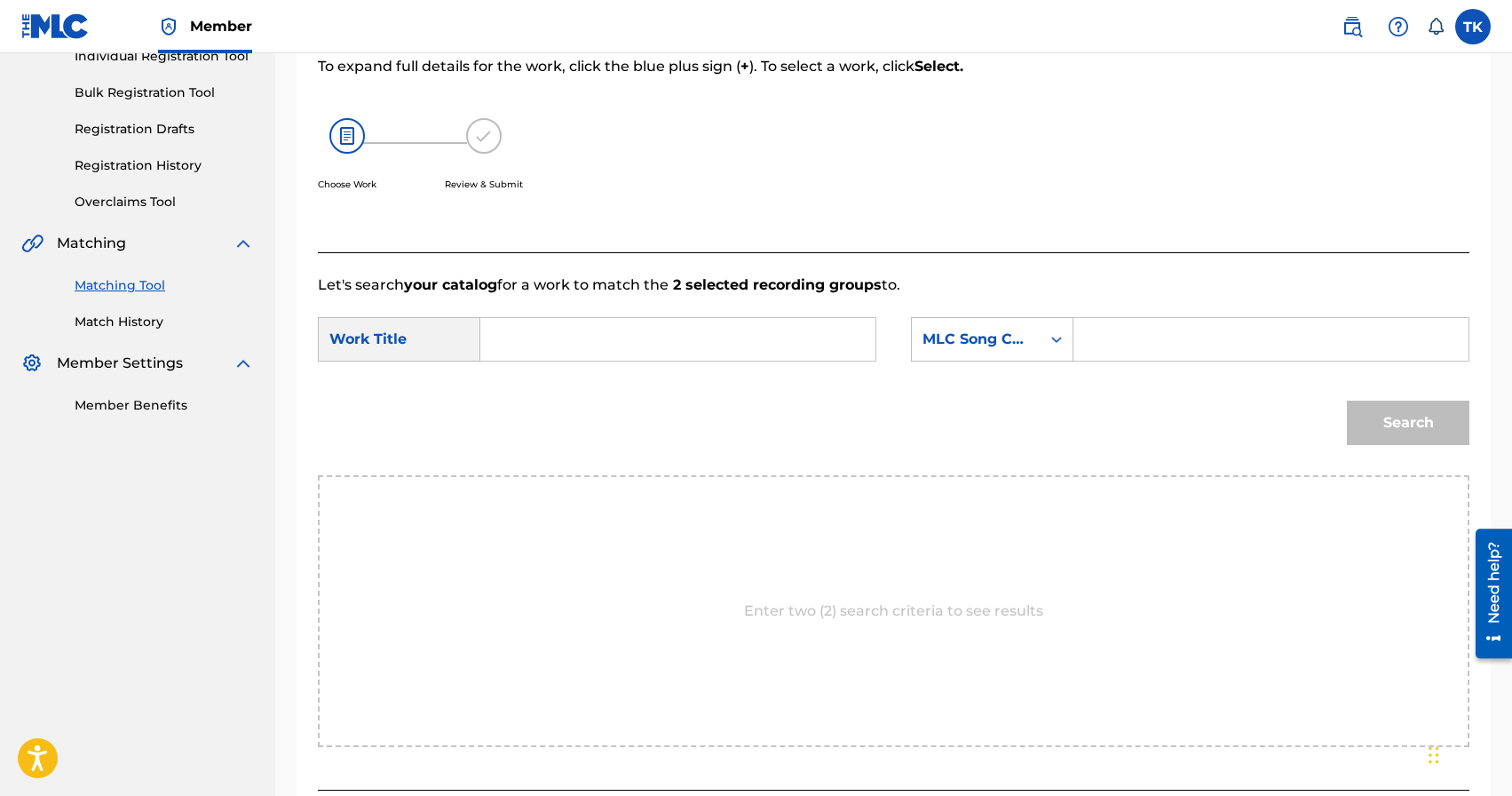
click at [700, 343] on input "Search Form" at bounding box center [678, 339] width 365 height 43
type input "l"
type input "две души"
click at [573, 395] on div "две души" at bounding box center [545, 379] width 98 height 32
click at [1040, 342] on div "MLC Song Code" at bounding box center [976, 339] width 129 height 34
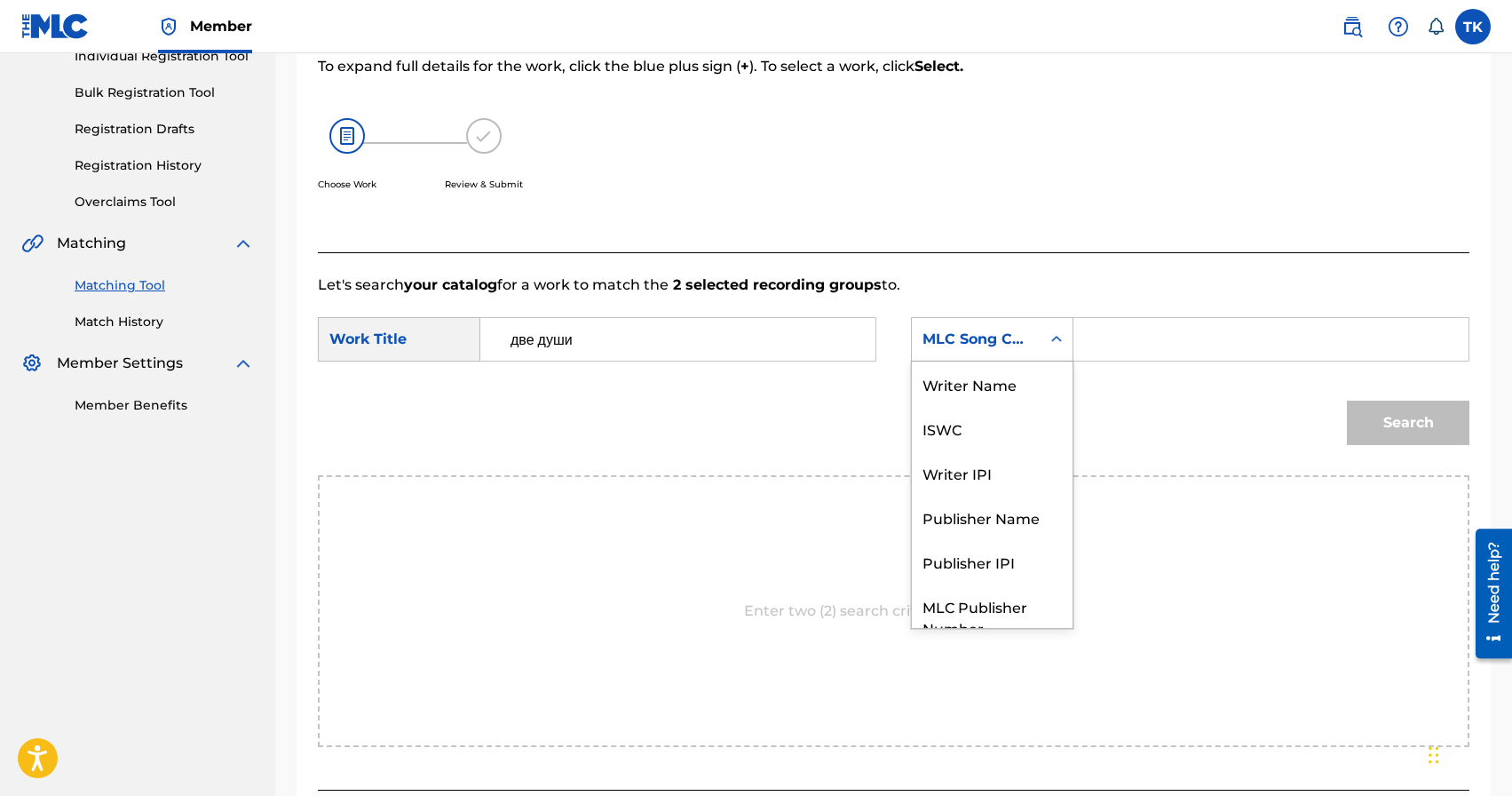
scroll to position [65, 0]
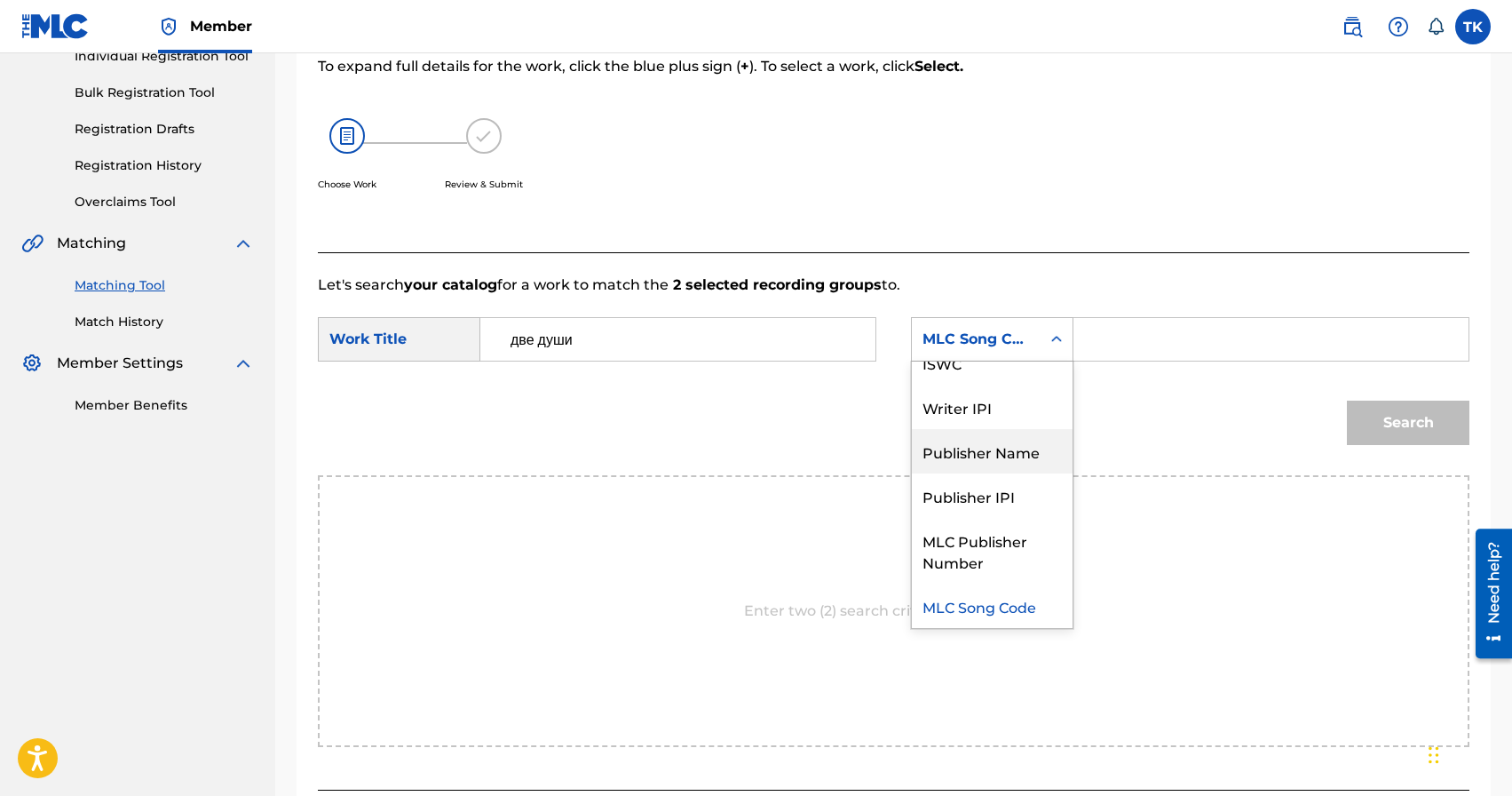
click at [1006, 444] on div "Publisher Name" at bounding box center [992, 451] width 161 height 45
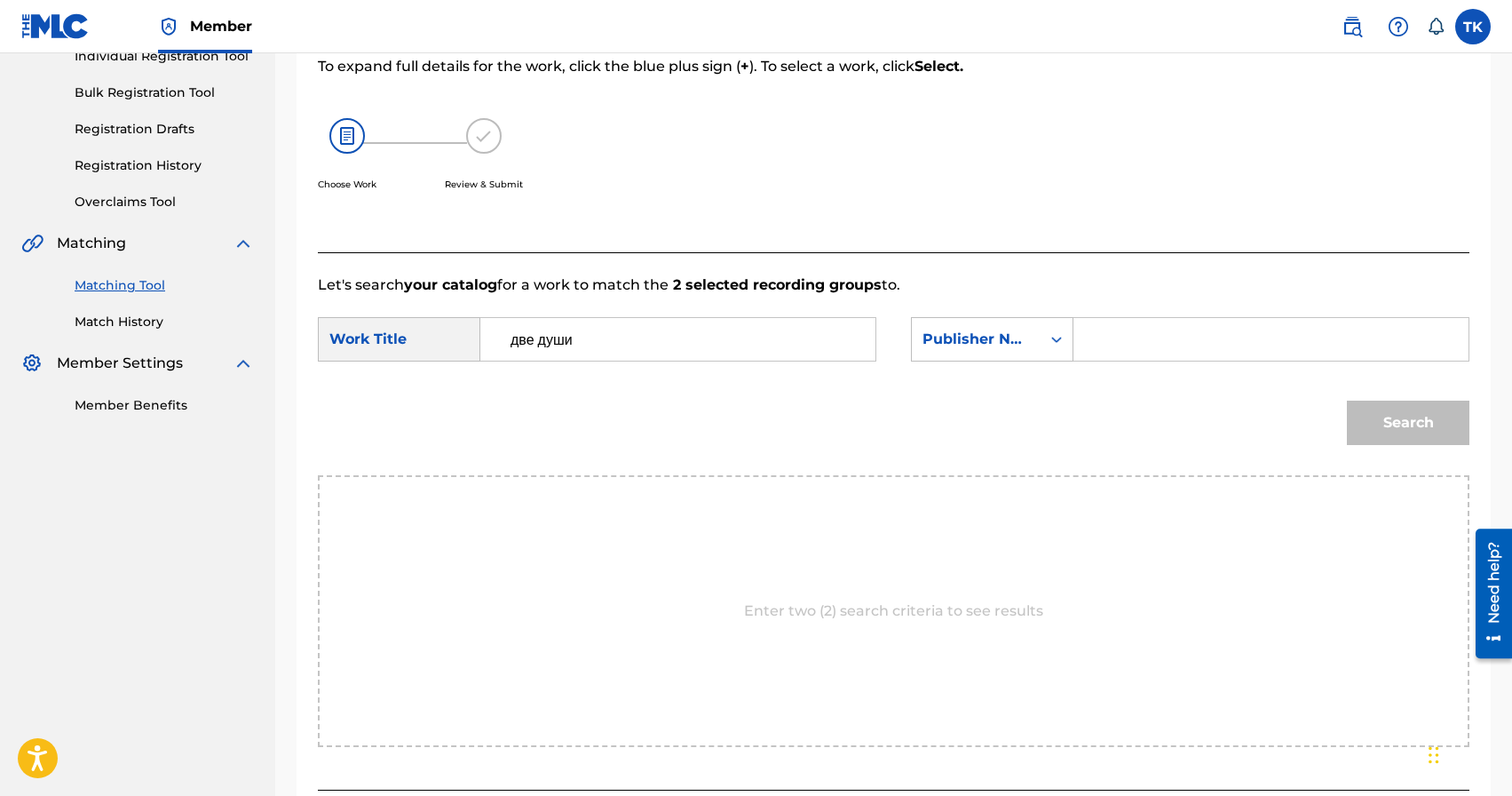
click at [1109, 337] on input "Search Form" at bounding box center [1271, 339] width 365 height 43
type input "INFINITY MUSIC"
click at [1377, 430] on button "Search" at bounding box center [1408, 423] width 123 height 45
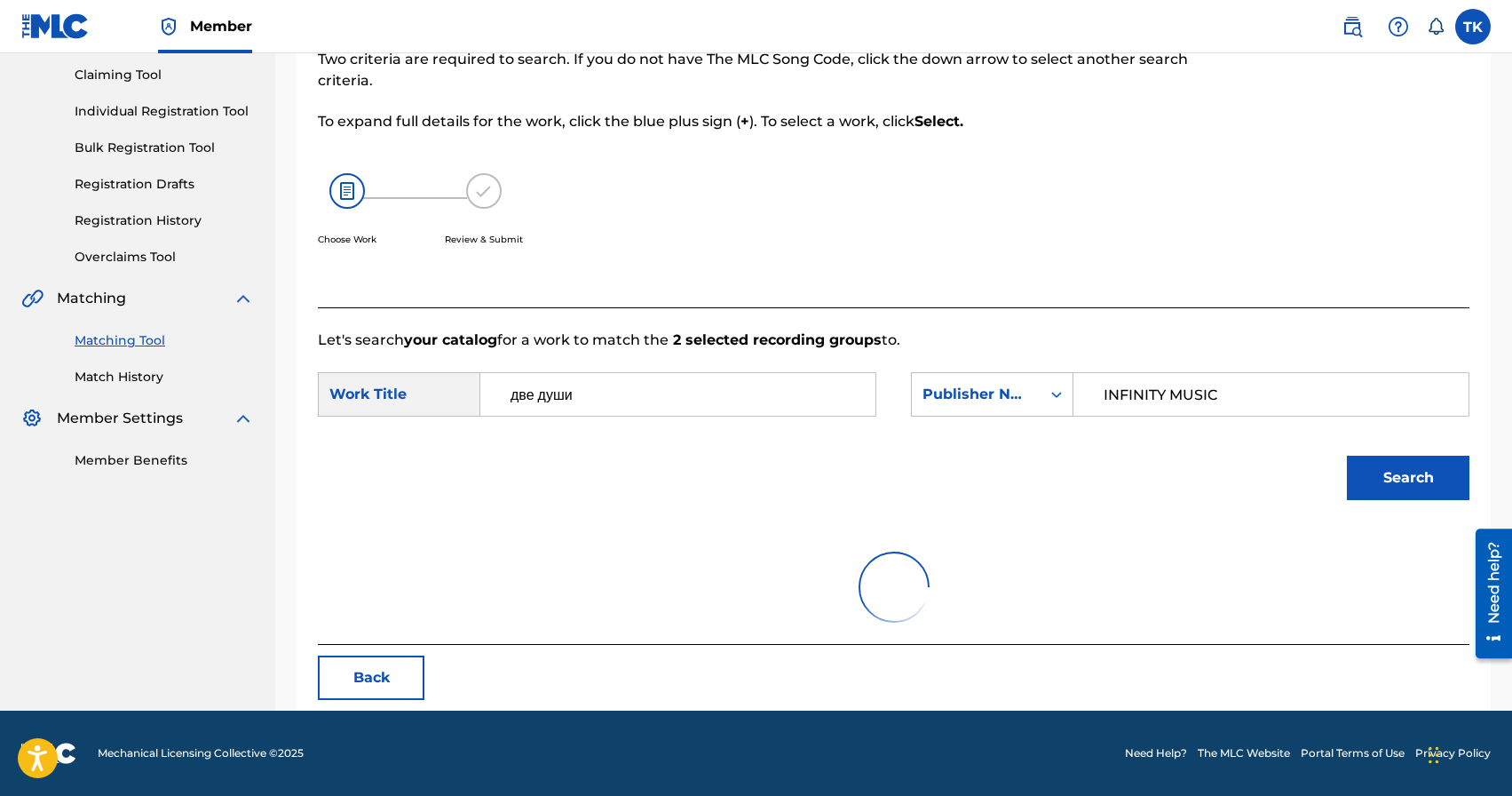
scroll to position [242, 0]
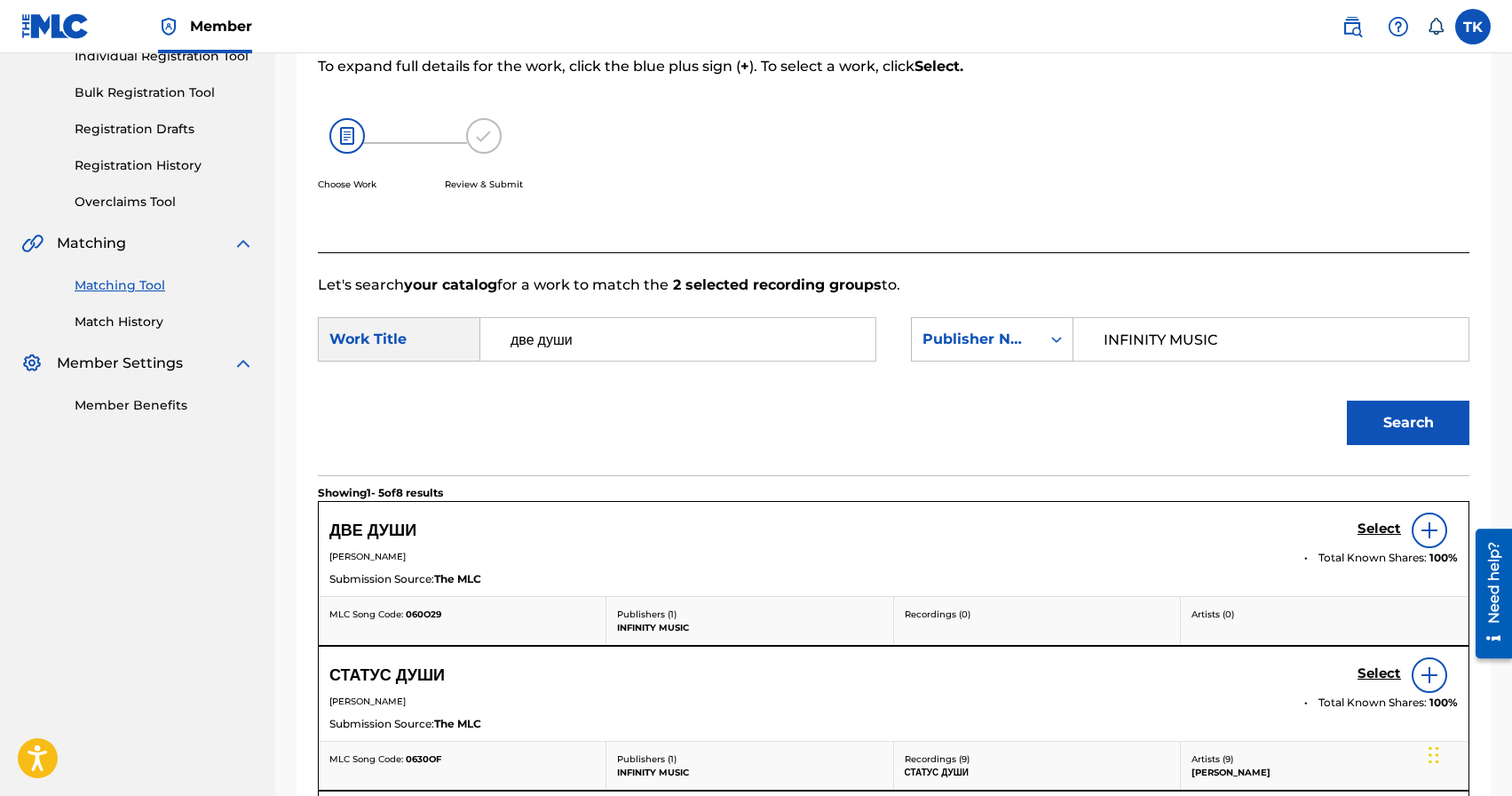
click at [1371, 531] on h5 "Select" at bounding box center [1379, 529] width 44 height 17
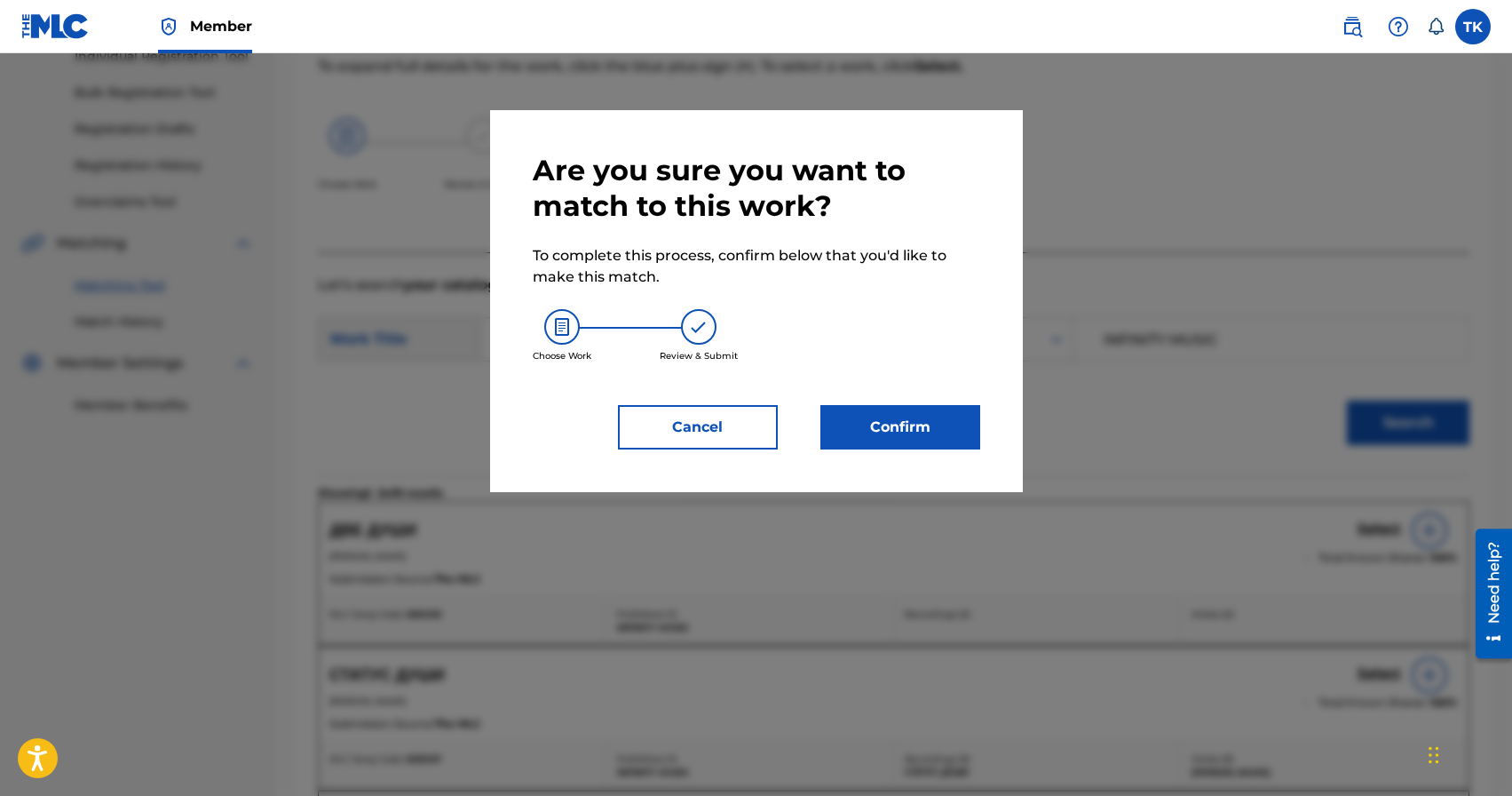
click at [954, 433] on button "Confirm" at bounding box center [901, 427] width 160 height 45
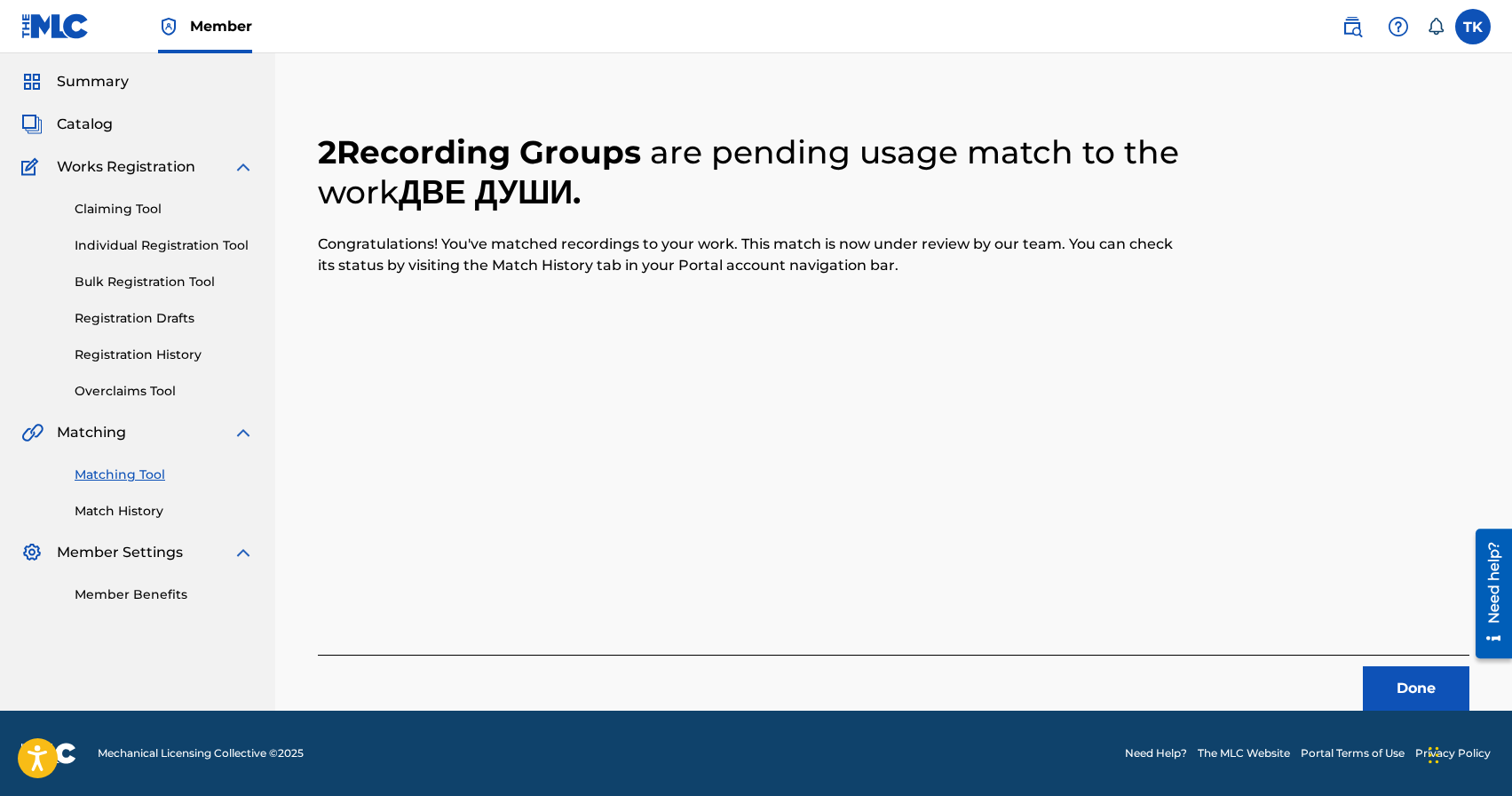
scroll to position [53, 0]
click at [1389, 680] on button "Done" at bounding box center [1416, 688] width 106 height 45
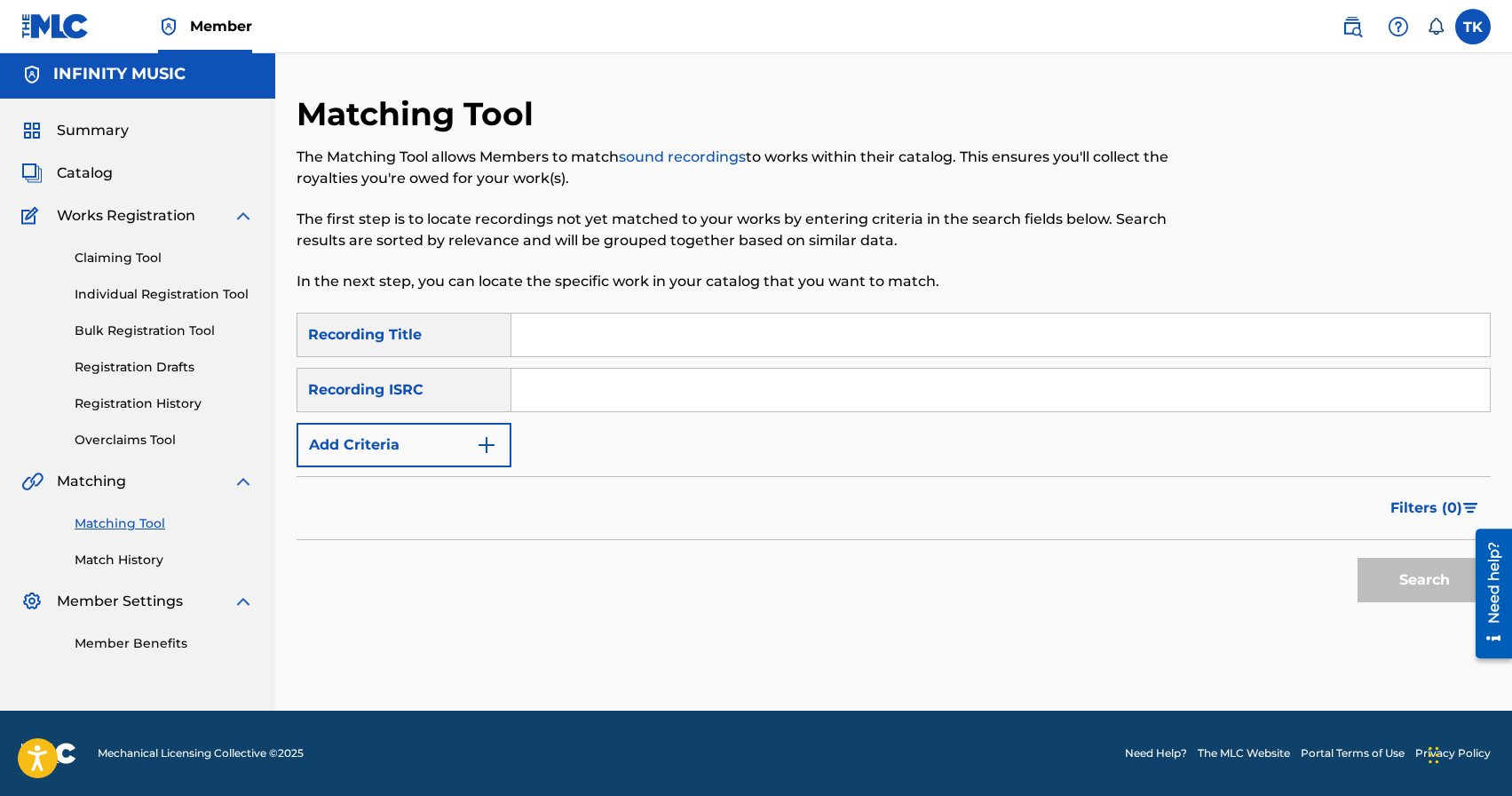
scroll to position [0, 0]
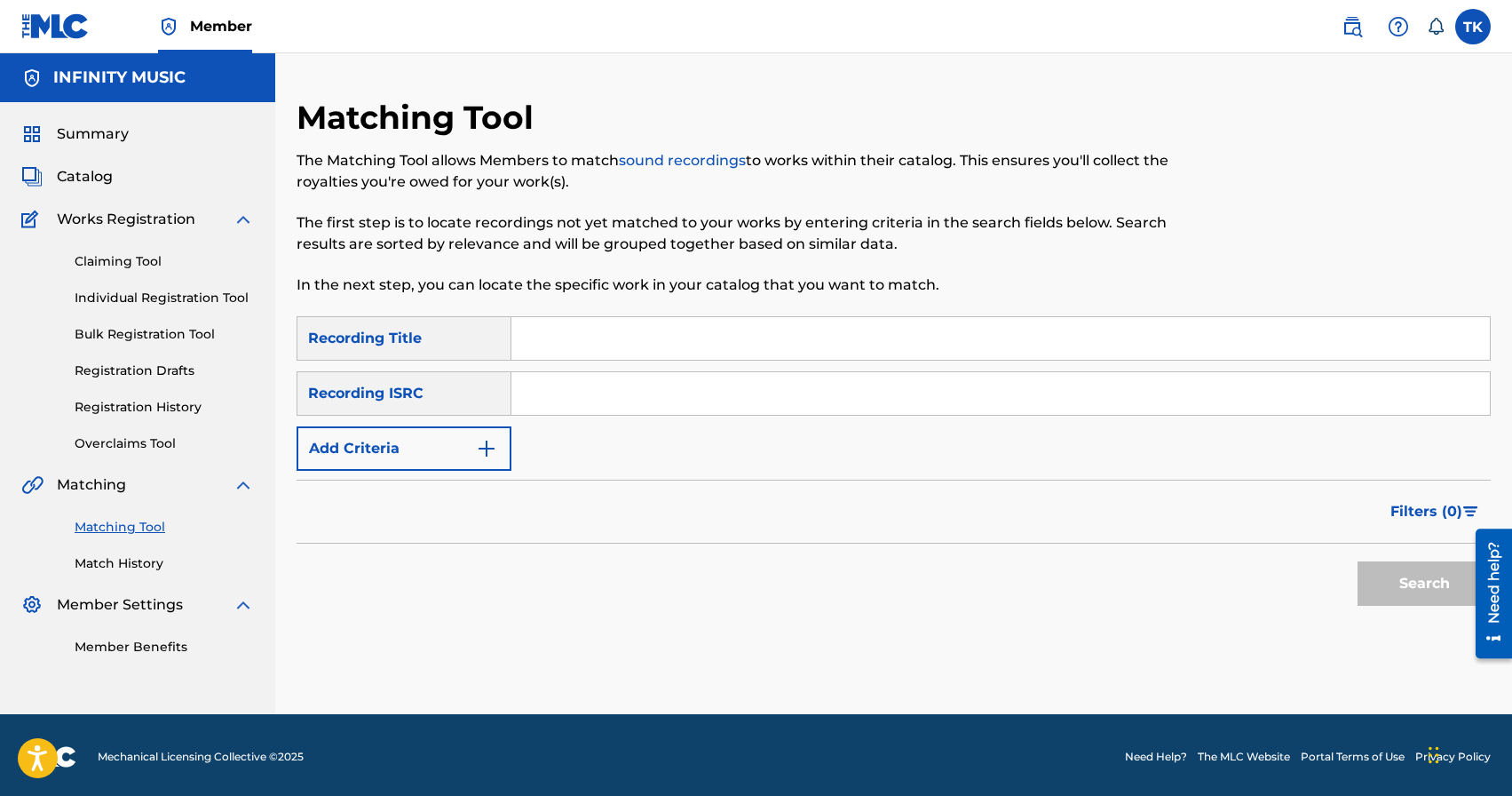
click at [632, 340] on input "Search Form" at bounding box center [1001, 338] width 979 height 43
type input "келбей койдун"
click at [458, 451] on button "Add Criteria" at bounding box center [404, 448] width 215 height 45
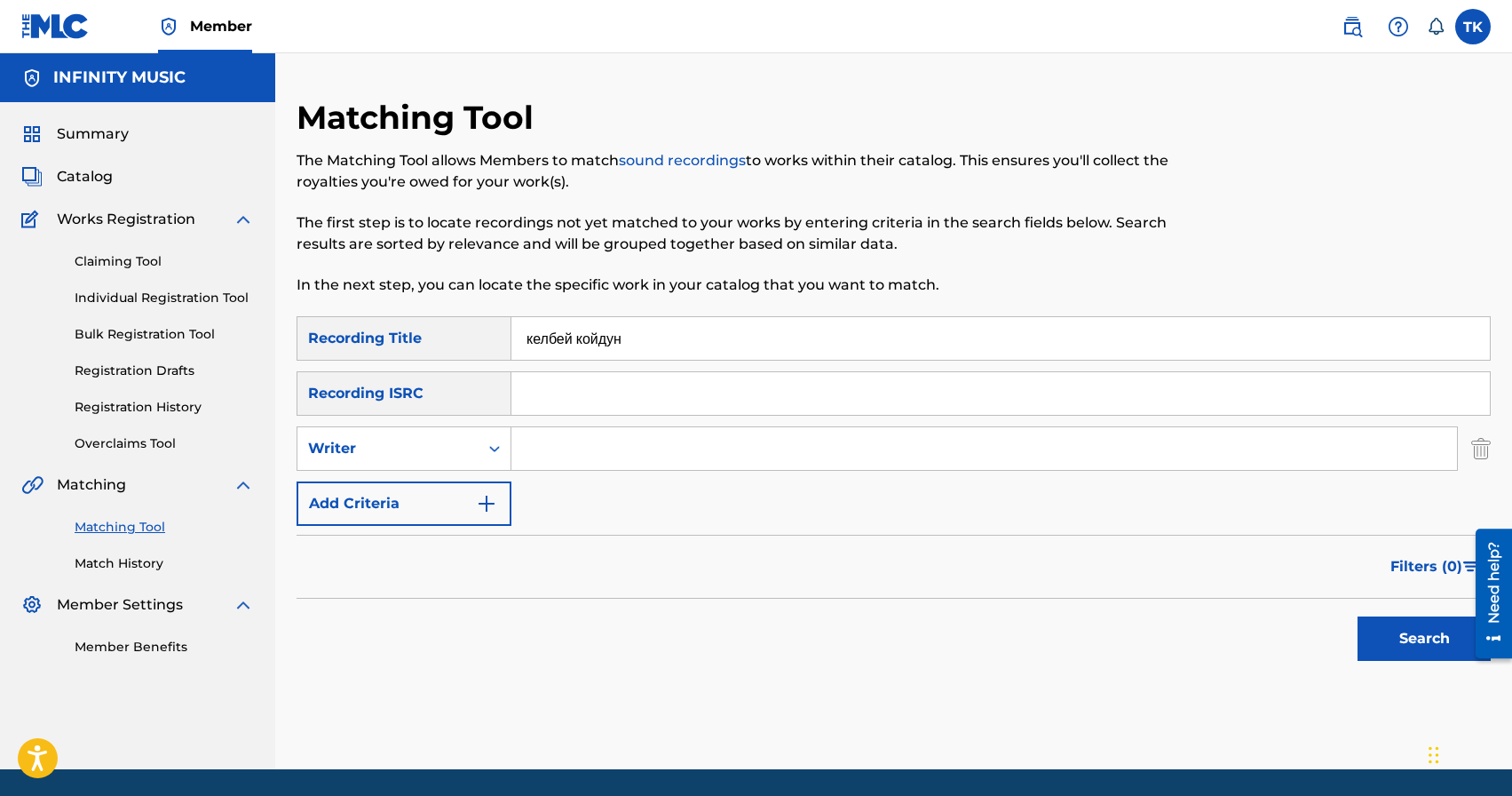
click at [458, 451] on div "Writer" at bounding box center [388, 448] width 160 height 21
click at [455, 484] on div "Recording Artist" at bounding box center [404, 493] width 213 height 45
click at [561, 453] on input "Search Form" at bounding box center [984, 448] width 946 height 43
type input "boto"
click at [1373, 649] on button "Search" at bounding box center [1424, 639] width 133 height 45
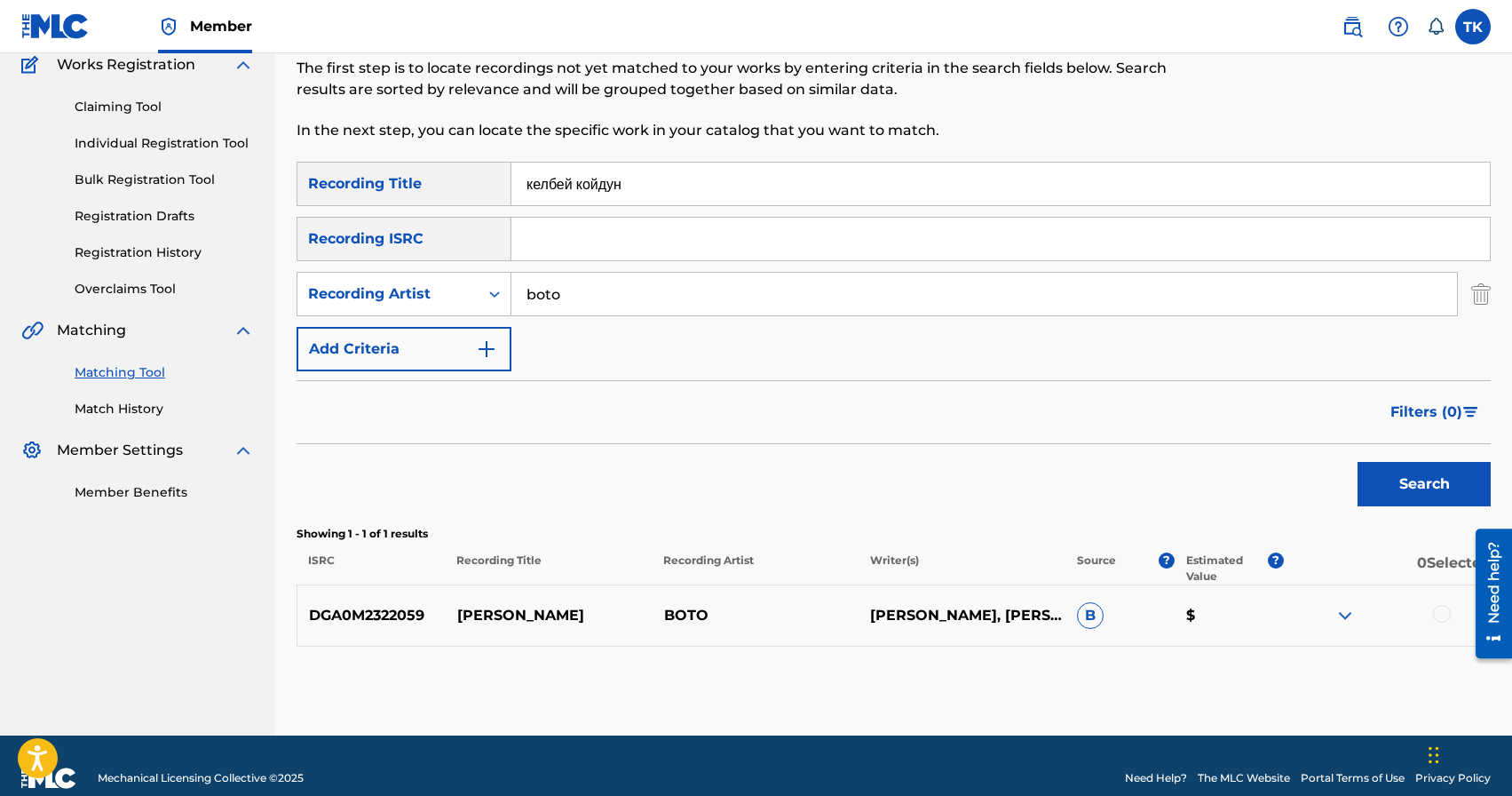
scroll to position [180, 0]
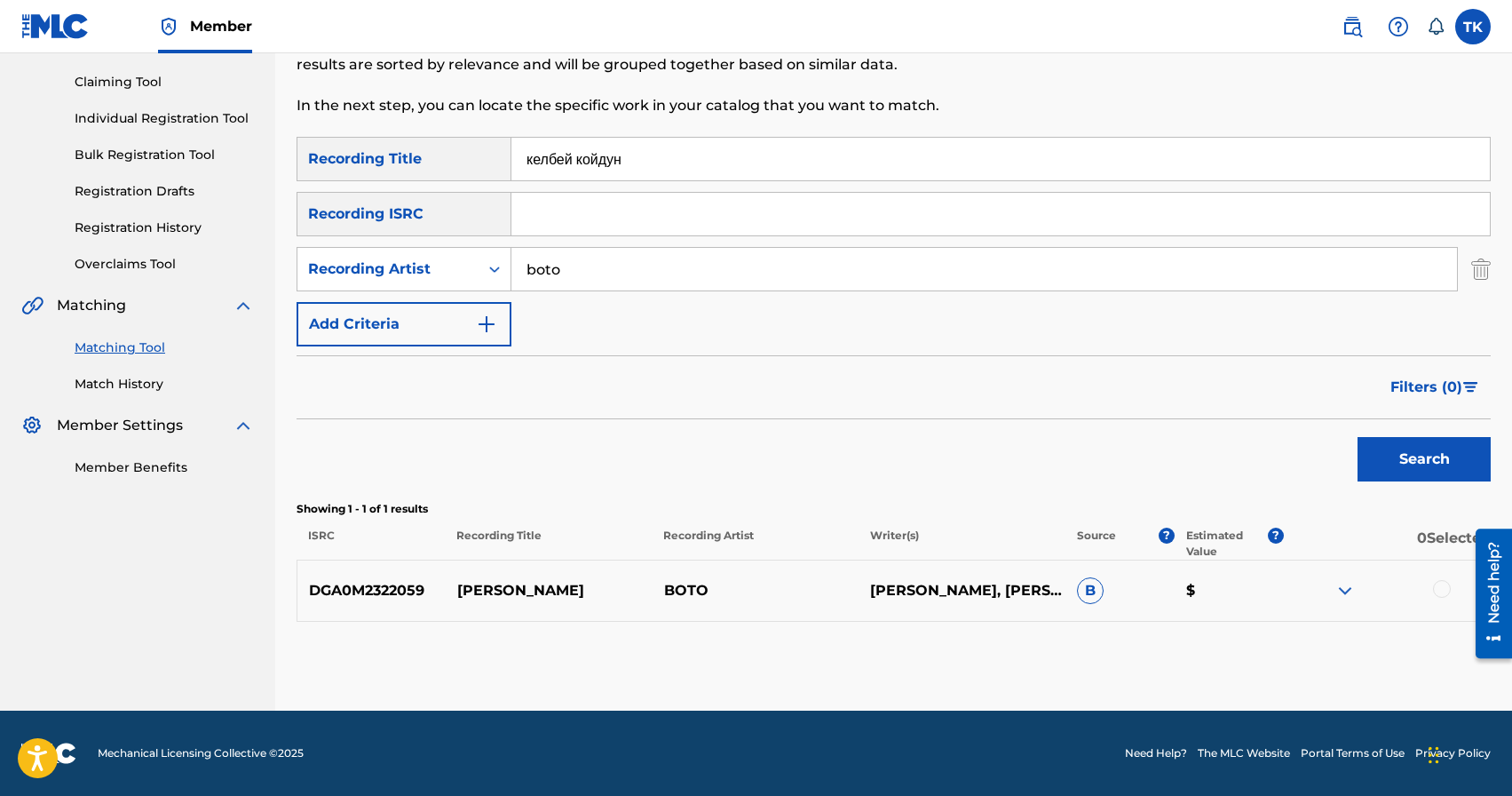
click at [1437, 587] on div at bounding box center [1442, 590] width 18 height 18
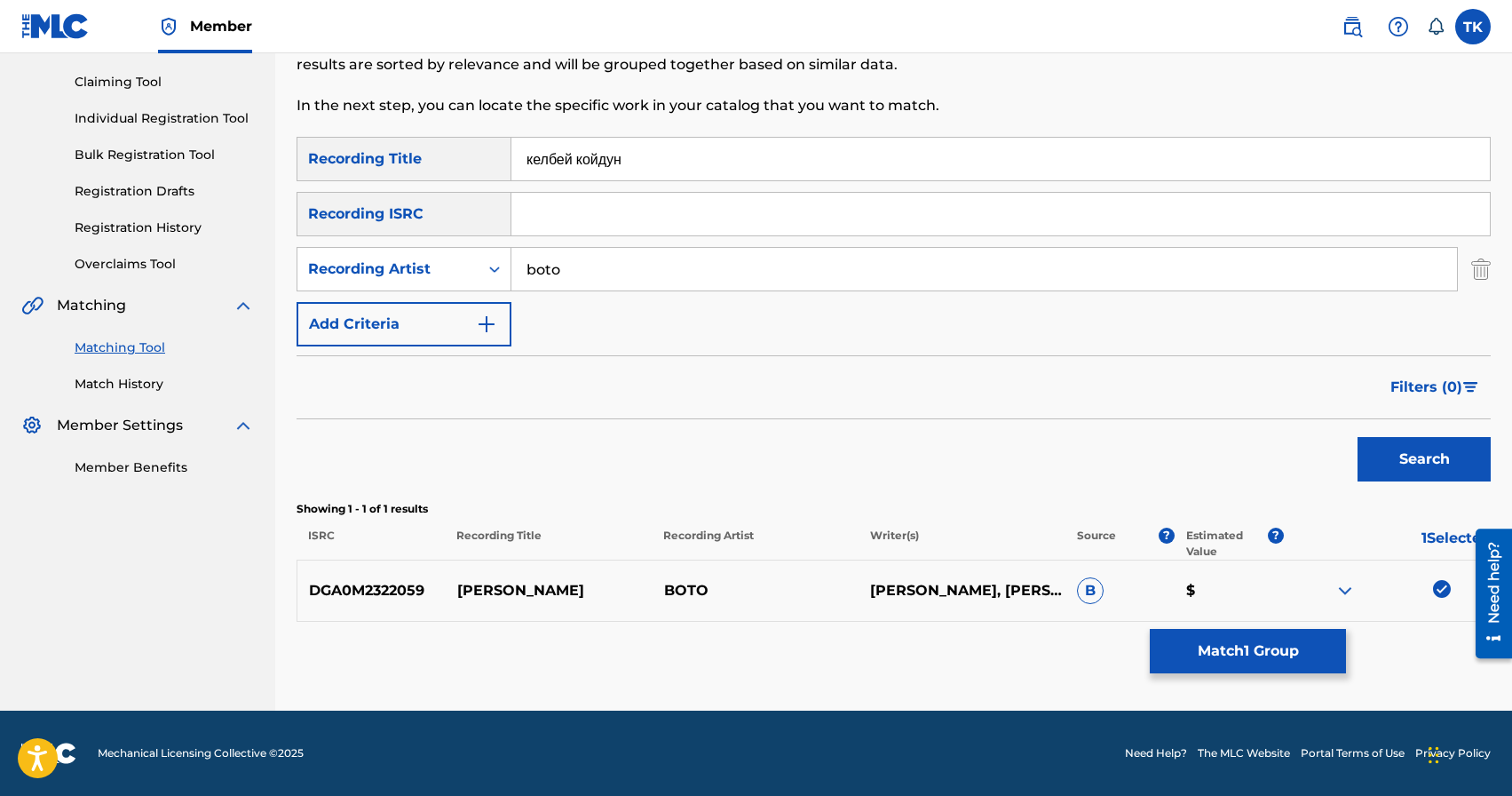
click at [1211, 648] on button "Match 1 Group" at bounding box center [1248, 651] width 196 height 45
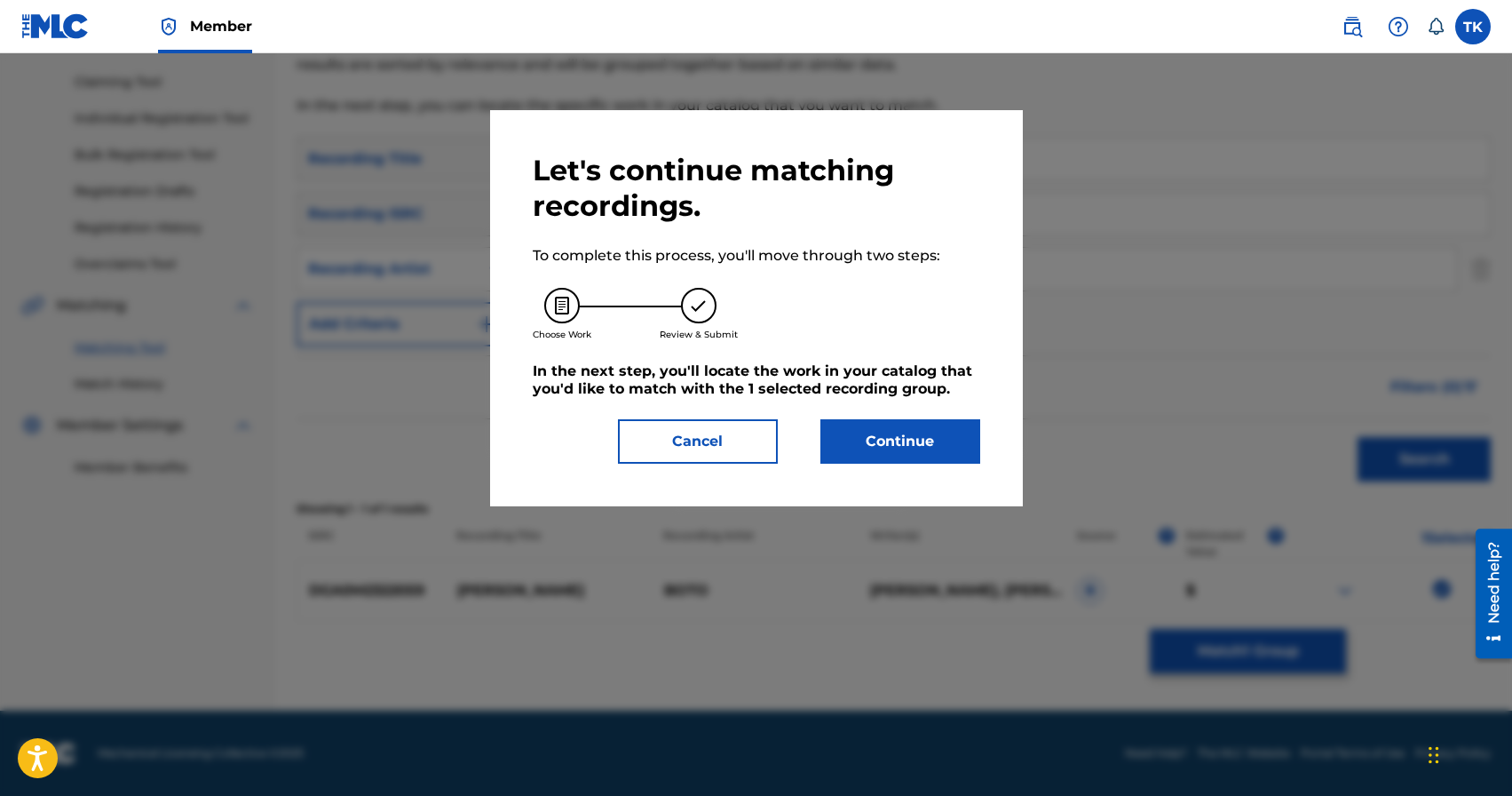
click at [872, 434] on button "Continue" at bounding box center [901, 442] width 160 height 45
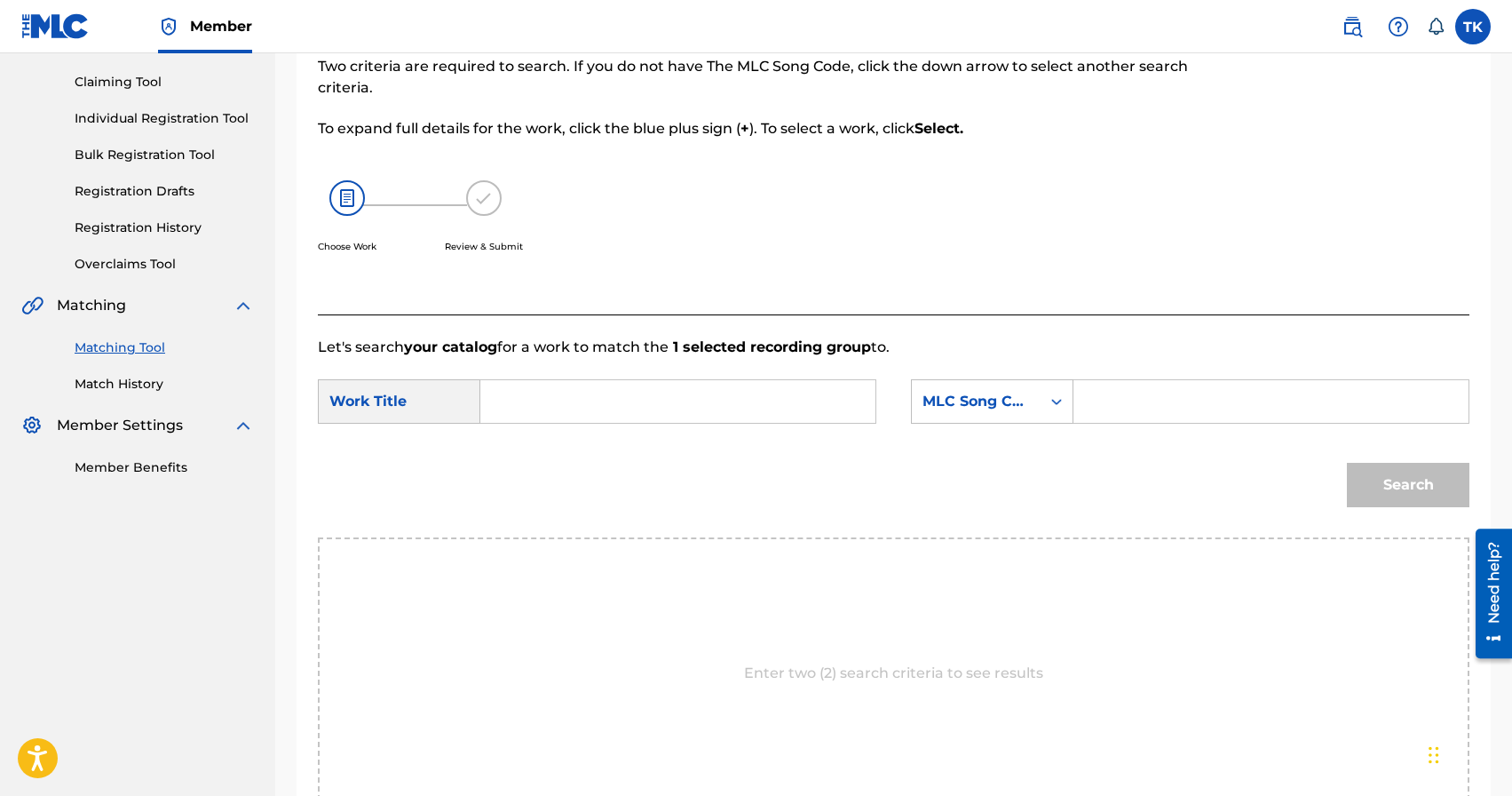
click at [706, 413] on input "Search Form" at bounding box center [678, 402] width 365 height 43
click at [559, 482] on span "койдун" at bounding box center [582, 473] width 45 height 17
type input "келбей койдун"
click at [982, 404] on div "MLC Song Code" at bounding box center [976, 401] width 107 height 21
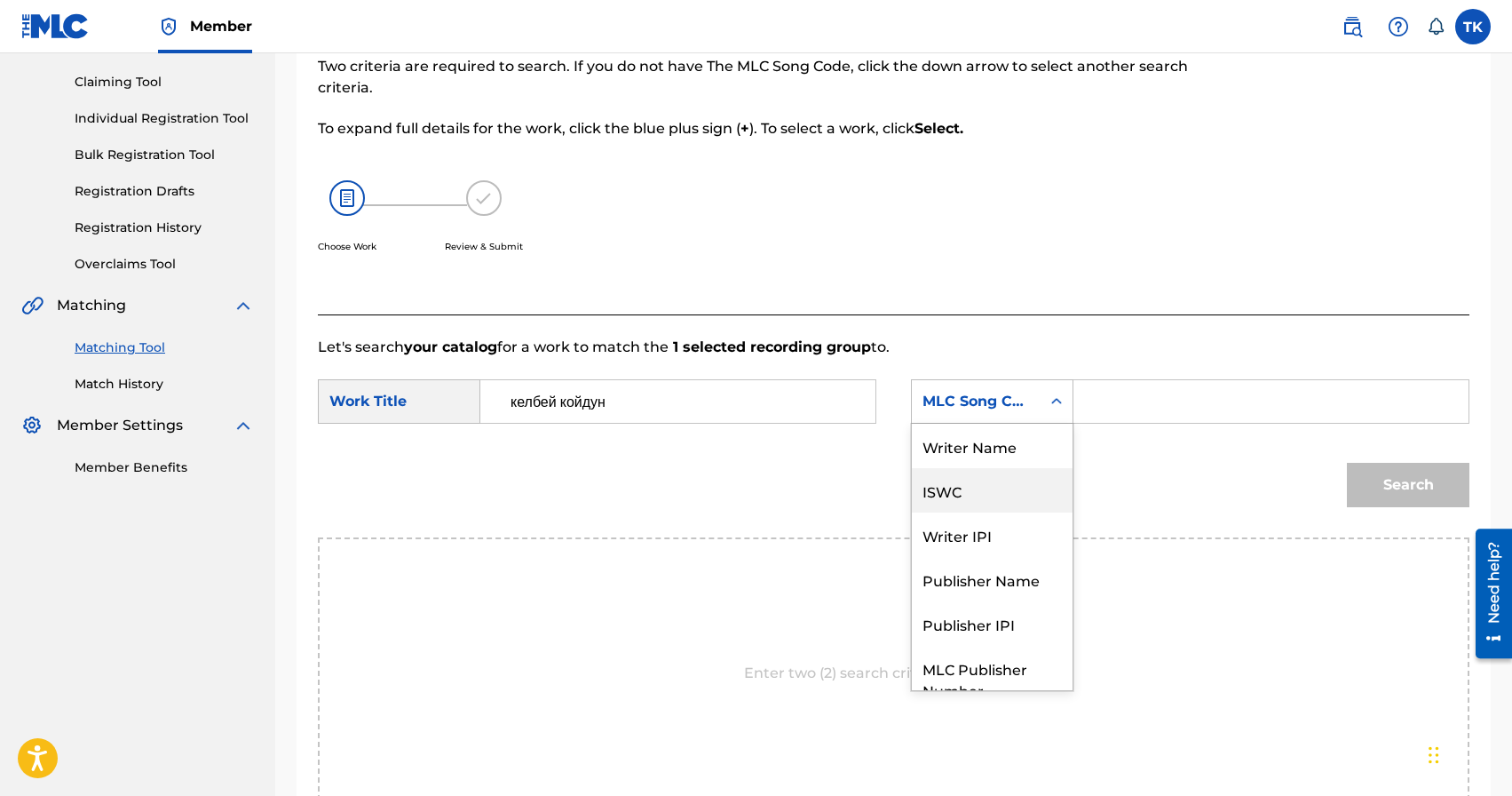
scroll to position [65, 0]
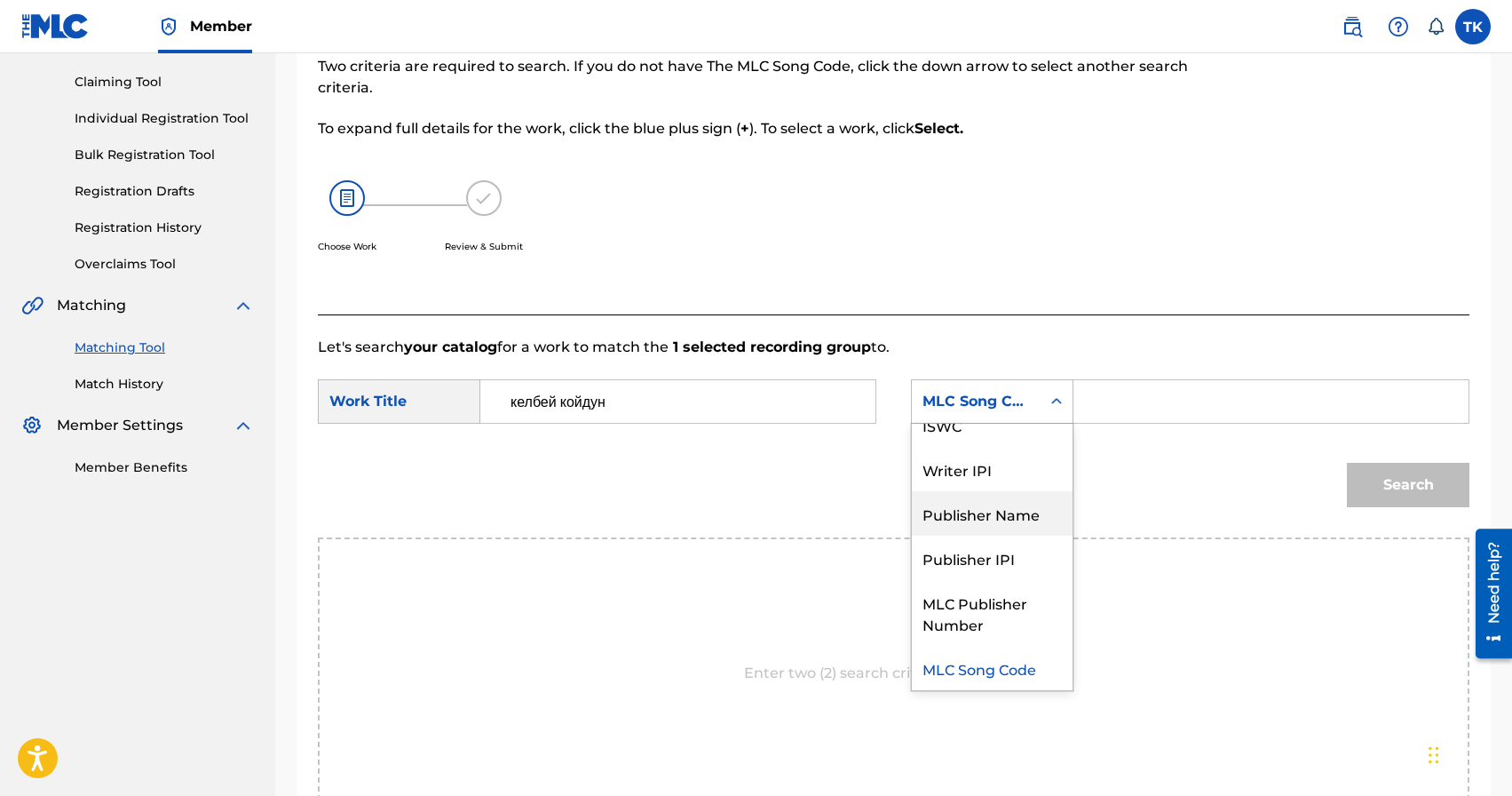
click at [983, 518] on div "Publisher Name" at bounding box center [992, 513] width 161 height 45
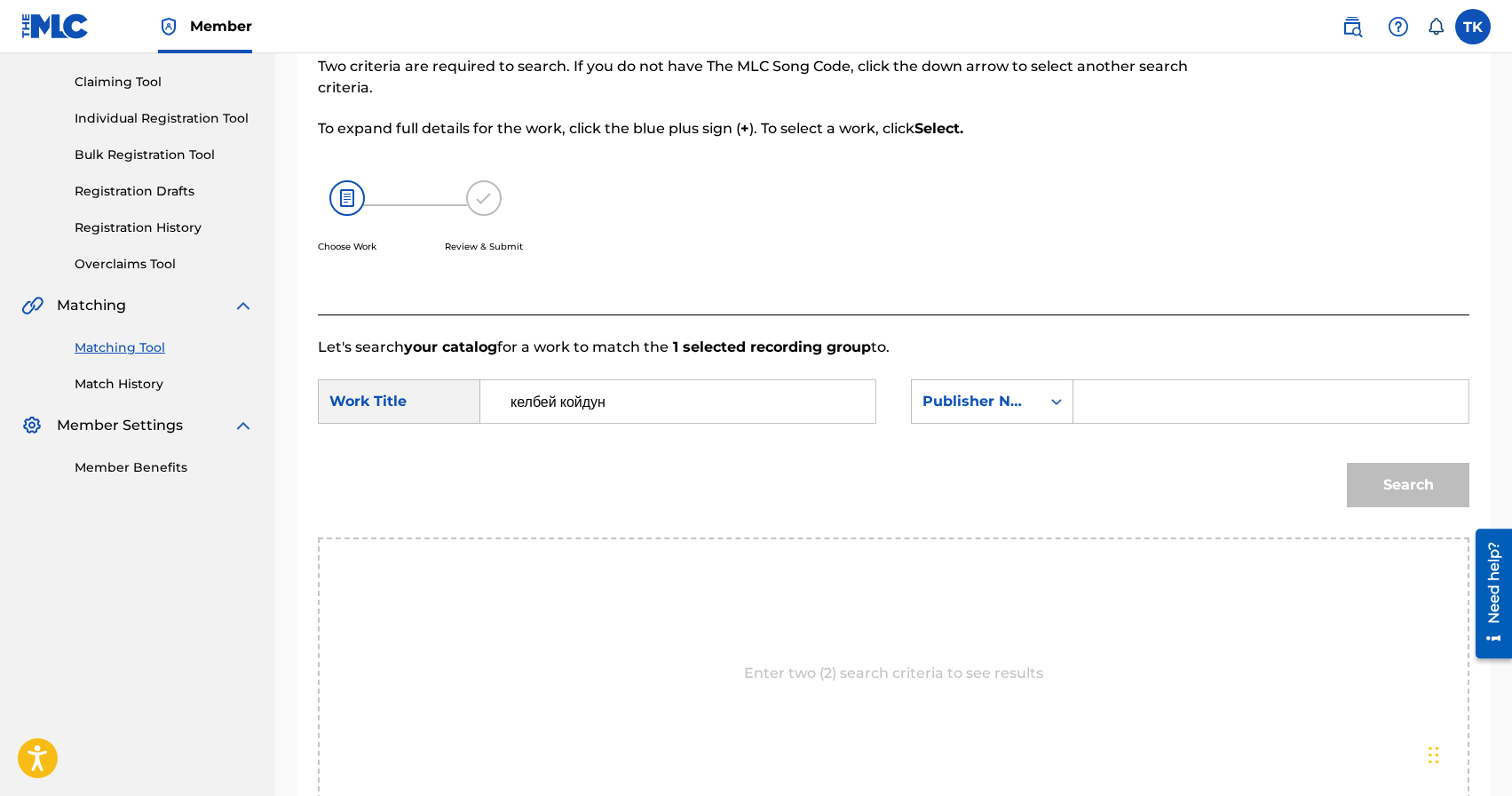
click at [1111, 400] on input "Search Form" at bounding box center [1271, 402] width 365 height 43
type input "INFINITY MUSIC"
click at [1378, 503] on button "Search" at bounding box center [1408, 485] width 123 height 45
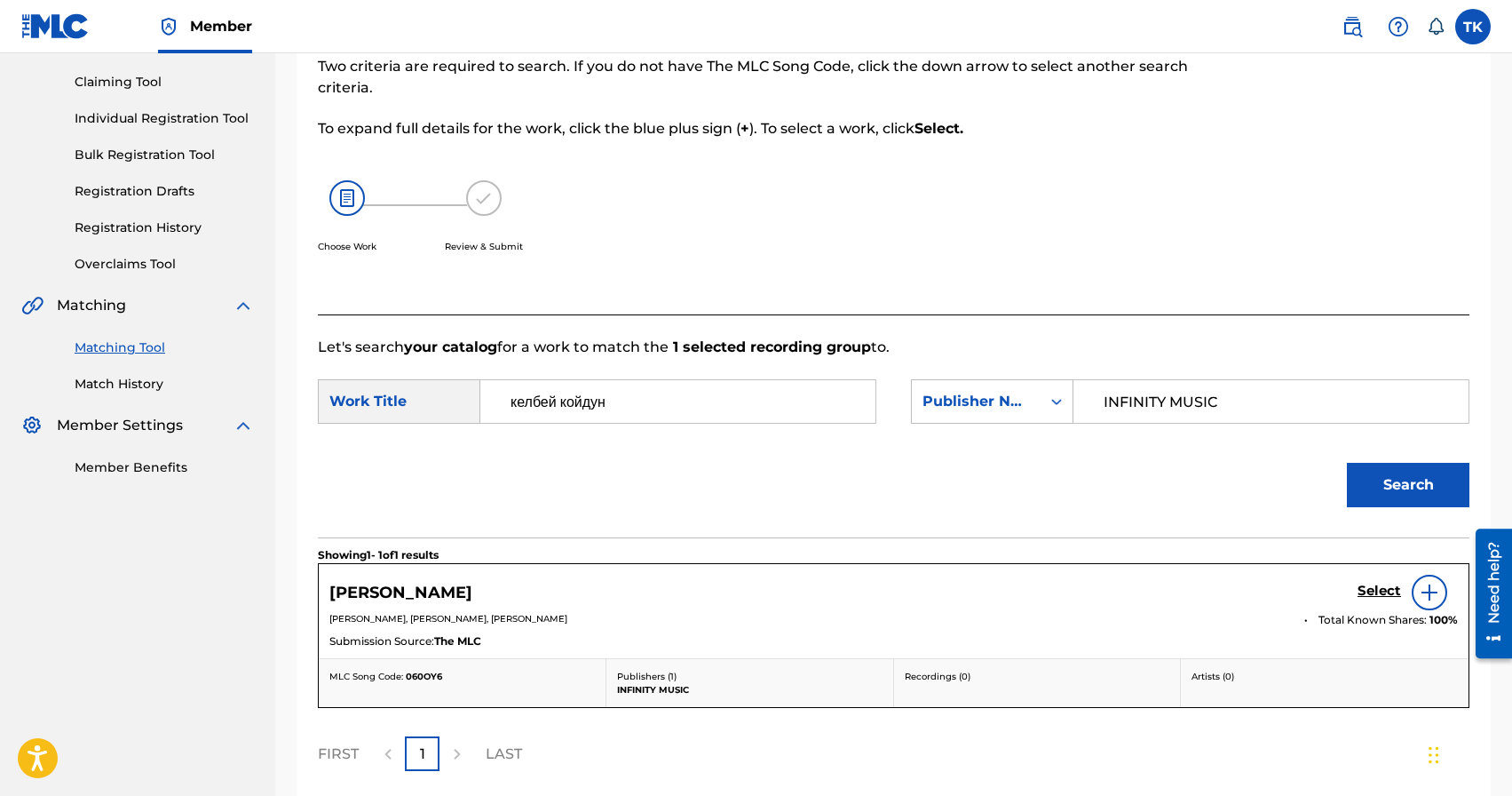
click at [1364, 585] on h5 "Select" at bounding box center [1379, 592] width 44 height 17
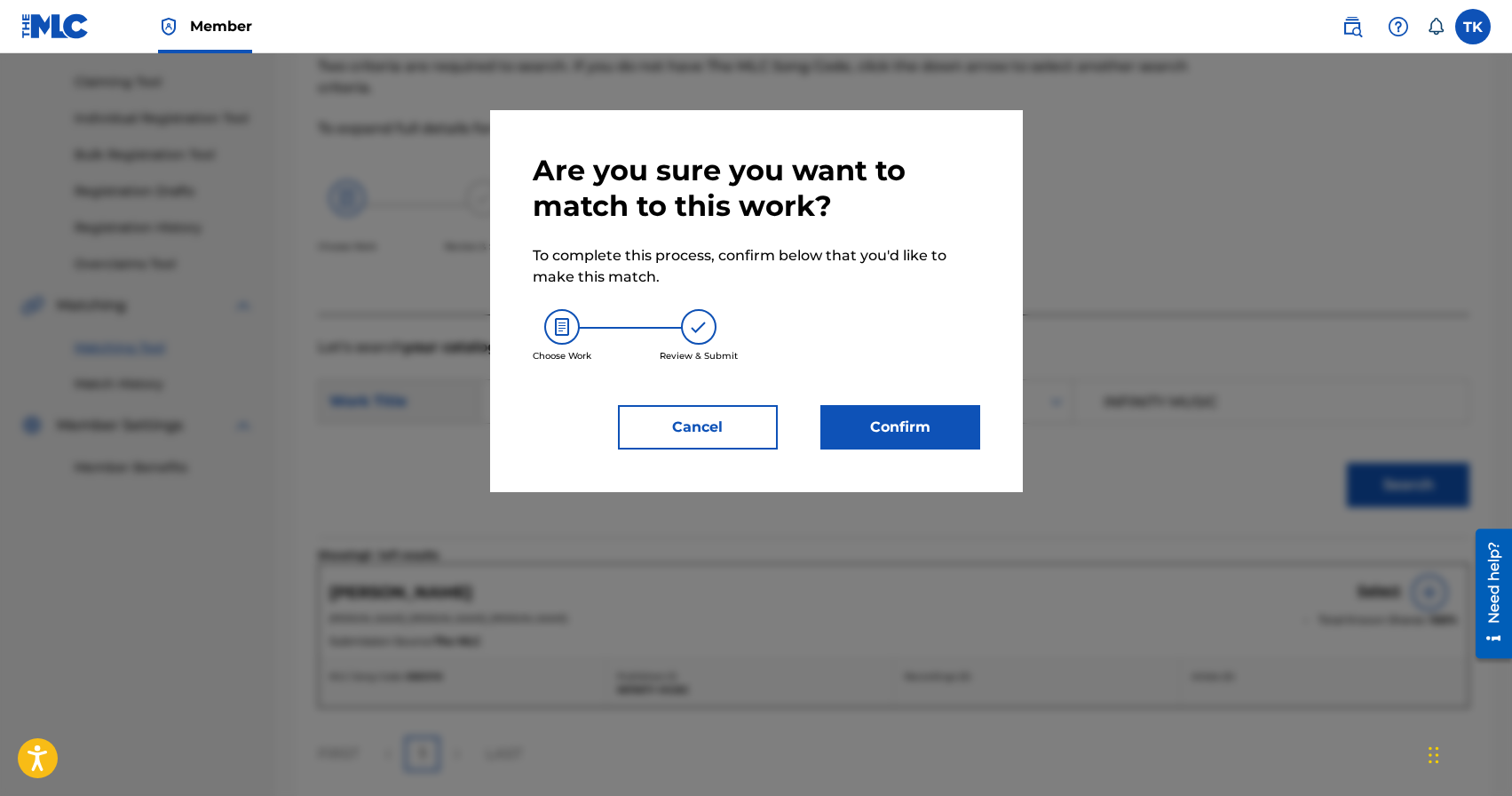
click at [902, 435] on button "Confirm" at bounding box center [901, 427] width 160 height 45
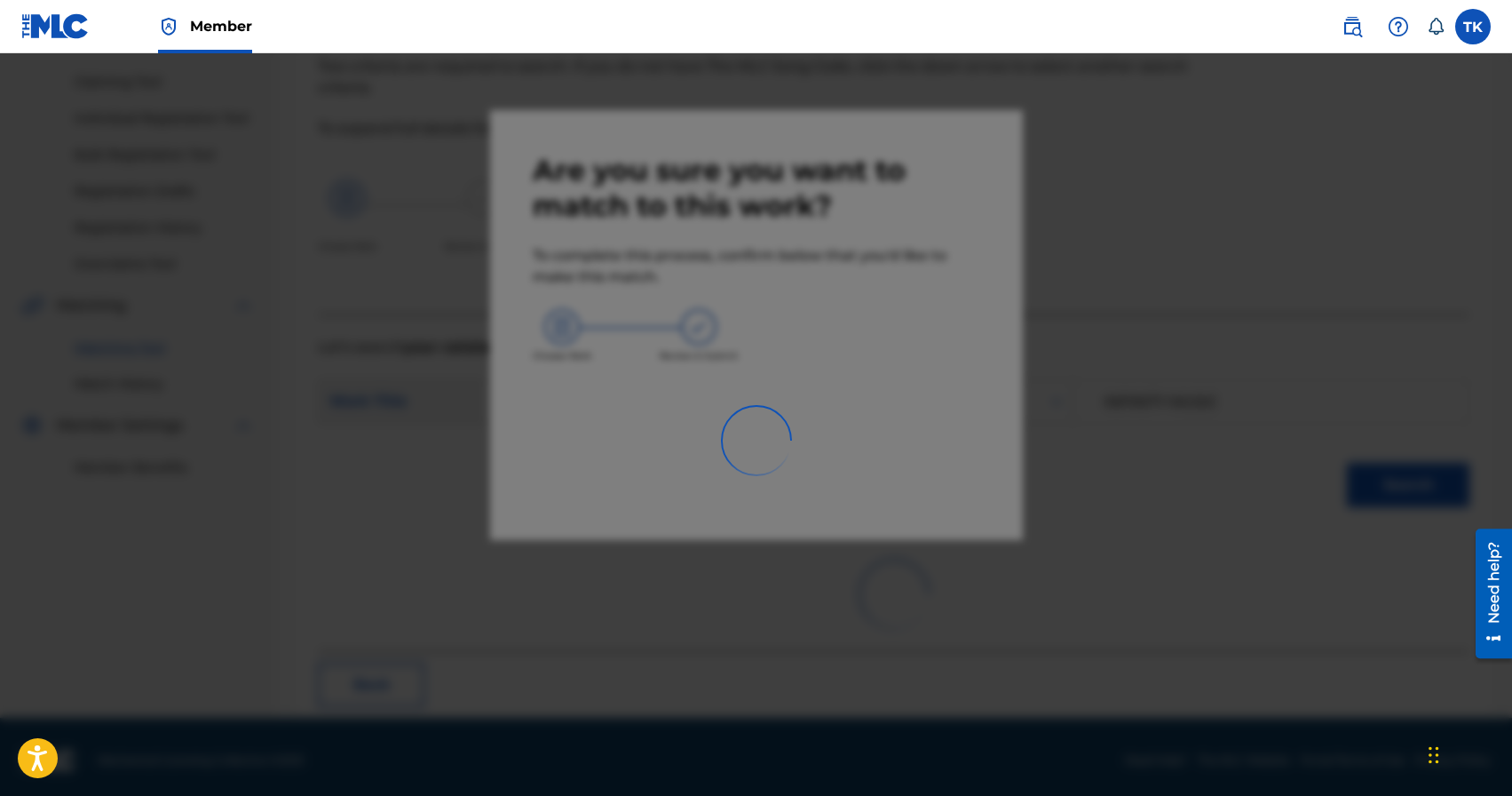
scroll to position [53, 0]
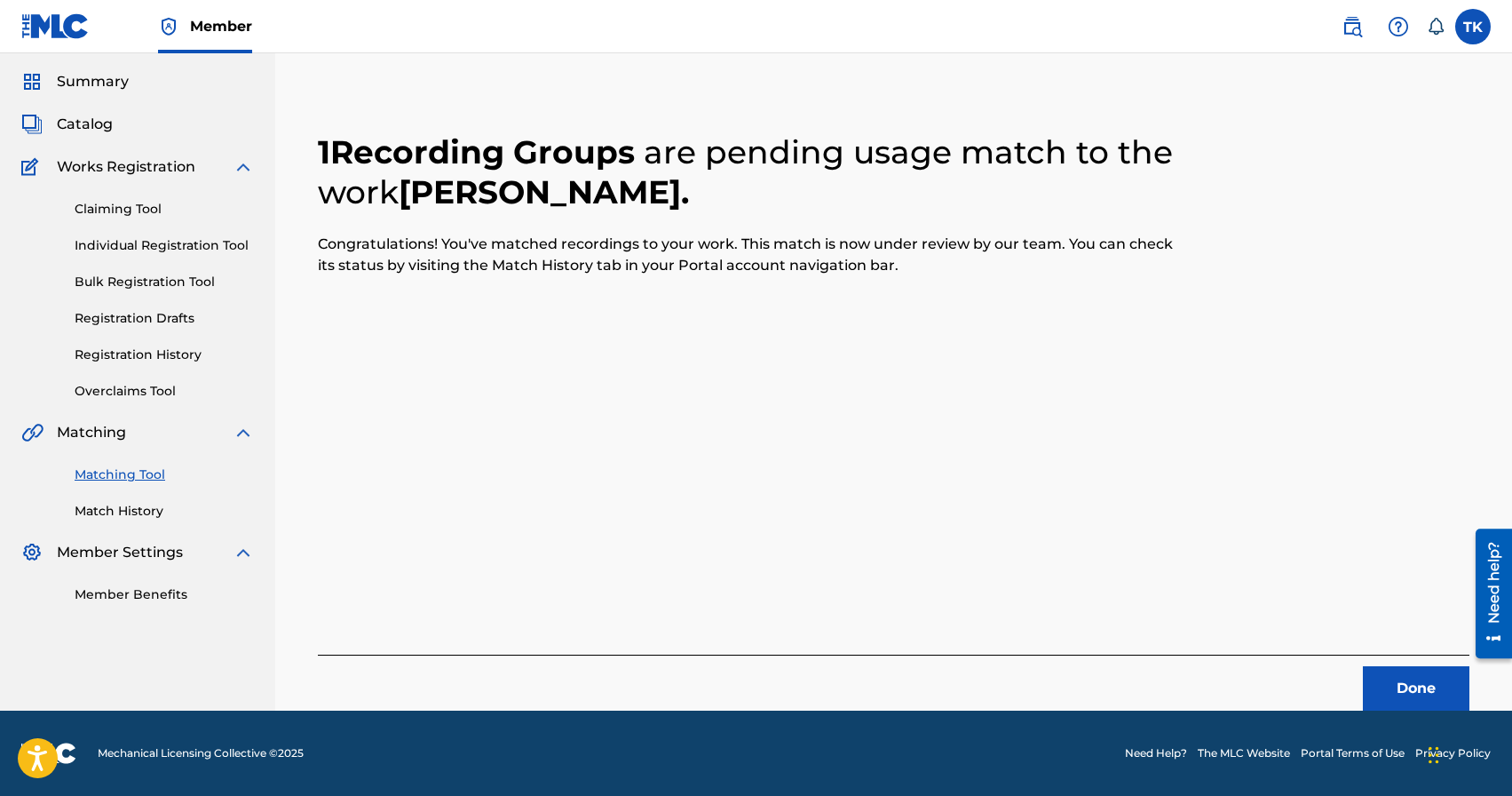
click at [1411, 688] on button "Done" at bounding box center [1416, 688] width 106 height 45
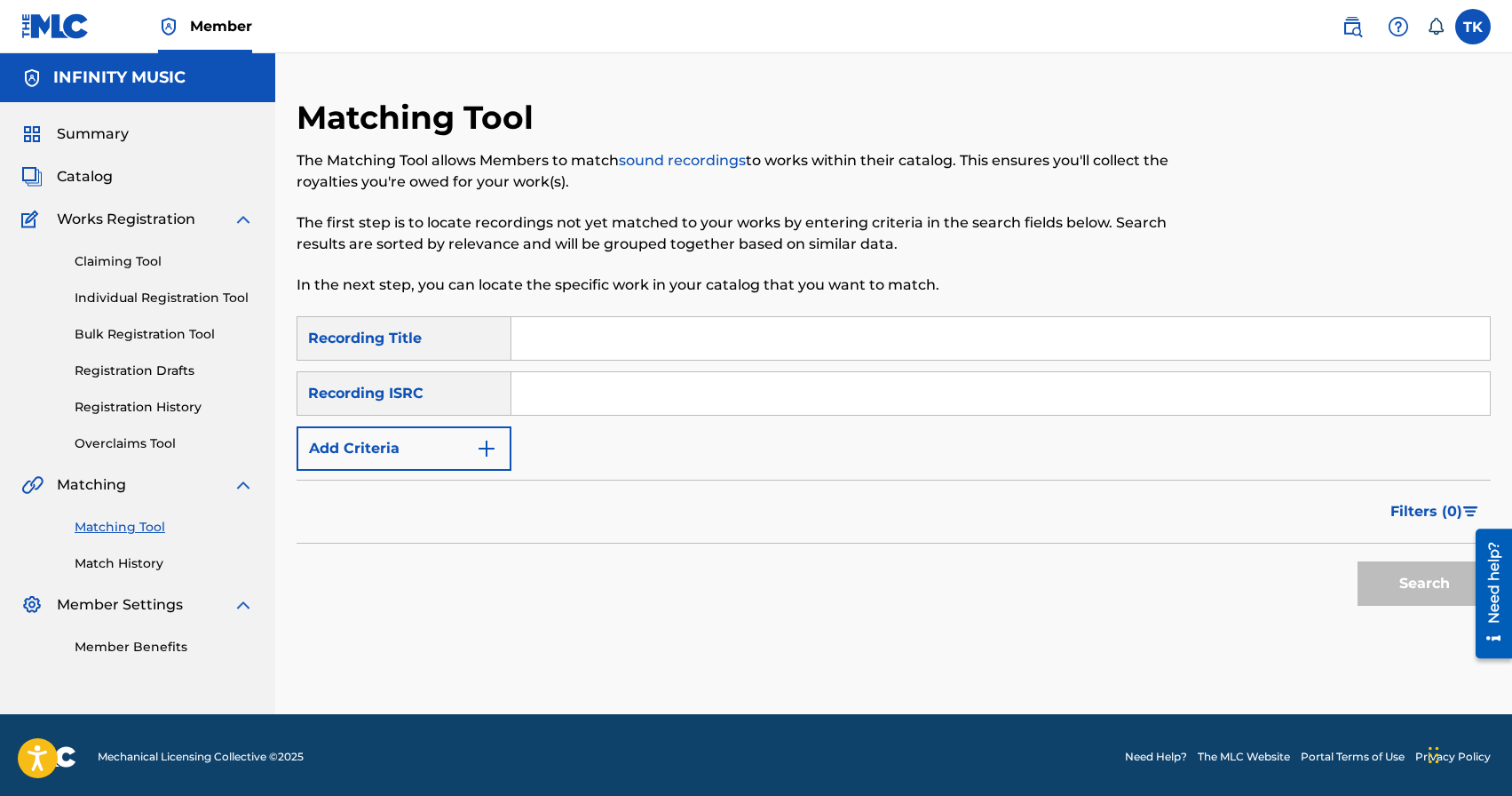
click at [667, 346] on input "Search Form" at bounding box center [1001, 338] width 979 height 43
type input "больше нет повода"
click at [492, 443] on img "Search Form" at bounding box center [486, 448] width 21 height 21
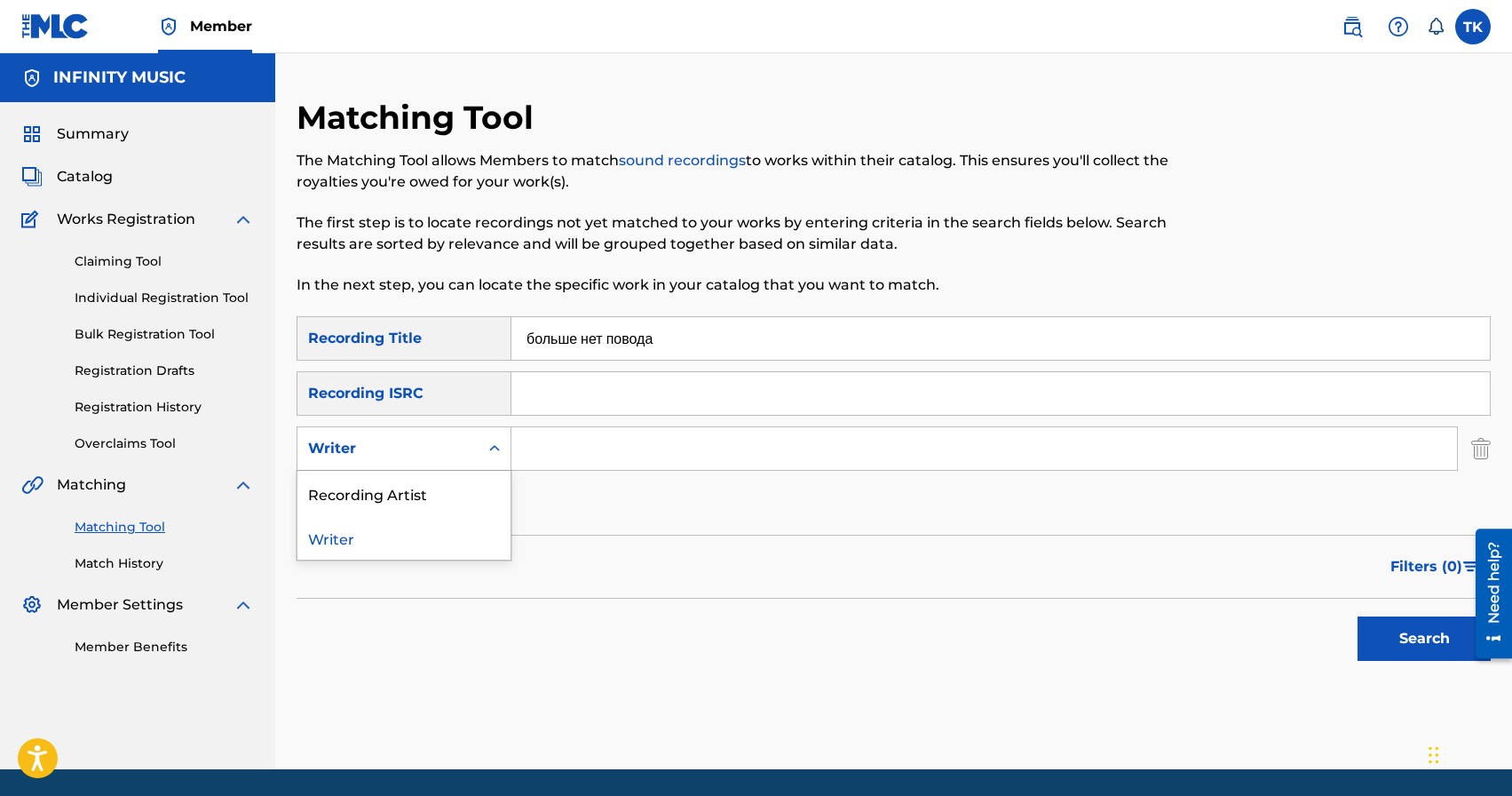
click at [492, 443] on icon "Search Form" at bounding box center [495, 449] width 18 height 18
click at [491, 483] on div "Recording Artist" at bounding box center [404, 493] width 213 height 45
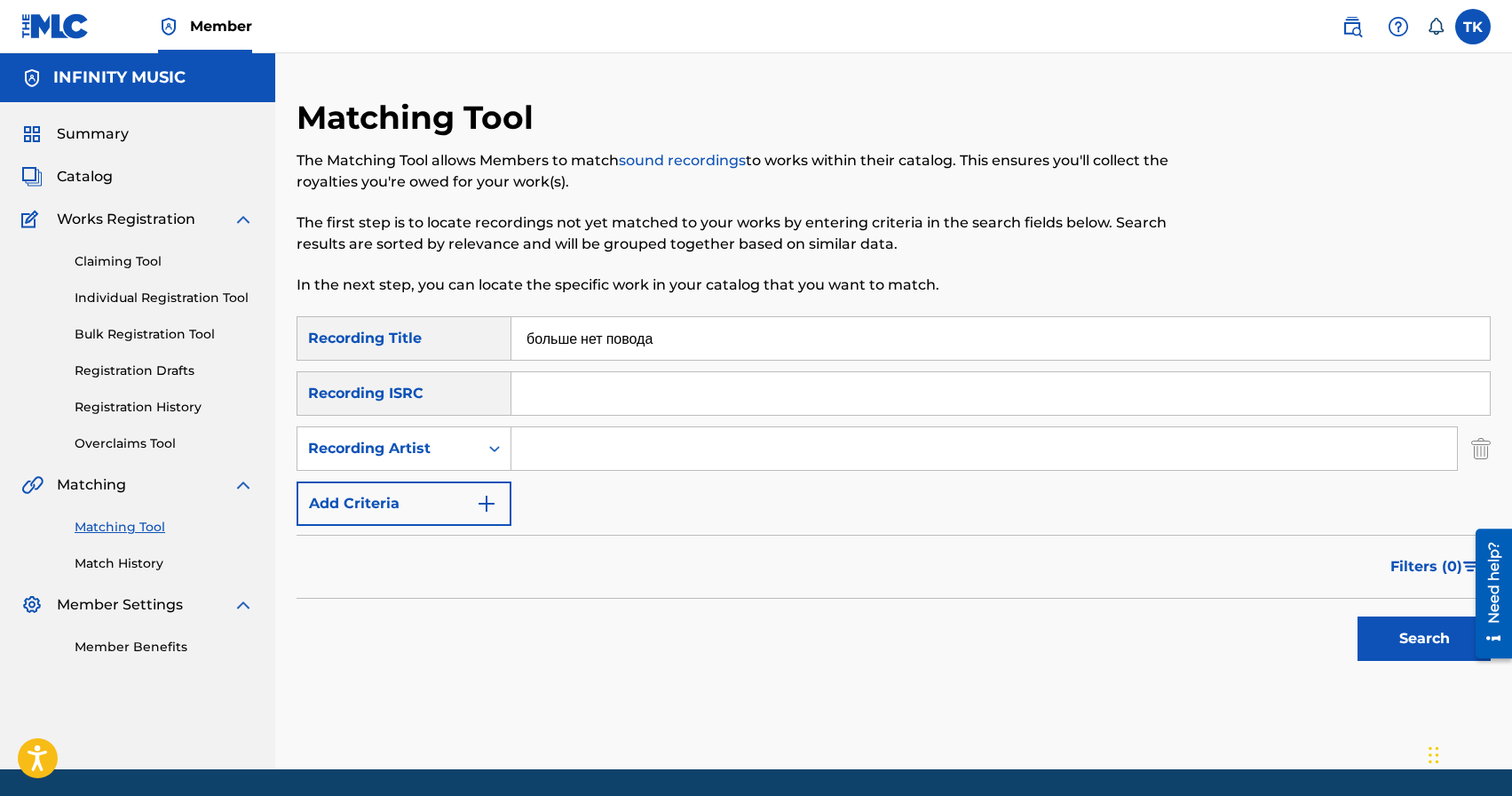
click at [583, 448] on input "Search Form" at bounding box center [984, 448] width 946 height 43
type input "Brand die"
click at [1400, 656] on button "Search" at bounding box center [1424, 639] width 133 height 45
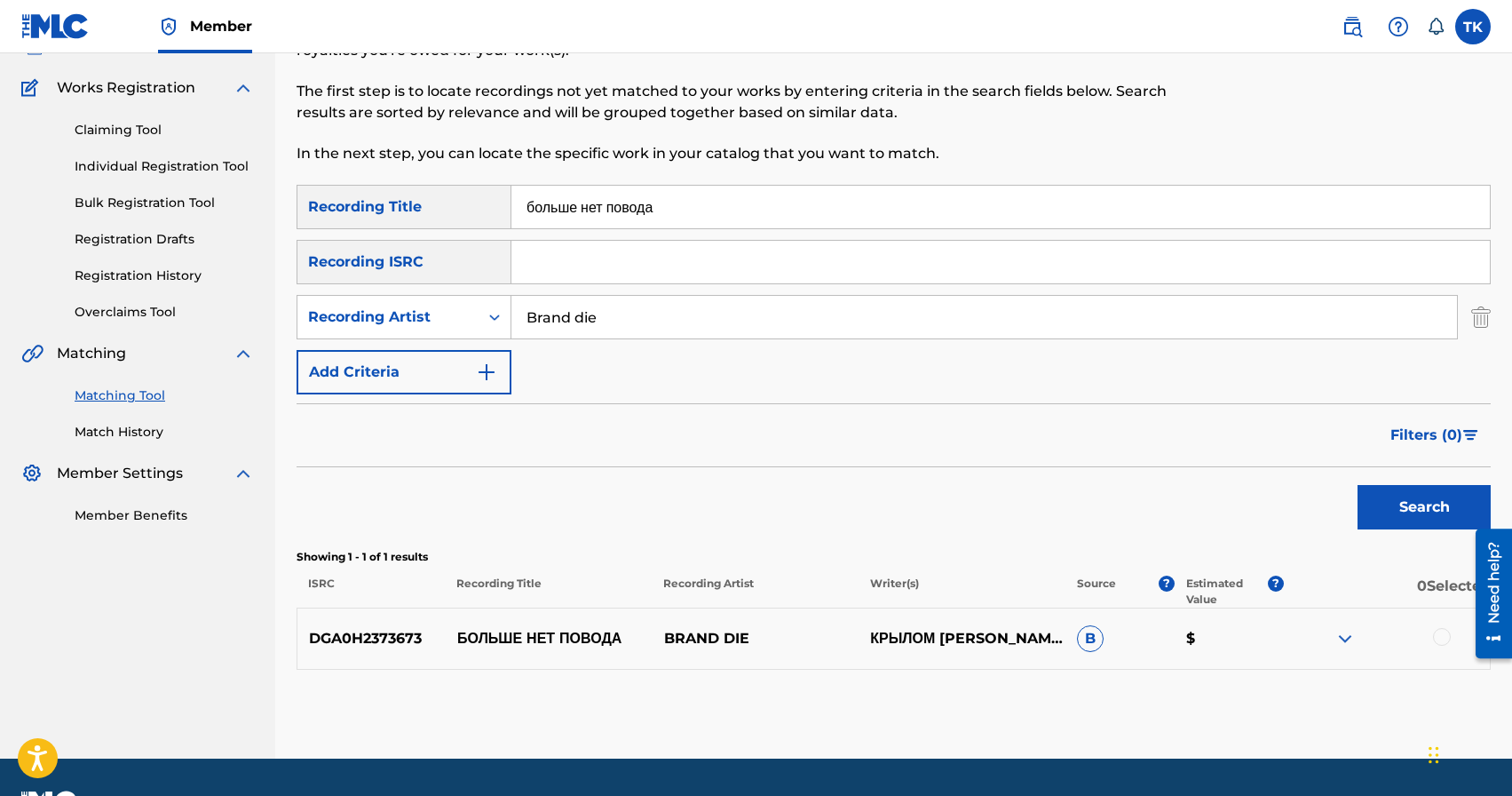
scroll to position [180, 0]
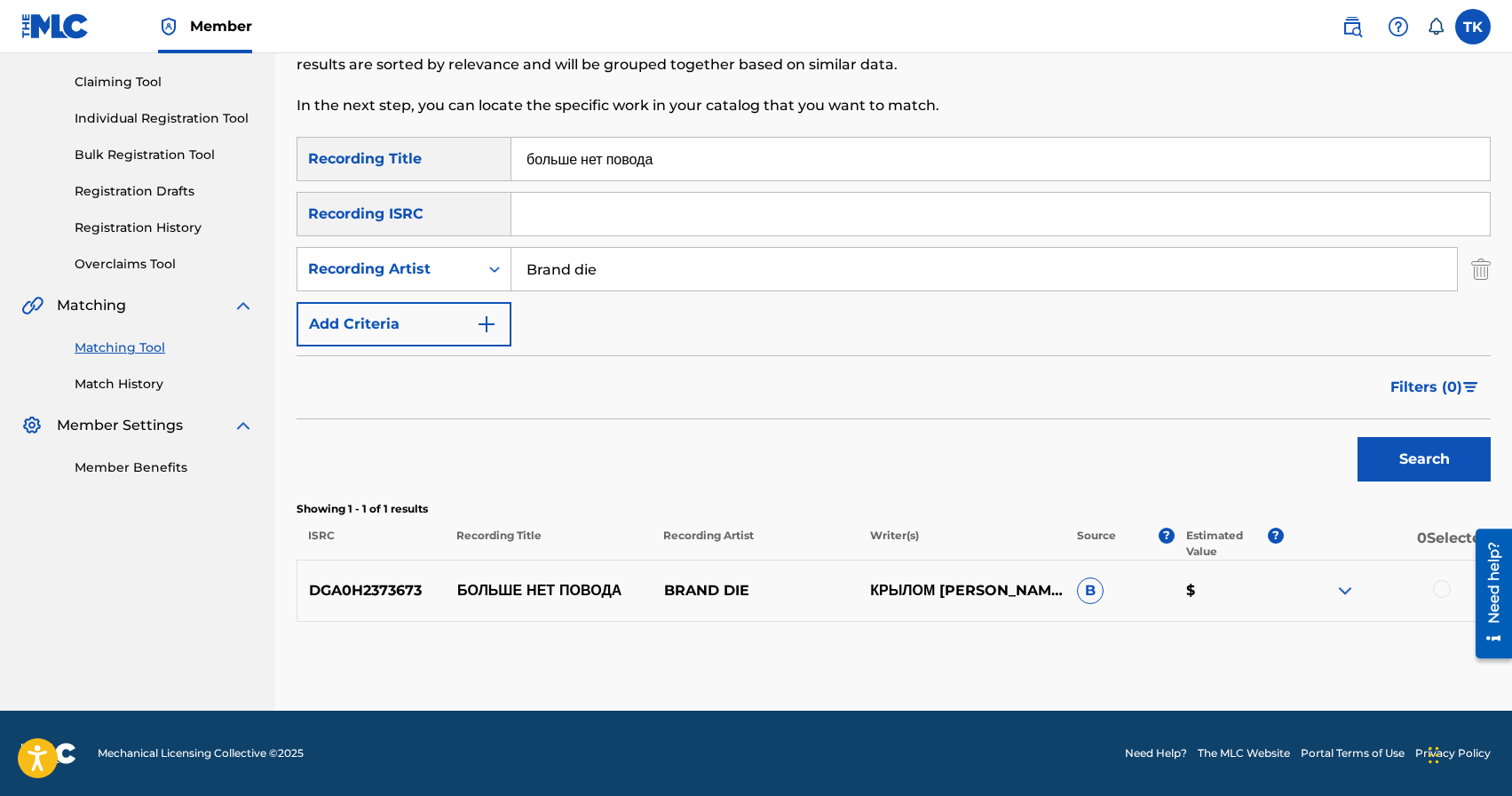
click at [1440, 589] on div at bounding box center [1442, 590] width 18 height 18
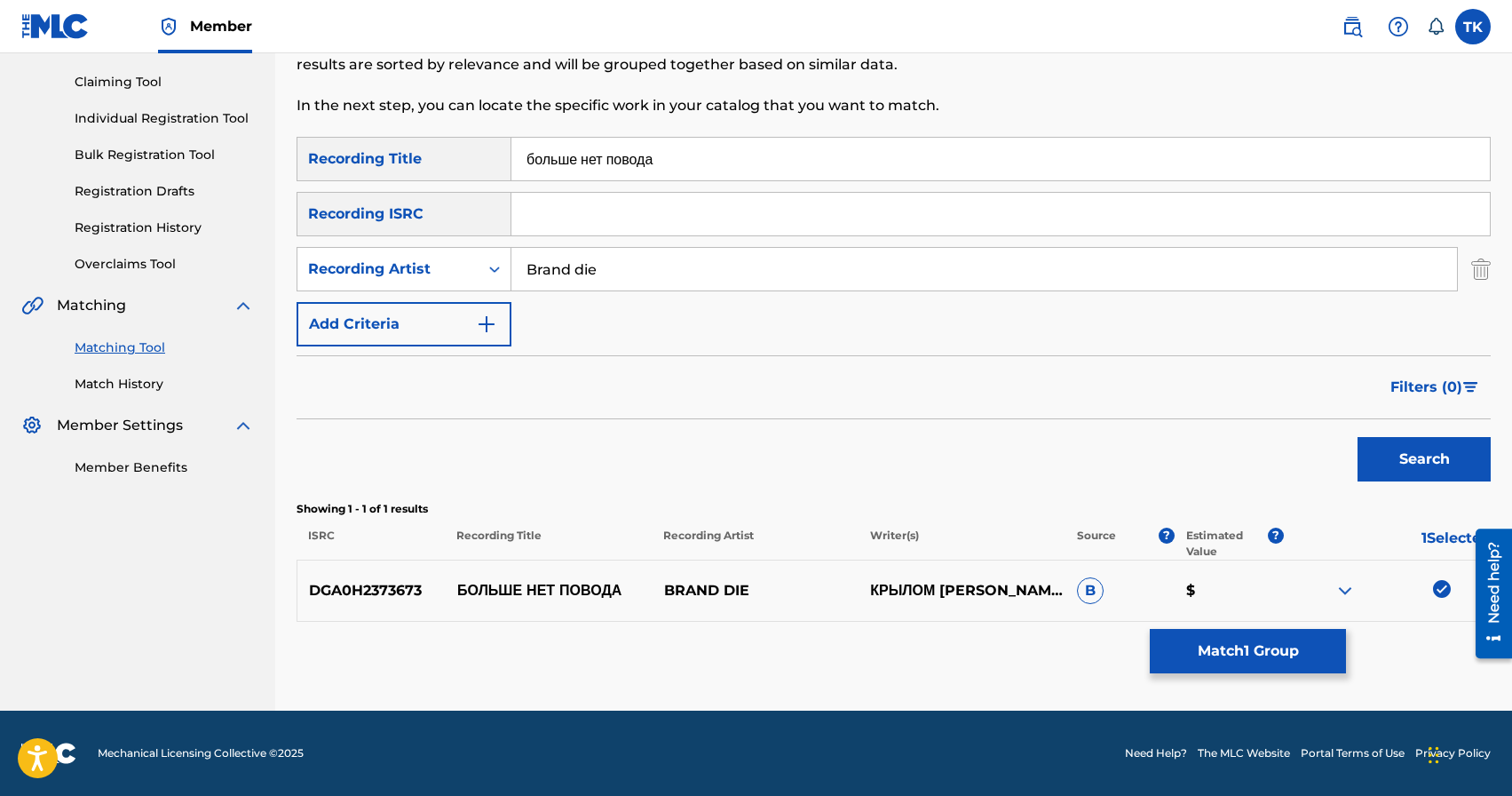
click at [1260, 643] on button "Match 1 Group" at bounding box center [1248, 651] width 196 height 45
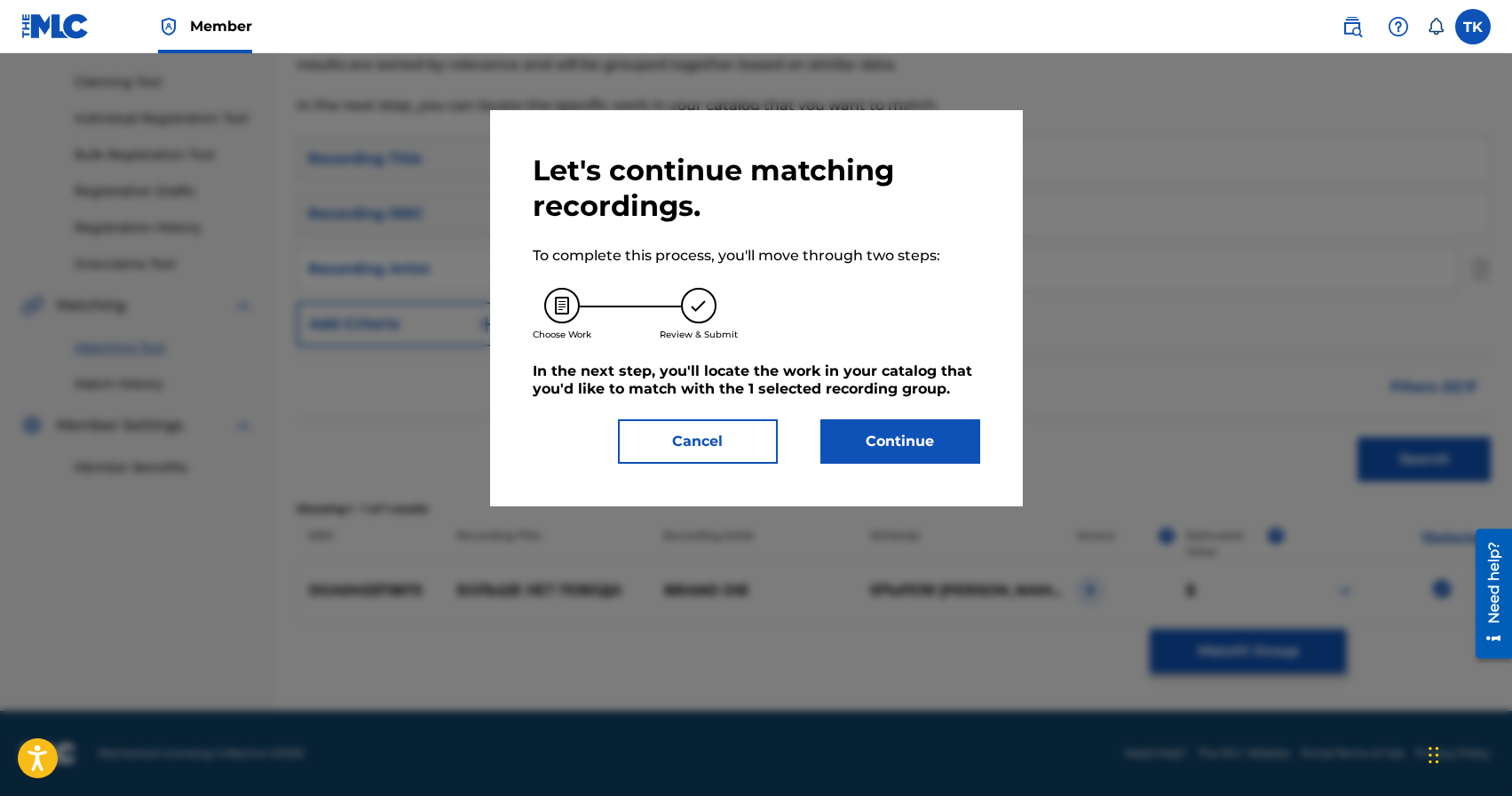
click at [942, 455] on button "Continue" at bounding box center [901, 442] width 160 height 45
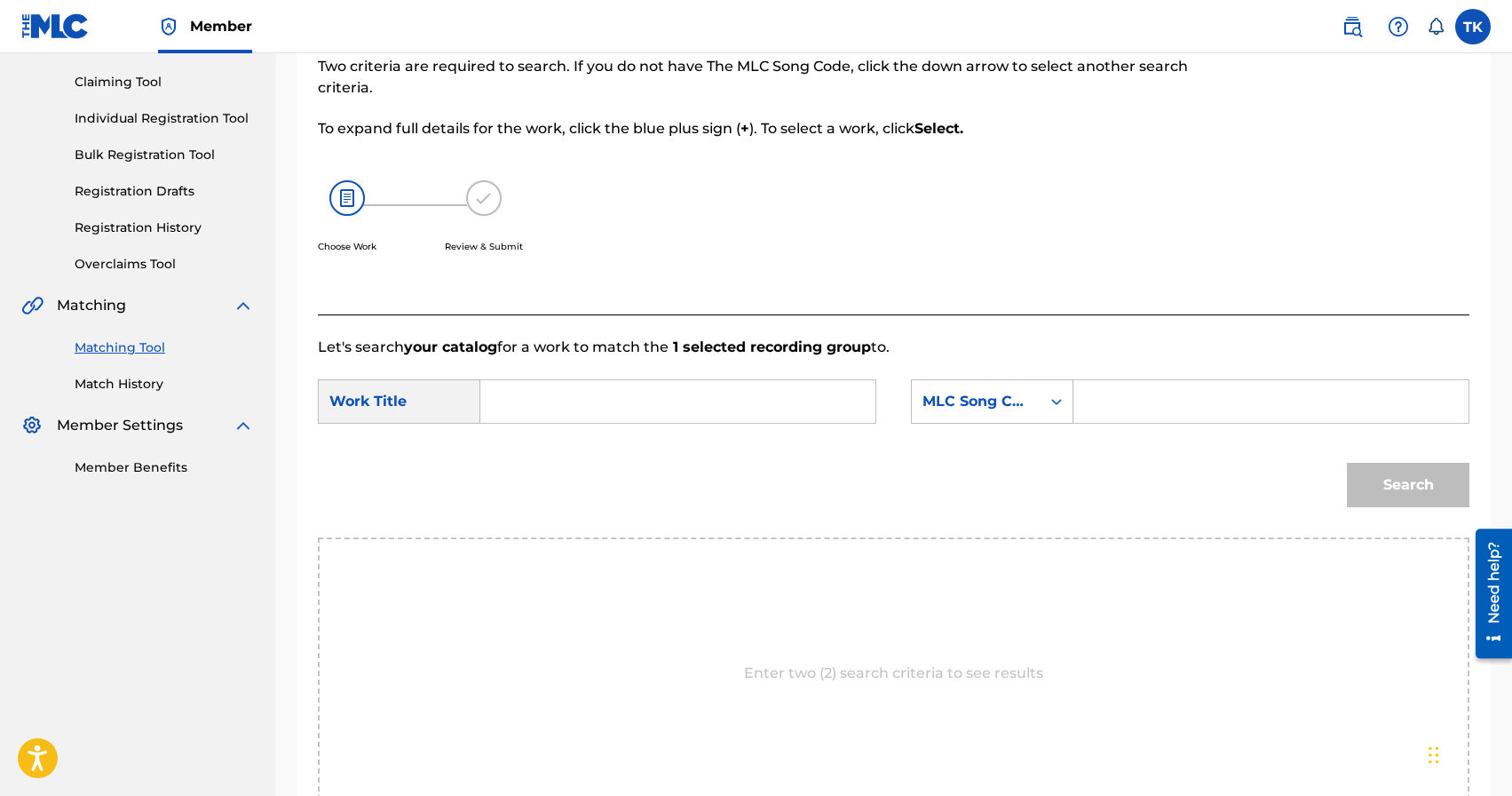
click at [778, 405] on input "Search Form" at bounding box center [678, 402] width 365 height 43
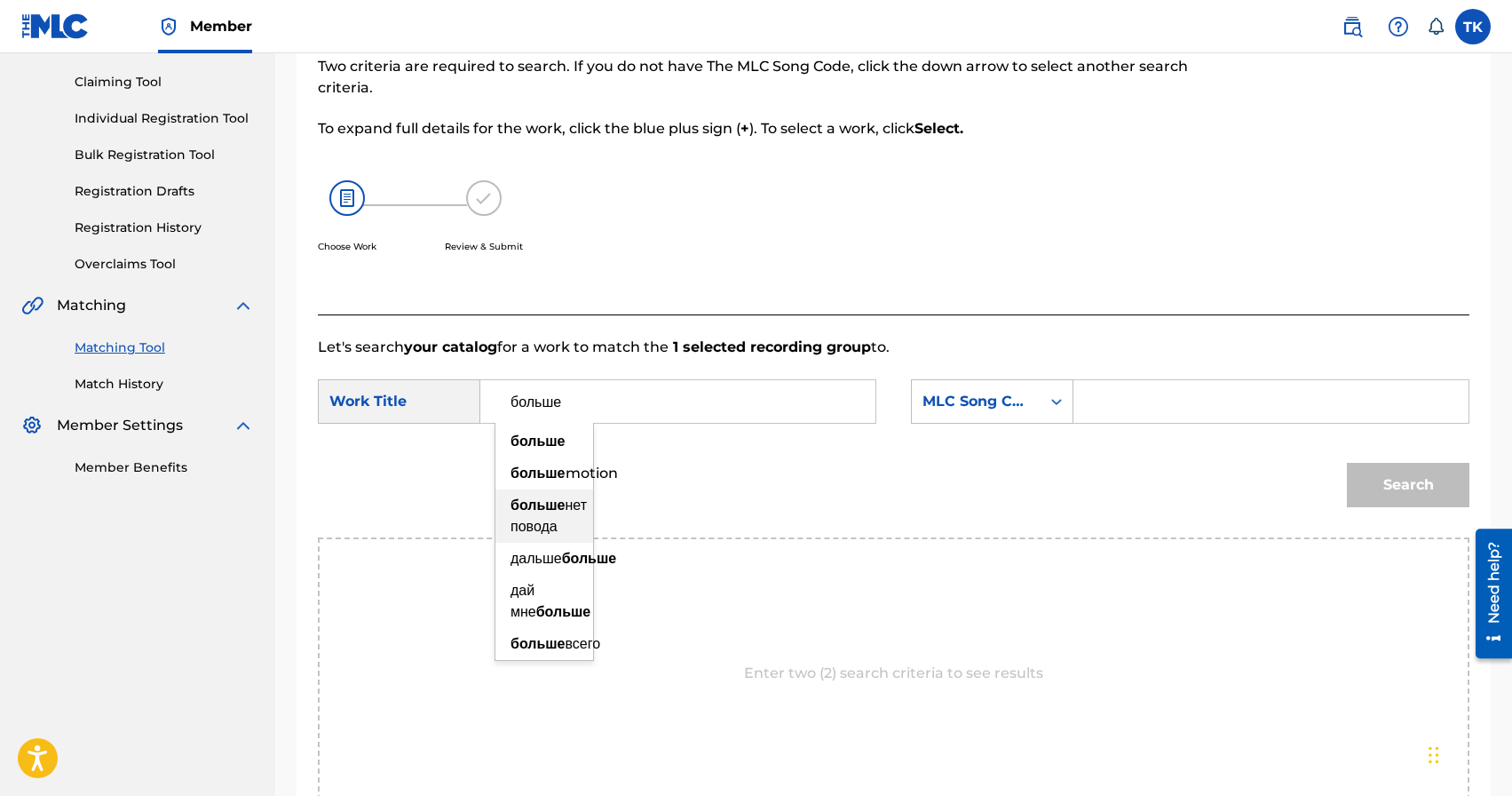
click at [540, 543] on div "больше нет повода" at bounding box center [545, 516] width 98 height 54
type input "больше нет повода"
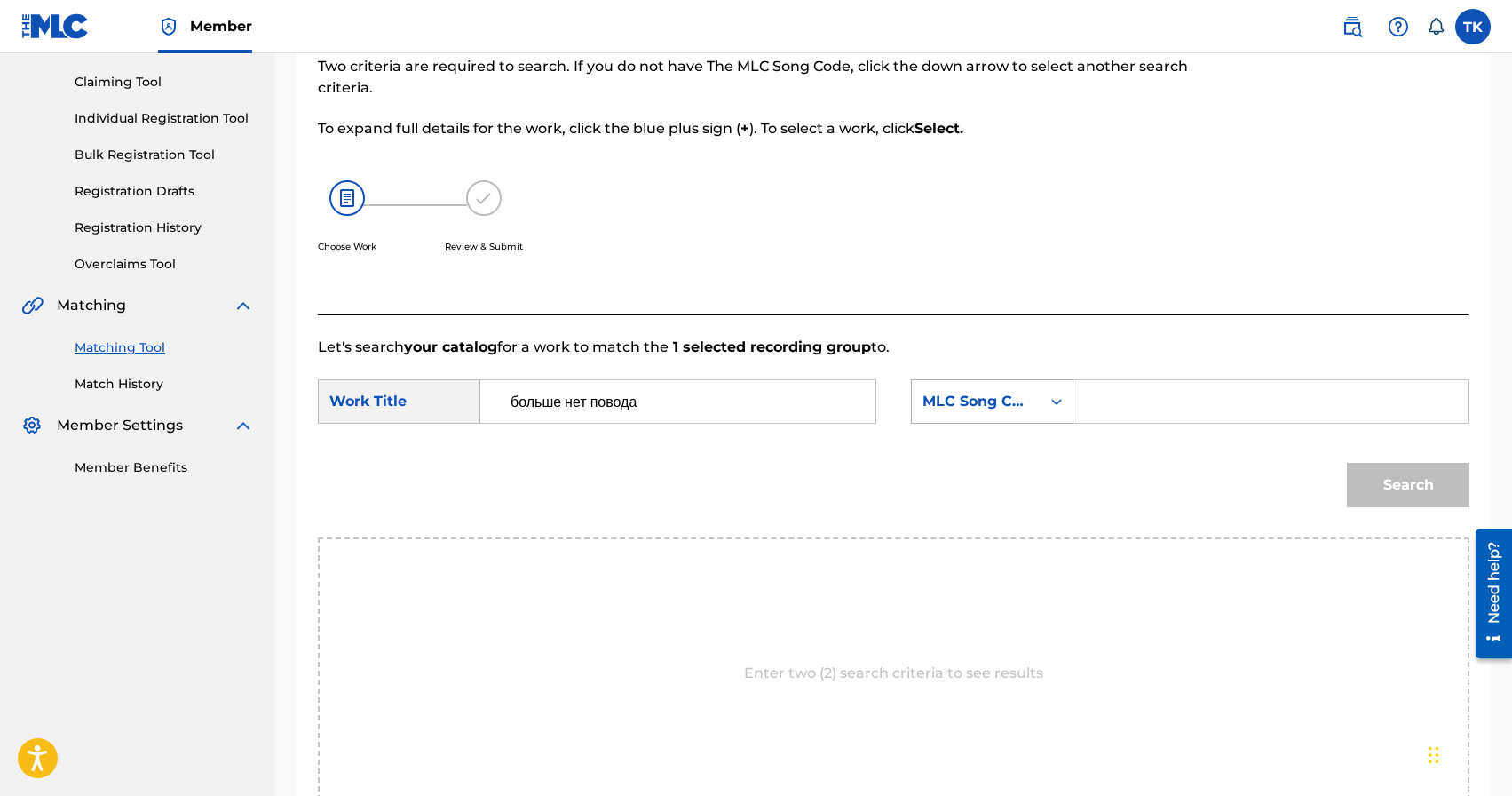
click at [1043, 403] on div "Search Form" at bounding box center [1056, 401] width 32 height 32
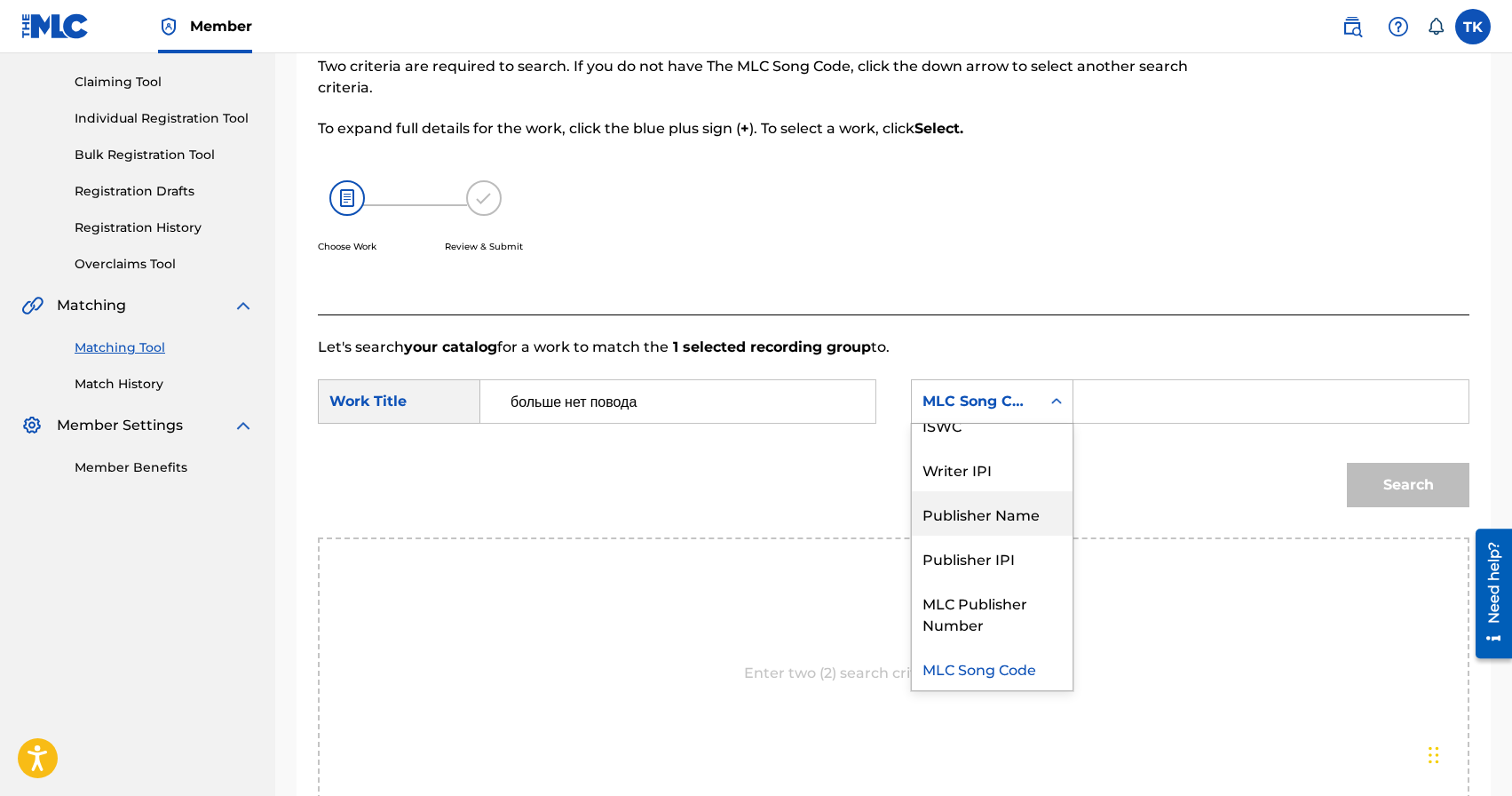
click at [986, 518] on div "Publisher Name" at bounding box center [992, 513] width 161 height 45
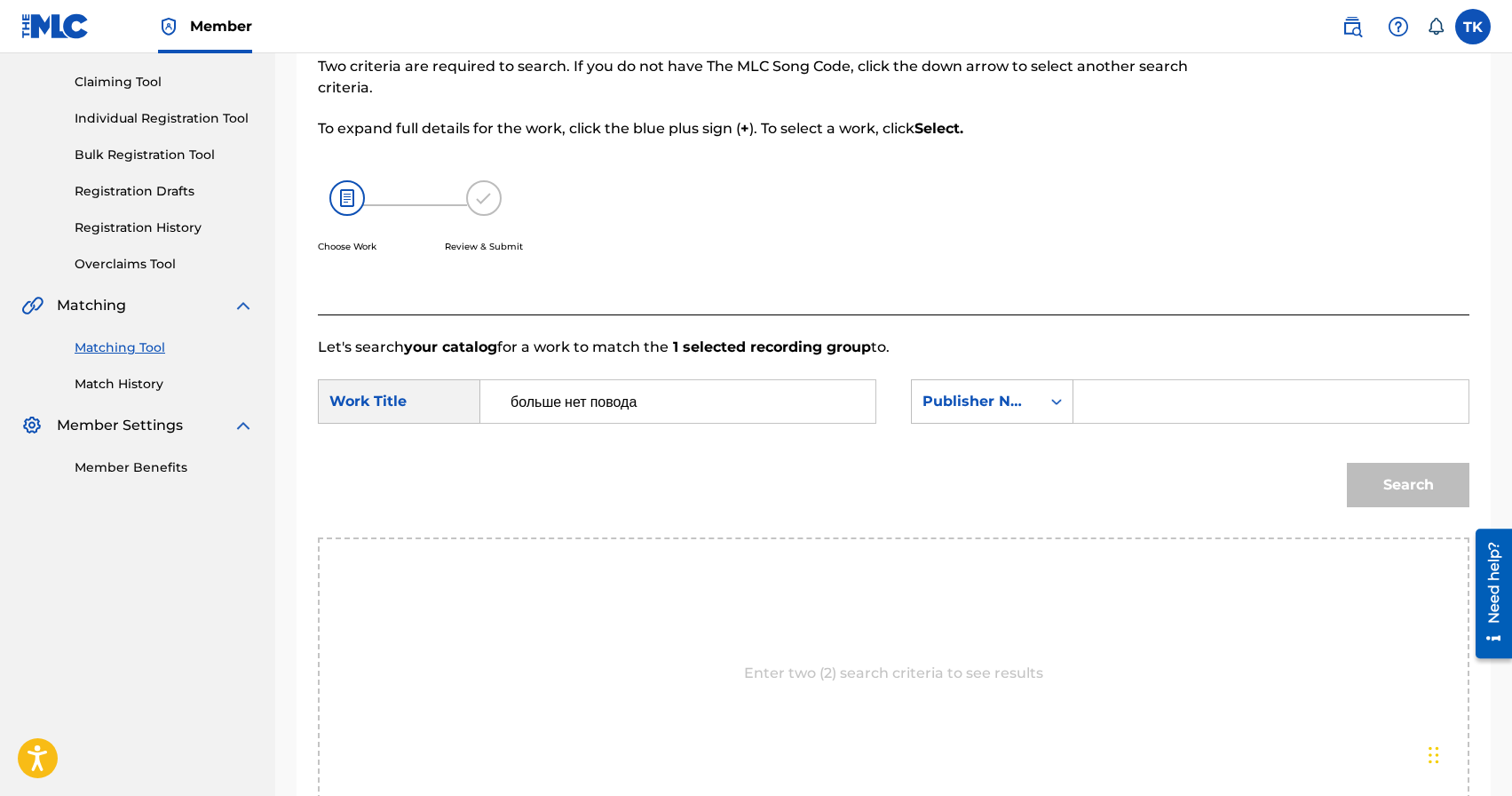
click at [1116, 404] on input "Search Form" at bounding box center [1271, 402] width 365 height 43
type input "INFINITY MUSIC"
click at [1402, 477] on button "Search" at bounding box center [1408, 485] width 123 height 45
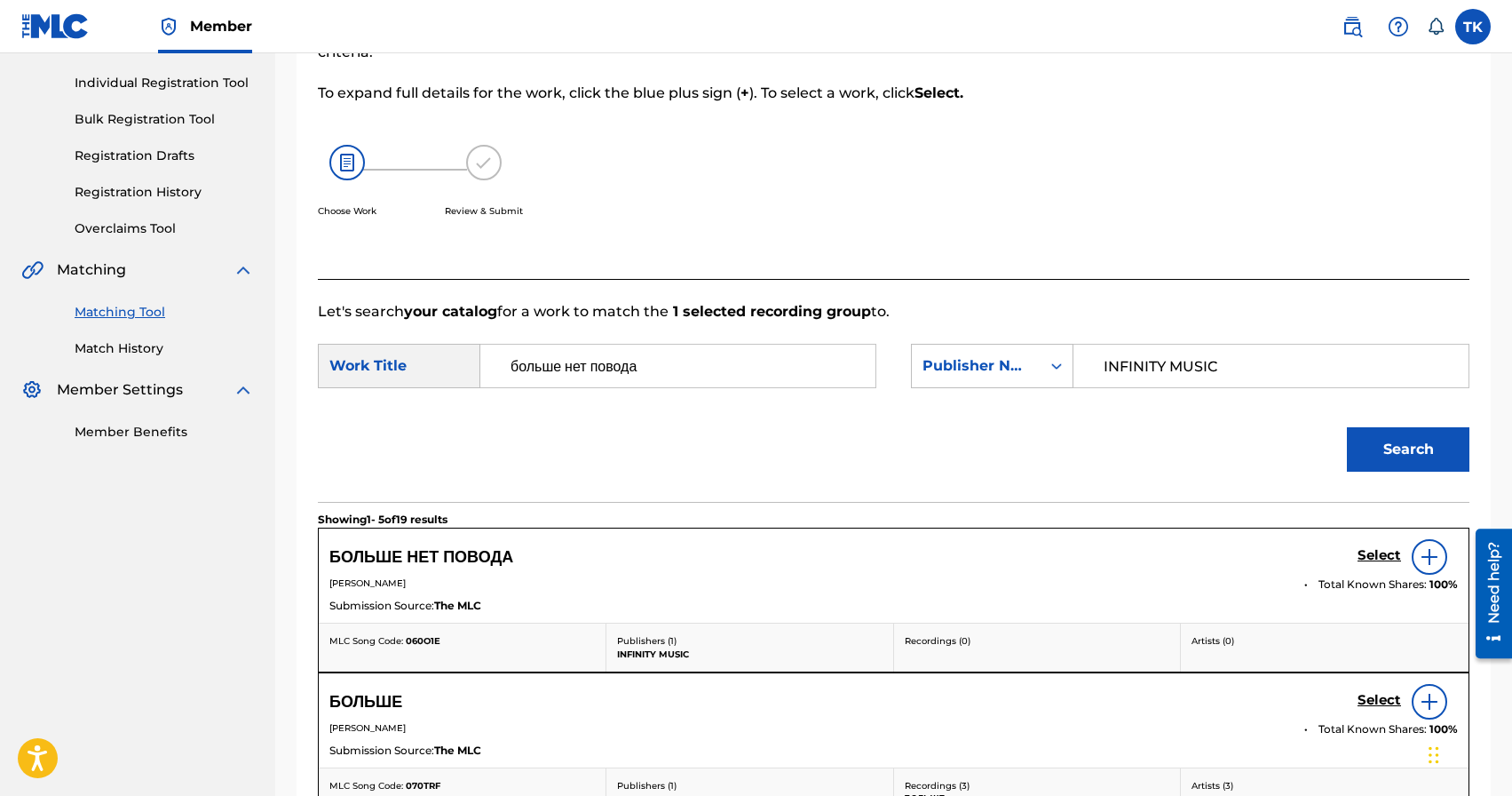
scroll to position [226, 0]
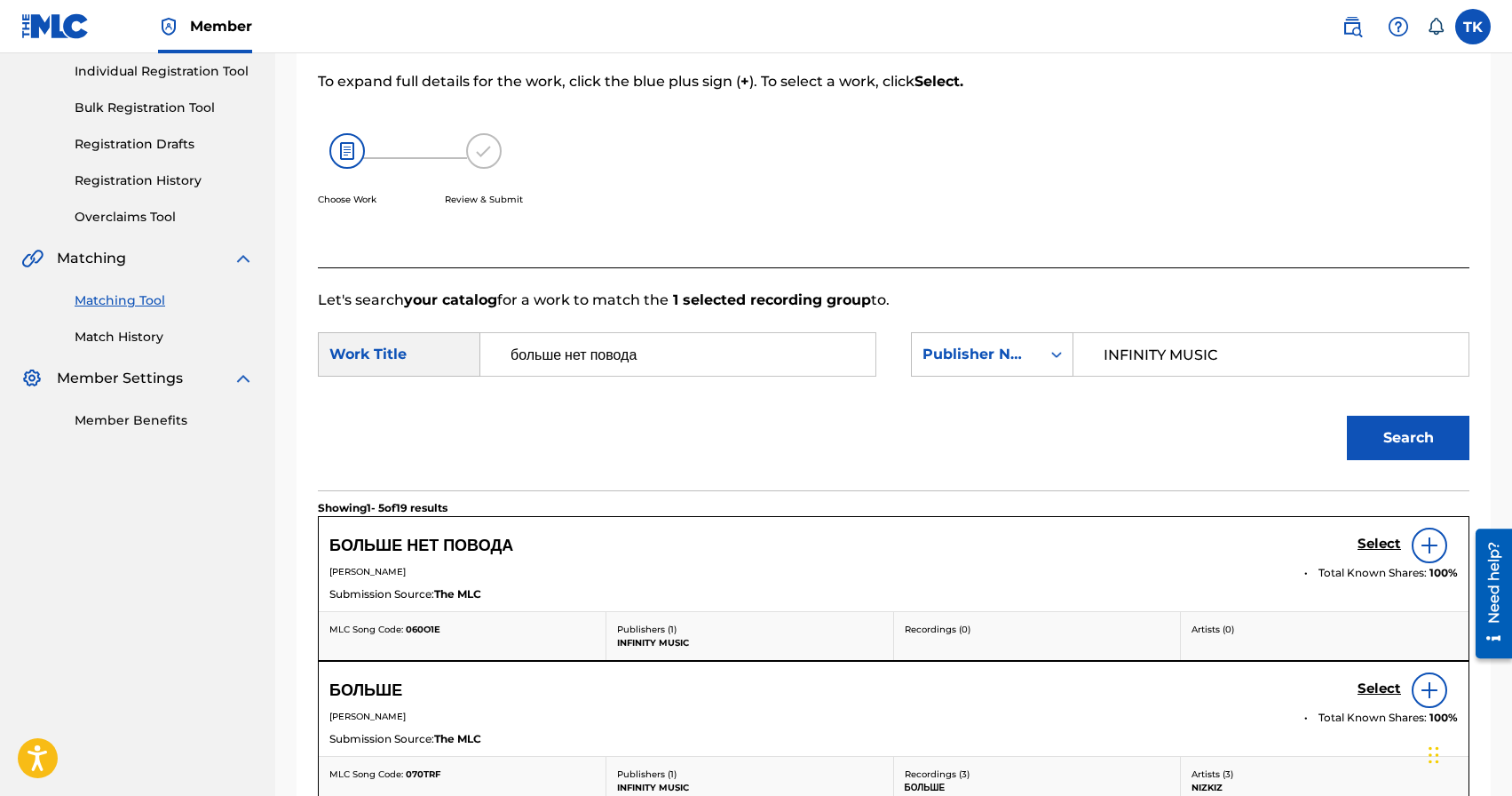
click at [1378, 544] on h5 "Select" at bounding box center [1379, 544] width 44 height 17
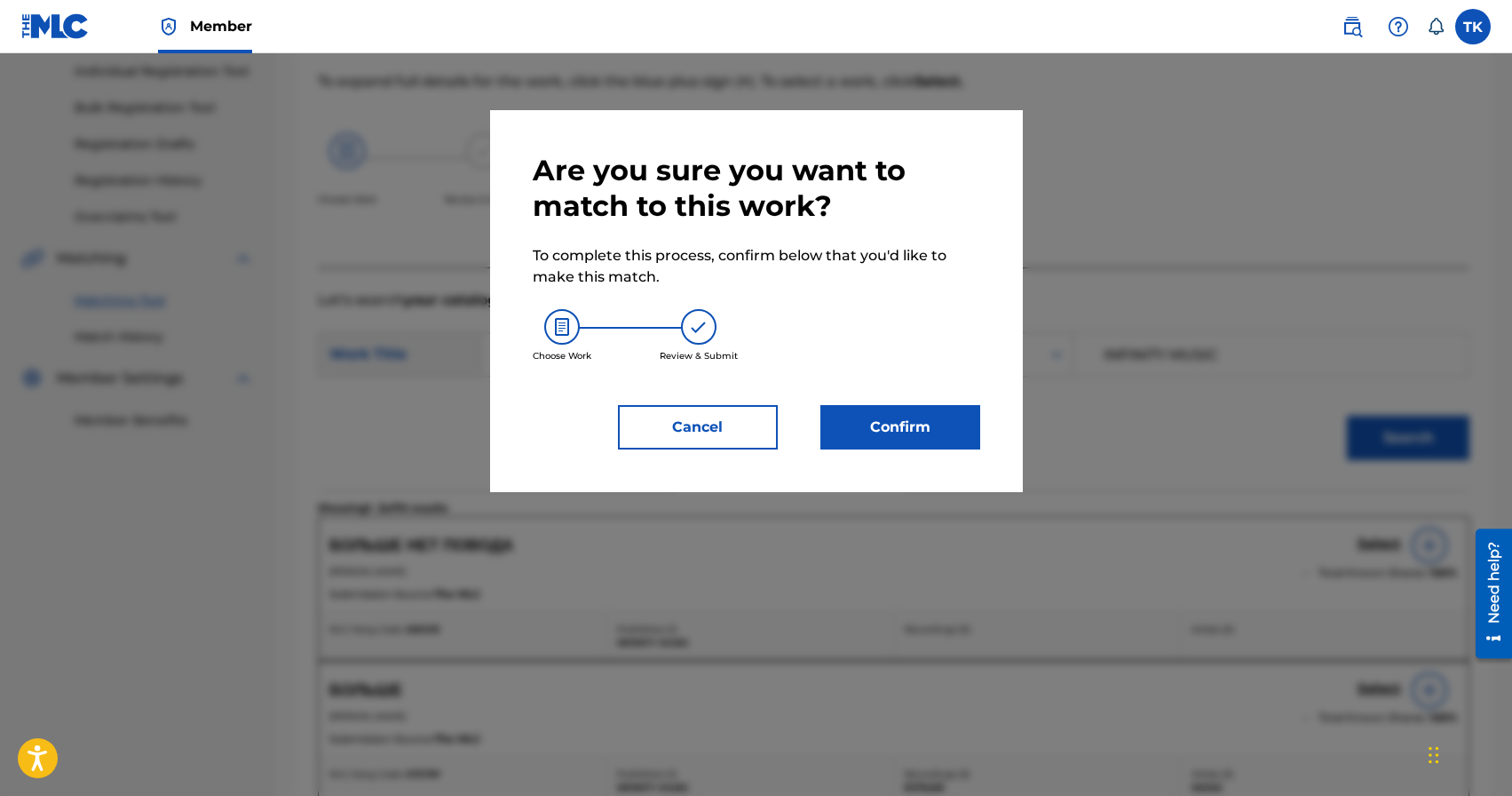
click at [947, 441] on button "Confirm" at bounding box center [901, 427] width 160 height 45
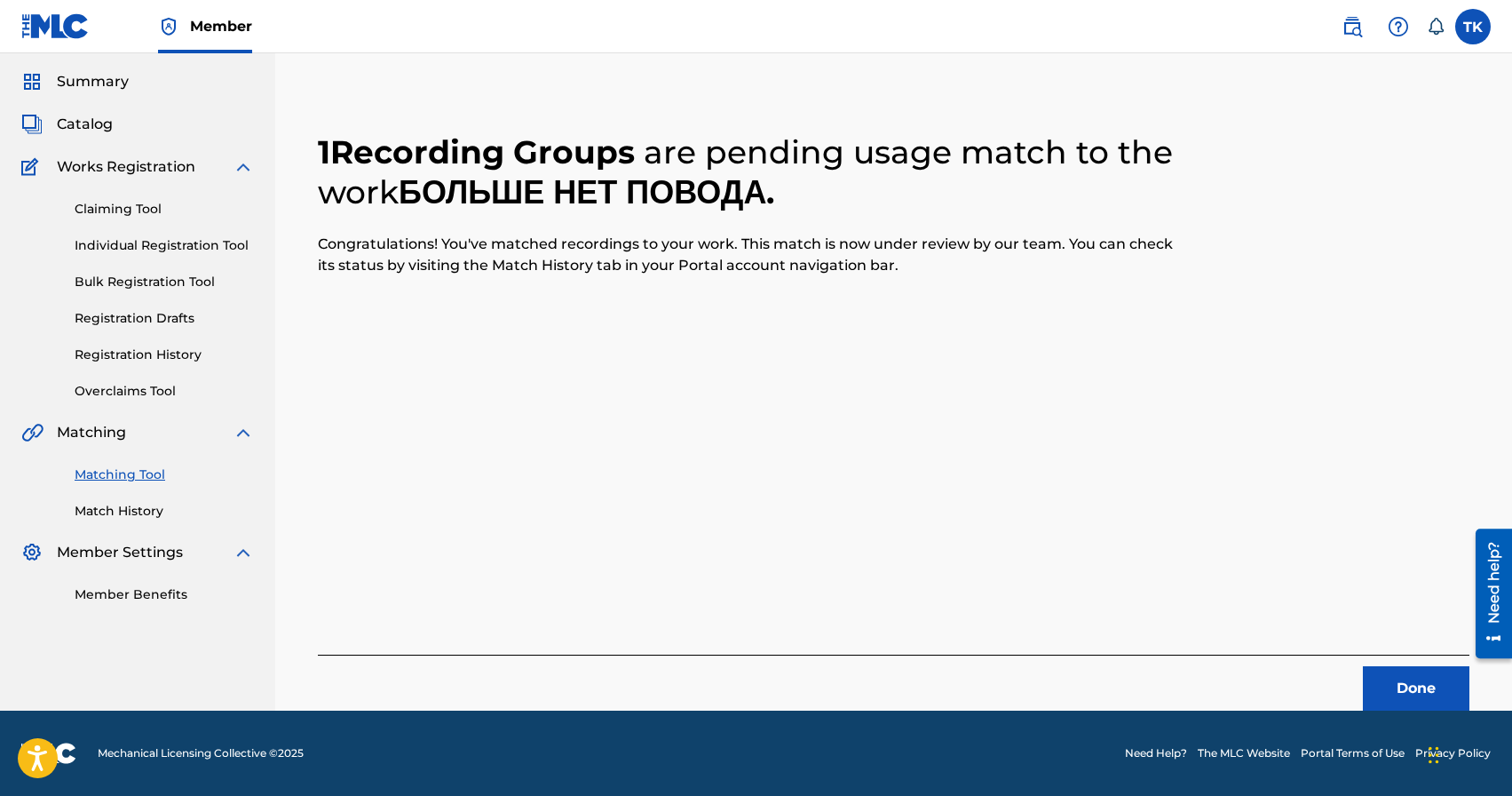
scroll to position [53, 0]
click at [1402, 685] on button "Done" at bounding box center [1416, 688] width 106 height 45
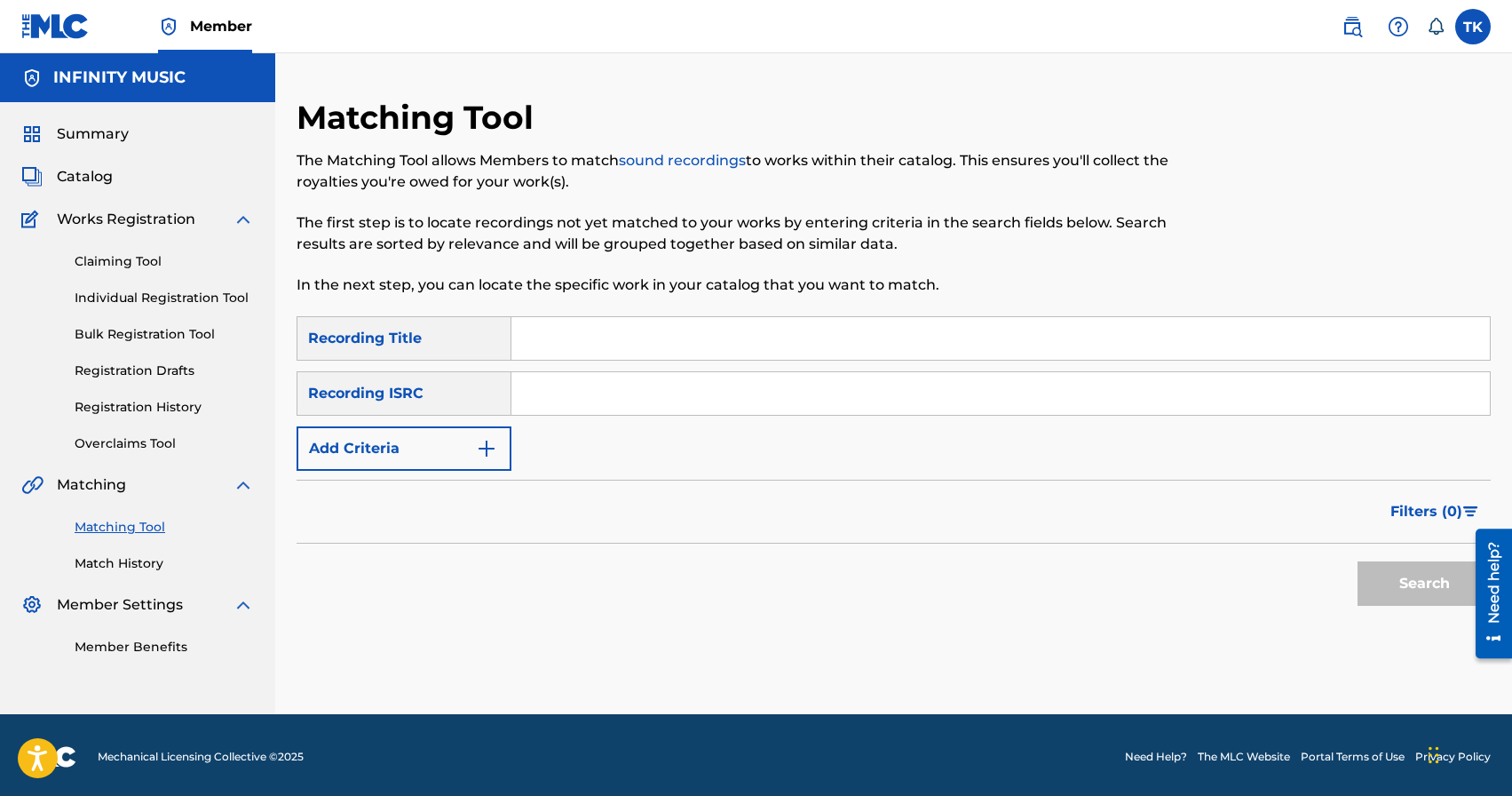
click at [486, 444] on img "Search Form" at bounding box center [486, 448] width 21 height 21
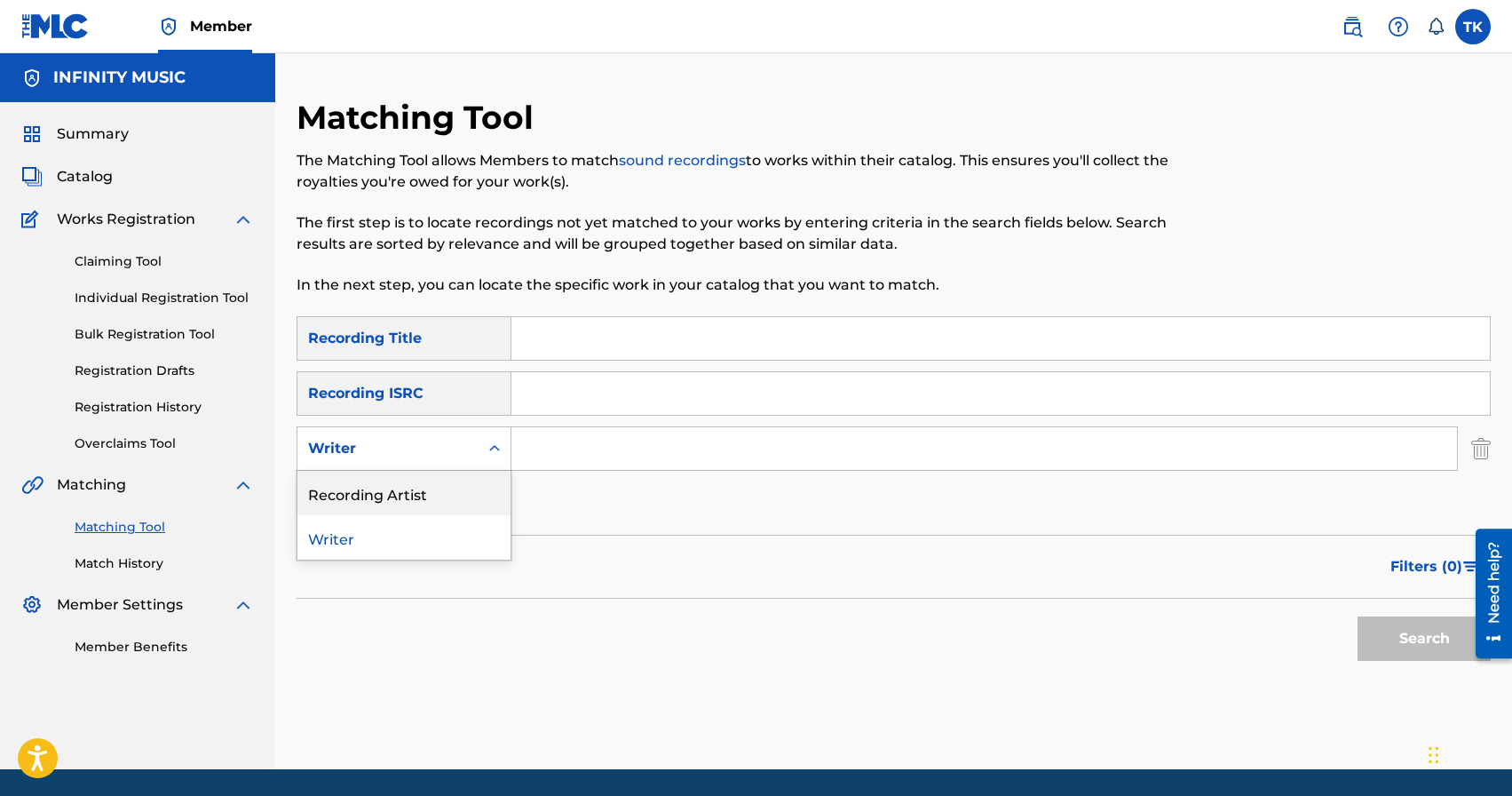
click at [486, 475] on div "Recording Artist" at bounding box center [404, 493] width 213 height 45
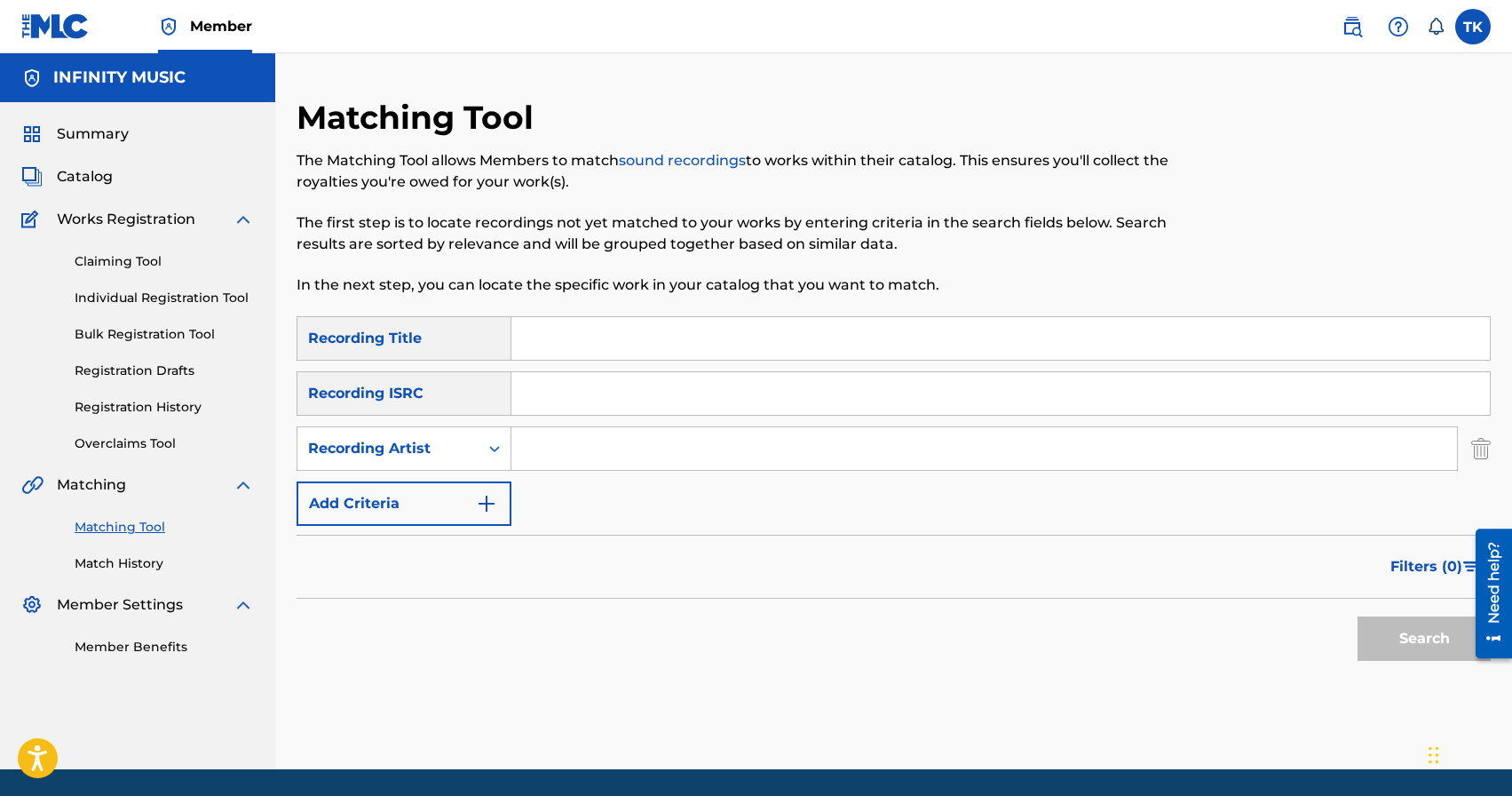
click at [555, 451] on input "Search Form" at bounding box center [984, 448] width 946 height 43
type input "Brand die"
click at [686, 348] on input "Search Form" at bounding box center [1001, 338] width 979 height 43
type input "u"
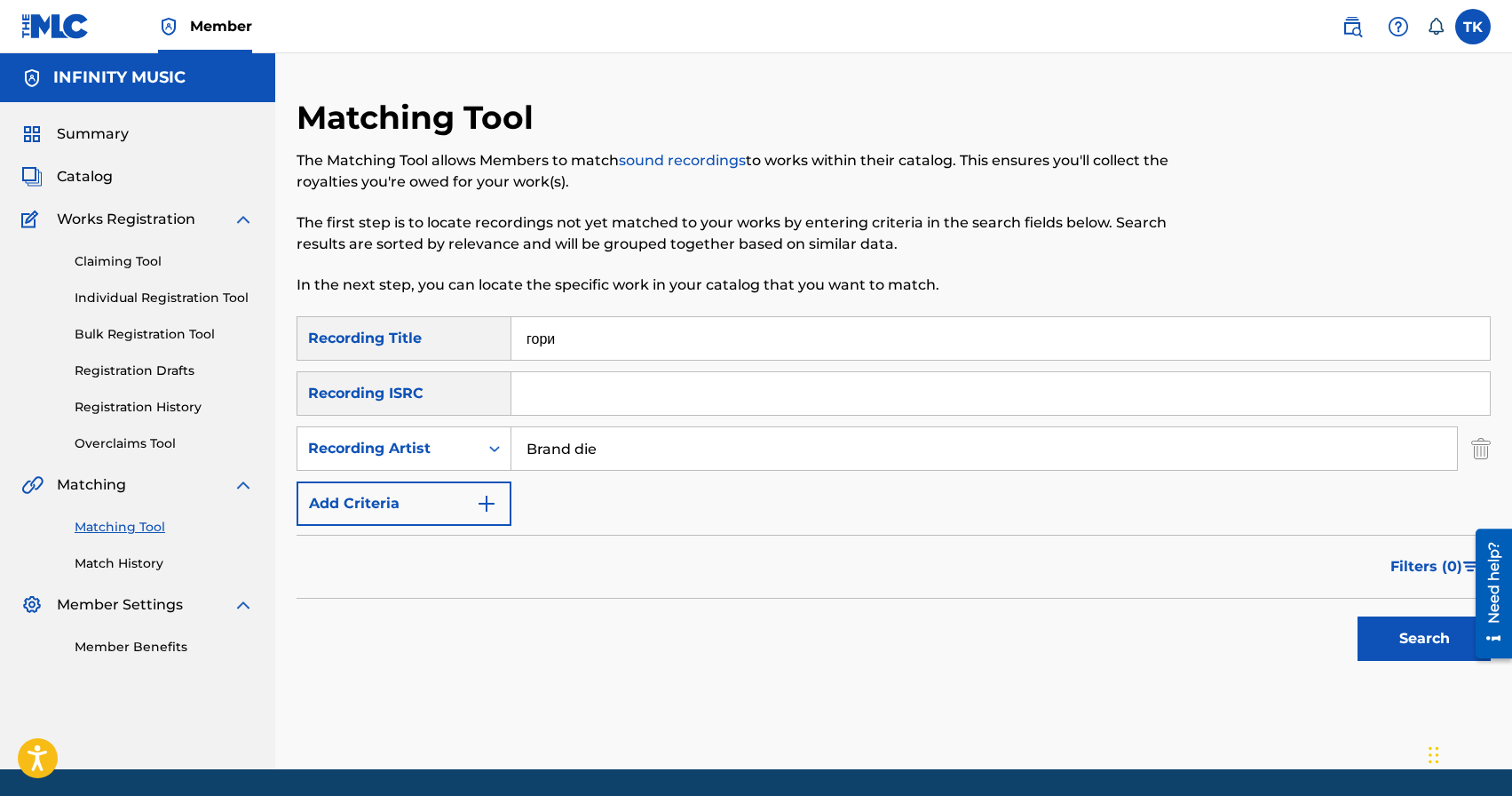
type input "гори"
click at [1423, 662] on div "Search" at bounding box center [1420, 634] width 142 height 71
click at [1422, 647] on button "Search" at bounding box center [1424, 639] width 133 height 45
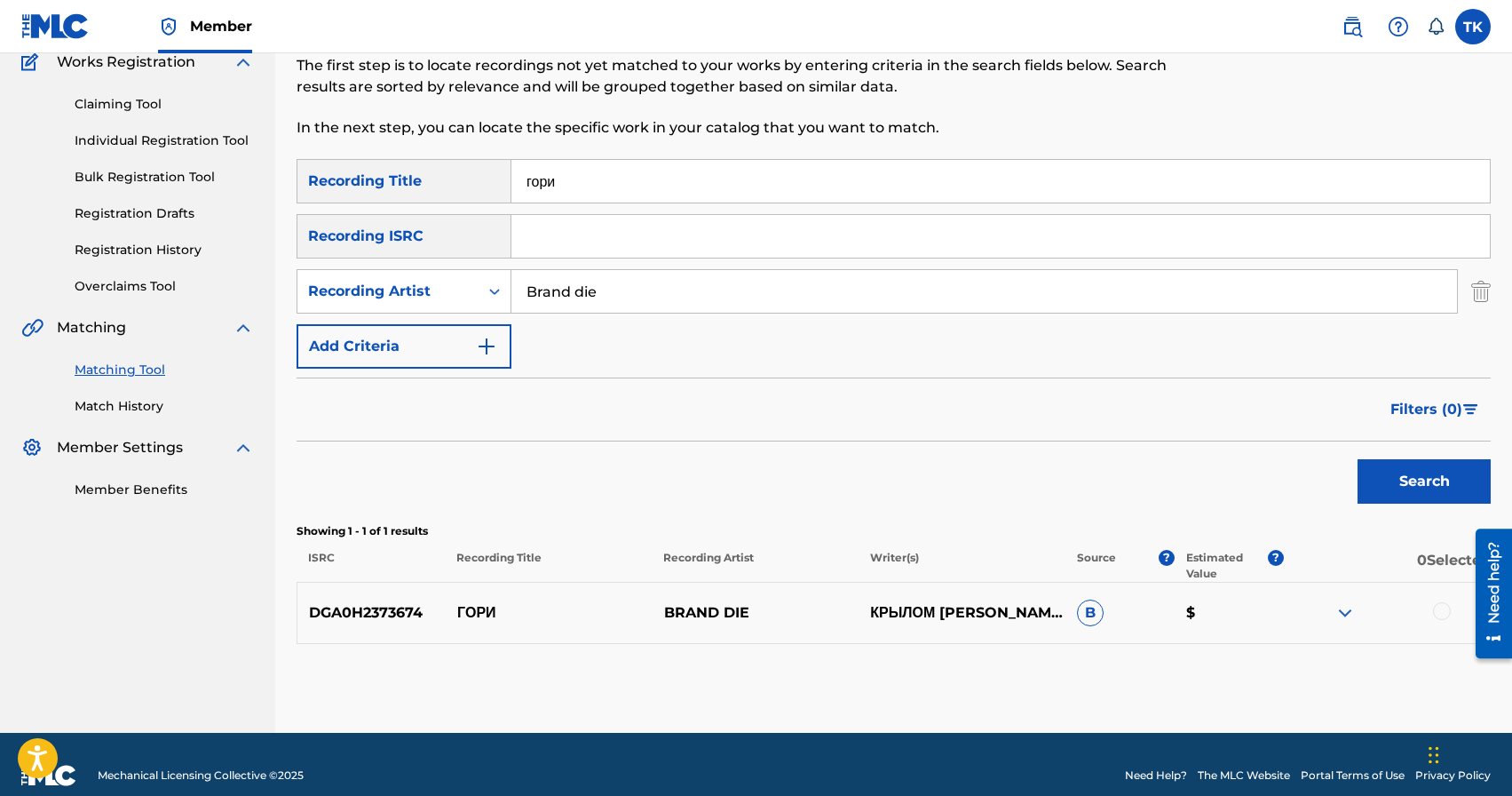
scroll to position [180, 0]
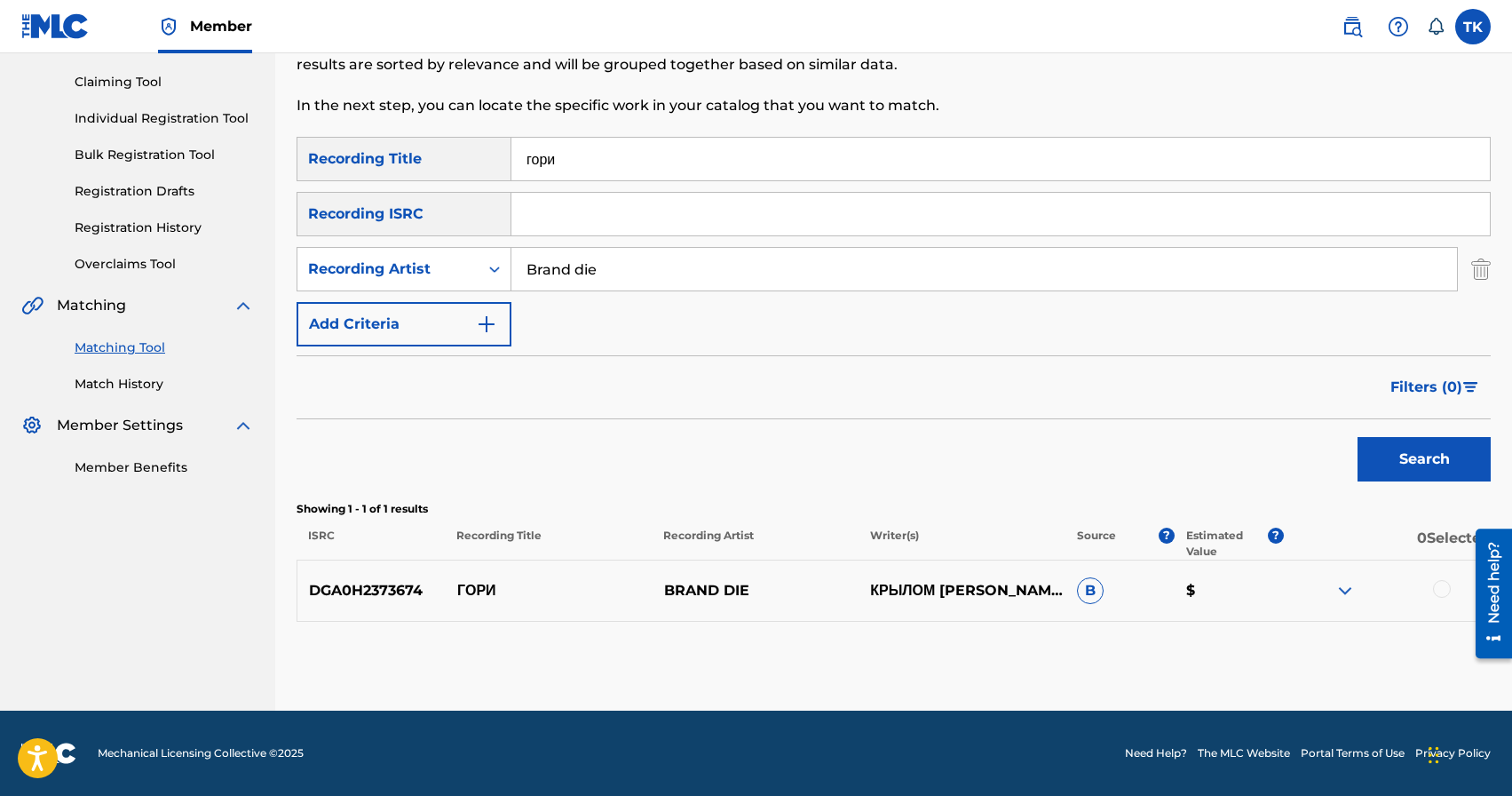
click at [1438, 590] on div at bounding box center [1442, 590] width 18 height 18
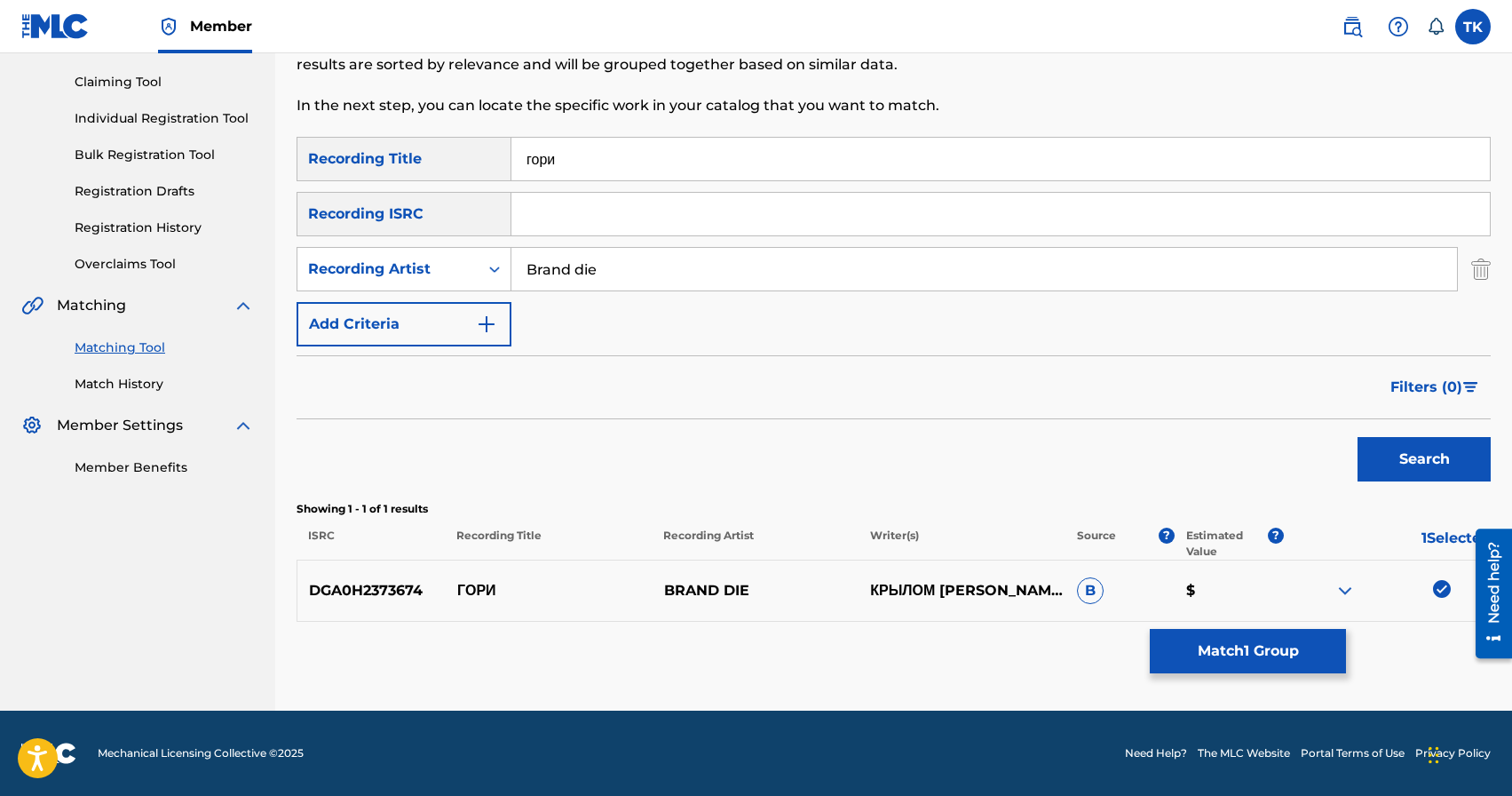
click at [1299, 643] on button "Match 1 Group" at bounding box center [1248, 651] width 196 height 45
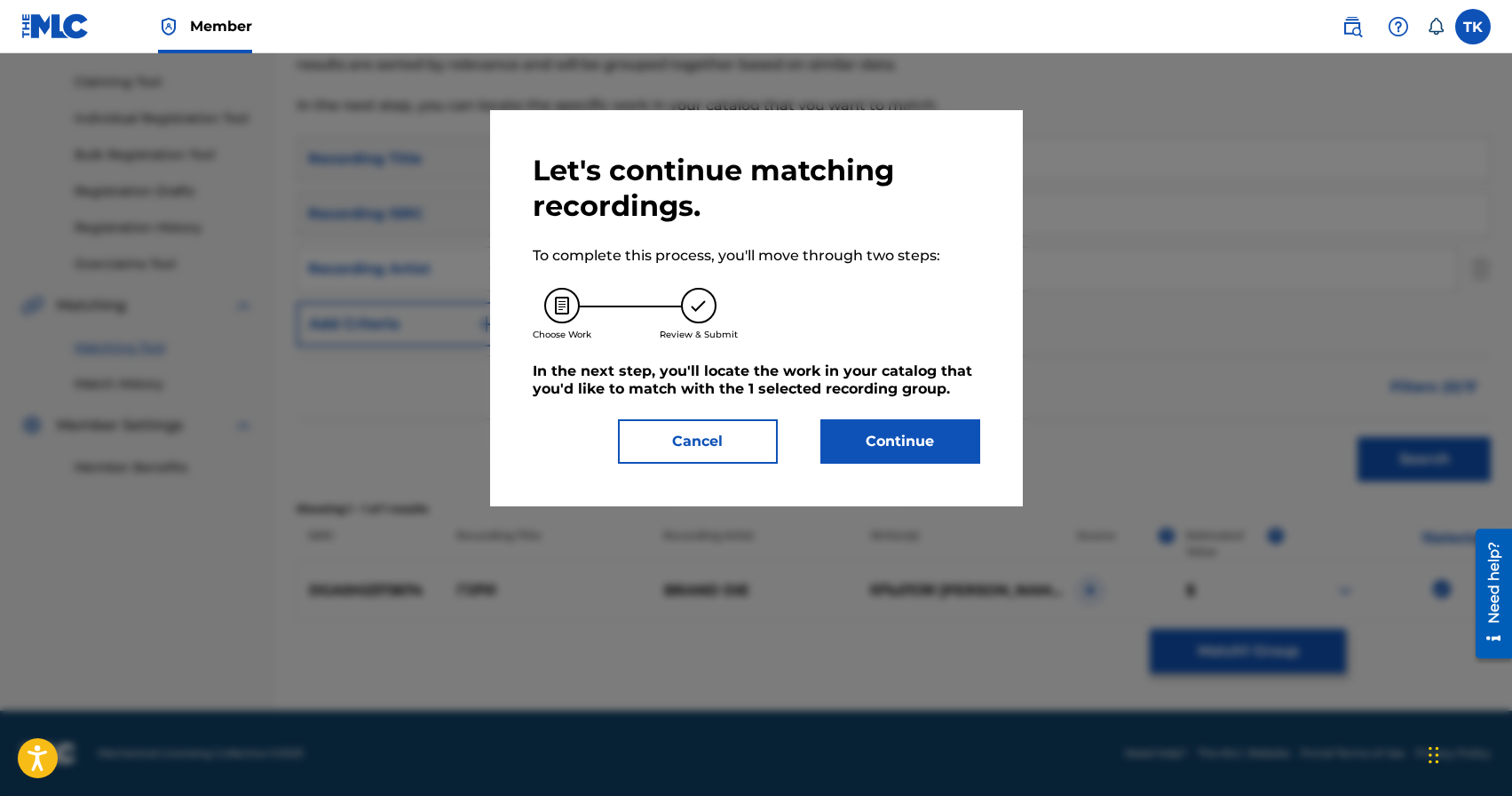
click at [934, 437] on button "Continue" at bounding box center [901, 442] width 160 height 45
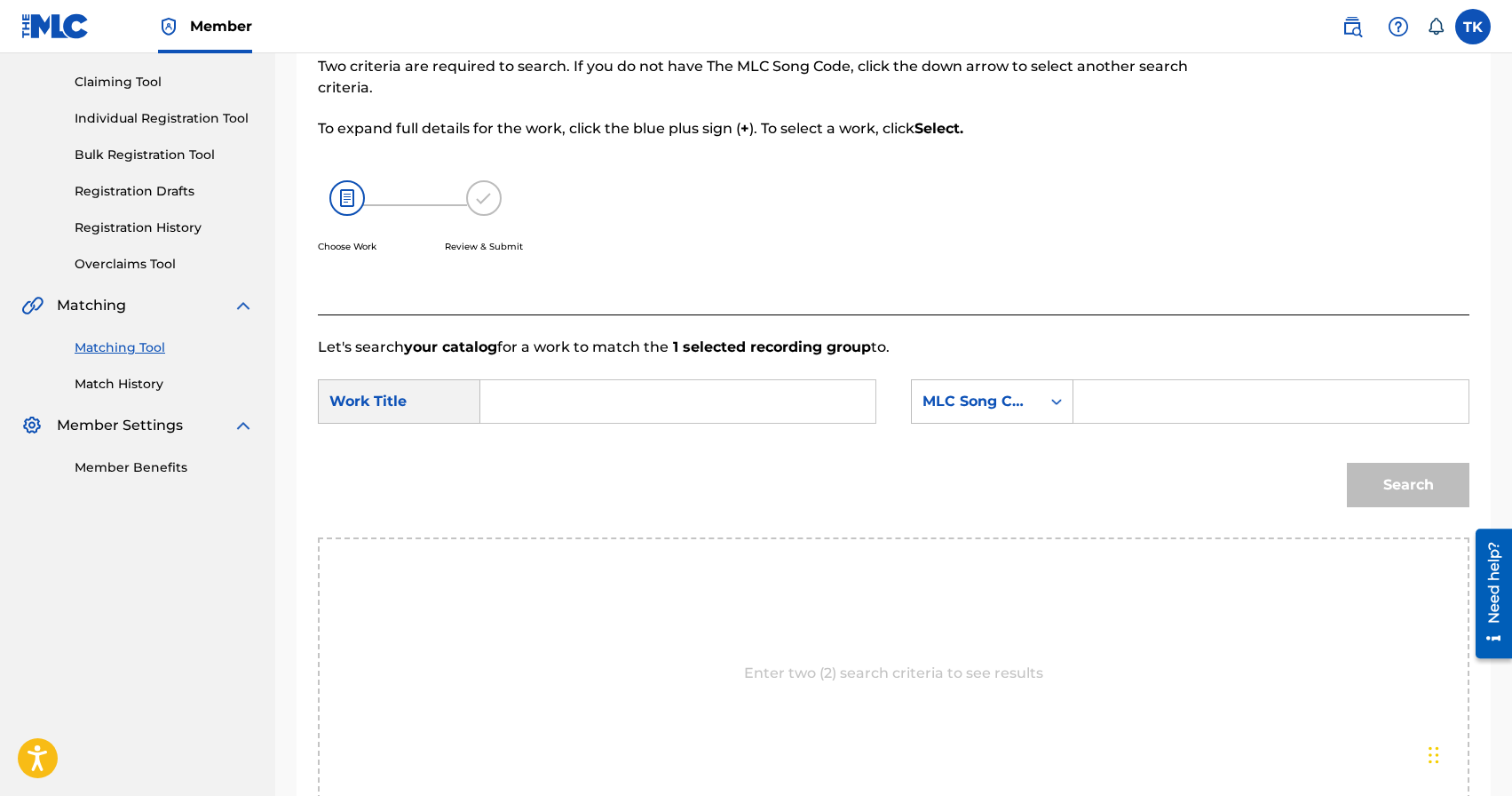
click at [715, 403] on input "Search Form" at bounding box center [678, 402] width 365 height 43
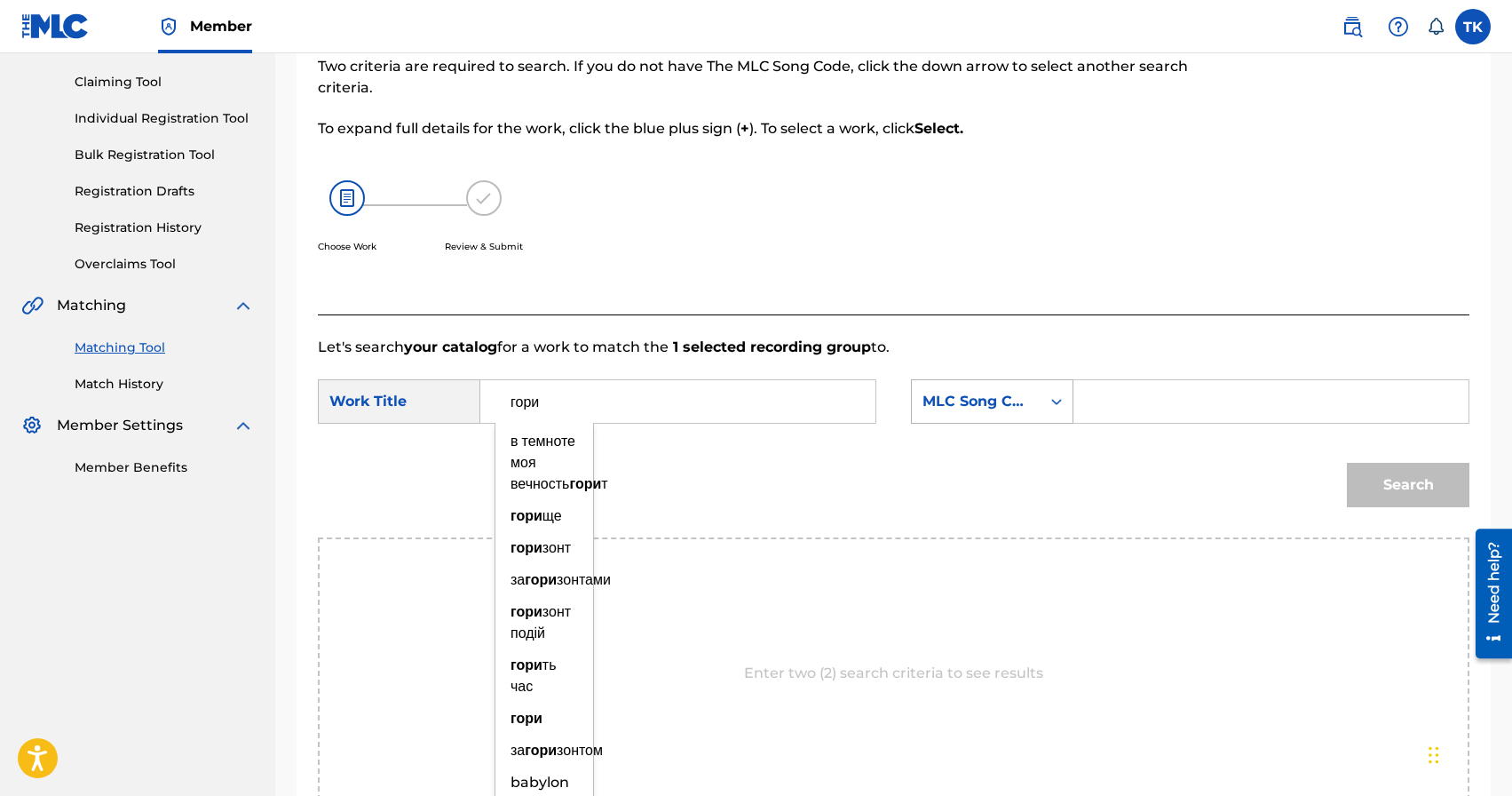
type input "гори"
click at [1011, 403] on div "MLC Song Code" at bounding box center [976, 401] width 107 height 21
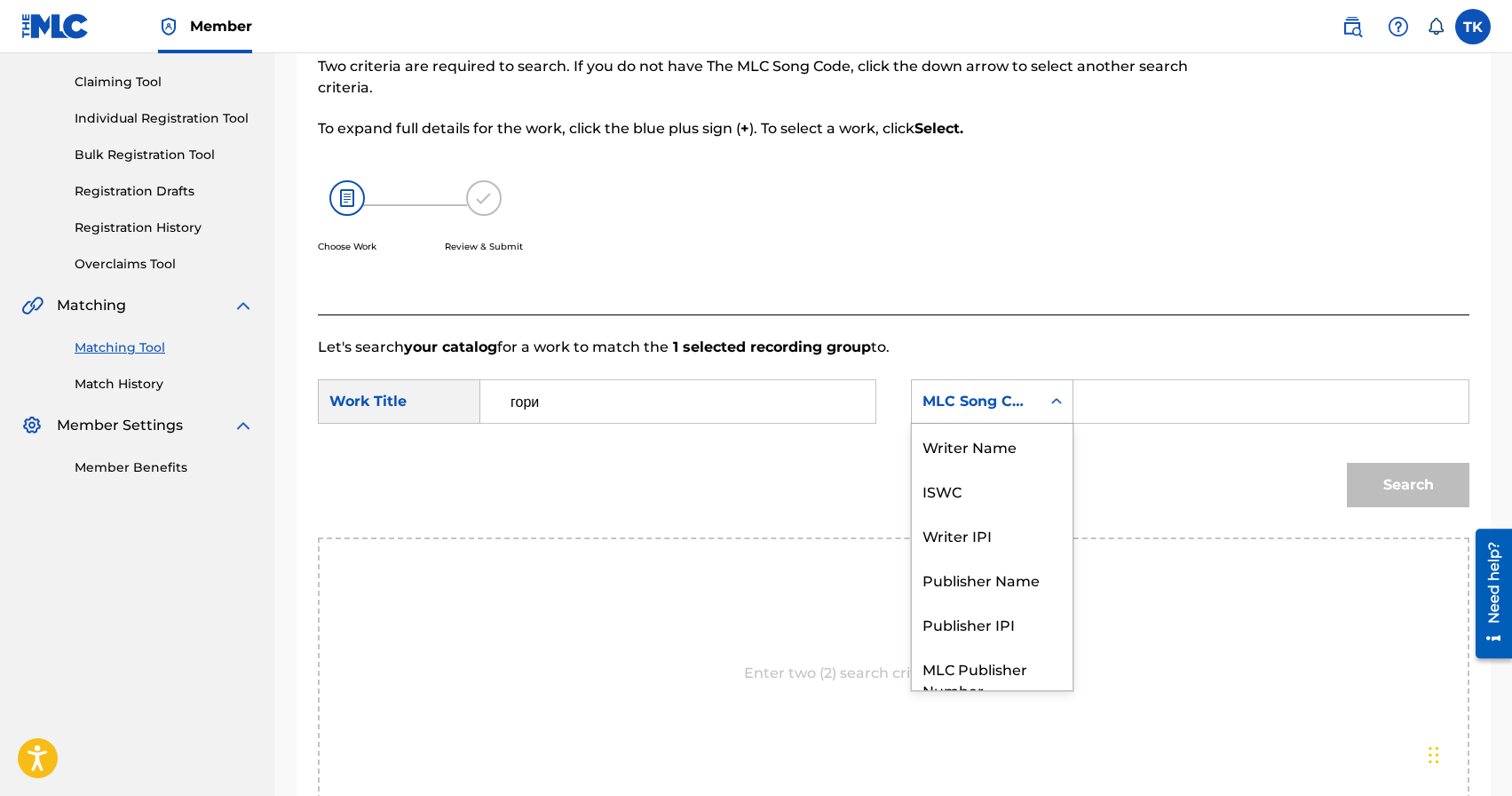
scroll to position [65, 0]
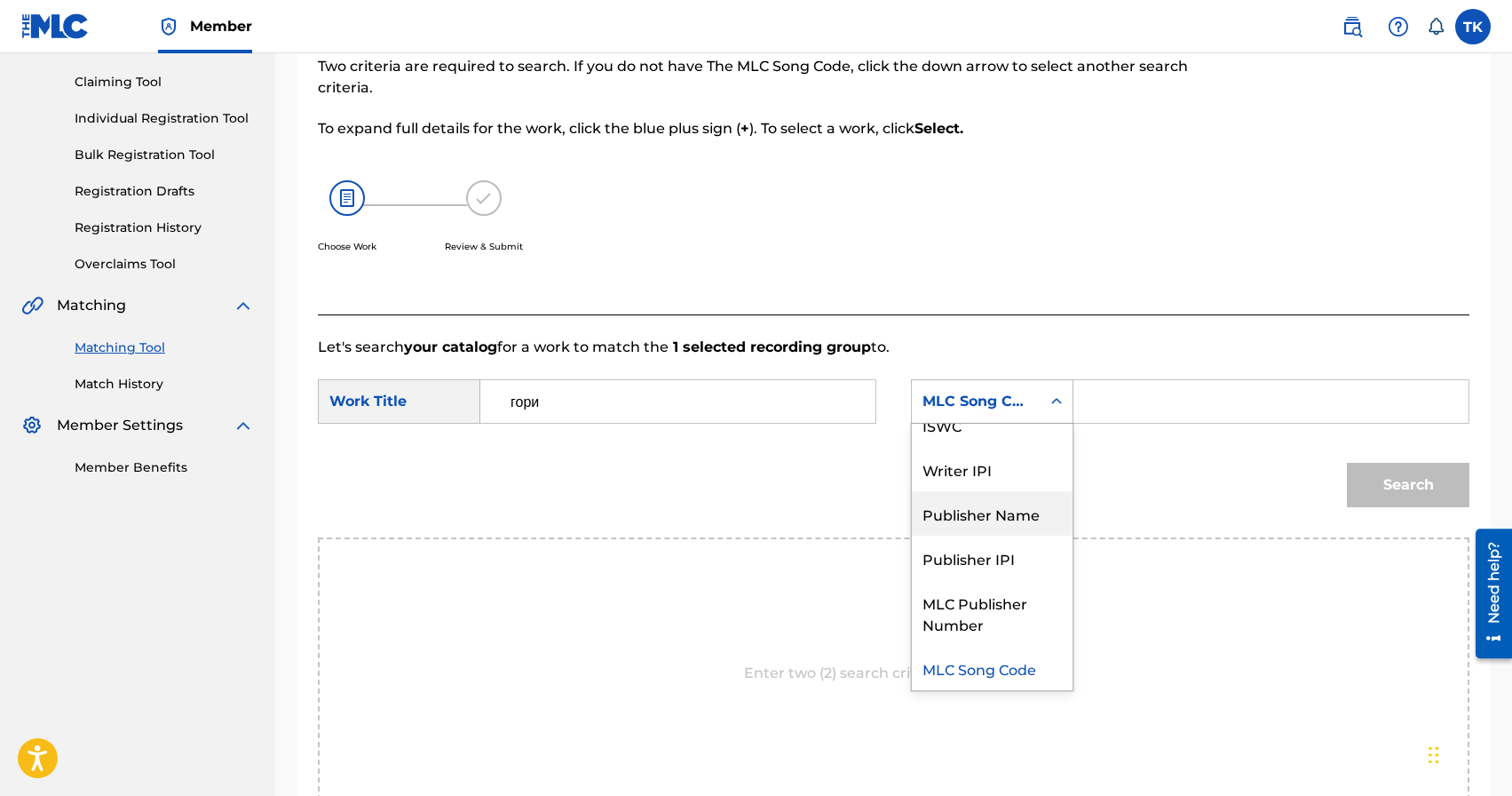
click at [1009, 520] on div "Publisher Name" at bounding box center [992, 513] width 161 height 45
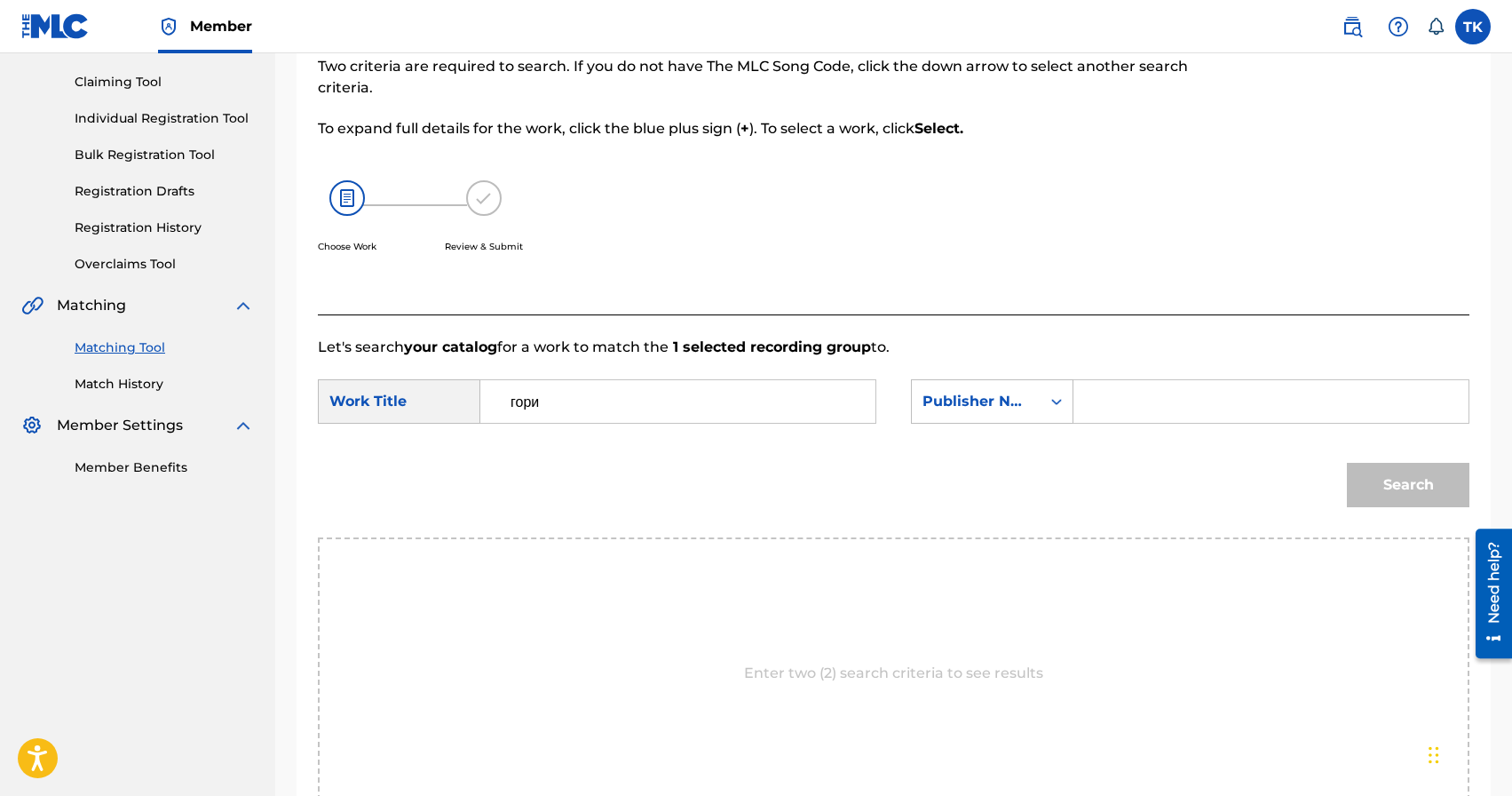
click at [1141, 407] on input "Search Form" at bounding box center [1271, 402] width 365 height 43
type input "INFINITY MUSIC"
click at [1382, 482] on button "Search" at bounding box center [1408, 485] width 123 height 45
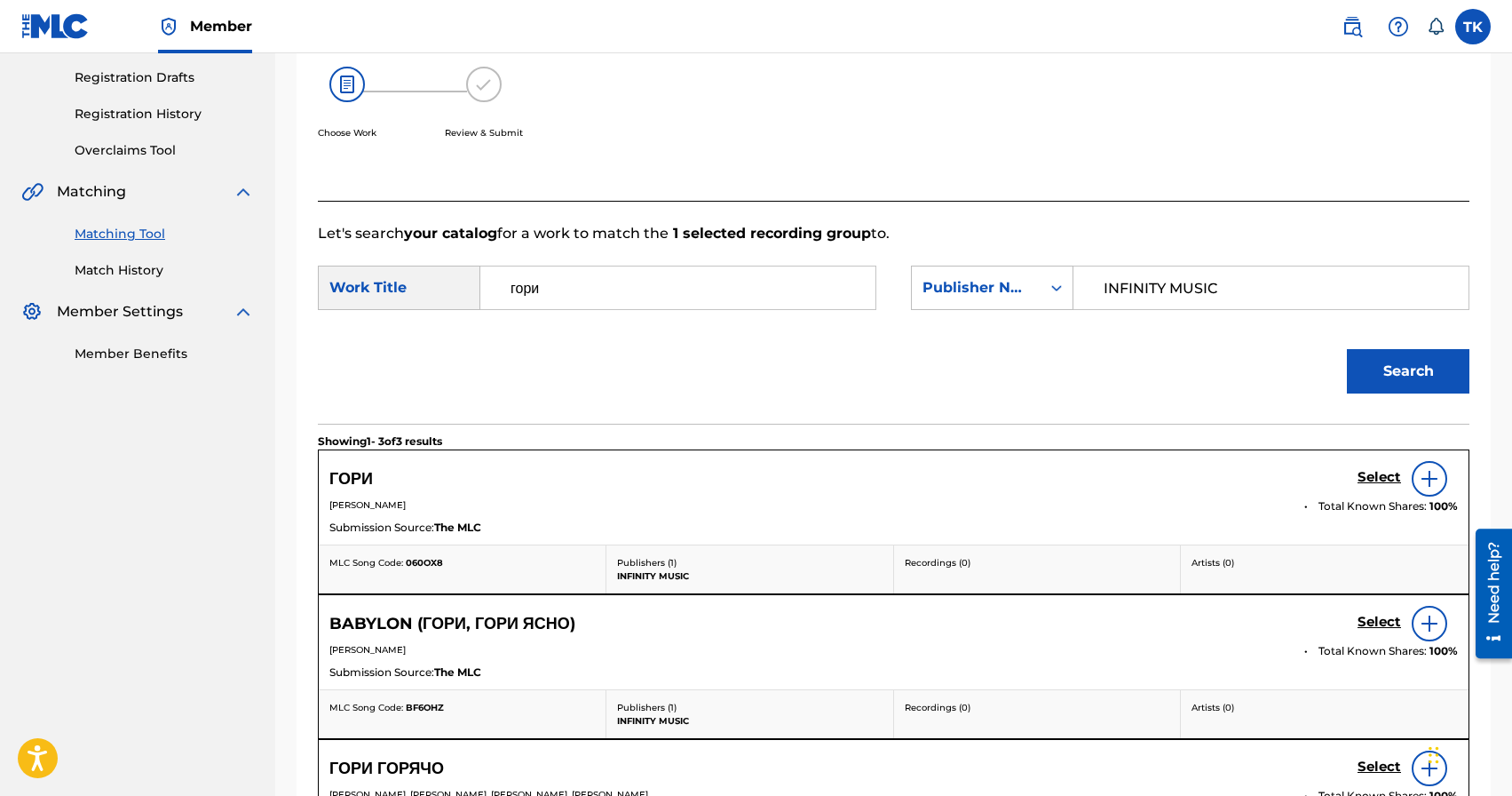
scroll to position [303, 0]
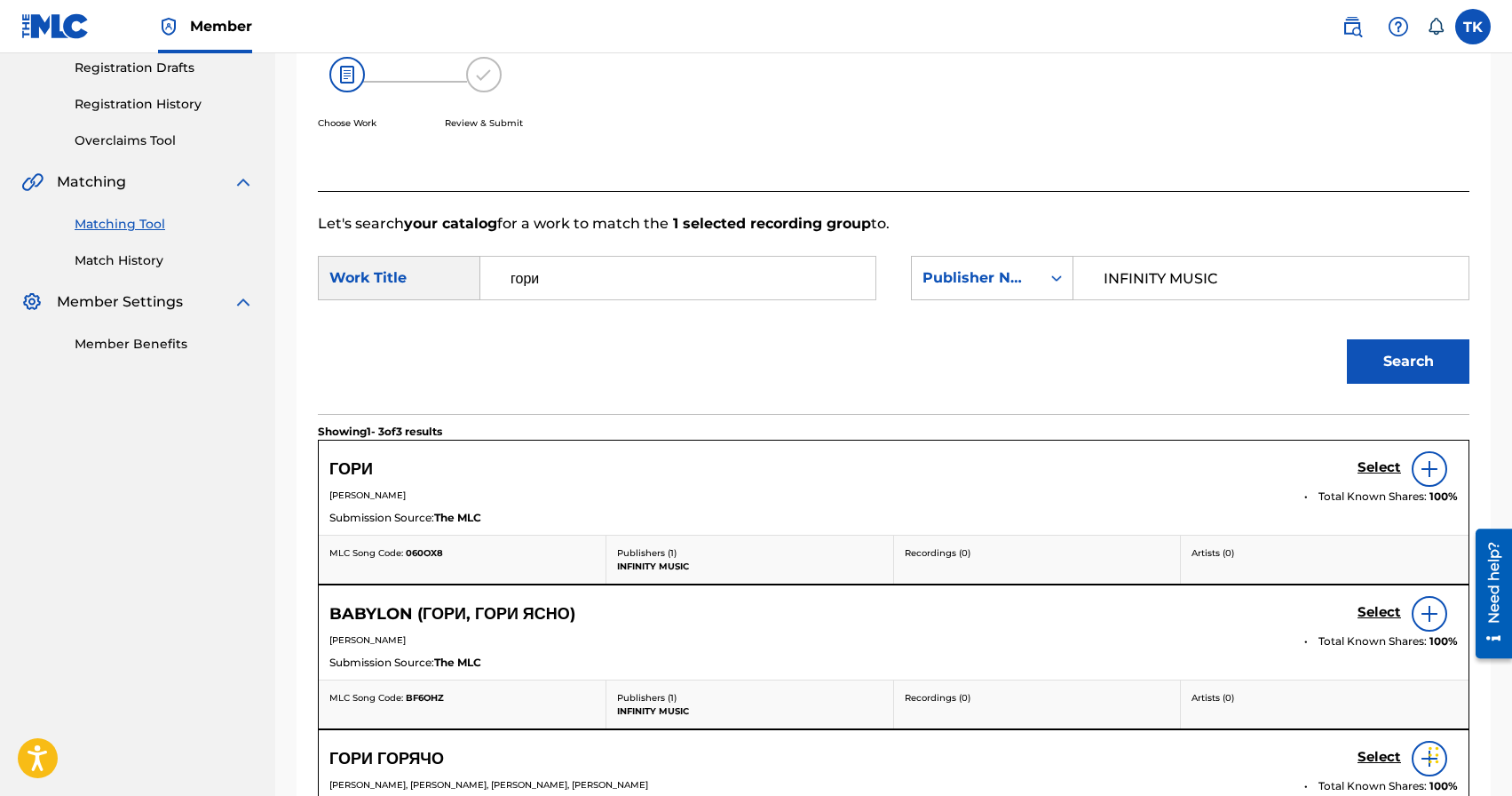
click at [1363, 467] on h5 "Select" at bounding box center [1379, 468] width 44 height 17
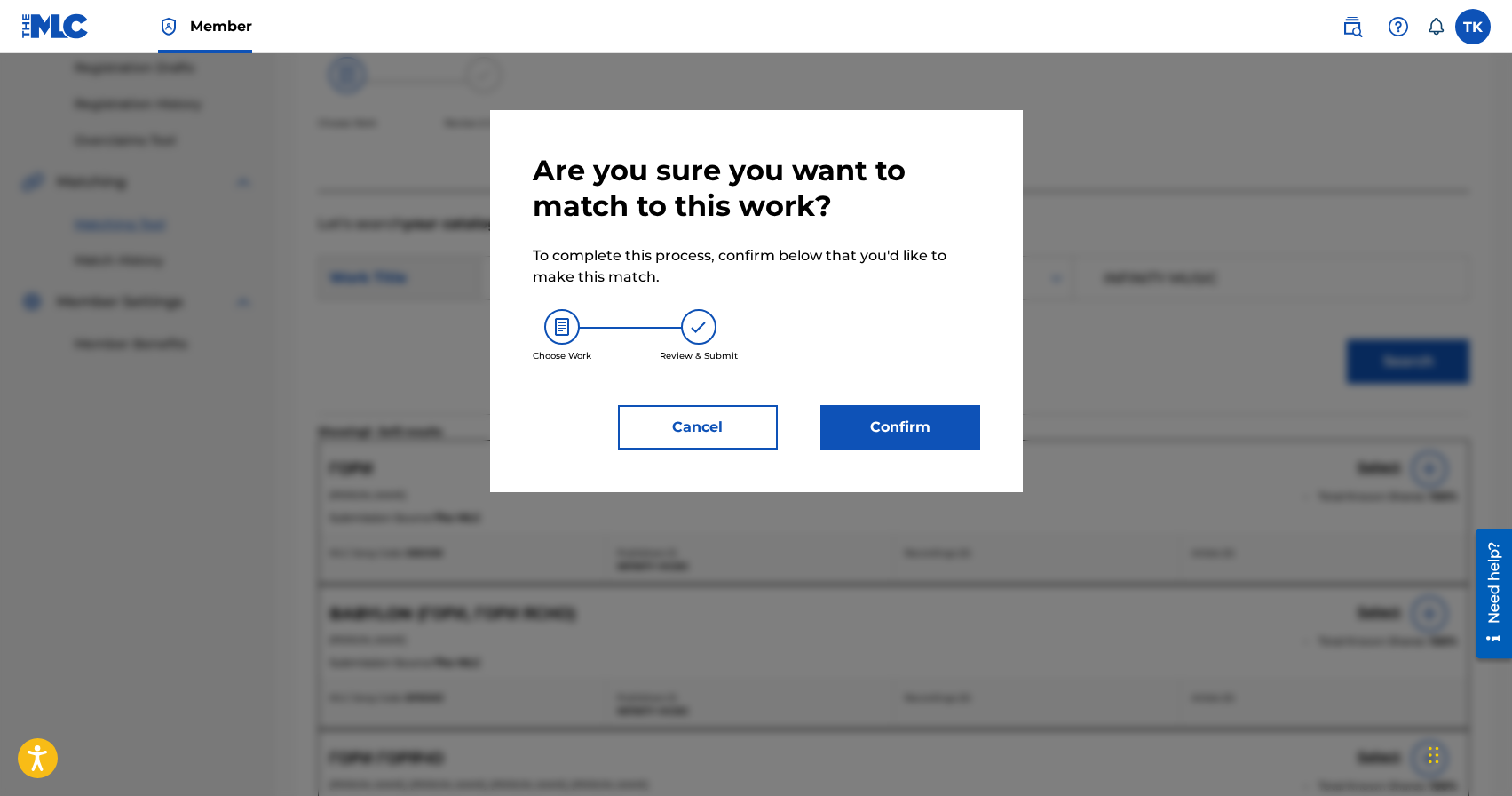
click at [944, 430] on button "Confirm" at bounding box center [901, 427] width 160 height 45
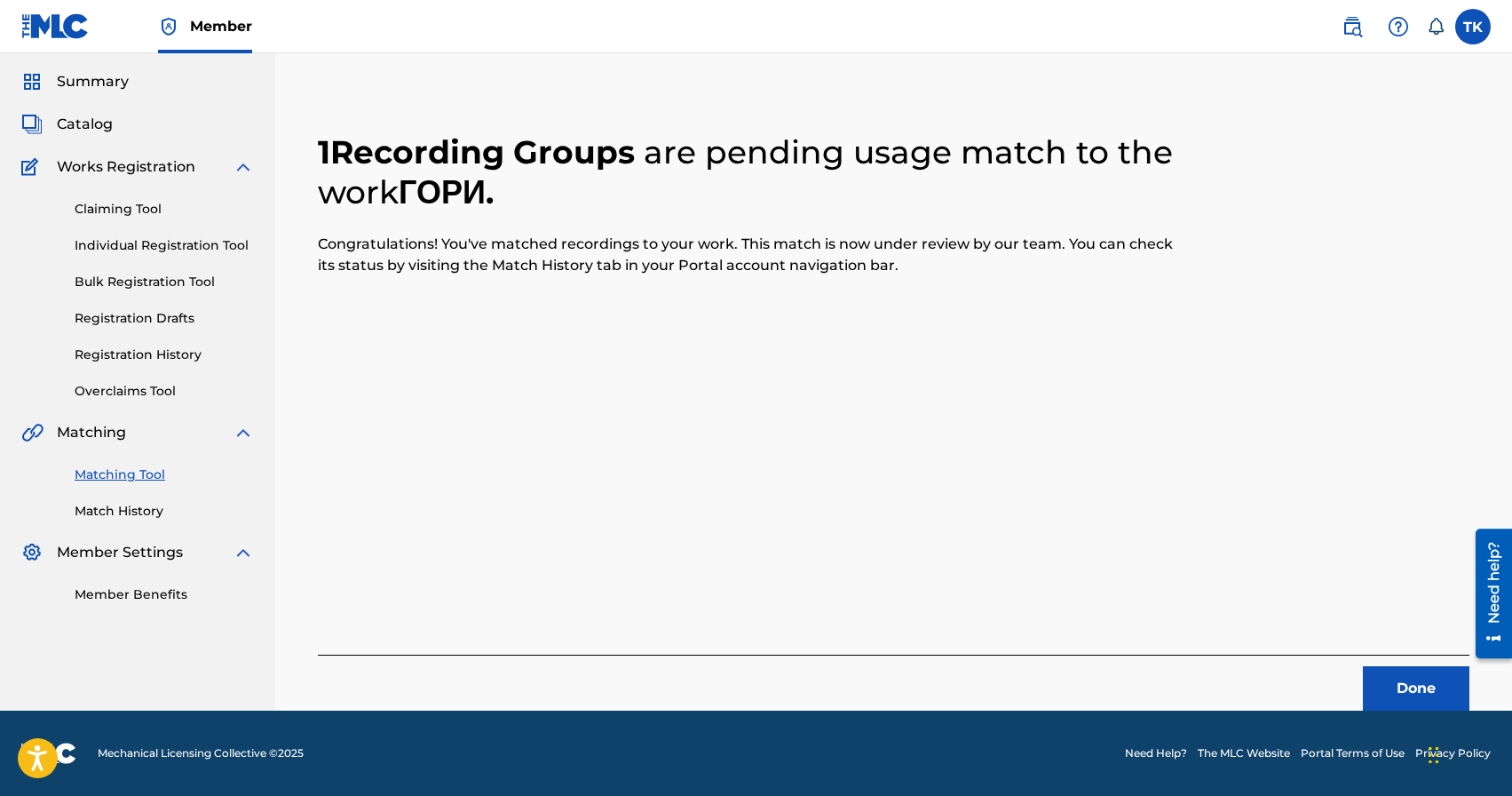
scroll to position [53, 0]
click at [1400, 679] on button "Done" at bounding box center [1416, 688] width 106 height 45
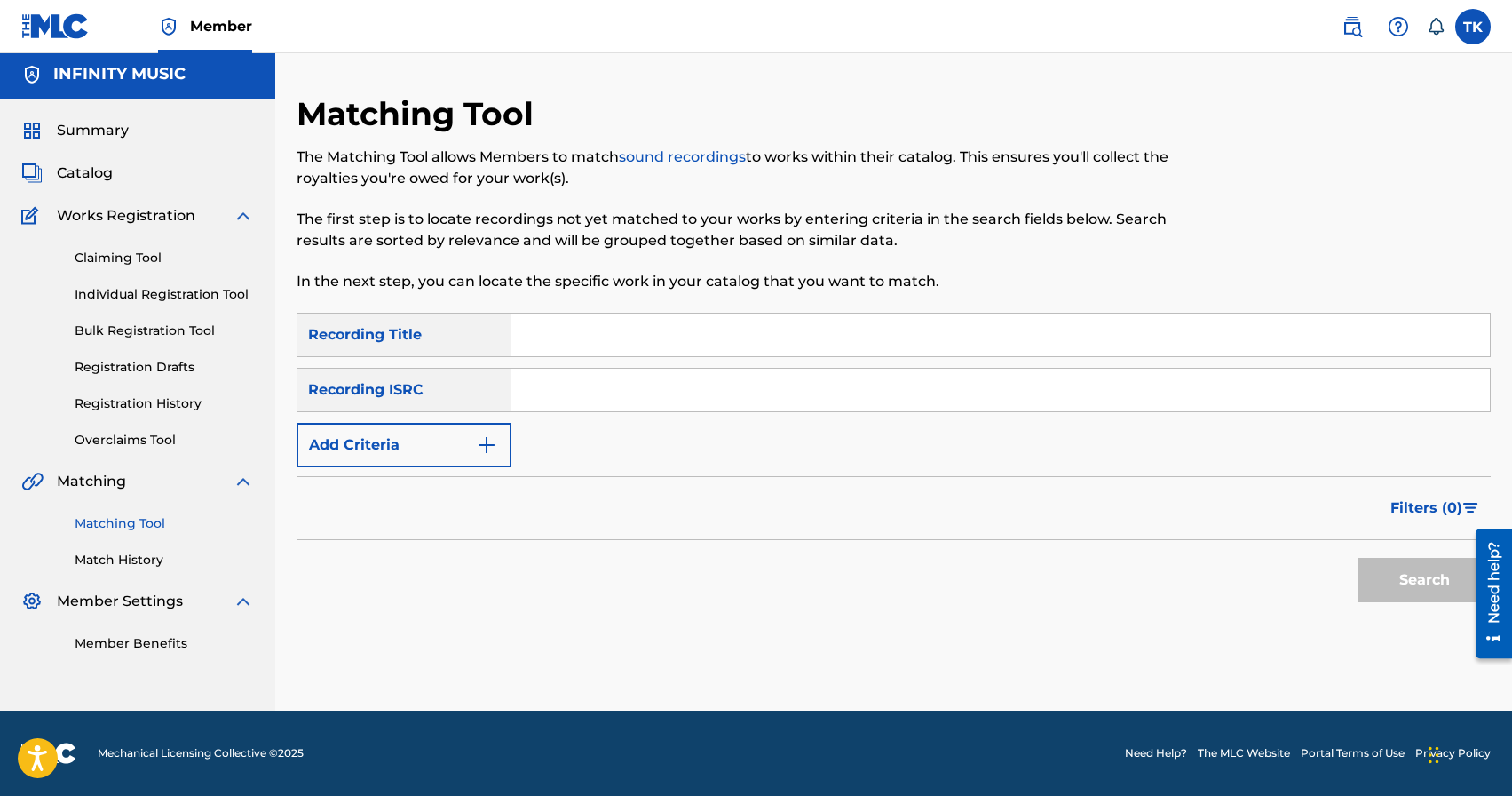
scroll to position [0, 0]
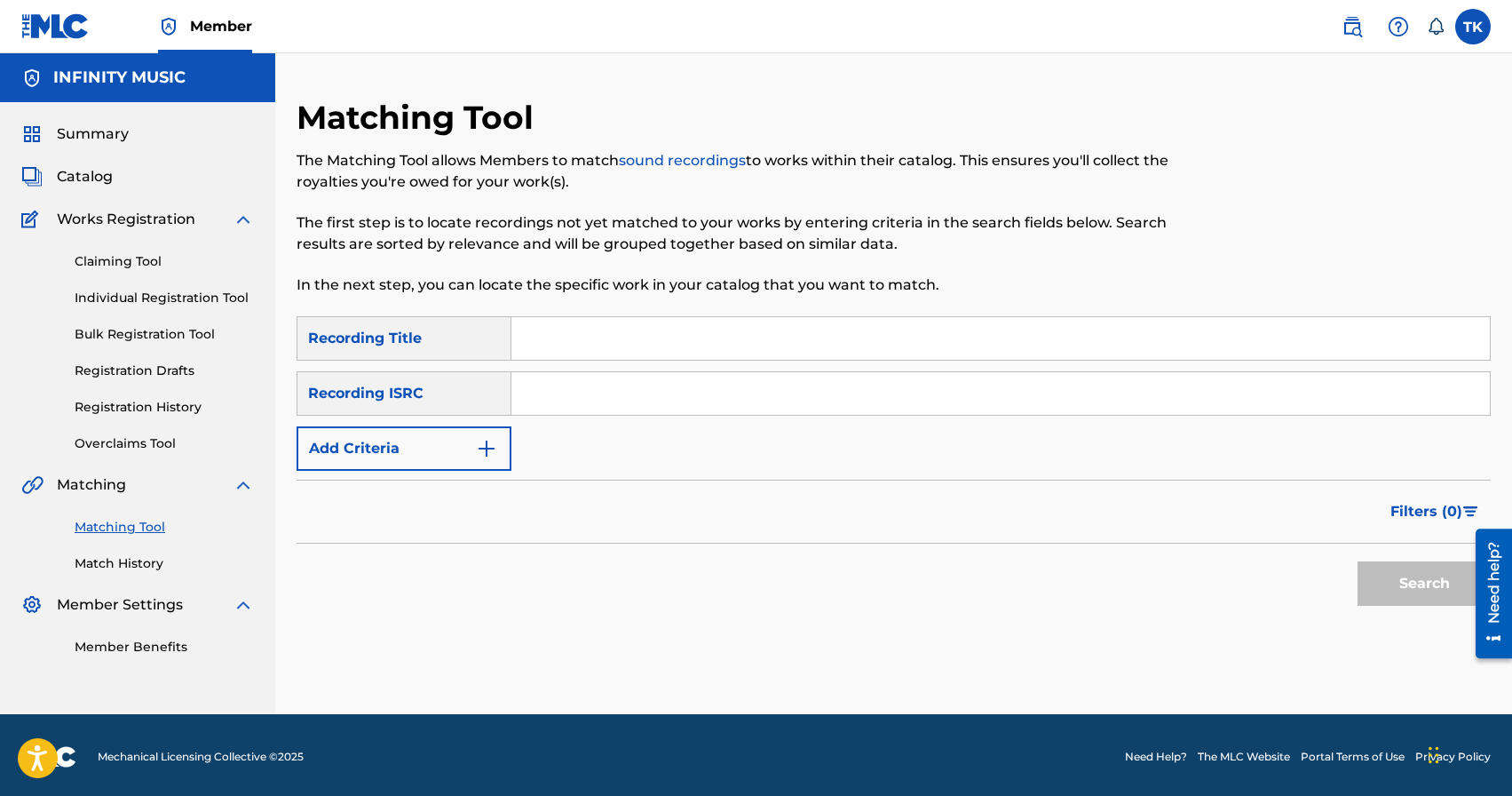
click at [677, 343] on input "Search Form" at bounding box center [1001, 338] width 979 height 43
type input "бренд умирает"
click at [472, 463] on button "Add Criteria" at bounding box center [404, 448] width 215 height 45
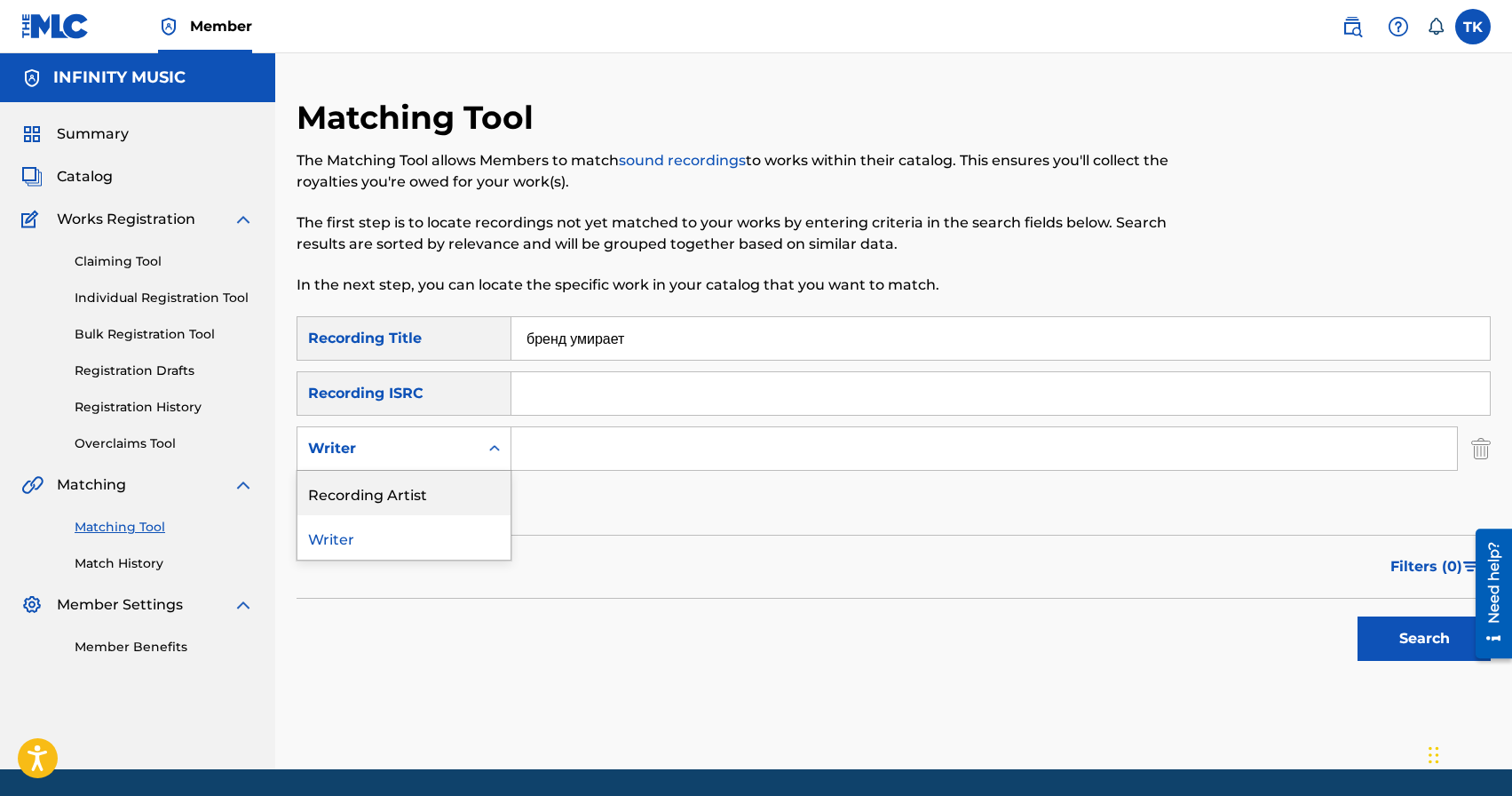
click at [467, 488] on div "Recording Artist" at bounding box center [404, 493] width 213 height 45
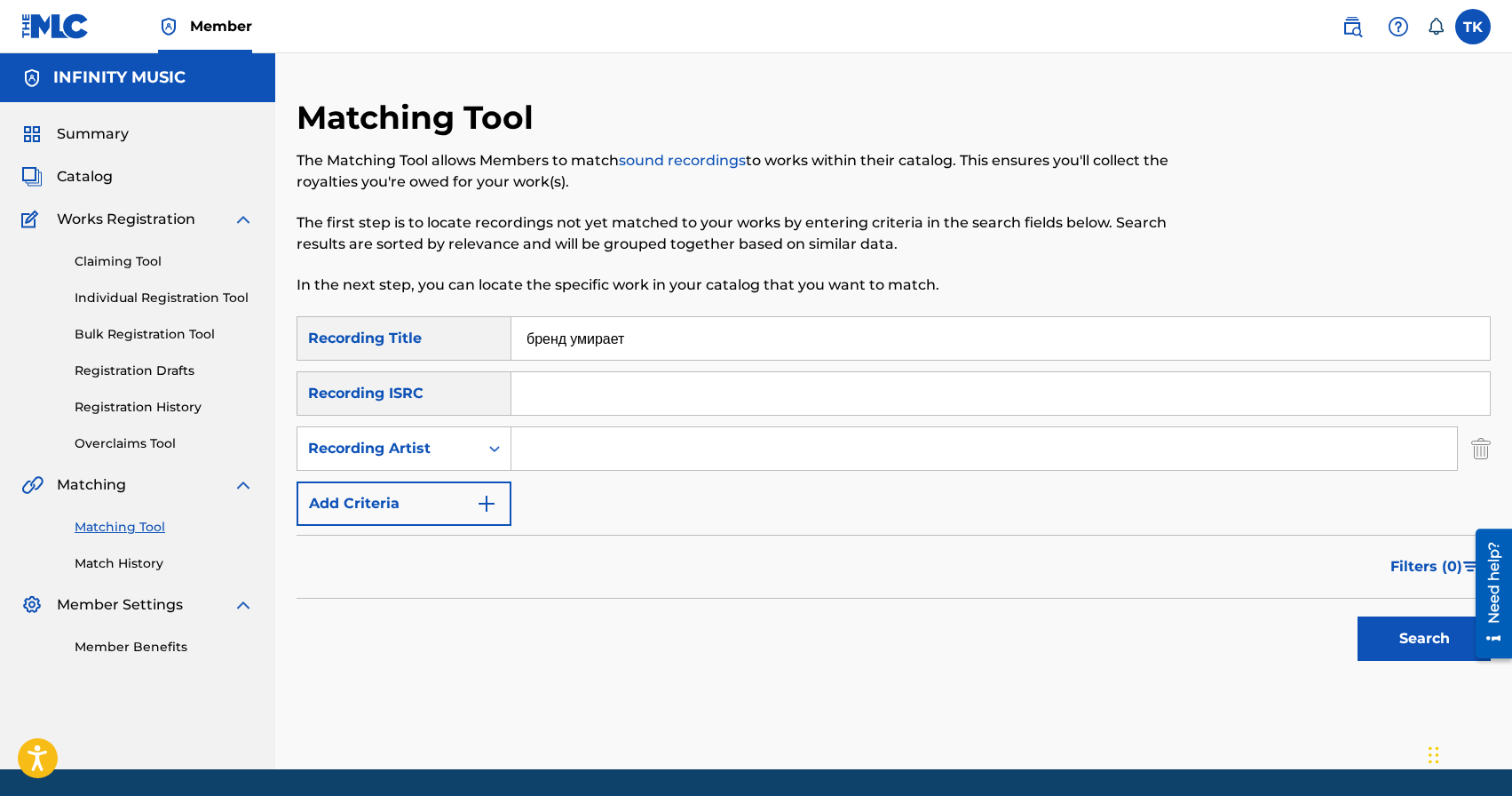
click at [573, 448] on input "Search Form" at bounding box center [984, 448] width 946 height 43
type input "Brand die"
click at [1398, 631] on button "Search" at bounding box center [1424, 639] width 133 height 45
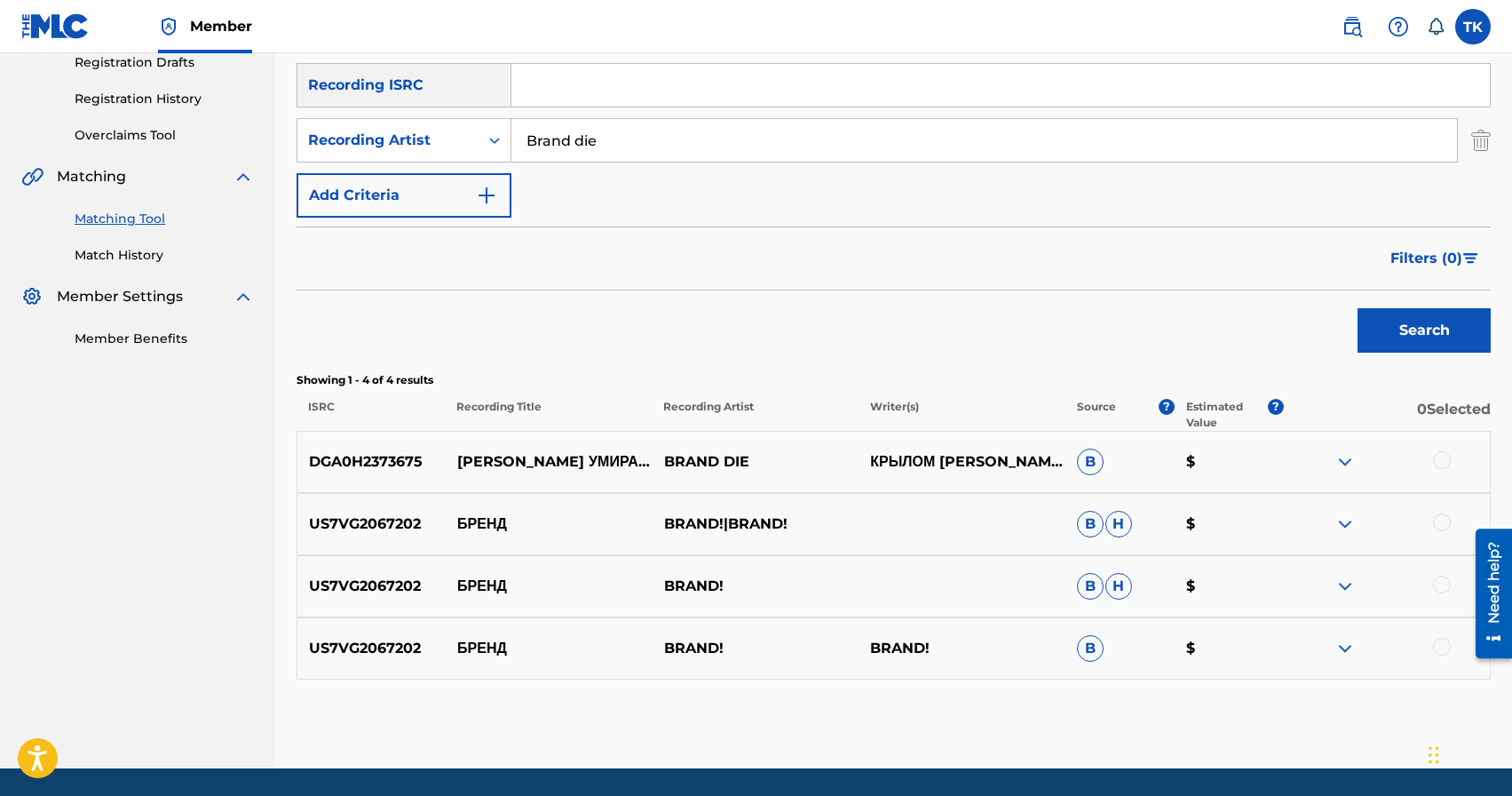
scroll to position [315, 0]
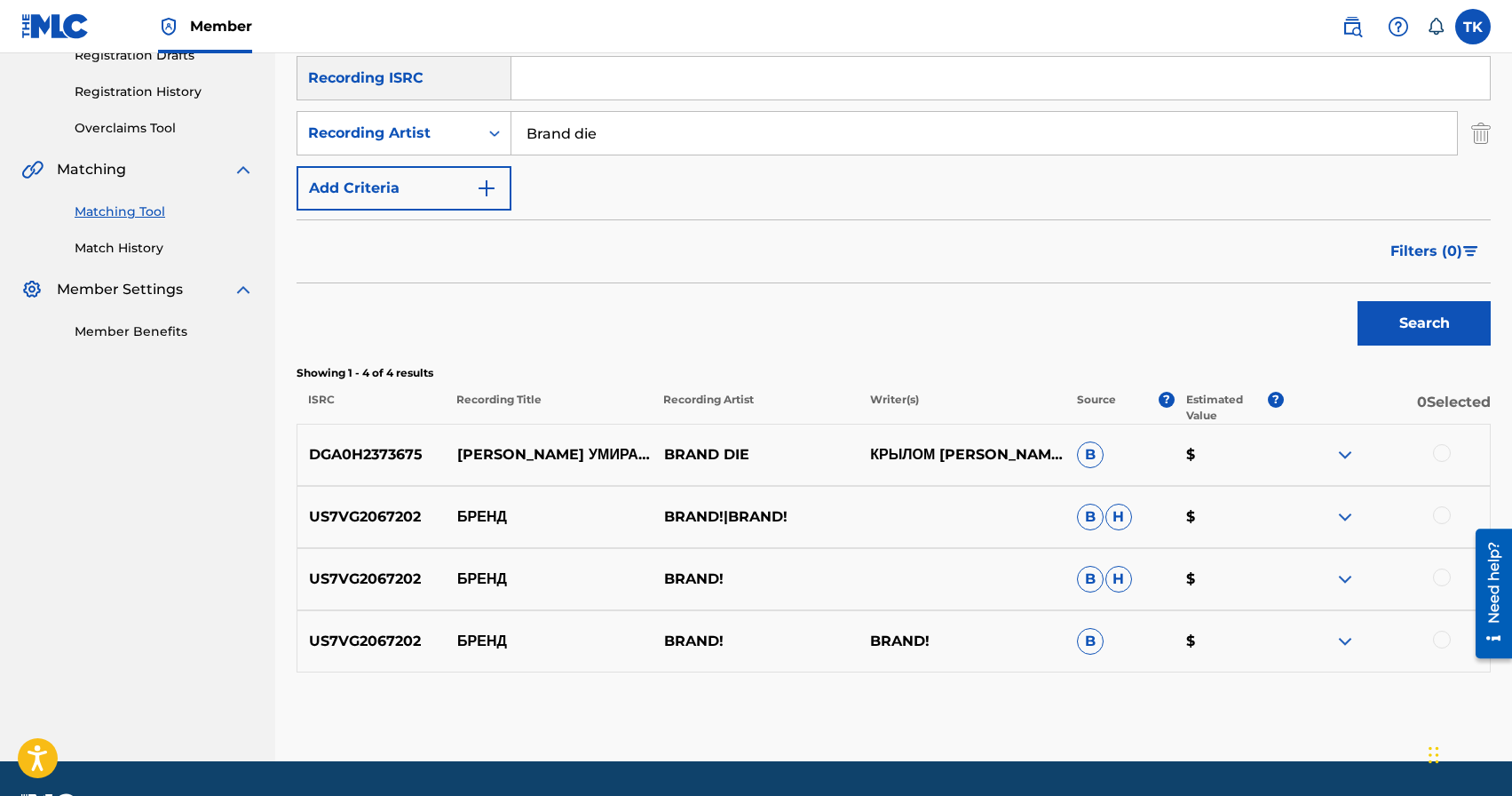
click at [1439, 454] on div at bounding box center [1442, 453] width 18 height 18
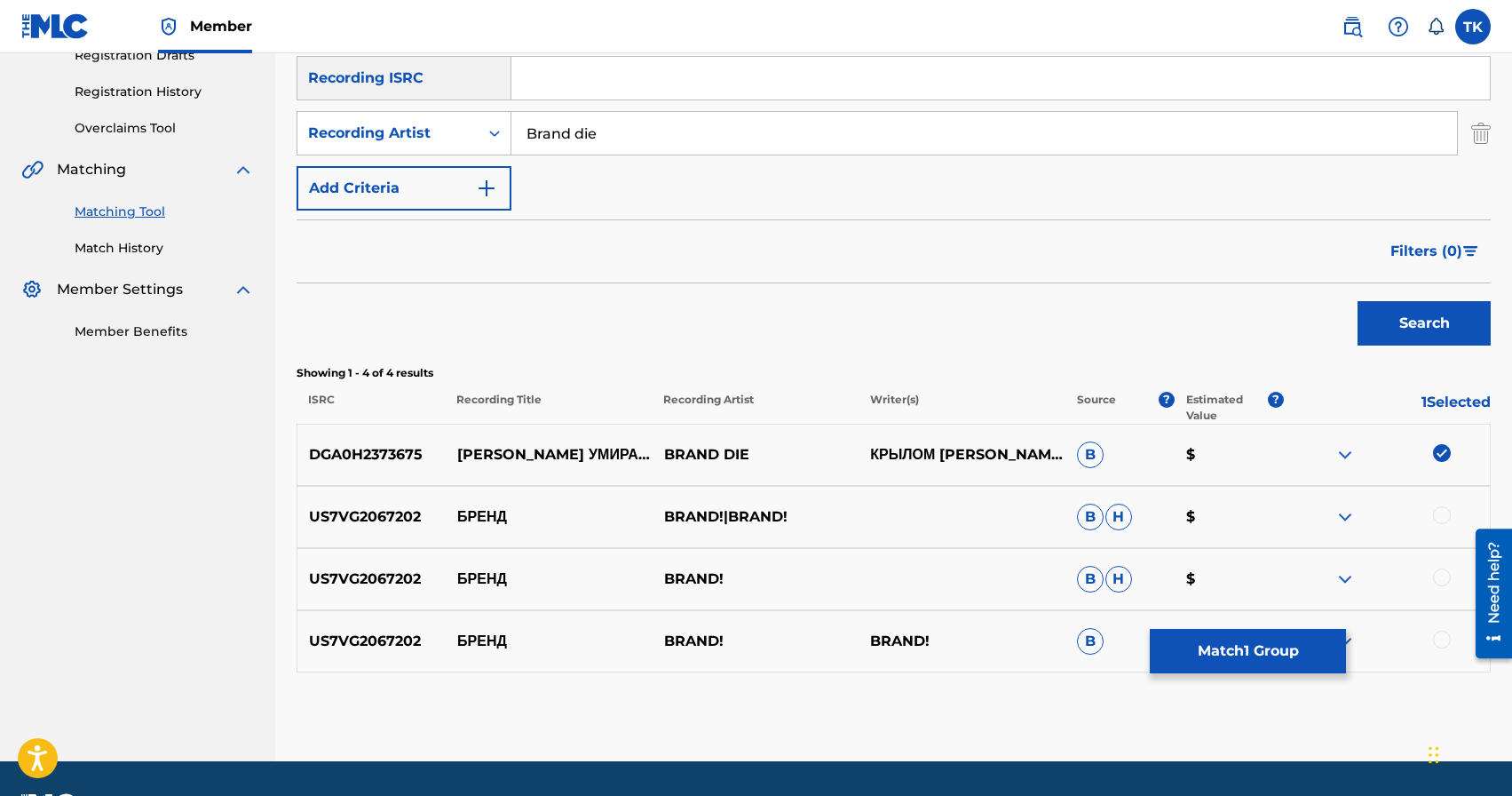
click at [1250, 643] on button "Match 1 Group" at bounding box center [1248, 651] width 196 height 45
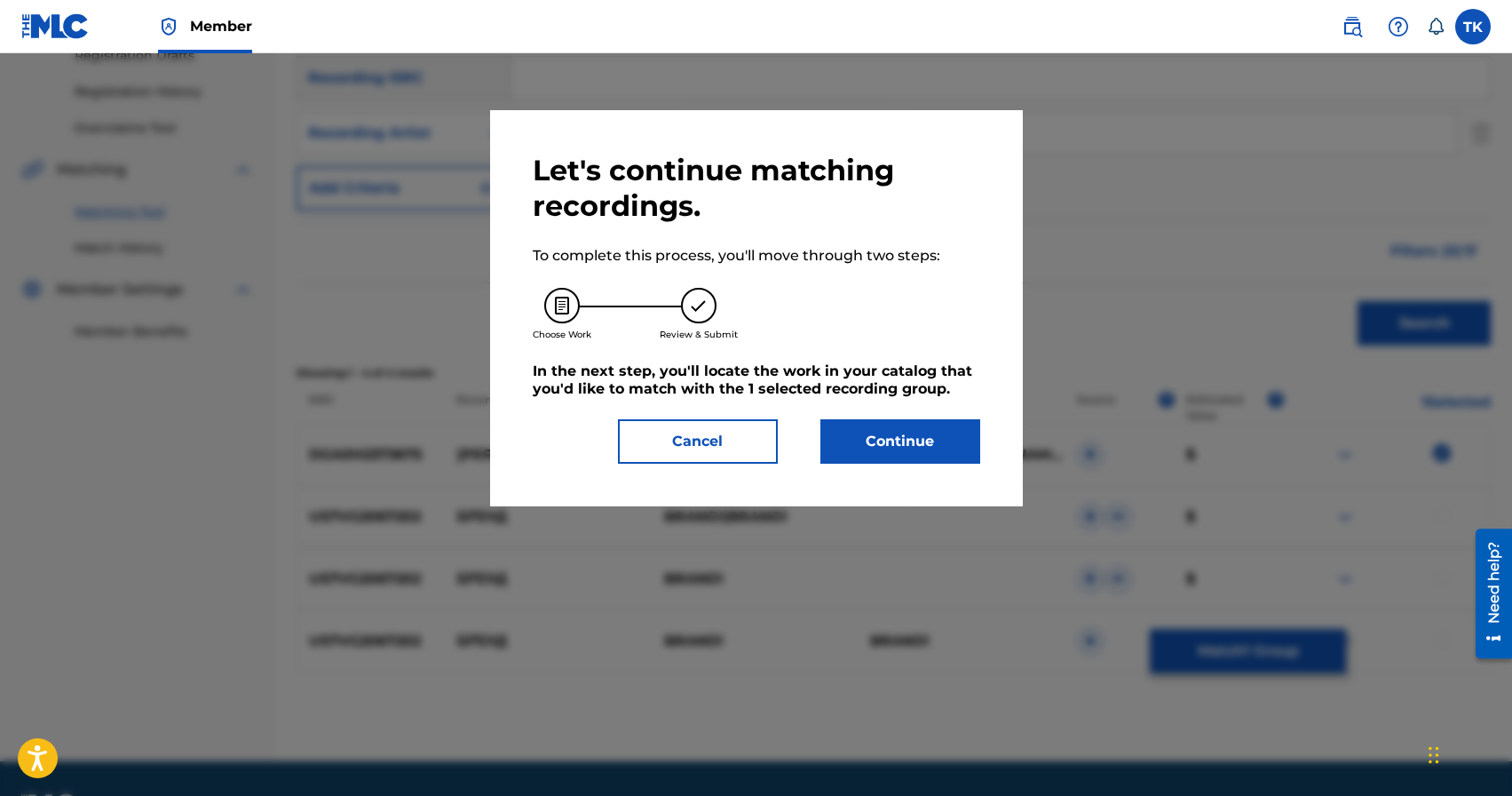
click at [951, 433] on button "Continue" at bounding box center [901, 442] width 160 height 45
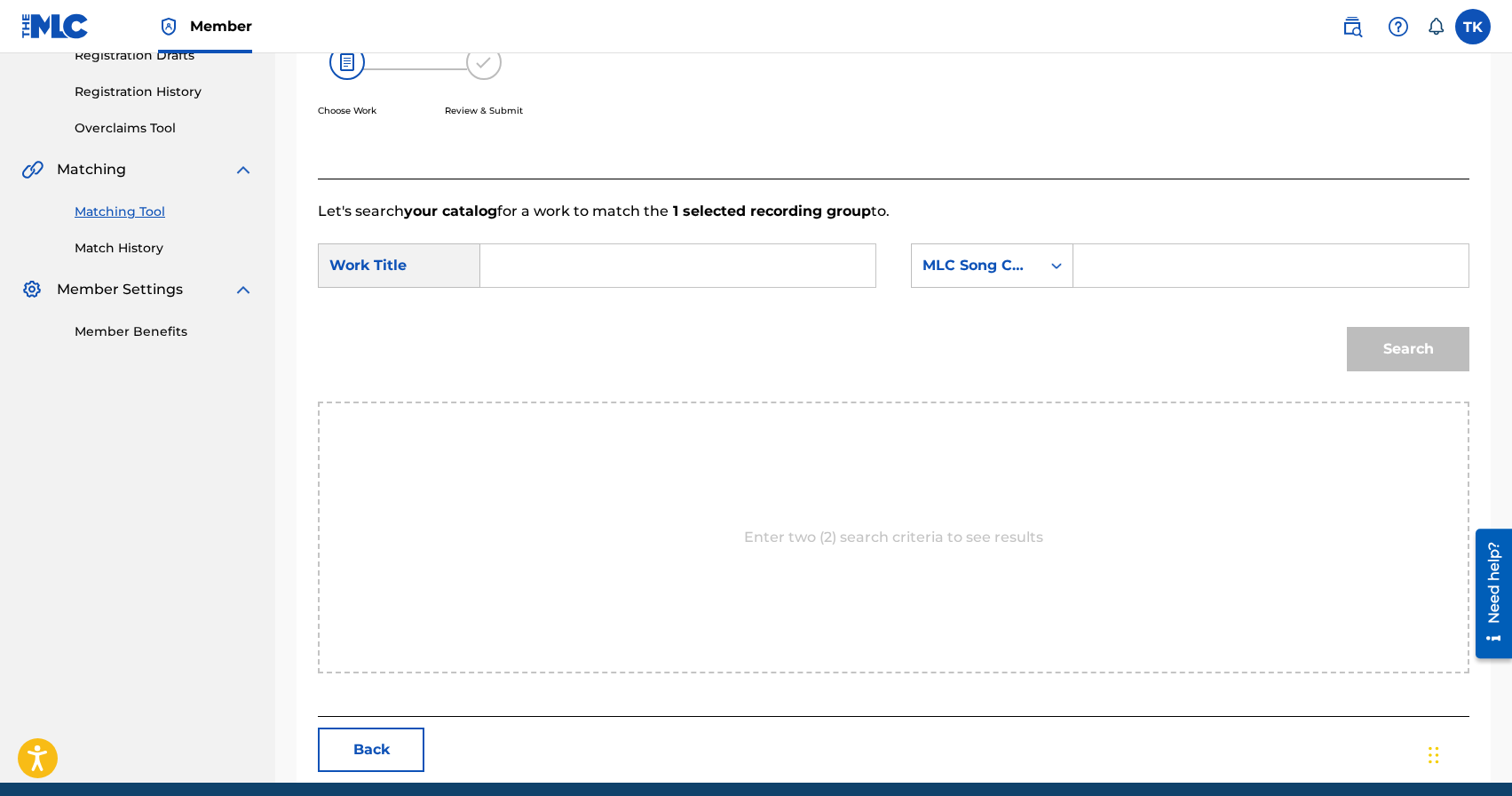
click at [732, 249] on input "Search Form" at bounding box center [678, 265] width 365 height 43
click at [553, 310] on strong "бренд" at bounding box center [531, 305] width 43 height 17
type input "бренд умирает"
click at [1050, 284] on div "Search Form" at bounding box center [1056, 265] width 32 height 43
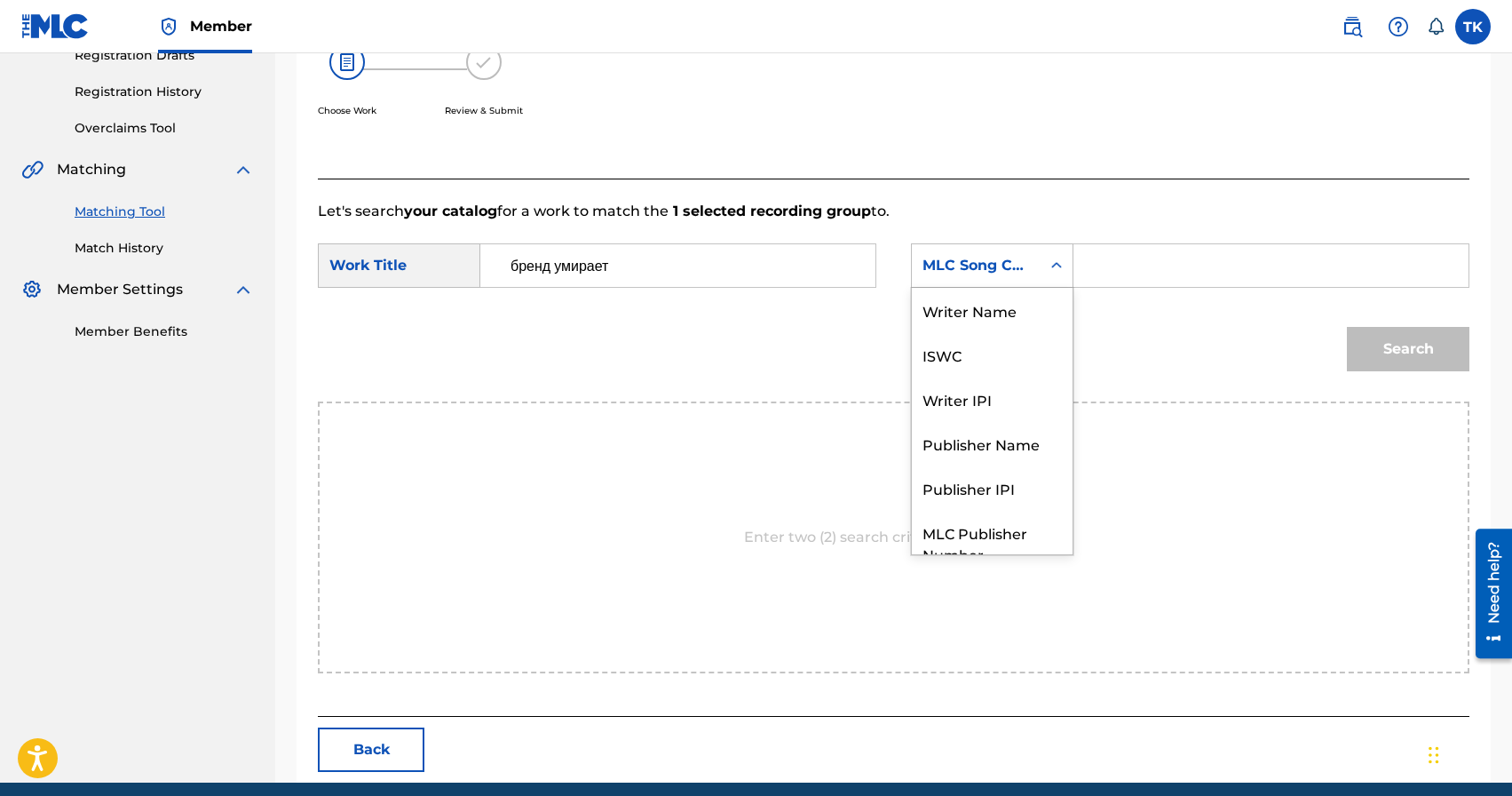
scroll to position [65, 0]
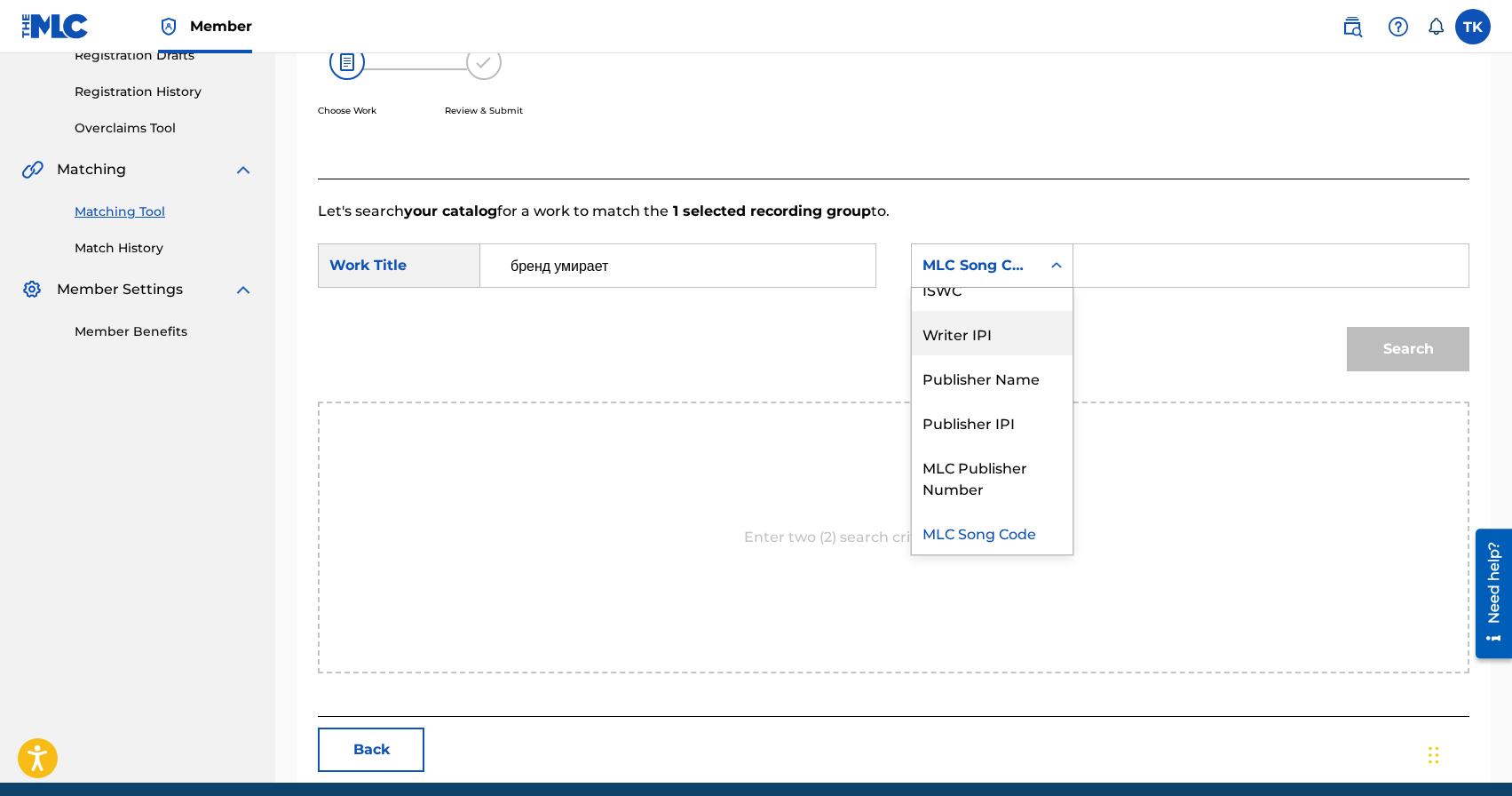
click at [1023, 365] on div "Publisher Name" at bounding box center [992, 377] width 161 height 45
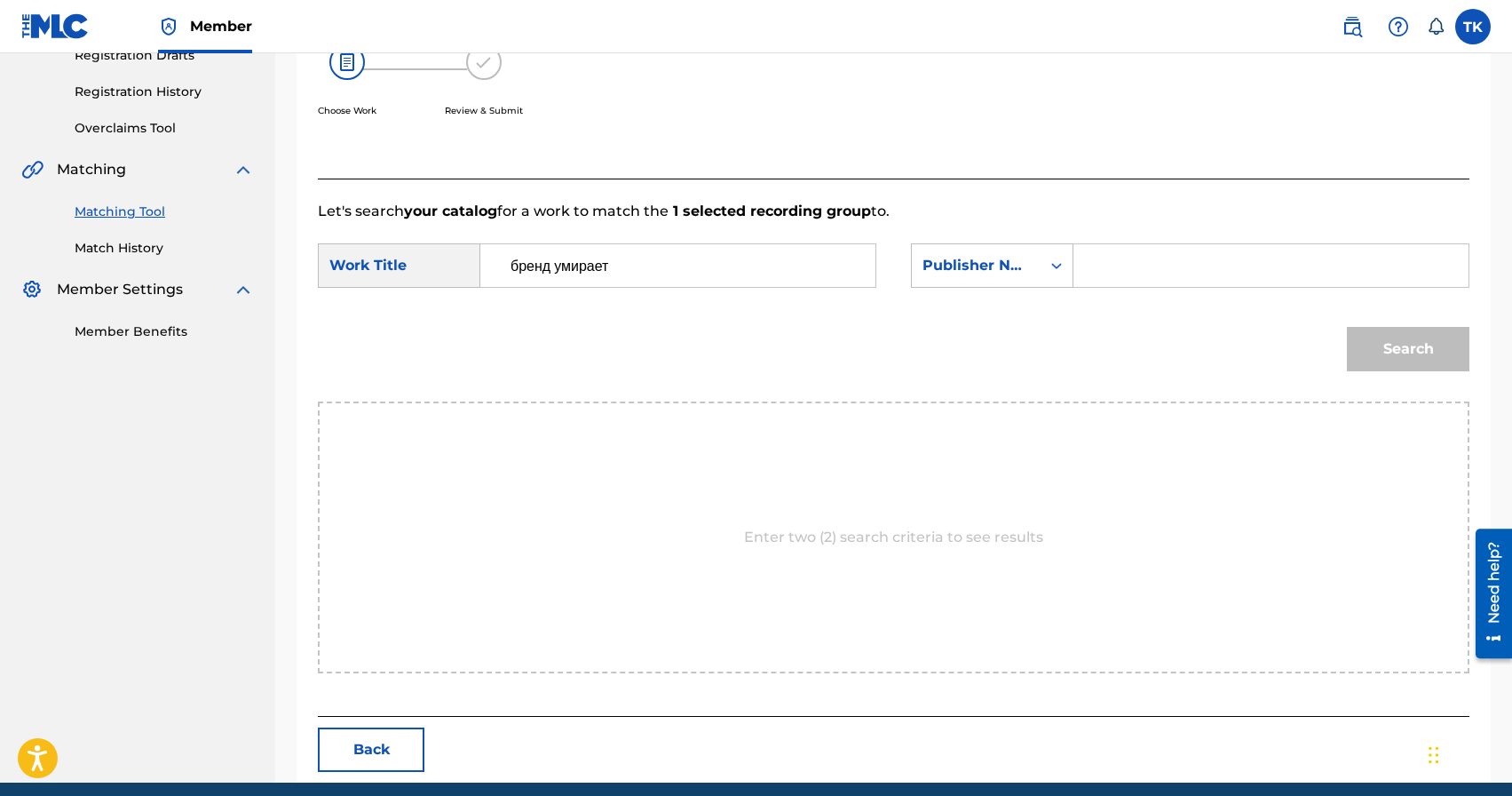
click at [1132, 267] on input "Search Form" at bounding box center [1271, 265] width 365 height 43
type input "INFINITY MUSIC"
click at [1369, 351] on button "Search" at bounding box center [1408, 349] width 123 height 45
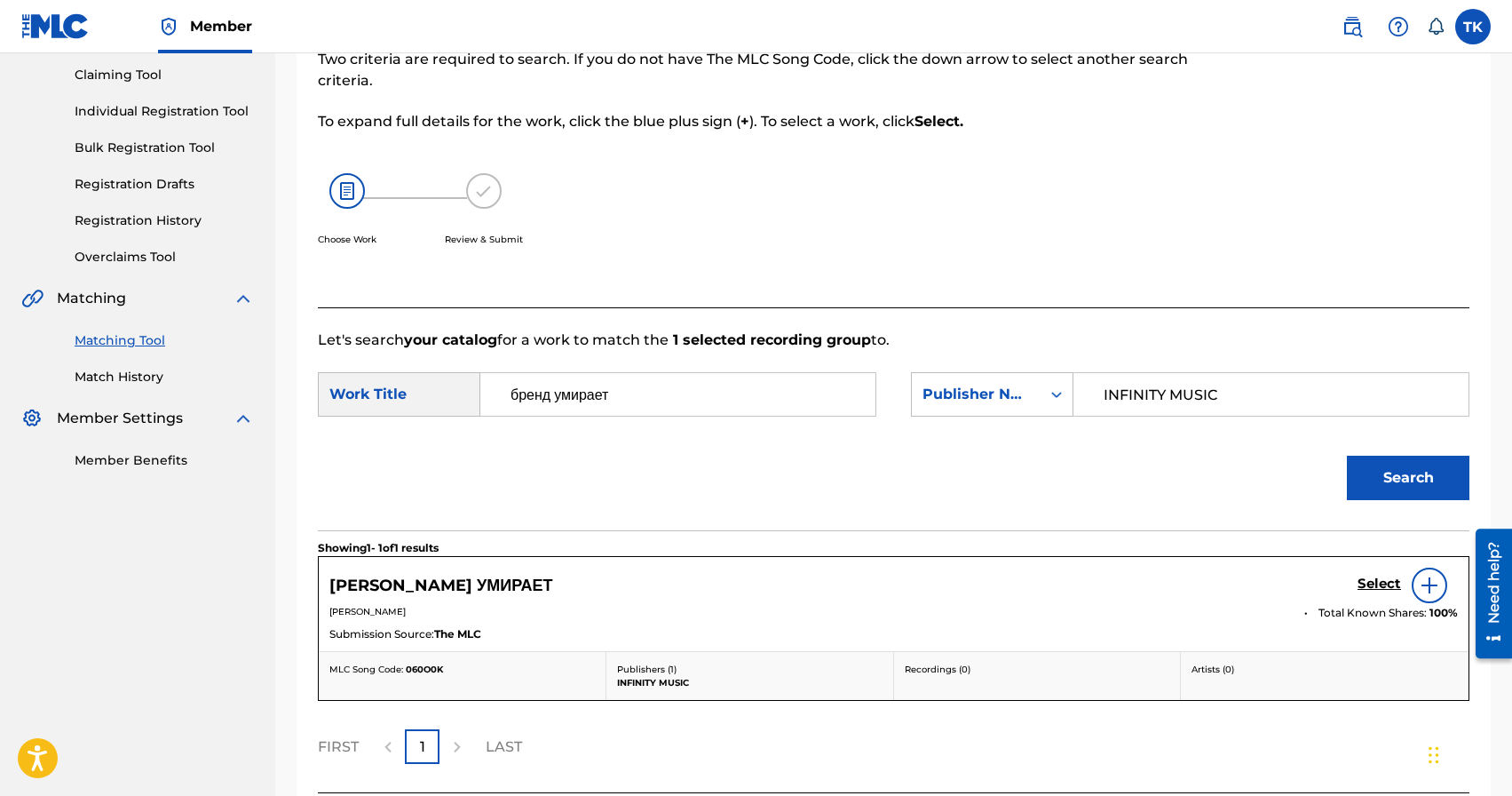
scroll to position [315, 0]
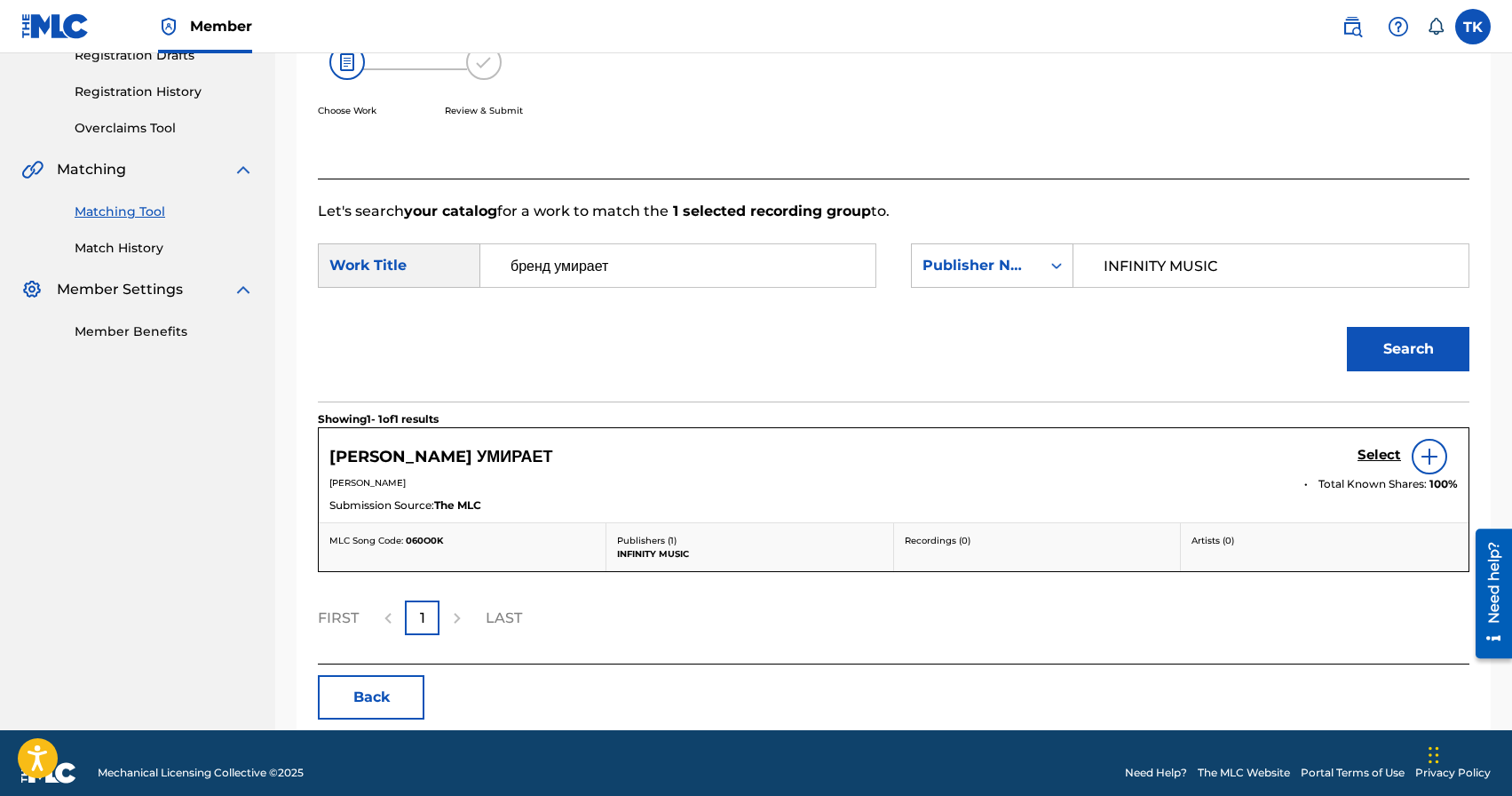
click at [1369, 451] on h5 "Select" at bounding box center [1379, 455] width 44 height 17
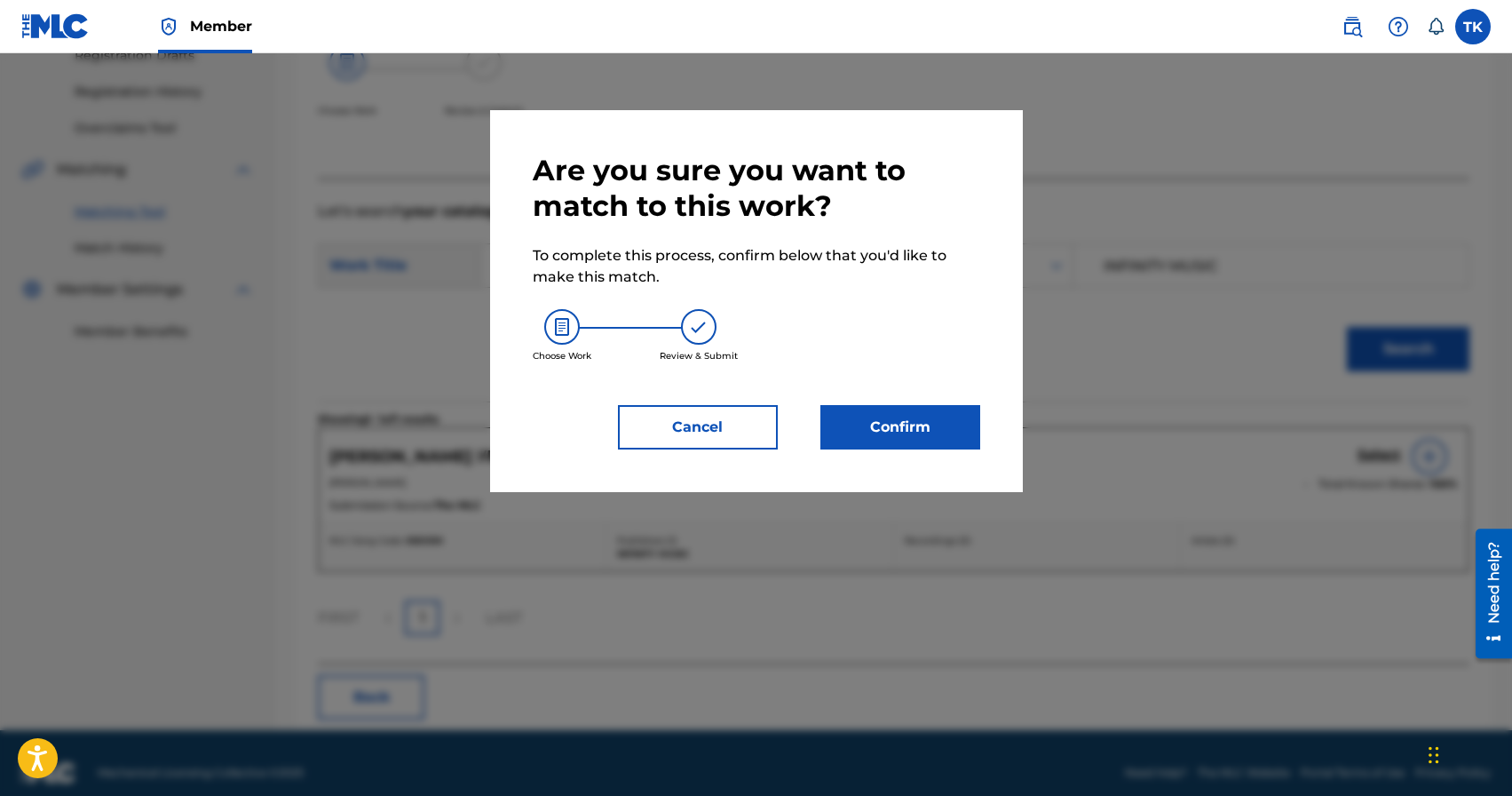
click at [972, 417] on button "Confirm" at bounding box center [901, 427] width 160 height 45
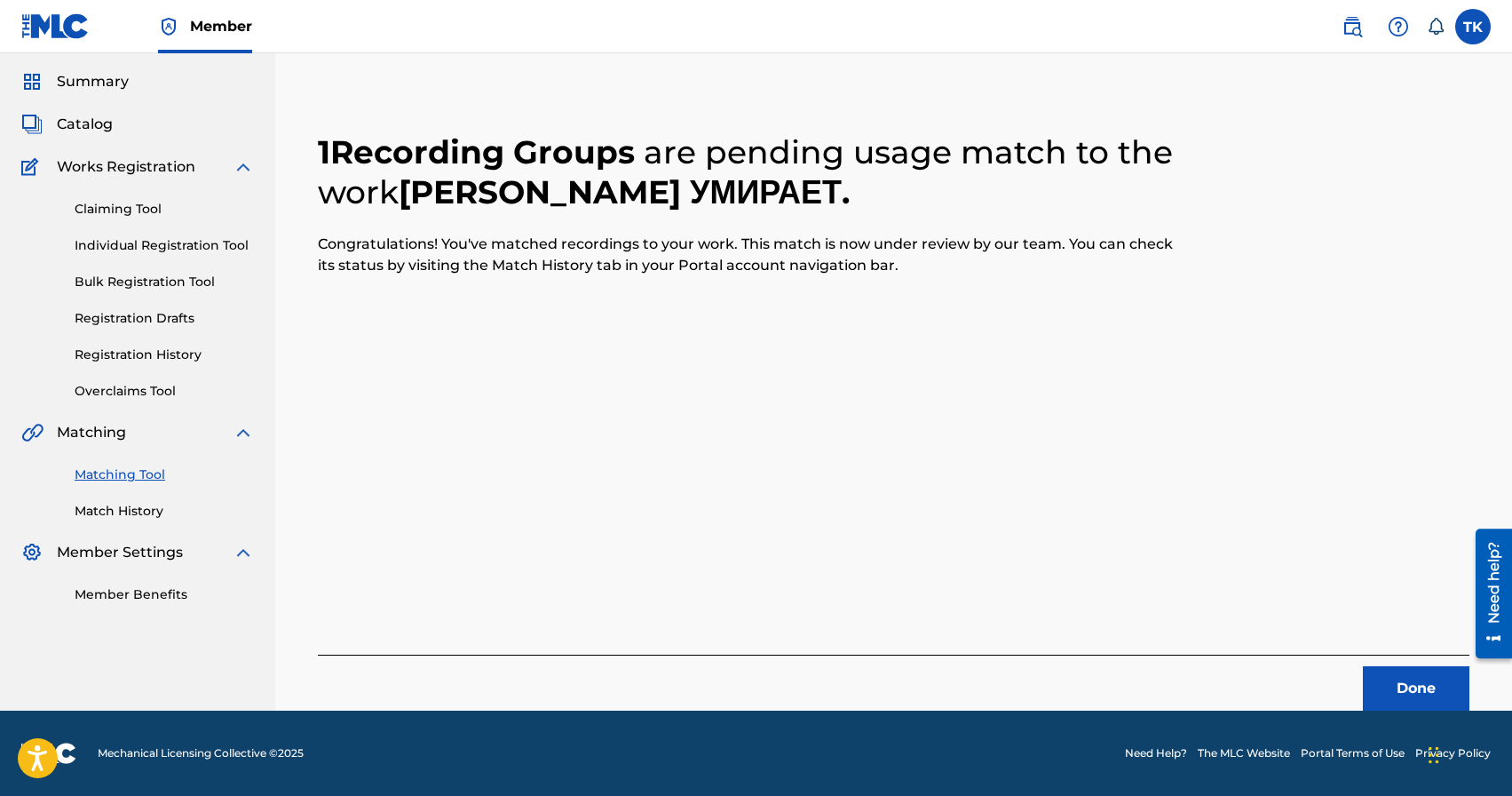
scroll to position [53, 0]
click at [1413, 686] on button "Done" at bounding box center [1416, 688] width 106 height 45
